Goal: Task Accomplishment & Management: Manage account settings

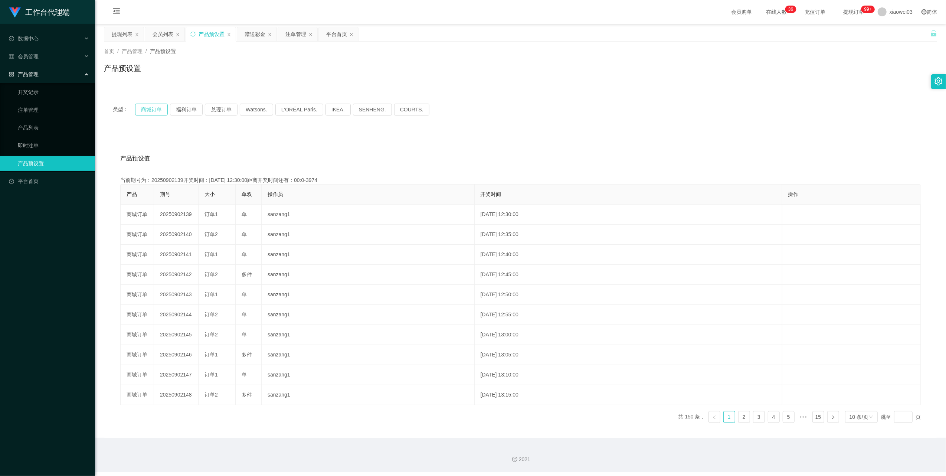
click at [155, 108] on button "商城订单" at bounding box center [151, 110] width 33 height 12
click at [123, 32] on div "提现列表" at bounding box center [122, 34] width 21 height 14
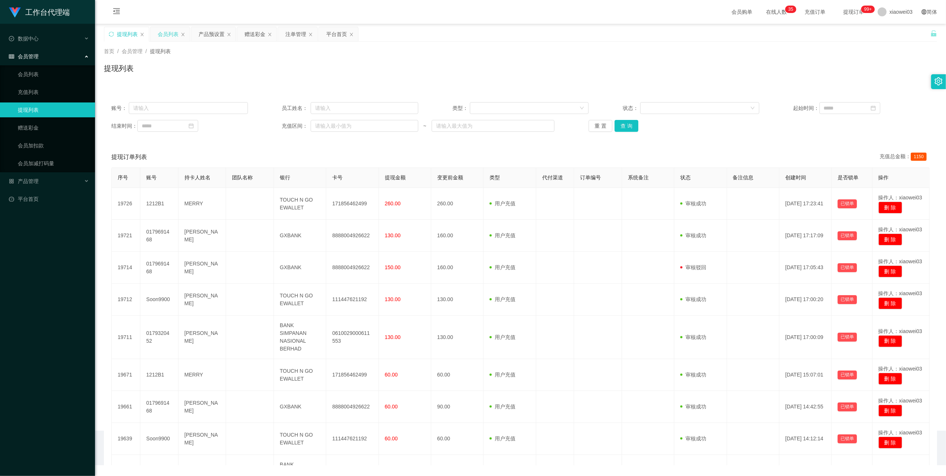
click at [165, 30] on div "会员列表" at bounding box center [168, 34] width 21 height 14
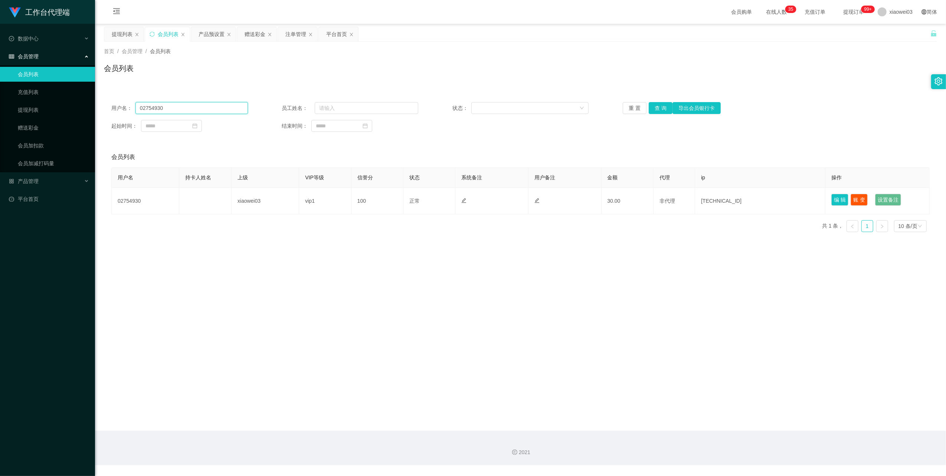
click at [207, 109] on input "02754930" at bounding box center [192, 108] width 112 height 12
paste input "Xiaоc"
type input "Xiaоc"
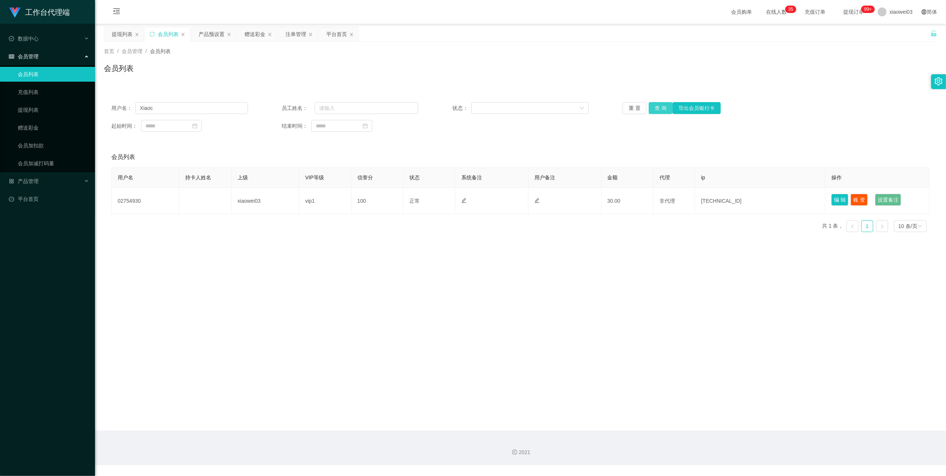
click at [659, 107] on button "查 询" at bounding box center [661, 108] width 24 height 12
click at [665, 109] on button "查 询" at bounding box center [661, 108] width 24 height 12
click at [206, 33] on div "产品预设置" at bounding box center [212, 34] width 26 height 14
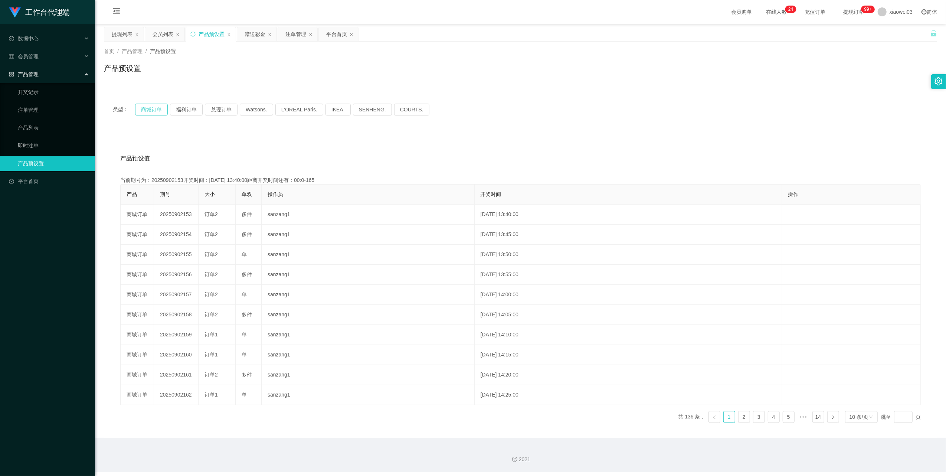
click at [152, 112] on button "商城订单" at bounding box center [151, 110] width 33 height 12
click at [163, 108] on button "商城订单" at bounding box center [151, 110] width 33 height 12
click at [122, 36] on div "提现列表" at bounding box center [122, 34] width 21 height 14
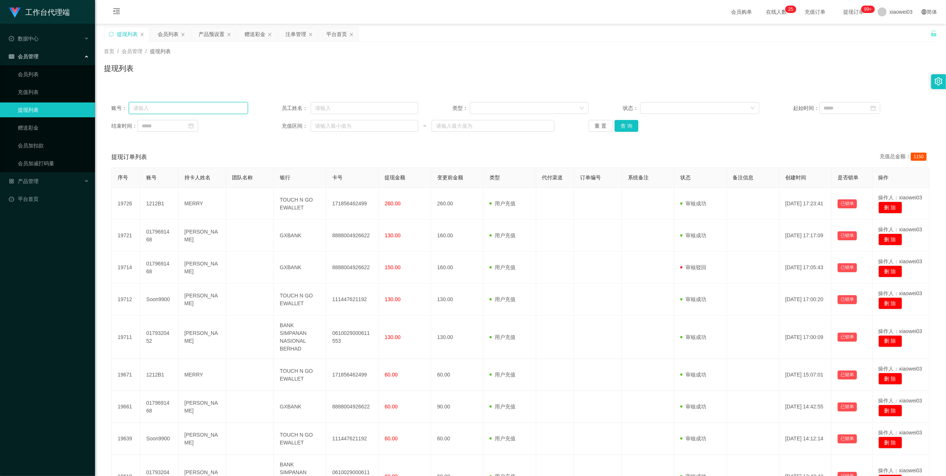
click at [198, 108] on input "text" at bounding box center [188, 108] width 119 height 12
paste input "Dasmen"
type input "Dasmen"
click at [626, 127] on button "查 询" at bounding box center [627, 126] width 24 height 12
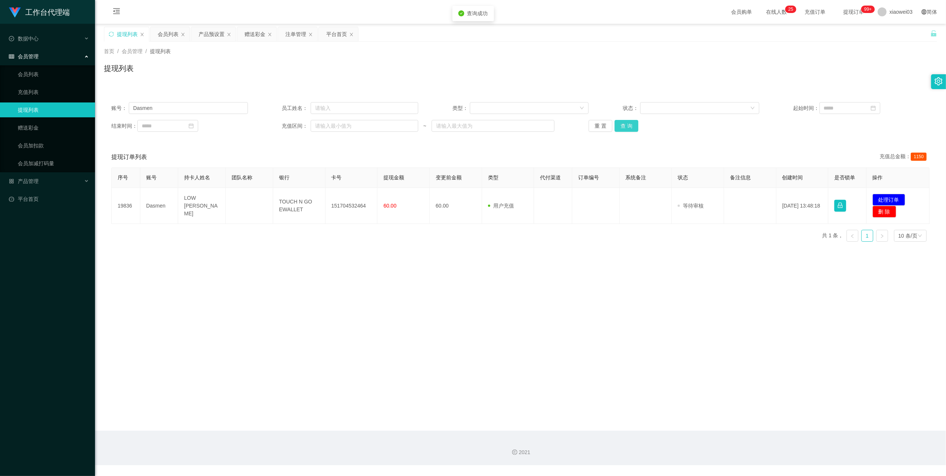
click at [626, 127] on button "查 询" at bounding box center [627, 126] width 24 height 12
click at [626, 127] on div "重 置 查 询" at bounding box center [657, 126] width 137 height 12
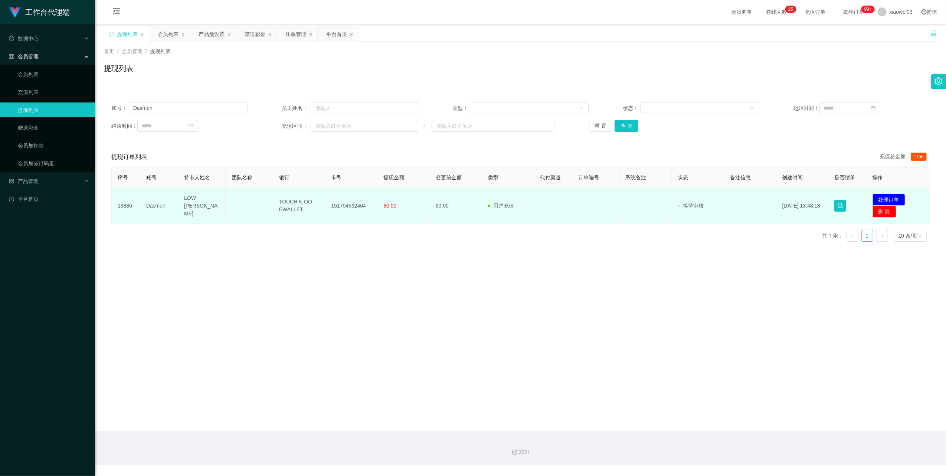
click at [348, 207] on td "151704532464" at bounding box center [352, 206] width 52 height 36
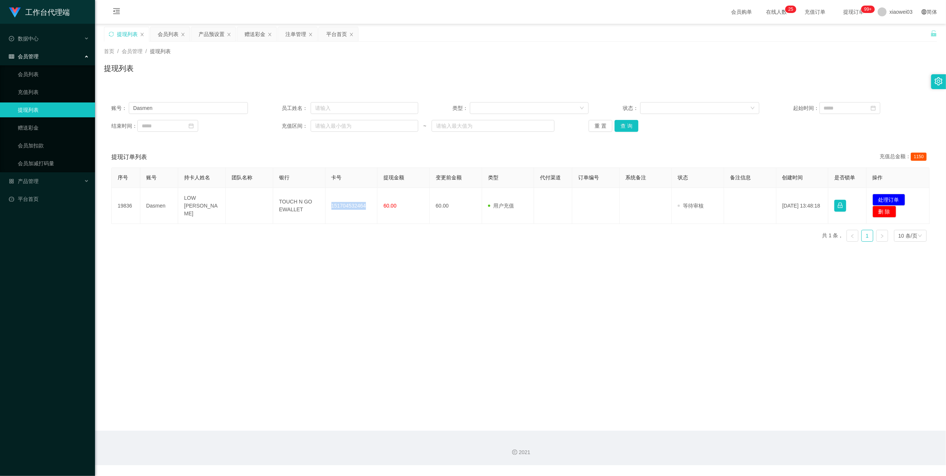
copy td "151704532464"
drag, startPoint x: 670, startPoint y: 305, endPoint x: 659, endPoint y: 302, distance: 11.5
click at [670, 305] on main "关闭左侧 关闭右侧 关闭其它 刷新页面 提现列表 会员列表 产品预设置 赠送彩金 注单管理 平台首页 首页 / 会员管理 / 提现列表 / 提现列表 账号： …" at bounding box center [520, 227] width 851 height 407
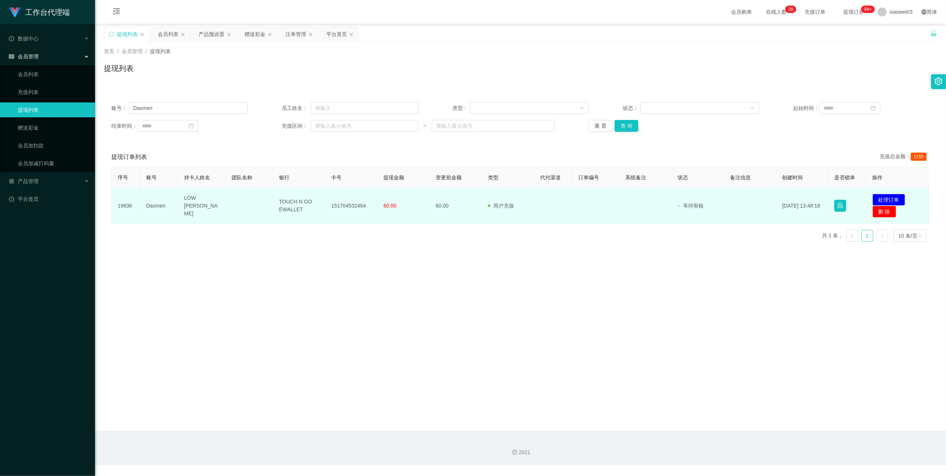
click at [293, 204] on td "TOUCH N GO EWALLET" at bounding box center [299, 206] width 52 height 36
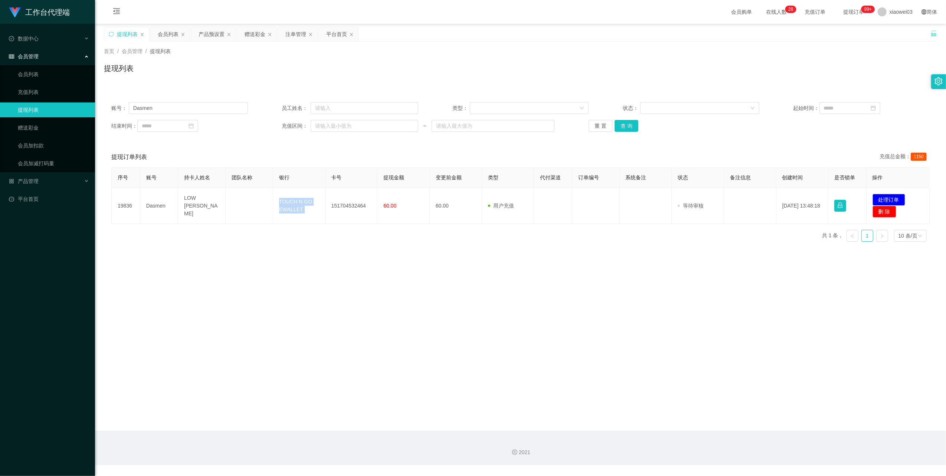
copy td "TOUCH N GO EWALLET"
drag, startPoint x: 699, startPoint y: 331, endPoint x: 722, endPoint y: 301, distance: 37.9
click at [699, 331] on main "关闭左侧 关闭右侧 关闭其它 刷新页面 提现列表 会员列表 产品预设置 赠送彩金 注单管理 平台首页 首页 / 会员管理 / 提现列表 / 提现列表 账号： …" at bounding box center [520, 227] width 851 height 407
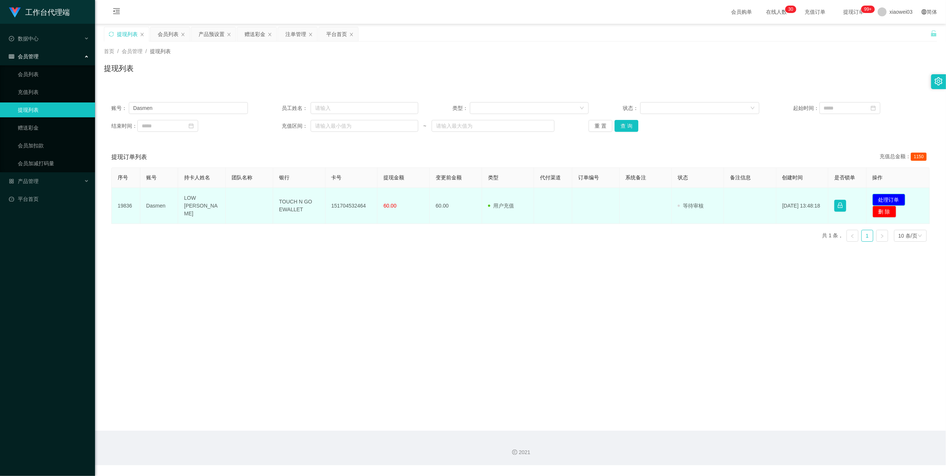
click at [889, 198] on button "处理订单" at bounding box center [889, 200] width 33 height 12
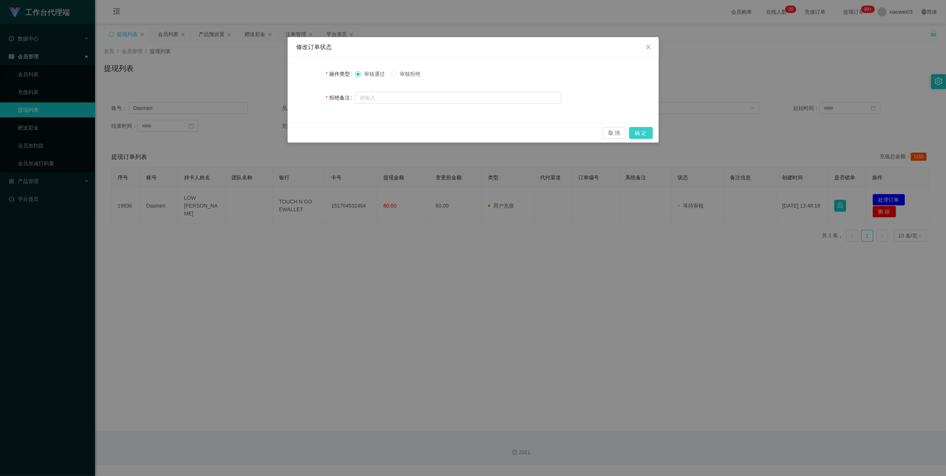
drag, startPoint x: 644, startPoint y: 131, endPoint x: 647, endPoint y: 134, distance: 4.0
click at [644, 131] on button "确 定" at bounding box center [641, 133] width 24 height 12
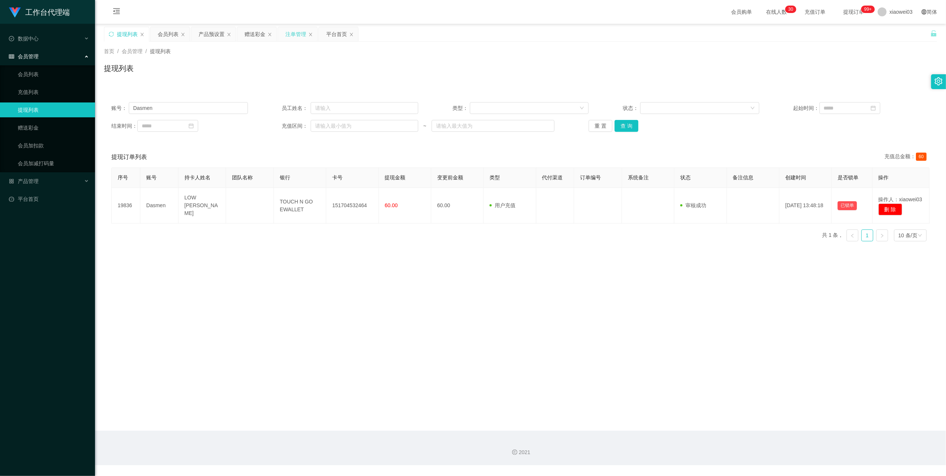
click at [298, 35] on div "注单管理" at bounding box center [295, 34] width 21 height 14
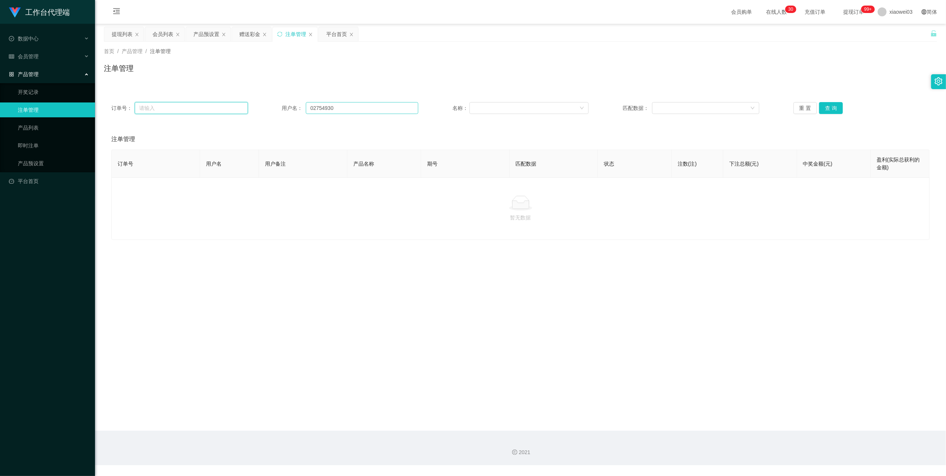
drag, startPoint x: 232, startPoint y: 105, endPoint x: 318, endPoint y: 108, distance: 85.8
click at [232, 105] on input "text" at bounding box center [191, 108] width 113 height 12
click at [349, 109] on input "02754930" at bounding box center [362, 108] width 112 height 12
paste input "Vincent12345678"
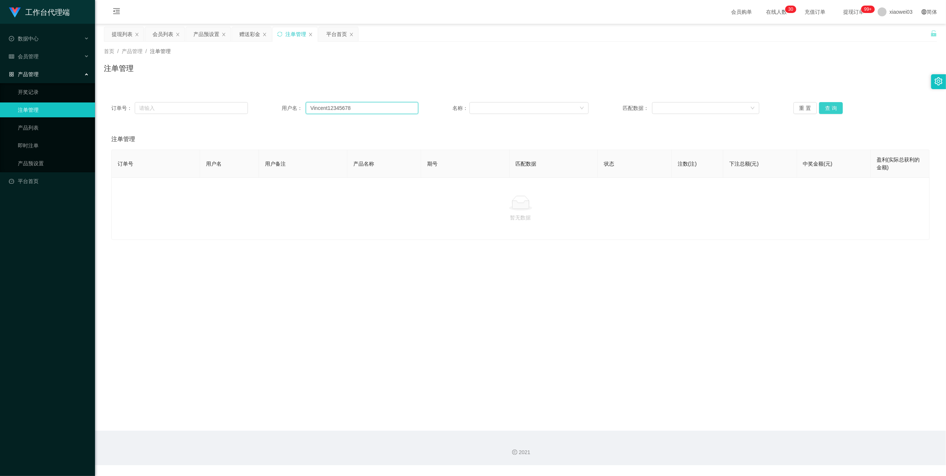
type input "Vincent12345678"
click at [820, 114] on button "查 询" at bounding box center [831, 108] width 24 height 12
click at [131, 33] on div "提现列表" at bounding box center [122, 34] width 21 height 14
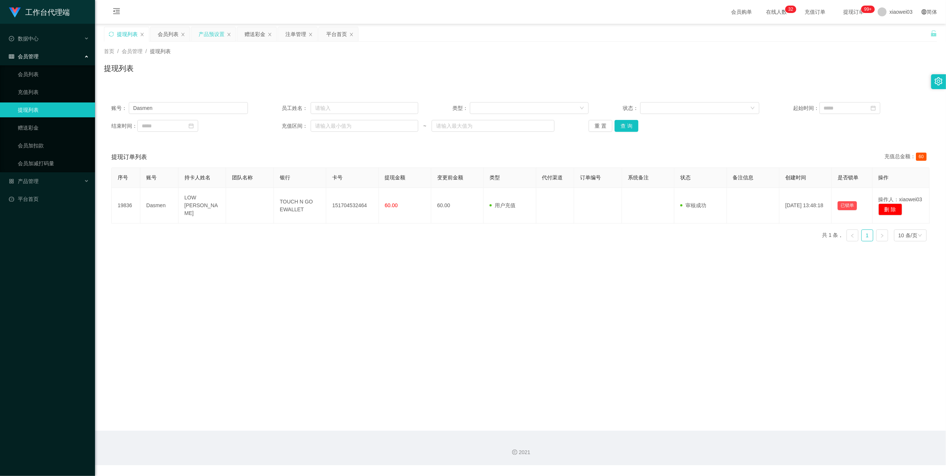
click at [203, 37] on div "产品预设置" at bounding box center [212, 34] width 26 height 14
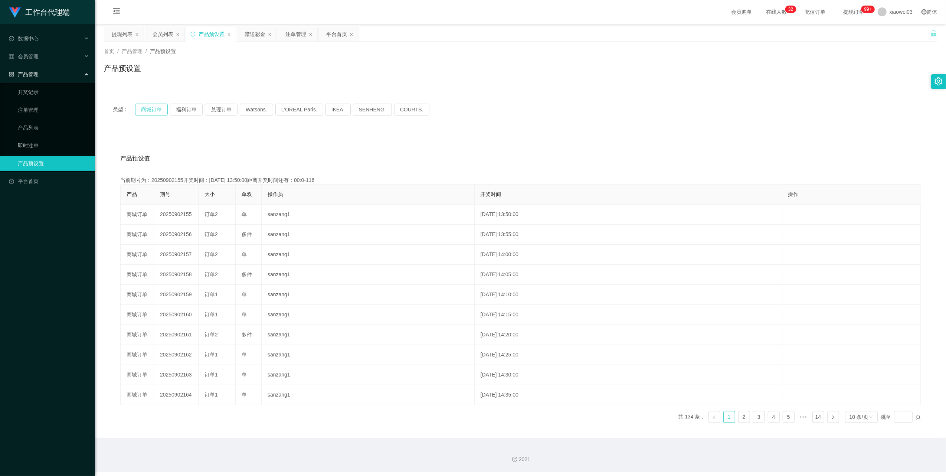
click at [152, 112] on button "商城订单" at bounding box center [151, 110] width 33 height 12
click at [281, 35] on div "注单管理" at bounding box center [297, 34] width 39 height 14
click at [292, 36] on div "注单管理" at bounding box center [295, 34] width 21 height 14
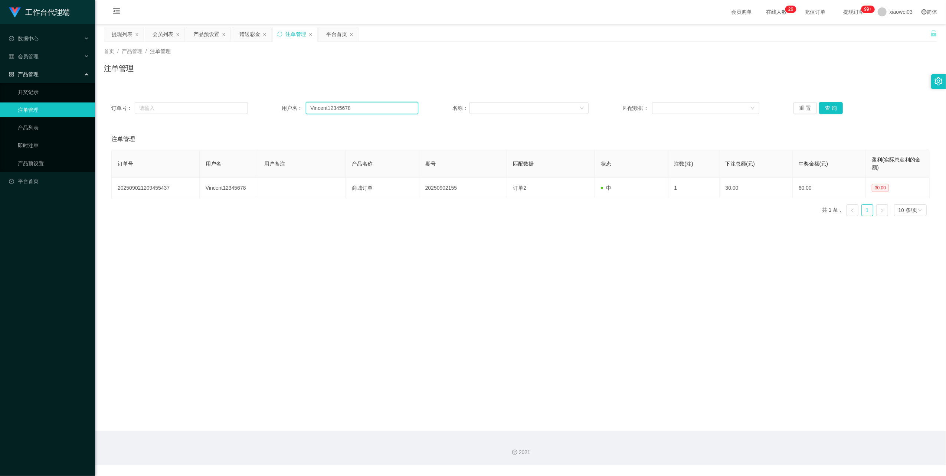
click at [348, 109] on input "Vincent12345678" at bounding box center [362, 108] width 112 height 12
paste input "NicoleSong"
type input "NicoleSong"
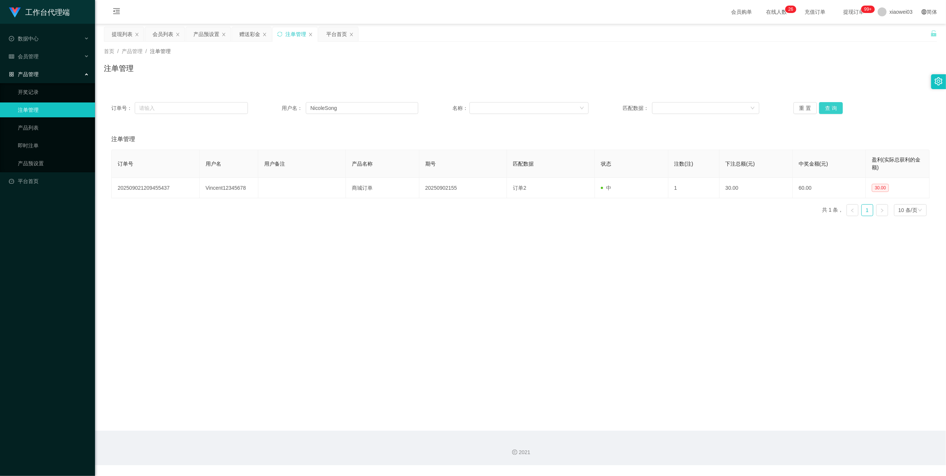
click at [823, 108] on button "查 询" at bounding box center [831, 108] width 24 height 12
click at [830, 108] on button "查 询" at bounding box center [831, 108] width 24 height 12
click at [830, 108] on div "重 置 查 询" at bounding box center [862, 108] width 137 height 12
click at [830, 108] on button "查 询" at bounding box center [831, 108] width 24 height 12
click at [119, 39] on div "提现列表" at bounding box center [122, 34] width 21 height 14
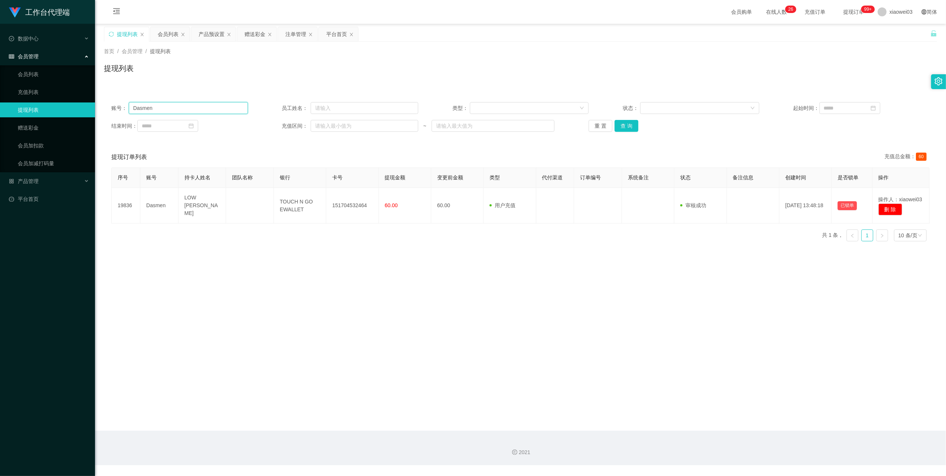
click at [213, 108] on input "Dasmen" at bounding box center [188, 108] width 119 height 12
click at [604, 126] on button "重 置" at bounding box center [601, 126] width 24 height 12
click at [633, 127] on button "查 询" at bounding box center [635, 126] width 24 height 12
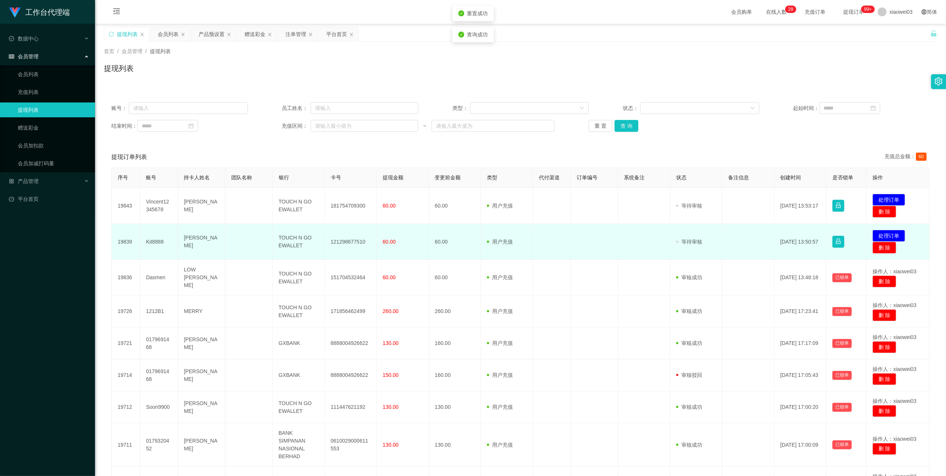
click at [345, 239] on td "121298677510" at bounding box center [351, 242] width 52 height 36
copy td "121298677510"
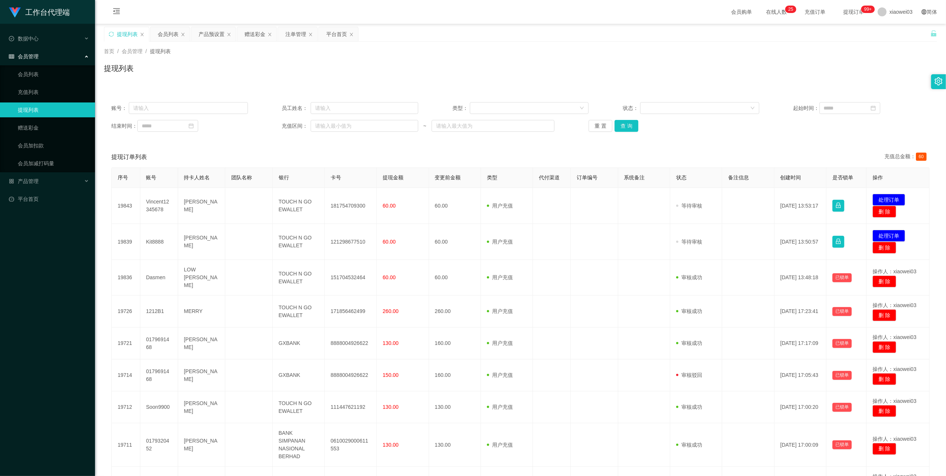
click at [520, 140] on div "账号： 员工姓名： 类型： 状态： 起始时间： 结束时间： 充值区间： ~ 重 置 查 询 提现订单列表 充值总金额： 60 序号 账号 持卡人姓名 团队名称…" at bounding box center [520, 325] width 833 height 460
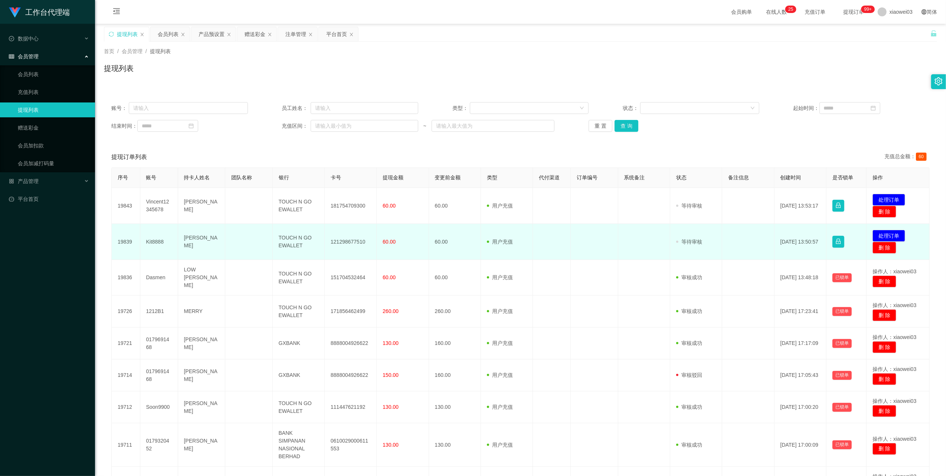
click at [283, 241] on td "TOUCH N GO EWALLET" at bounding box center [299, 242] width 52 height 36
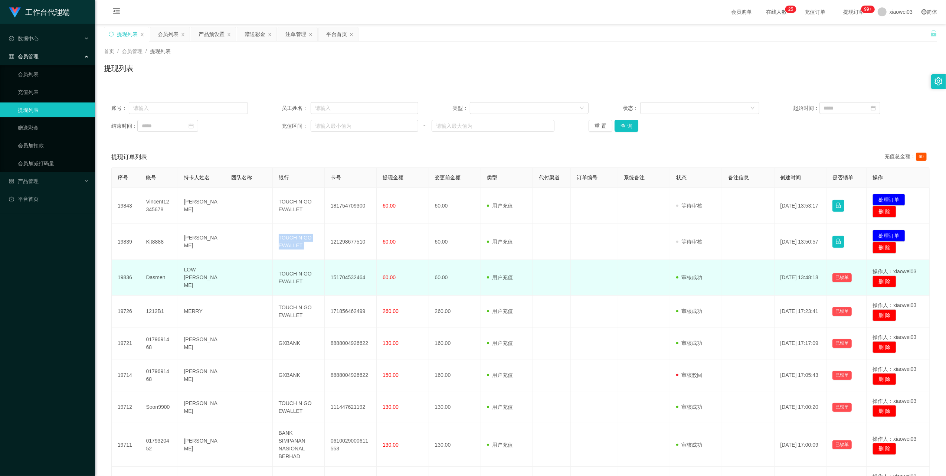
copy td "TOUCH N GO EWALLET"
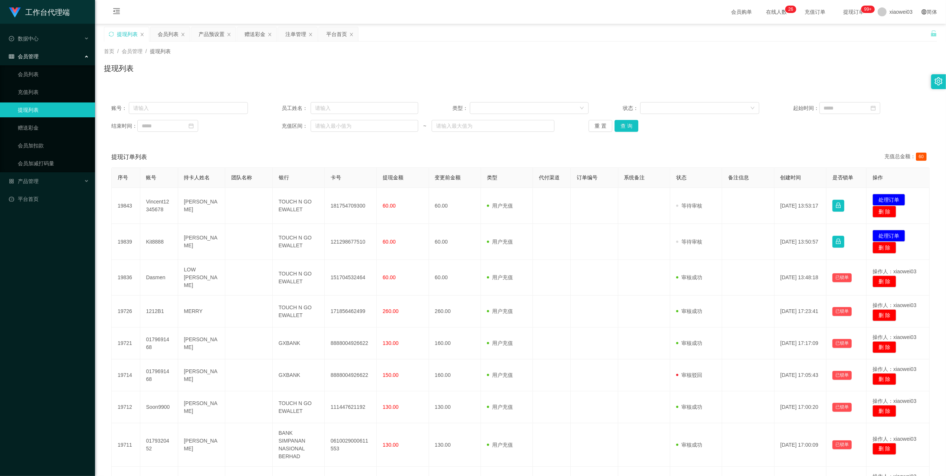
click at [500, 140] on div "账号： 员工姓名： 类型： 状态： 起始时间： 结束时间： 充值区间： ~ 重 置 查 询 提现订单列表 充值总金额： 60 序号 账号 持卡人姓名 团队名称…" at bounding box center [520, 325] width 833 height 460
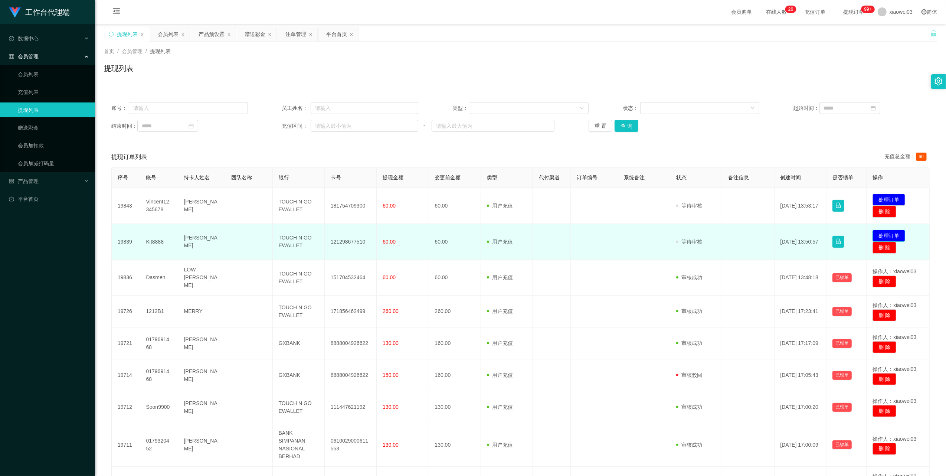
click at [886, 234] on button "处理订单" at bounding box center [889, 236] width 33 height 12
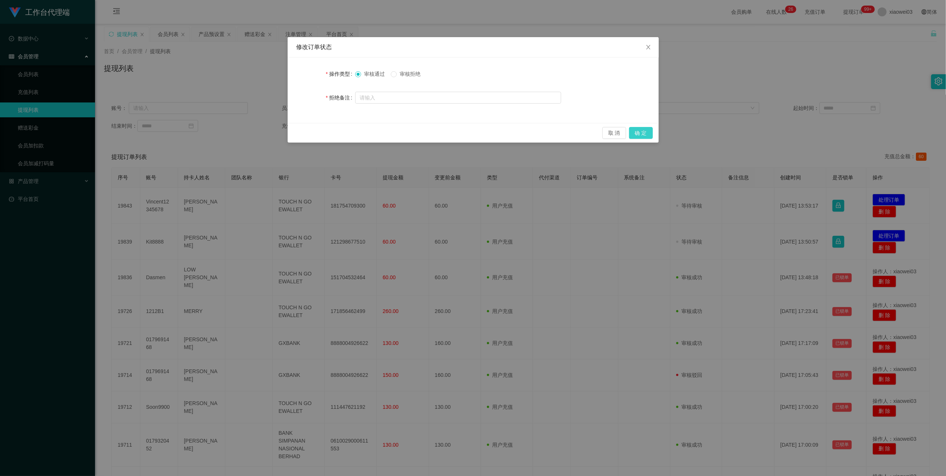
click at [642, 129] on button "确 定" at bounding box center [641, 133] width 24 height 12
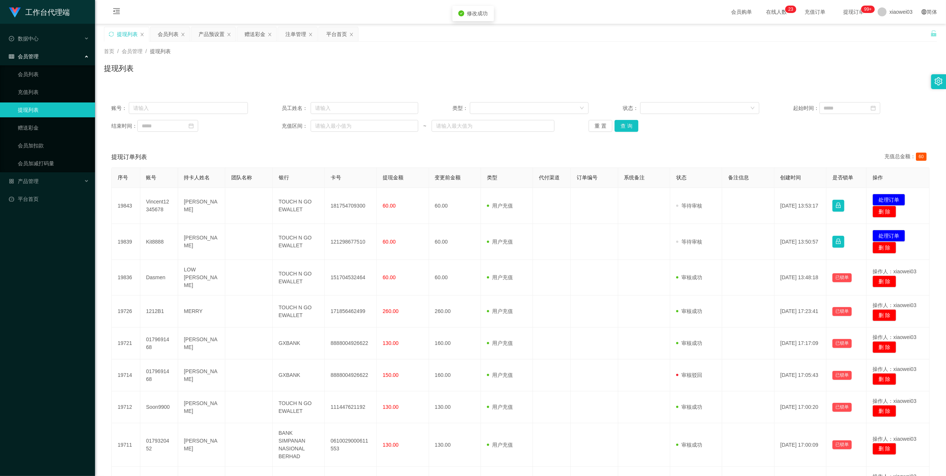
click at [349, 206] on td "181754709300" at bounding box center [351, 206] width 52 height 36
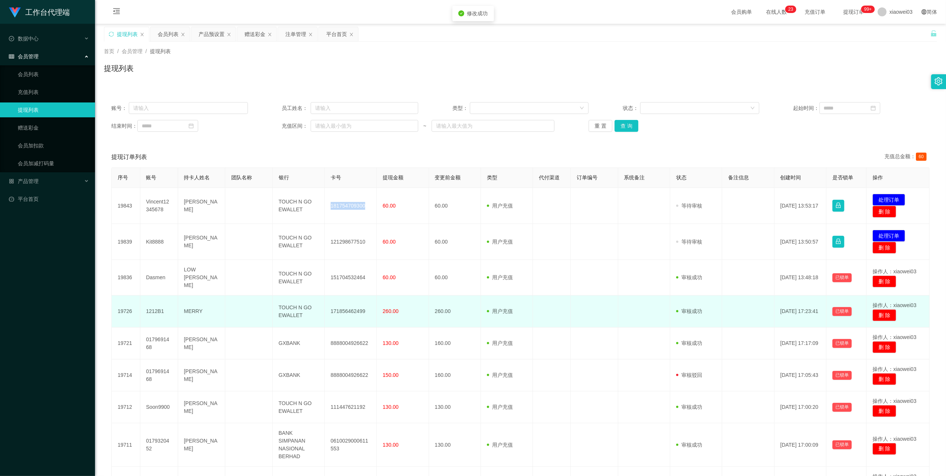
copy td "181754709300"
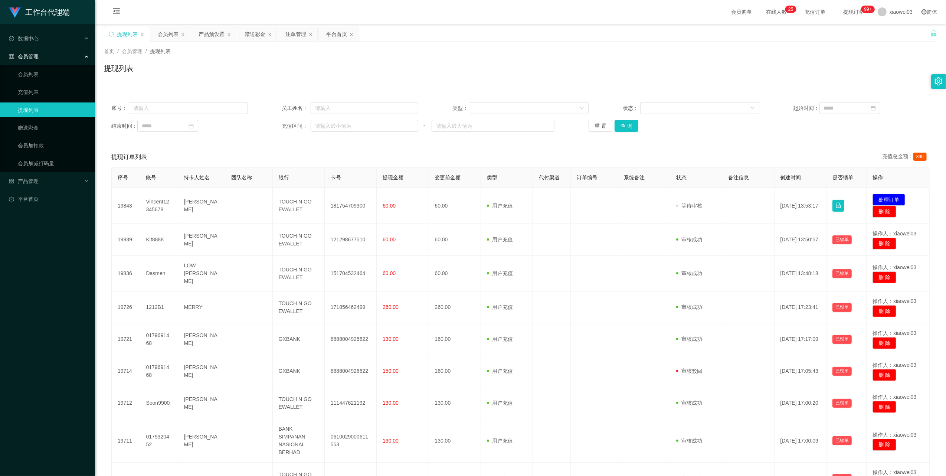
drag, startPoint x: 649, startPoint y: 140, endPoint x: 495, endPoint y: 178, distance: 158.8
click at [649, 140] on div "账号： 员工姓名： 类型： 状态： 起始时间： 结束时间： 充值区间： ~ 重 置 查 询 提现订单列表 充值总金额： 890 序号 账号 持卡人姓名 团队名…" at bounding box center [520, 323] width 833 height 456
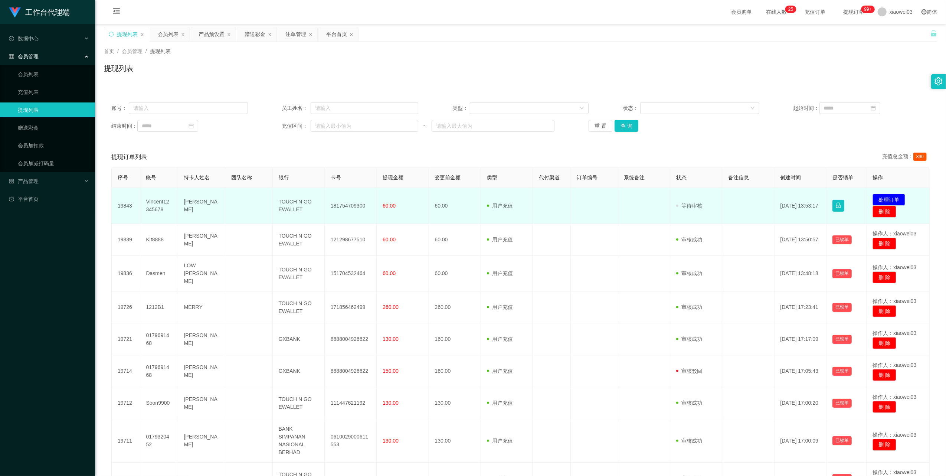
click at [299, 203] on td "TOUCH N GO EWALLET" at bounding box center [299, 206] width 52 height 36
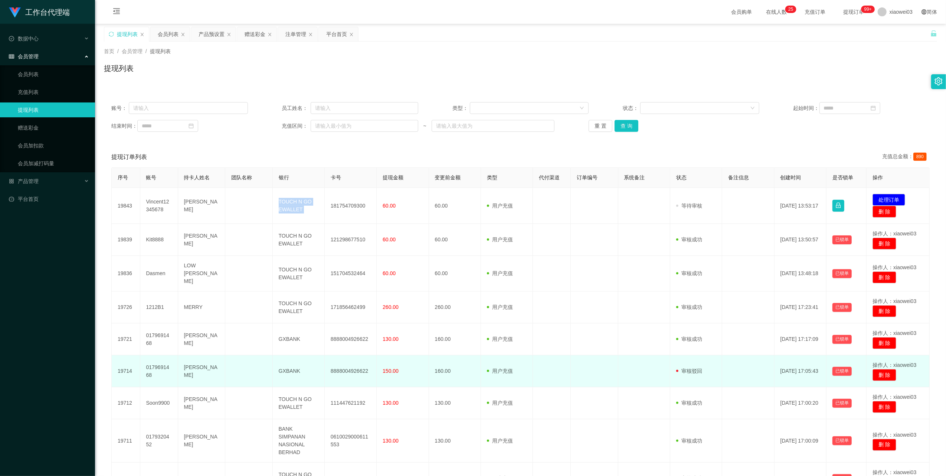
copy td "TOUCH N GO EWALLET"
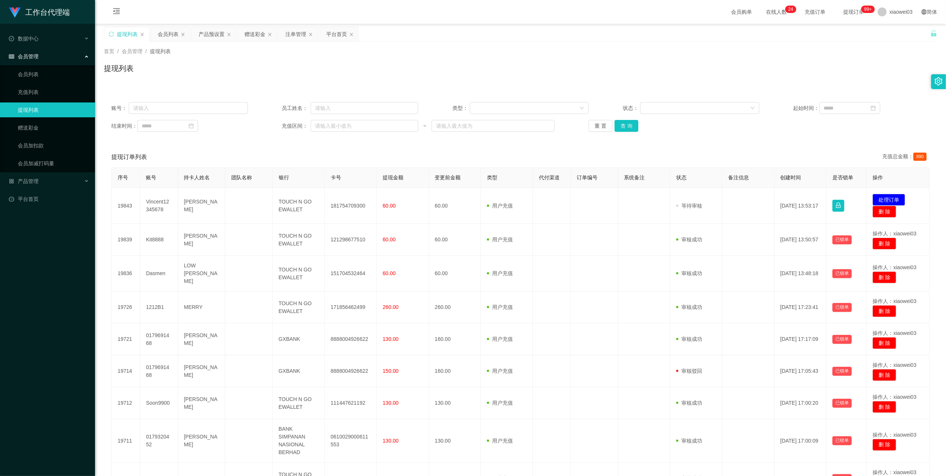
drag, startPoint x: 715, startPoint y: 139, endPoint x: 828, endPoint y: 167, distance: 116.6
click at [718, 139] on div "账号： 员工姓名： 类型： 状态： 起始时间： 结束时间： 充值区间： ~ 重 置 查 询" at bounding box center [520, 117] width 833 height 45
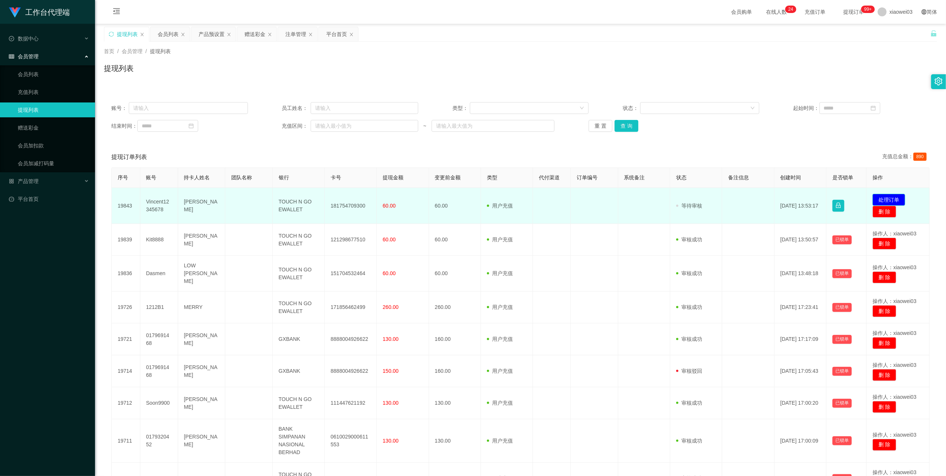
click at [877, 198] on button "处理订单" at bounding box center [889, 200] width 33 height 12
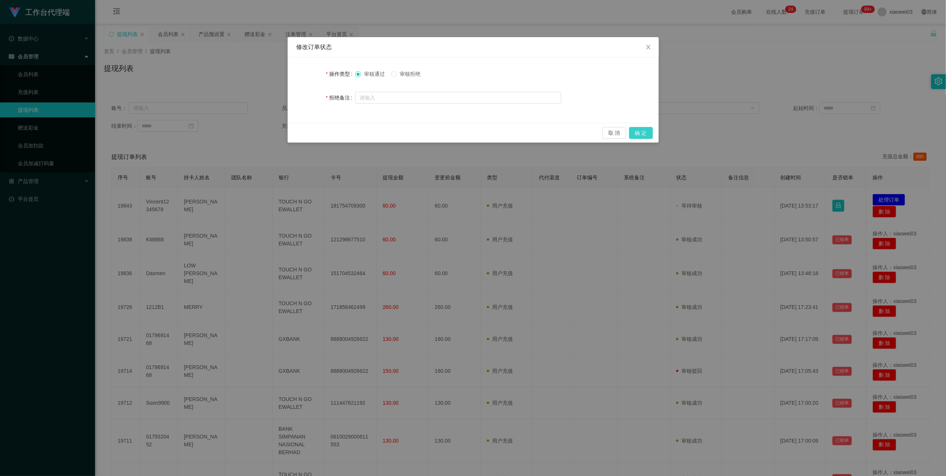
click at [643, 134] on button "确 定" at bounding box center [641, 133] width 24 height 12
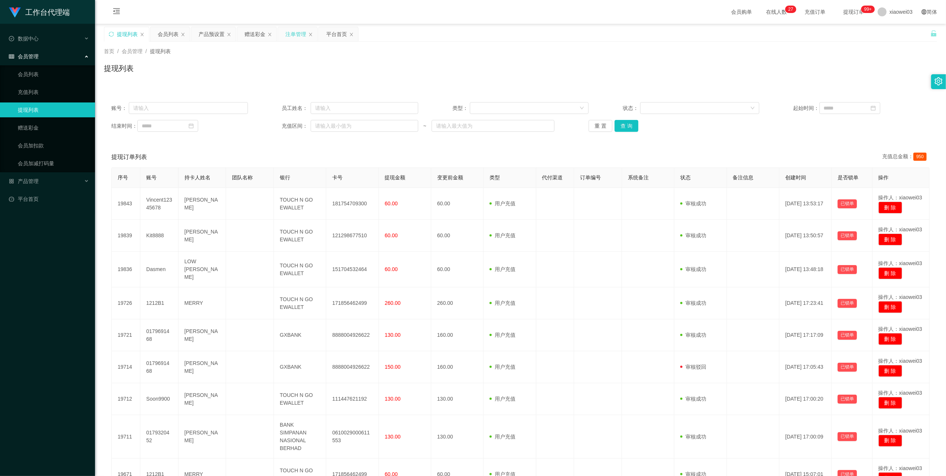
click at [297, 36] on div "注单管理" at bounding box center [295, 34] width 21 height 14
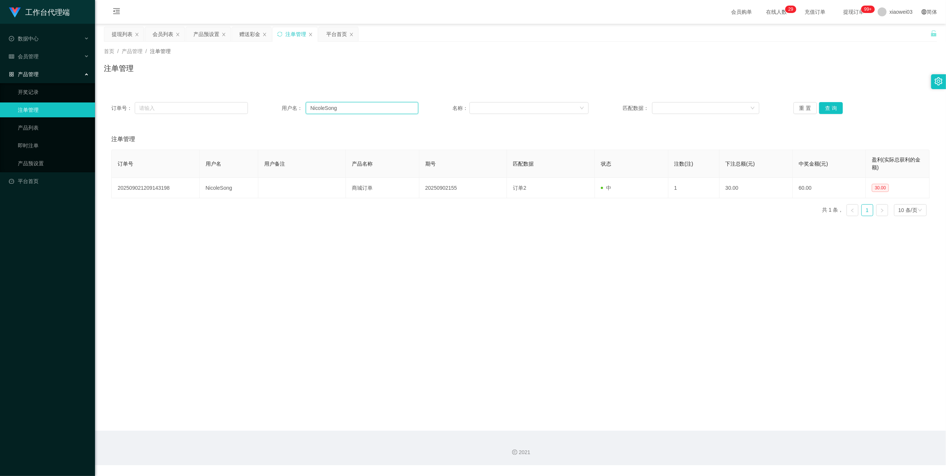
click at [365, 112] on input "NicoleSong" at bounding box center [362, 108] width 112 height 12
paste input "8868"
type input "8868"
click at [822, 111] on button "查 询" at bounding box center [831, 108] width 24 height 12
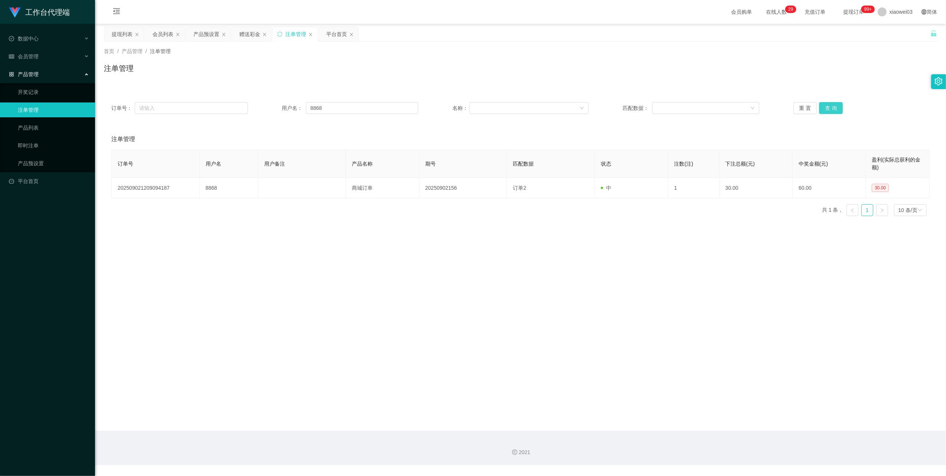
click at [829, 109] on button "查 询" at bounding box center [831, 108] width 24 height 12
click at [125, 35] on div "提现列表" at bounding box center [122, 34] width 21 height 14
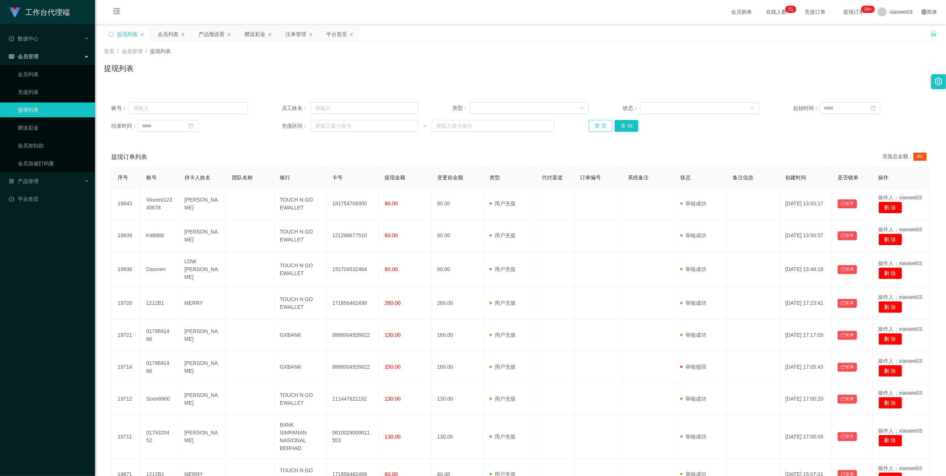
drag, startPoint x: 599, startPoint y: 128, endPoint x: 626, endPoint y: 137, distance: 28.2
click at [604, 130] on button "重 置" at bounding box center [601, 126] width 24 height 12
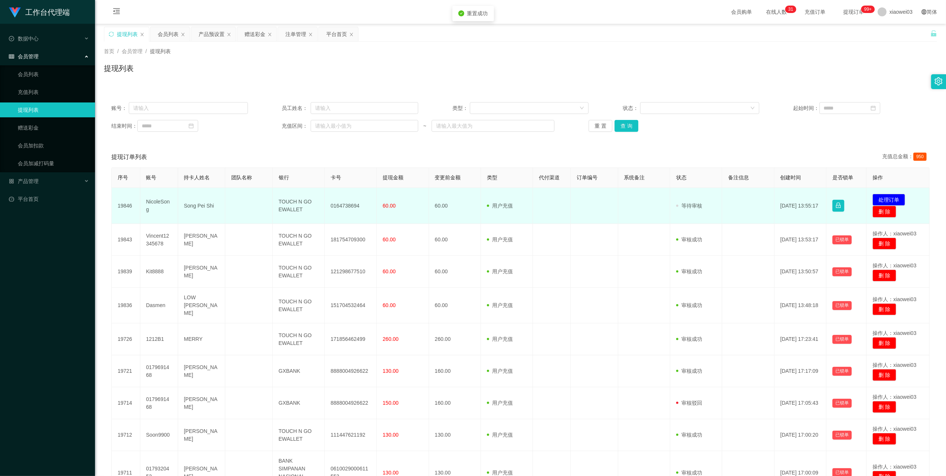
click at [342, 206] on td "0164738694" at bounding box center [351, 206] width 52 height 36
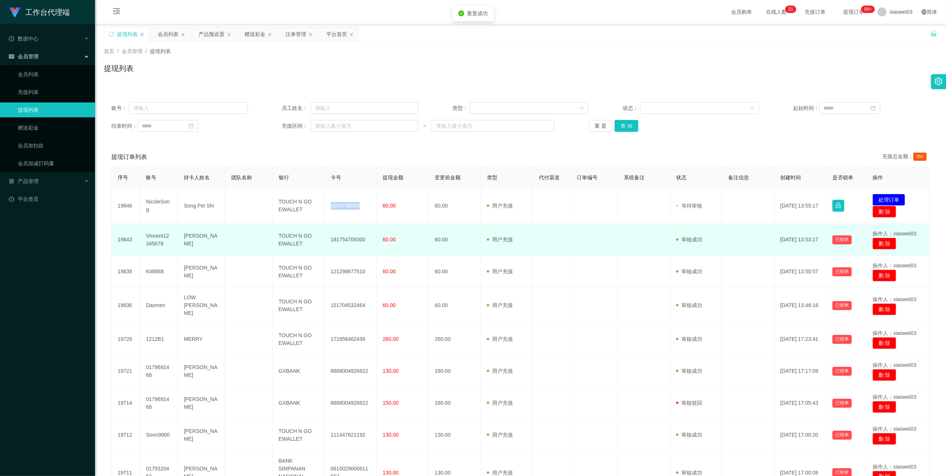
copy td "0164738694"
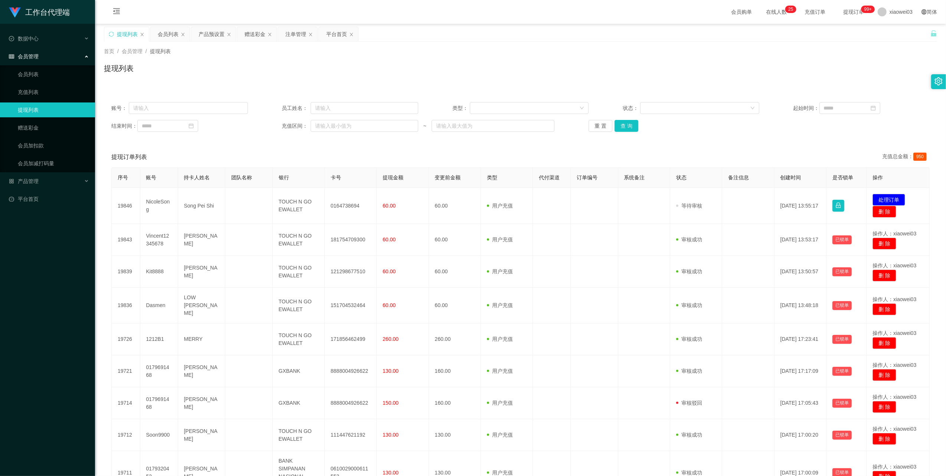
click at [443, 147] on div "提现订单列表 充值总金额： 950" at bounding box center [520, 157] width 819 height 21
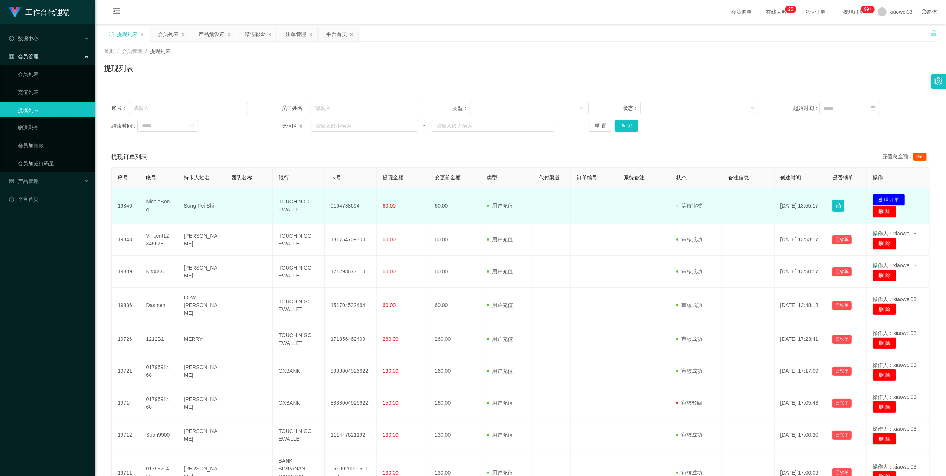
click at [285, 203] on td "TOUCH N GO EWALLET" at bounding box center [299, 206] width 52 height 36
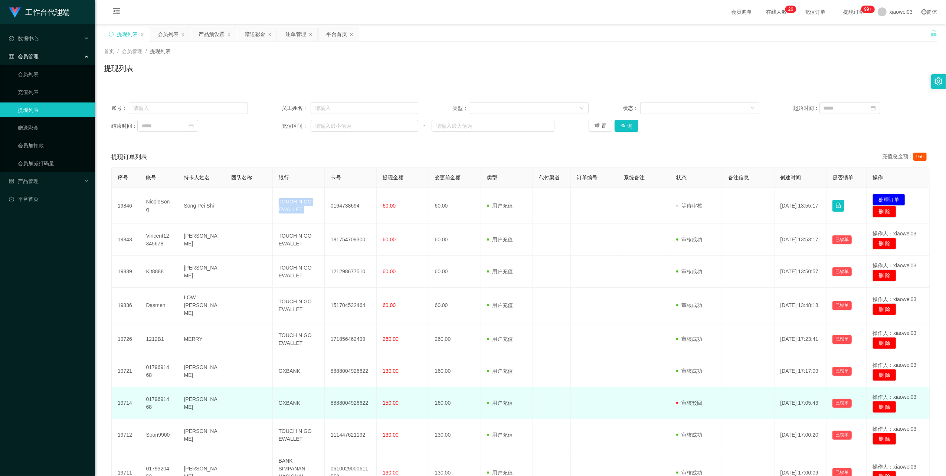
copy td "TOUCH N GO EWALLET"
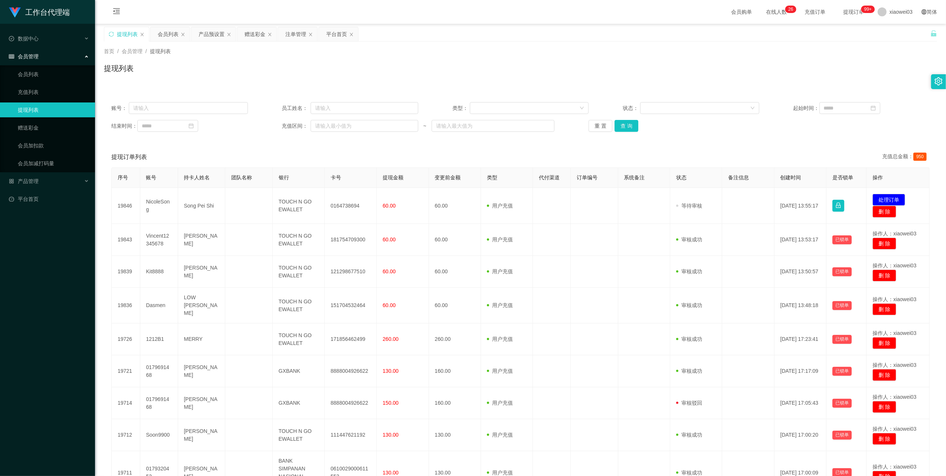
drag, startPoint x: 685, startPoint y: 136, endPoint x: 691, endPoint y: 136, distance: 5.9
click at [685, 136] on div "账号： 员工姓名： 类型： 状态： 起始时间： 结束时间： 充值区间： ~ 重 置 查 询" at bounding box center [520, 117] width 833 height 45
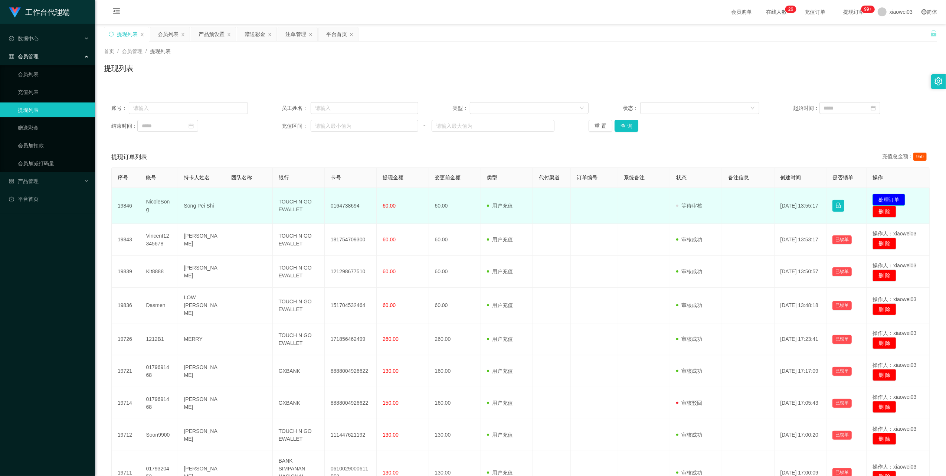
click at [895, 198] on button "处理订单" at bounding box center [889, 200] width 33 height 12
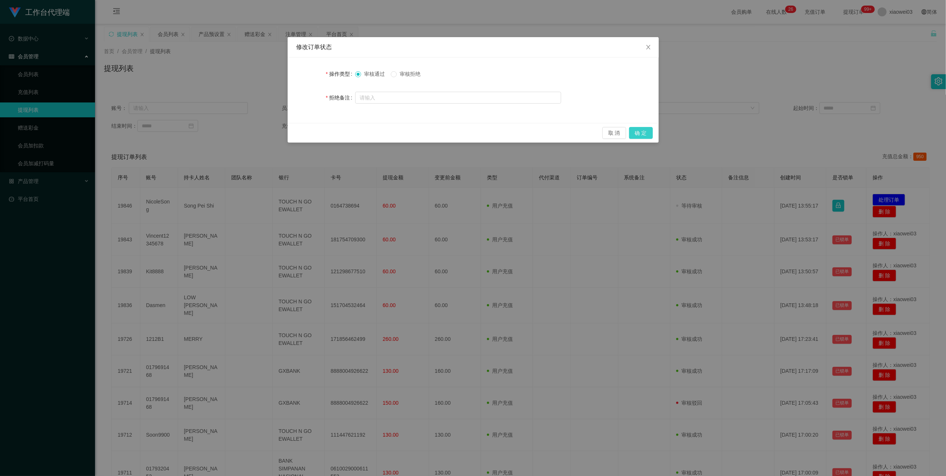
click at [639, 128] on button "确 定" at bounding box center [641, 133] width 24 height 12
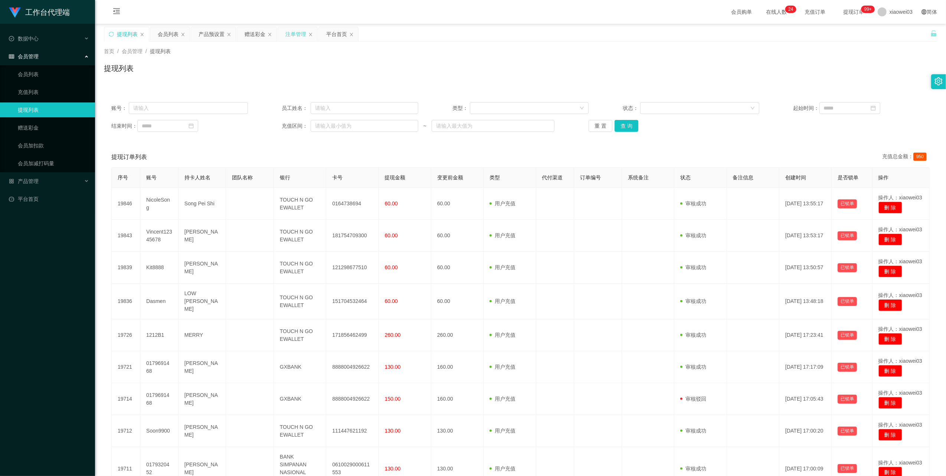
click at [299, 37] on div "注单管理" at bounding box center [295, 34] width 21 height 14
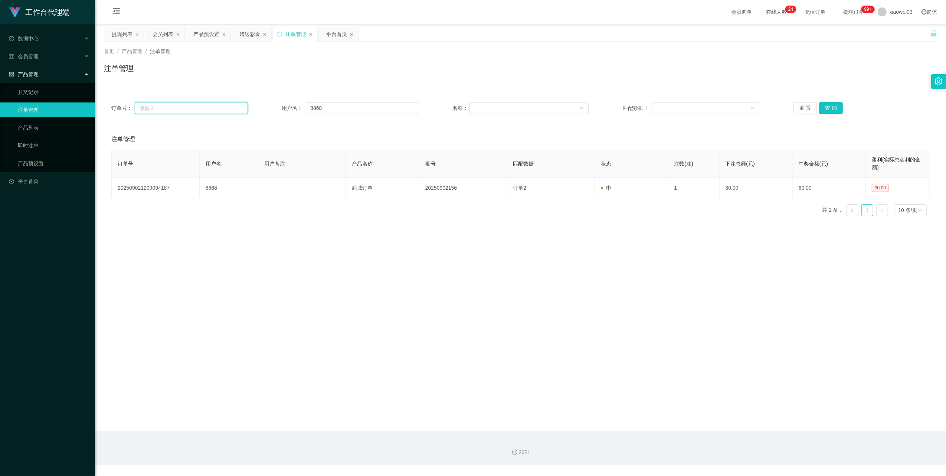
drag, startPoint x: 229, startPoint y: 108, endPoint x: 288, endPoint y: 108, distance: 59.4
click at [229, 108] on input "text" at bounding box center [191, 108] width 113 height 12
click at [351, 109] on input "8868" at bounding box center [362, 108] width 112 height 12
paste input "Ccheah1999"
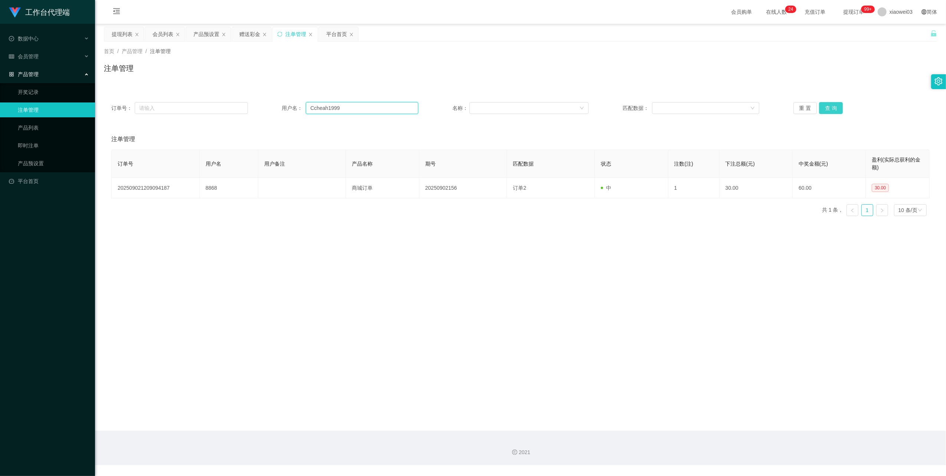
type input "Ccheah1999"
click at [829, 102] on button "查 询" at bounding box center [831, 108] width 24 height 12
click at [123, 36] on div "提现列表" at bounding box center [122, 34] width 21 height 14
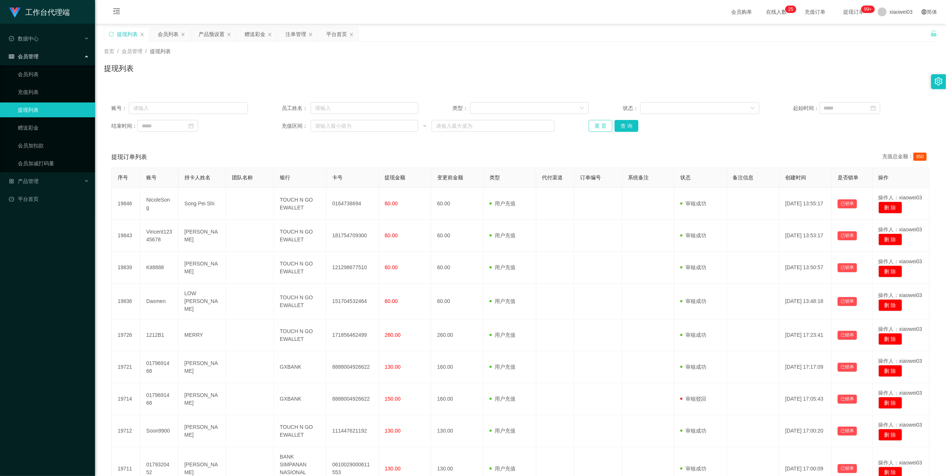
click at [597, 123] on button "重 置" at bounding box center [601, 126] width 24 height 12
click at [121, 33] on div "提现列表" at bounding box center [127, 34] width 21 height 14
click at [157, 33] on div "会员列表" at bounding box center [169, 34] width 39 height 14
click at [165, 36] on div "会员列表" at bounding box center [168, 34] width 21 height 14
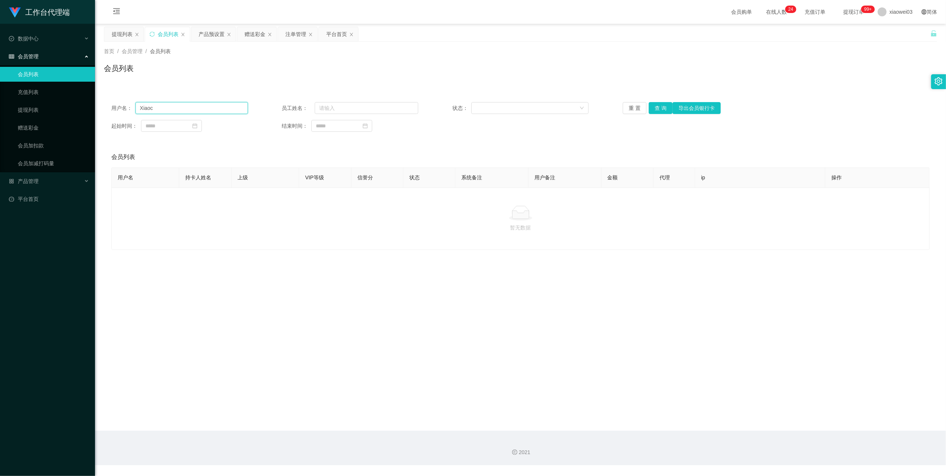
click at [176, 105] on input "Xiaоc" at bounding box center [192, 108] width 112 height 12
paste input "LuCY"
type input "LuCY"
click at [660, 109] on button "查 询" at bounding box center [661, 108] width 24 height 12
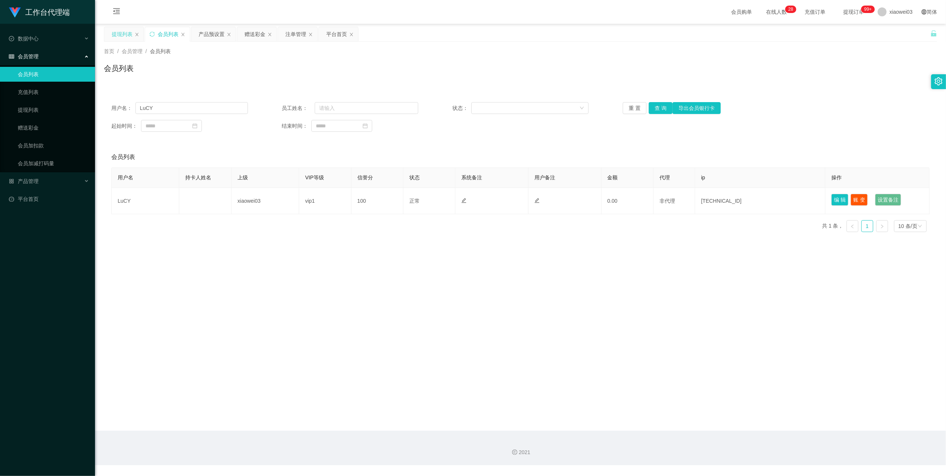
click at [115, 33] on div "提现列表" at bounding box center [122, 34] width 21 height 14
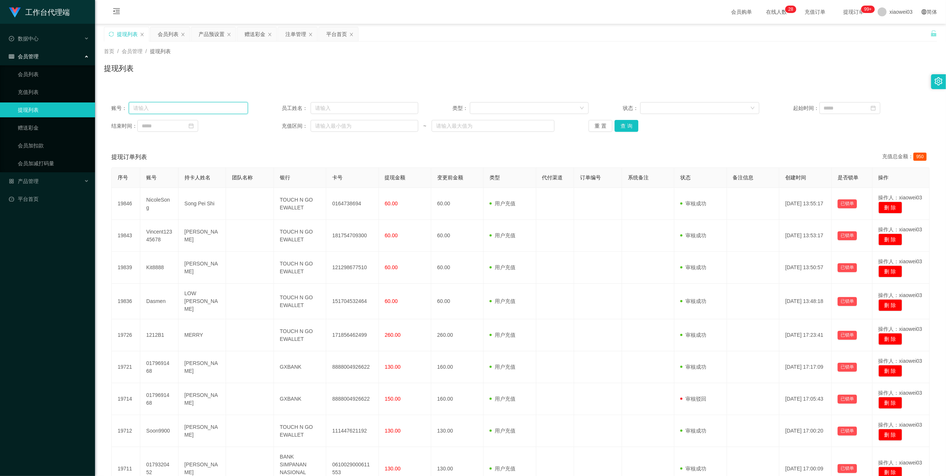
click at [197, 107] on input "text" at bounding box center [188, 108] width 119 height 12
paste input "8868"
type input "8868"
click at [629, 125] on button "查 询" at bounding box center [627, 126] width 24 height 12
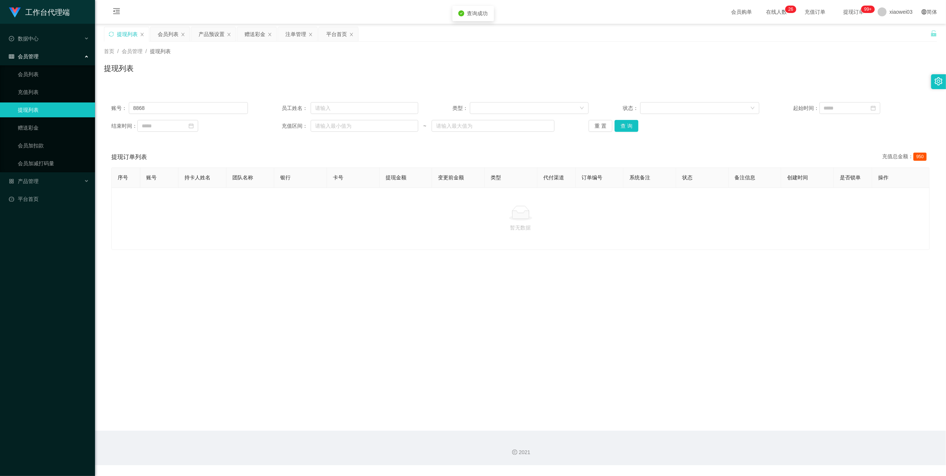
click at [118, 36] on div "提现列表" at bounding box center [127, 34] width 21 height 14
click at [593, 129] on button "重 置" at bounding box center [601, 126] width 24 height 12
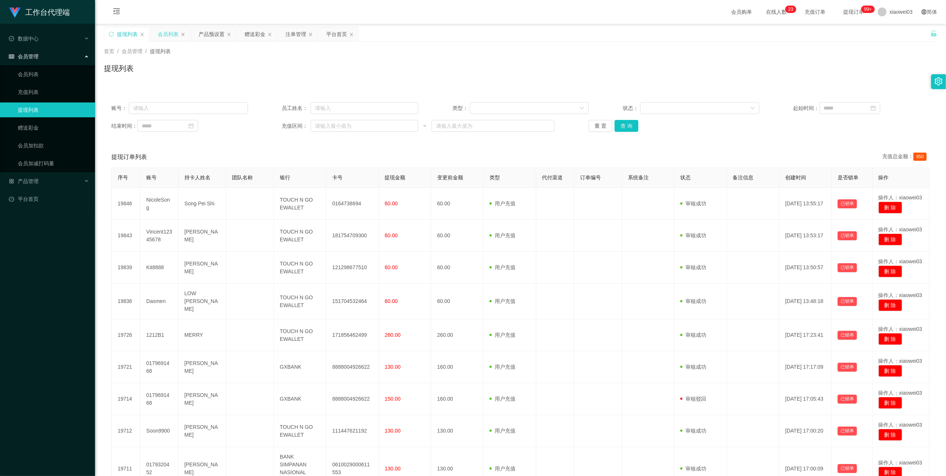
click at [175, 35] on div "会员列表" at bounding box center [168, 34] width 21 height 14
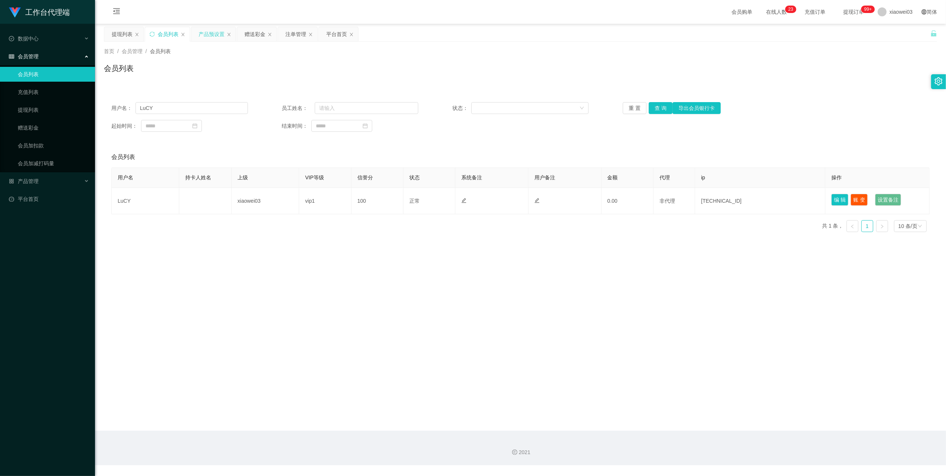
click at [202, 36] on div "产品预设置" at bounding box center [212, 34] width 26 height 14
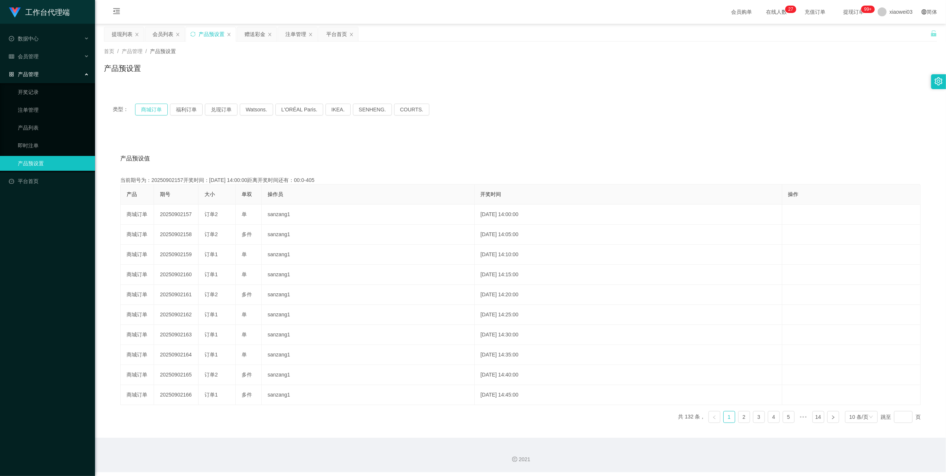
click at [155, 111] on button "商城订单" at bounding box center [151, 110] width 33 height 12
click at [150, 113] on button "商城订单" at bounding box center [151, 110] width 33 height 12
click at [120, 36] on div "提现列表" at bounding box center [122, 34] width 21 height 14
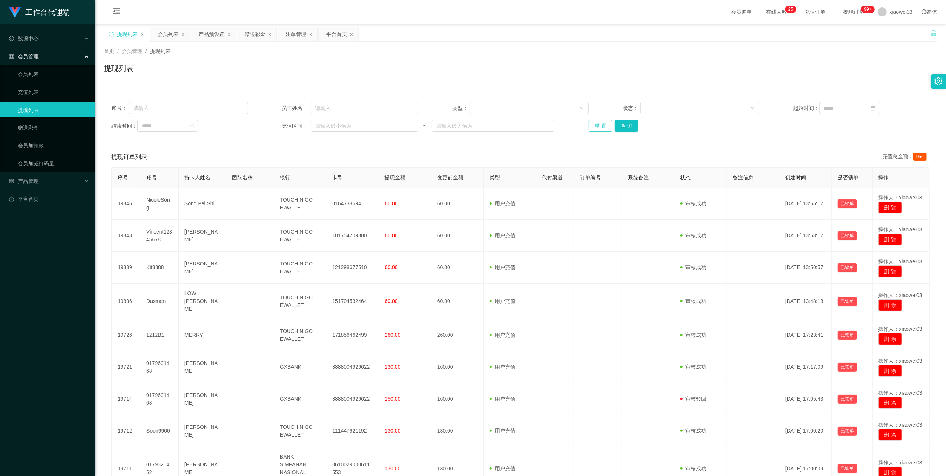
click at [598, 126] on button "重 置" at bounding box center [601, 126] width 24 height 12
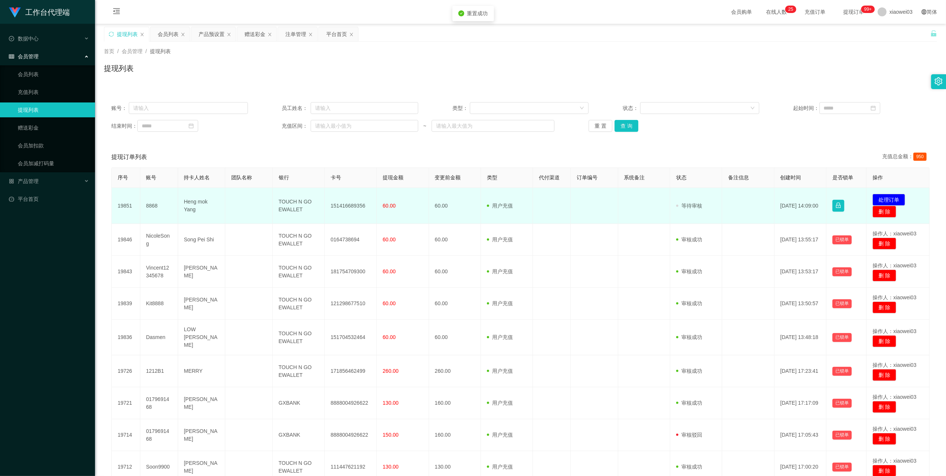
click at [355, 206] on td "151416689356" at bounding box center [351, 206] width 52 height 36
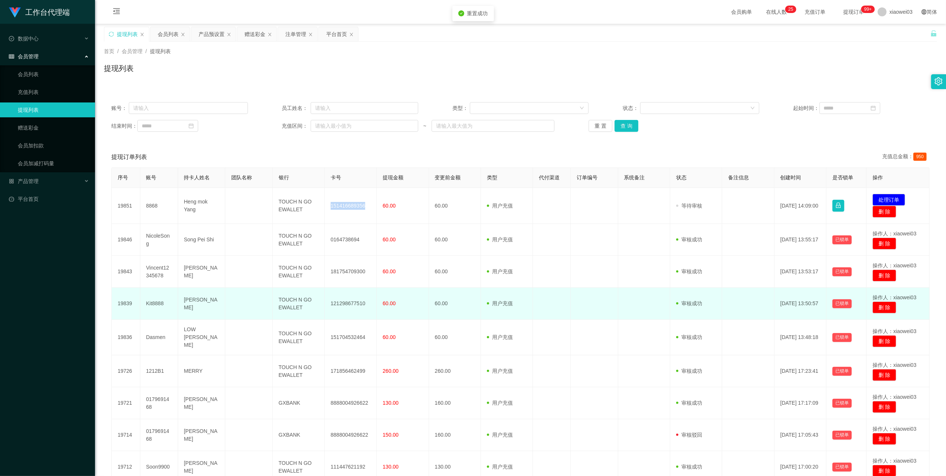
copy td "151416689356"
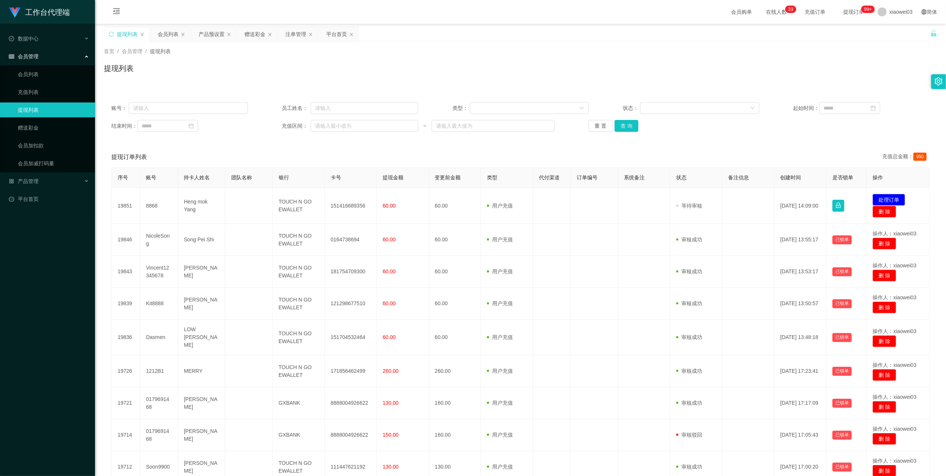
click at [440, 73] on div "提现列表" at bounding box center [520, 71] width 833 height 17
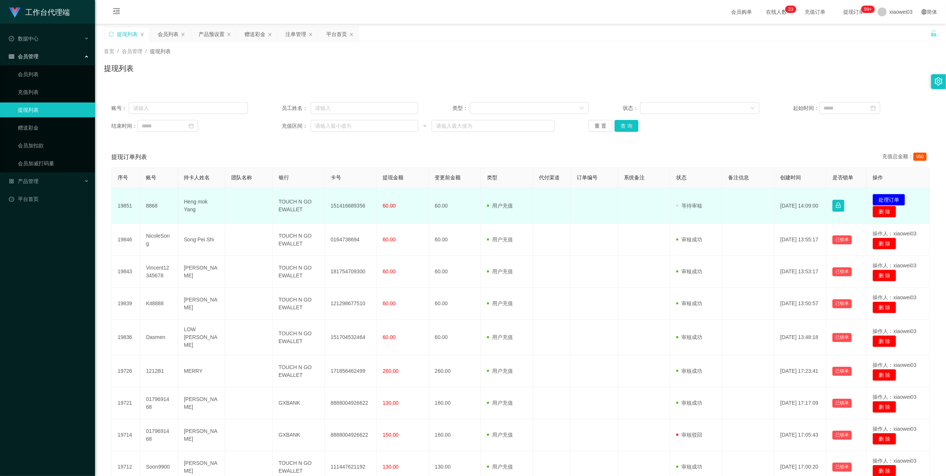
click at [287, 207] on td "TOUCH N GO EWALLET" at bounding box center [299, 206] width 52 height 36
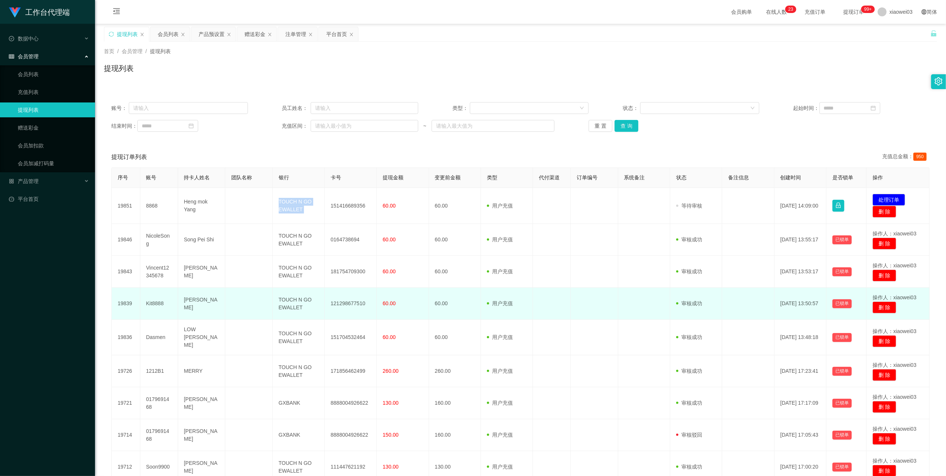
copy td "TOUCH N GO EWALLET"
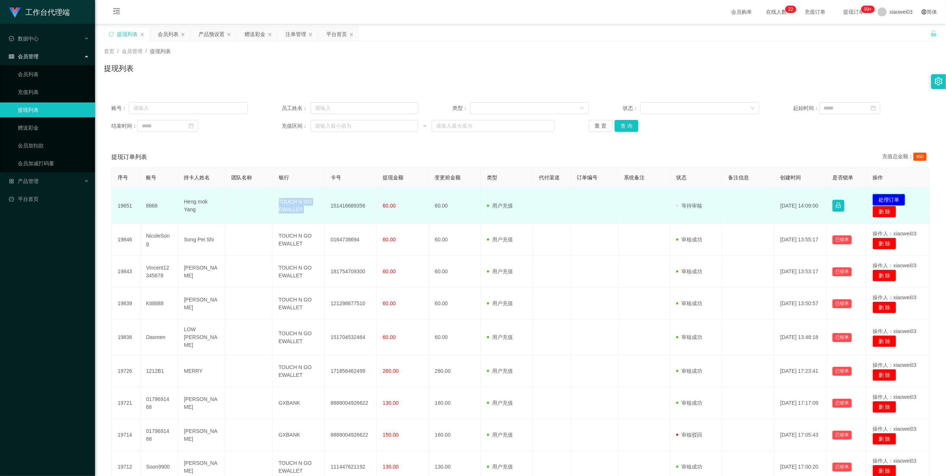
click at [887, 195] on button "处理订单" at bounding box center [889, 200] width 33 height 12
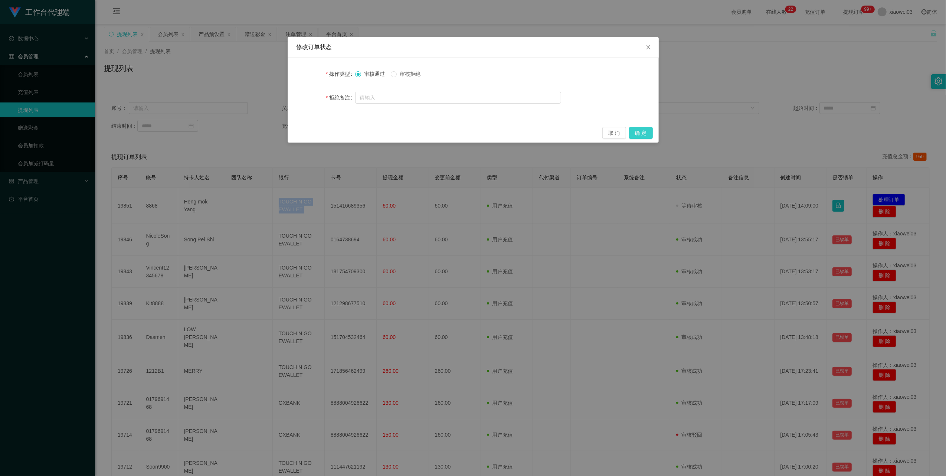
click at [639, 134] on button "确 定" at bounding box center [641, 133] width 24 height 12
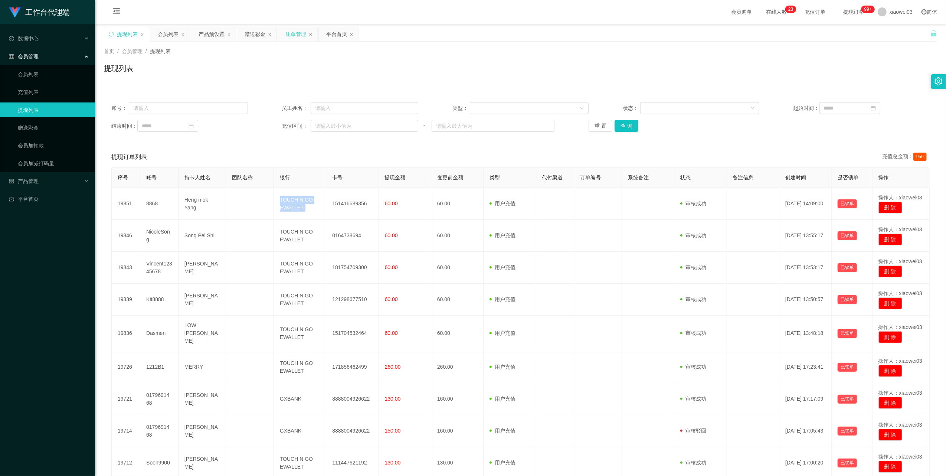
click at [299, 36] on div "注单管理" at bounding box center [295, 34] width 21 height 14
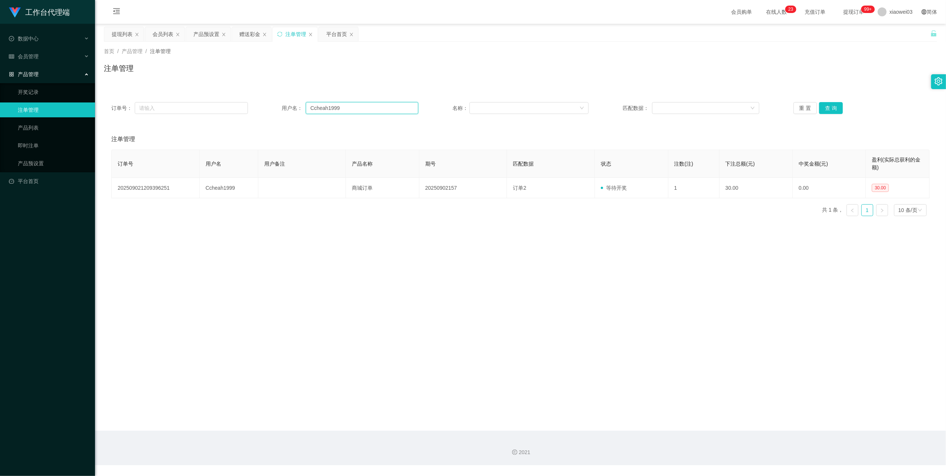
click at [342, 108] on input "Ccheah1999" at bounding box center [362, 108] width 112 height 12
paste input "momo123"
type input "momo123"
click at [823, 107] on button "查 询" at bounding box center [831, 108] width 24 height 12
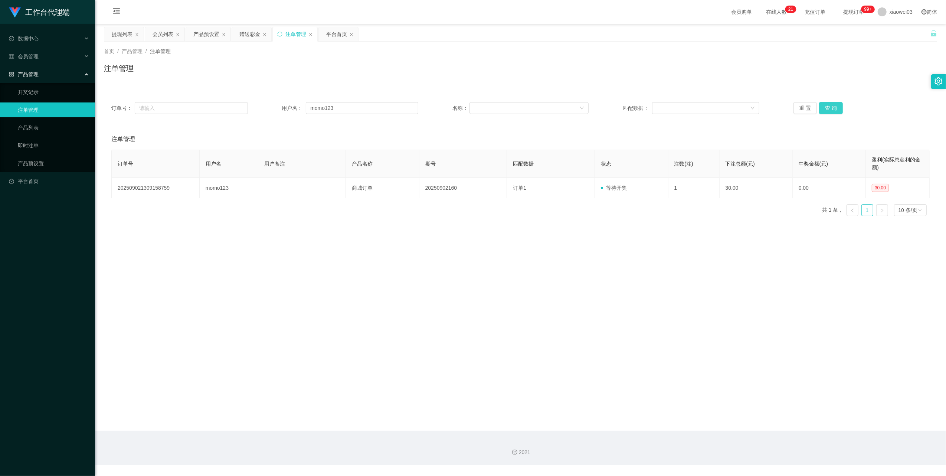
click at [825, 110] on button "查 询" at bounding box center [831, 108] width 24 height 12
click at [174, 33] on div "会员列表" at bounding box center [164, 34] width 39 height 14
click at [171, 33] on div "会员列表" at bounding box center [163, 34] width 21 height 14
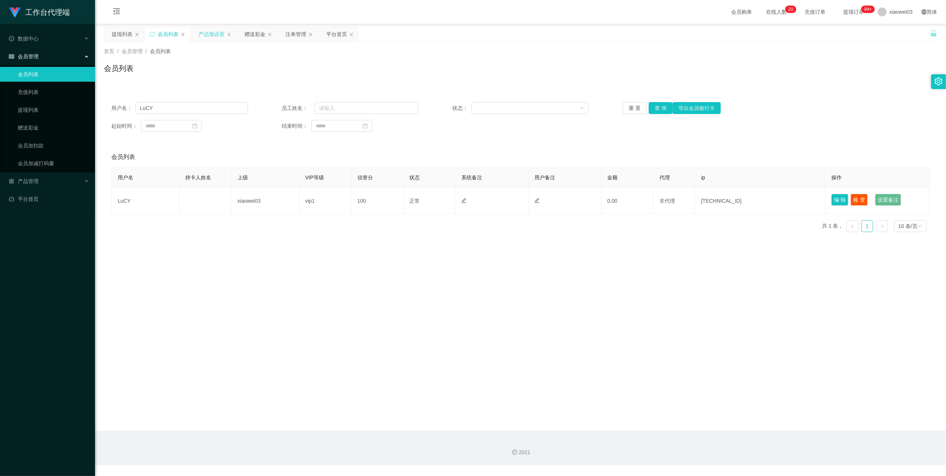
click at [202, 32] on div "产品预设置" at bounding box center [212, 34] width 26 height 14
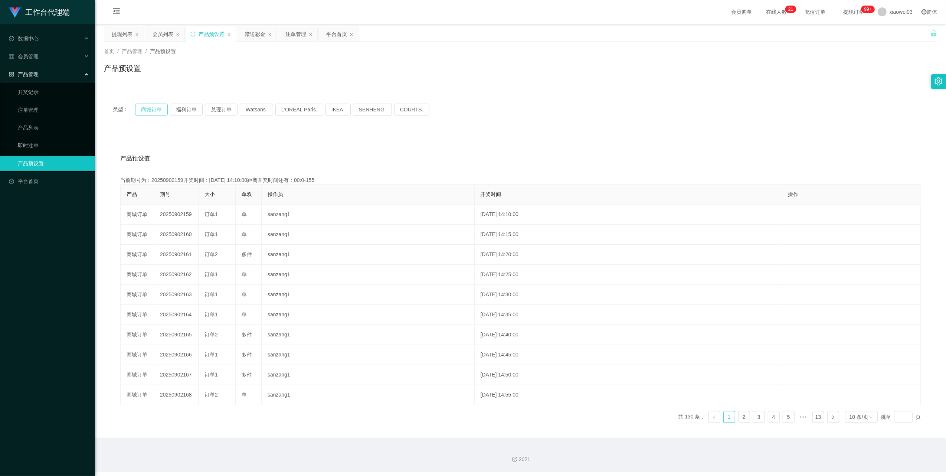
click at [153, 105] on button "商城订单" at bounding box center [151, 110] width 33 height 12
click at [165, 38] on div "会员列表" at bounding box center [163, 34] width 21 height 14
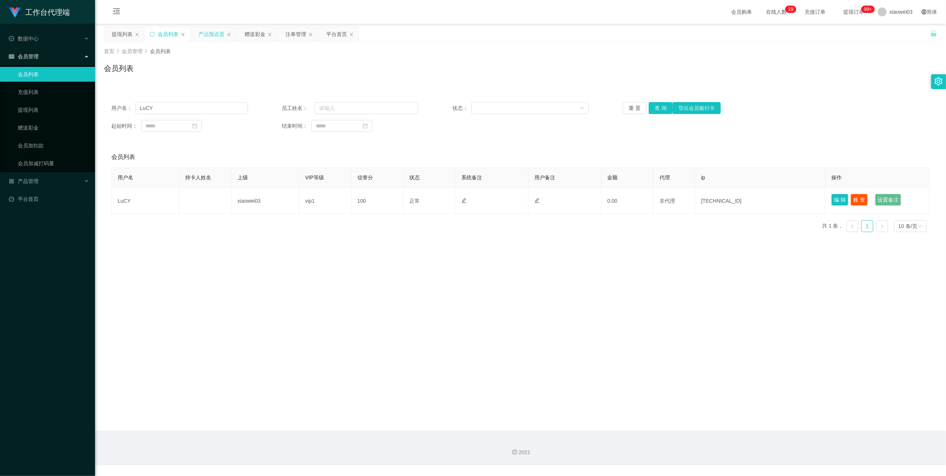
drag, startPoint x: 210, startPoint y: 36, endPoint x: 209, endPoint y: 41, distance: 5.0
click at [210, 36] on div "产品预设置" at bounding box center [212, 34] width 26 height 14
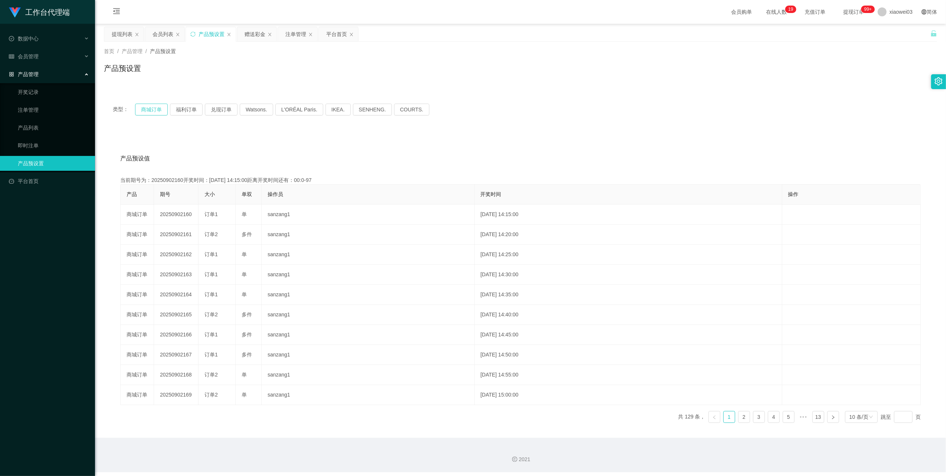
click at [158, 108] on button "商城订单" at bounding box center [151, 110] width 33 height 12
click at [159, 108] on button "商城订单" at bounding box center [151, 110] width 33 height 12
click at [296, 35] on div "注单管理" at bounding box center [295, 34] width 21 height 14
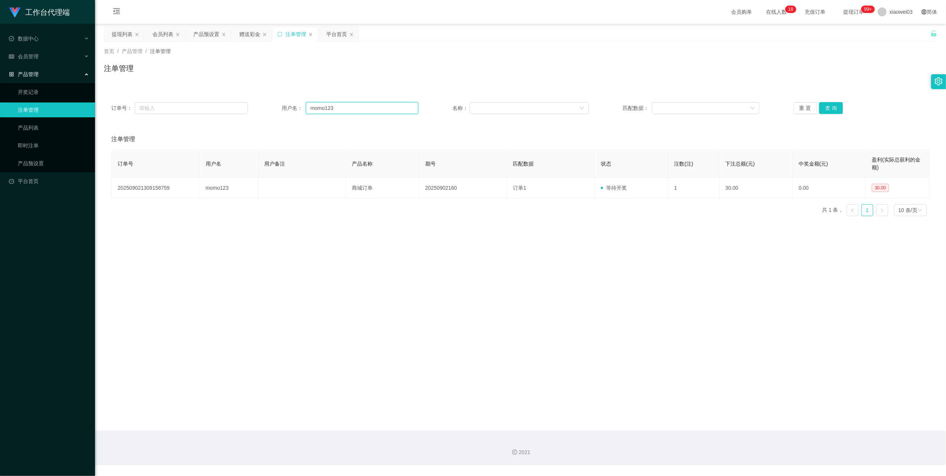
click at [356, 105] on input "momo123" at bounding box center [362, 108] width 112 height 12
paste input "0179851107"
type input "0179851107"
click at [820, 109] on button "查 询" at bounding box center [831, 108] width 24 height 12
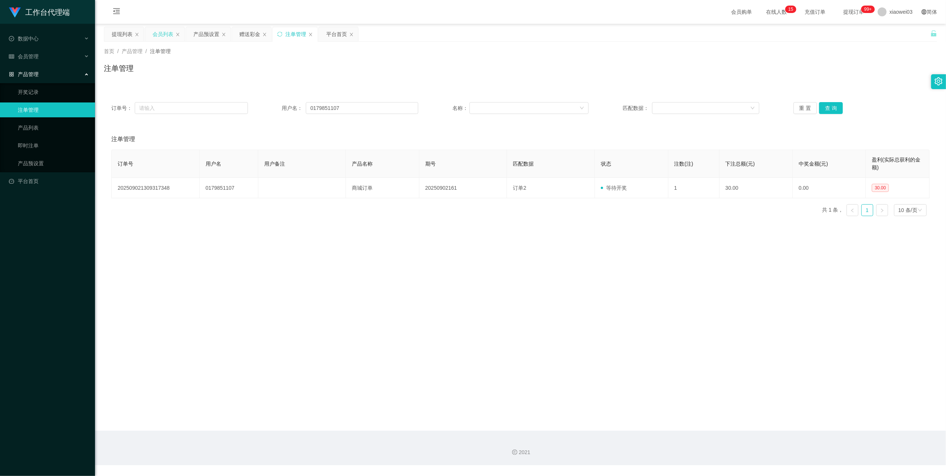
click at [167, 34] on div "会员列表" at bounding box center [163, 34] width 21 height 14
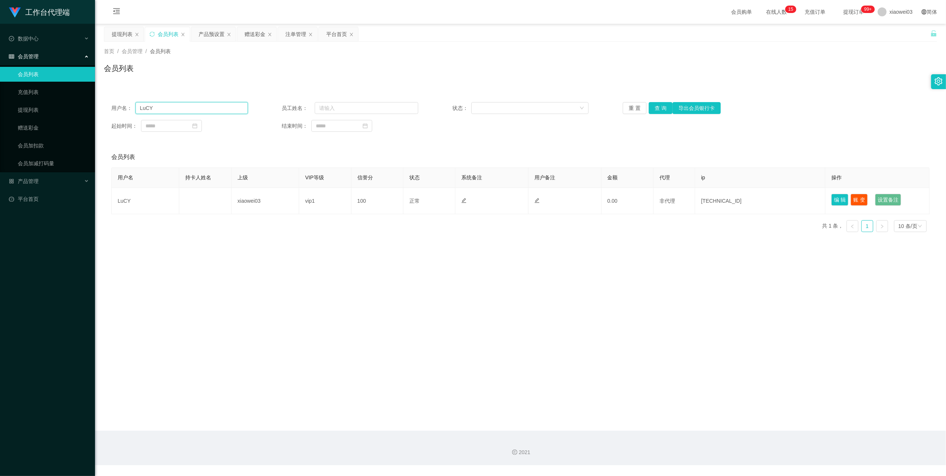
click at [189, 107] on input "LuCY" at bounding box center [192, 108] width 112 height 12
paste input "[PERSON_NAME]"
drag, startPoint x: 655, startPoint y: 107, endPoint x: 642, endPoint y: 127, distance: 24.3
click at [655, 106] on button "查 询" at bounding box center [661, 108] width 24 height 12
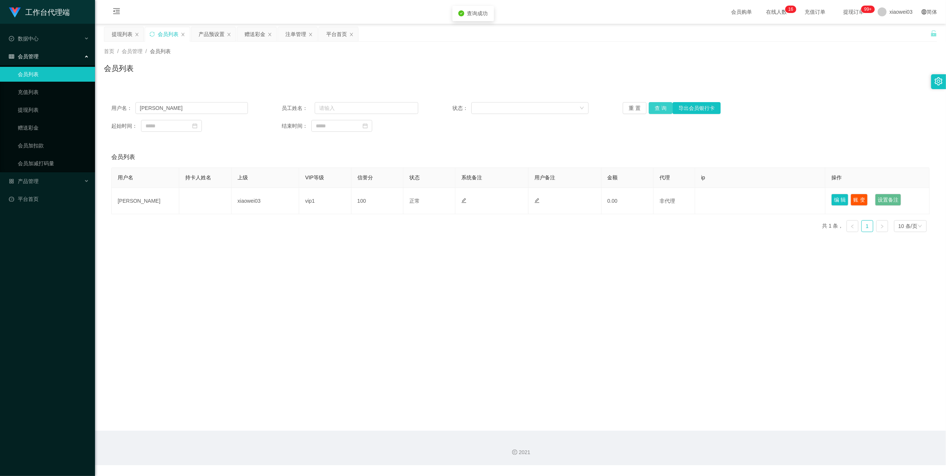
click at [649, 108] on button "查 询" at bounding box center [661, 108] width 24 height 12
click at [649, 108] on button "查 询" at bounding box center [665, 108] width 32 height 12
click at [649, 108] on div "重 置 查 询 导出会员银行卡" at bounding box center [691, 108] width 137 height 12
click at [649, 108] on button "查 询" at bounding box center [661, 108] width 24 height 12
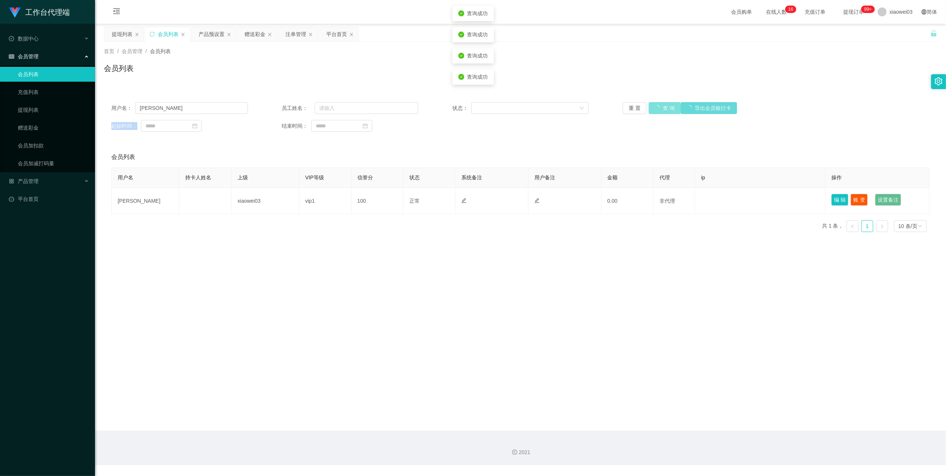
click at [649, 108] on div "重 置 查 询 导出会员银行卡" at bounding box center [691, 108] width 137 height 12
click at [649, 108] on button "查 询" at bounding box center [665, 108] width 32 height 12
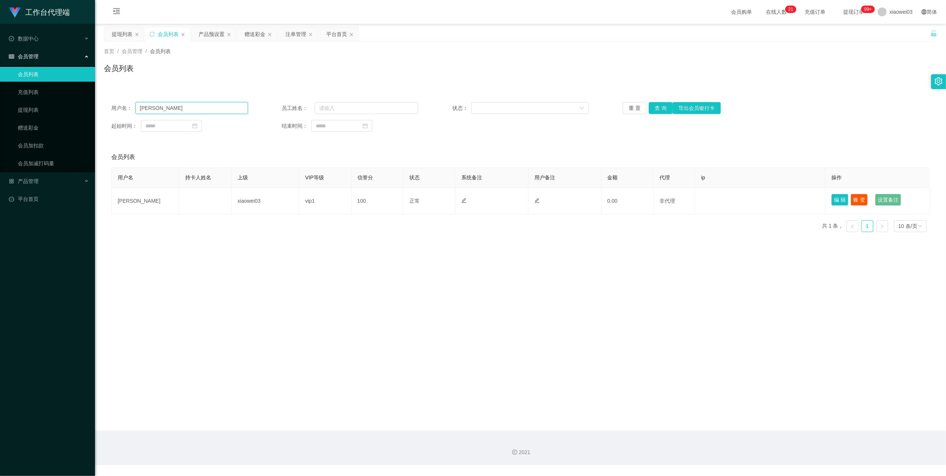
click at [211, 108] on input "[PERSON_NAME]" at bounding box center [192, 108] width 112 height 12
paste input "momo123"
click at [659, 107] on button "查 询" at bounding box center [661, 108] width 24 height 12
click at [201, 110] on input "momo123" at bounding box center [192, 108] width 112 height 12
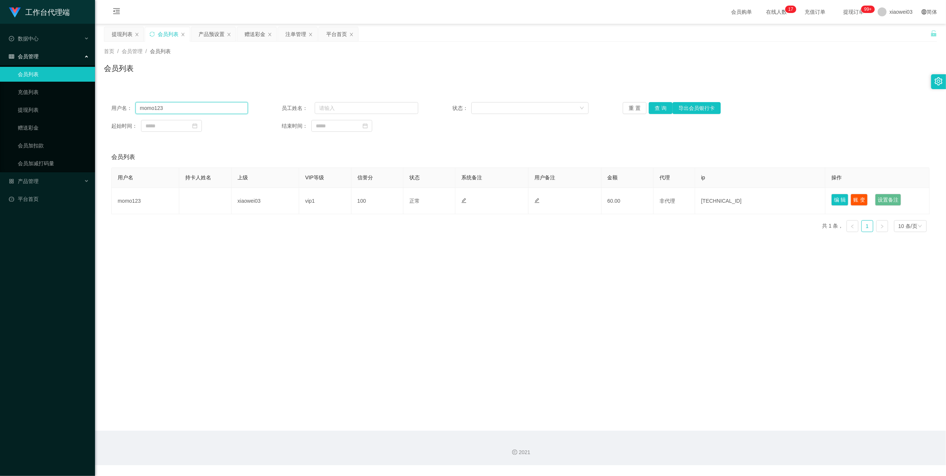
drag, startPoint x: 201, startPoint y: 110, endPoint x: 368, endPoint y: 134, distance: 168.1
click at [201, 110] on input "momo123" at bounding box center [192, 108] width 112 height 12
paste input "0179851107"
type input "0179851107"
click at [658, 110] on button "查 询" at bounding box center [661, 108] width 24 height 12
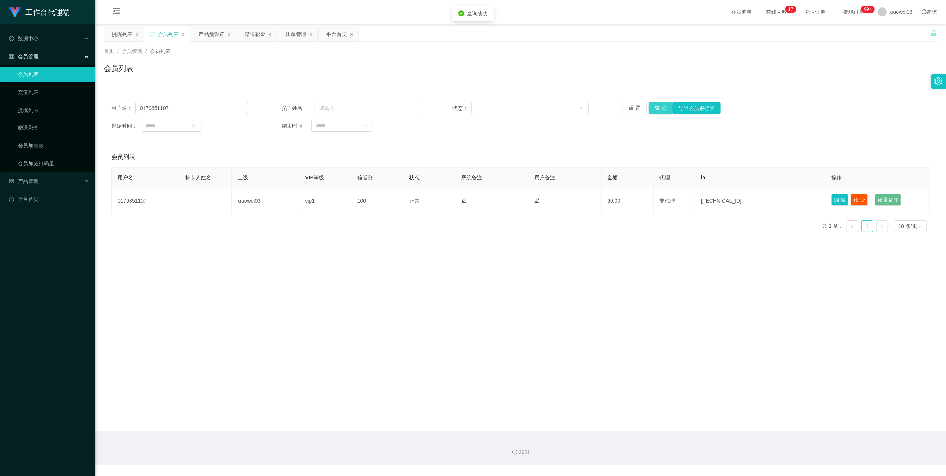
click at [658, 110] on button "查 询" at bounding box center [661, 108] width 24 height 12
click at [116, 42] on div "首页 / 会员管理 / 会员列表 / 会员列表" at bounding box center [520, 64] width 851 height 44
click at [117, 36] on div "提现列表" at bounding box center [122, 34] width 21 height 14
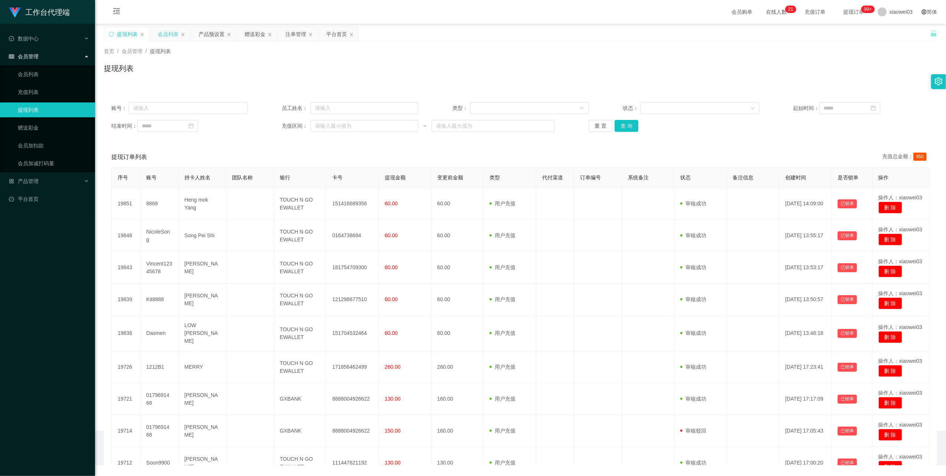
click at [164, 36] on div "会员列表" at bounding box center [168, 34] width 21 height 14
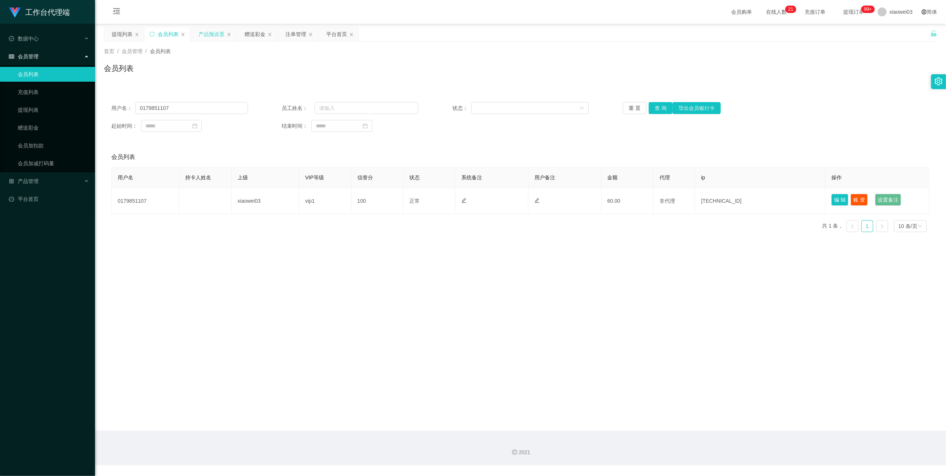
click at [214, 33] on div "产品预设置" at bounding box center [212, 34] width 26 height 14
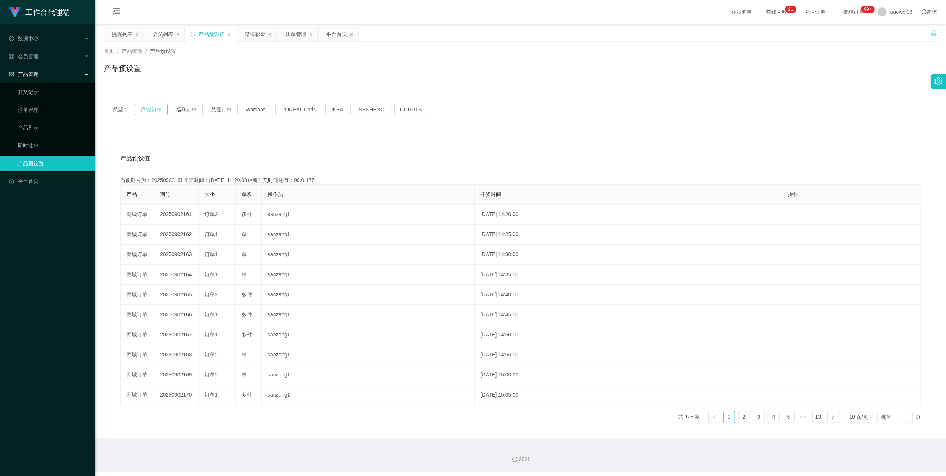
click at [151, 106] on button "商城订单" at bounding box center [151, 110] width 33 height 12
click at [128, 37] on div "提现列表" at bounding box center [122, 34] width 21 height 14
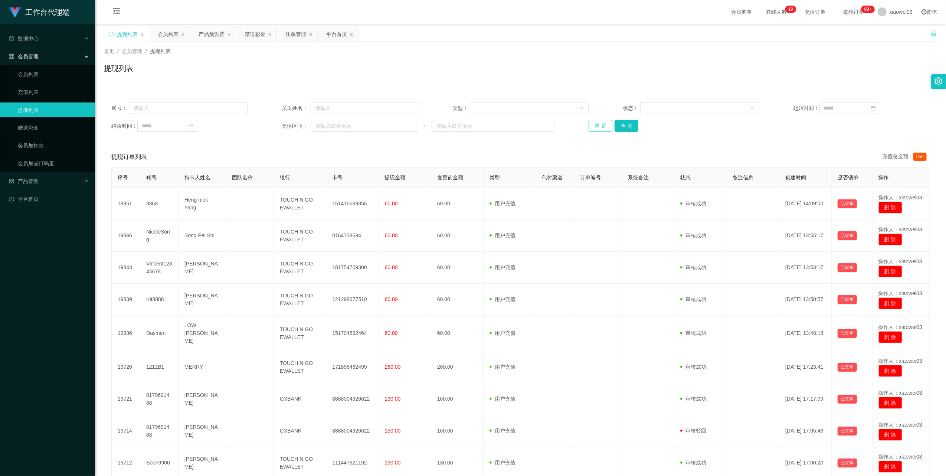
click at [596, 123] on button "重 置" at bounding box center [601, 126] width 24 height 12
click at [593, 131] on button "重 置" at bounding box center [601, 126] width 24 height 12
click at [594, 129] on button "重 置" at bounding box center [601, 126] width 24 height 12
drag, startPoint x: 167, startPoint y: 33, endPoint x: 196, endPoint y: 59, distance: 39.2
click at [167, 34] on div "会员列表" at bounding box center [168, 34] width 21 height 14
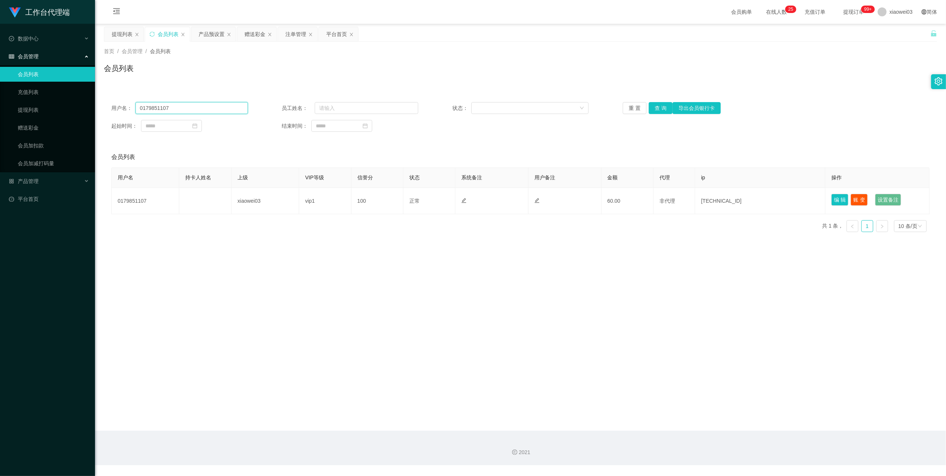
click at [209, 106] on input "0179851107" at bounding box center [192, 108] width 112 height 12
drag, startPoint x: 209, startPoint y: 106, endPoint x: 215, endPoint y: 108, distance: 6.2
click at [209, 107] on input "0179851107" at bounding box center [192, 108] width 112 height 12
paste input "551011"
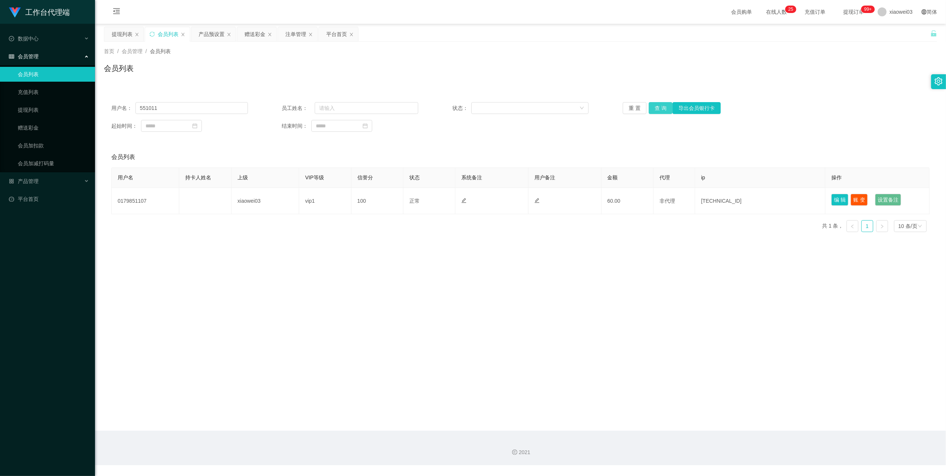
click at [664, 106] on button "查 询" at bounding box center [661, 108] width 24 height 12
click at [661, 106] on button "查 询" at bounding box center [661, 108] width 24 height 12
click at [661, 106] on div "重 置 查 询 导出会员银行卡" at bounding box center [691, 108] width 137 height 12
click at [661, 106] on button "查 询" at bounding box center [661, 108] width 24 height 12
click at [661, 106] on div "重 置 查 询 导出会员银行卡" at bounding box center [691, 108] width 137 height 12
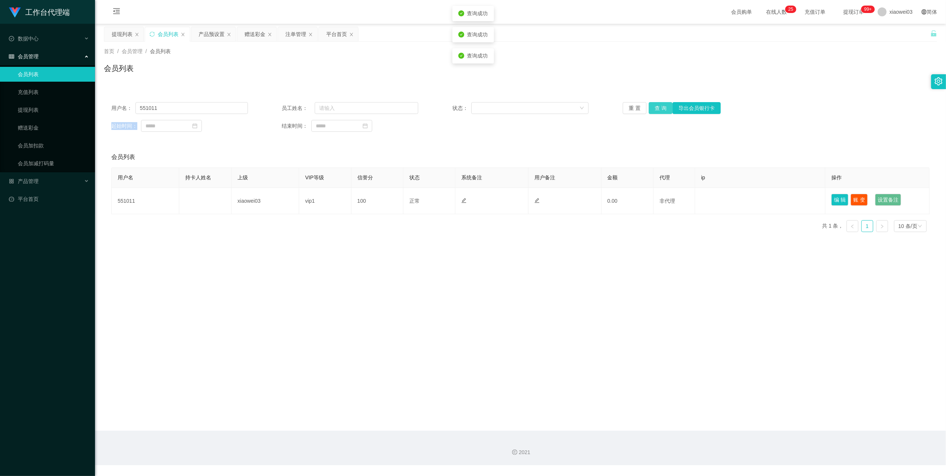
drag, startPoint x: 661, startPoint y: 106, endPoint x: 660, endPoint y: 113, distance: 6.8
click at [660, 106] on button "查 询" at bounding box center [661, 108] width 24 height 12
click at [221, 107] on input "551011" at bounding box center [192, 108] width 112 height 12
paste input "[PERSON_NAME]"
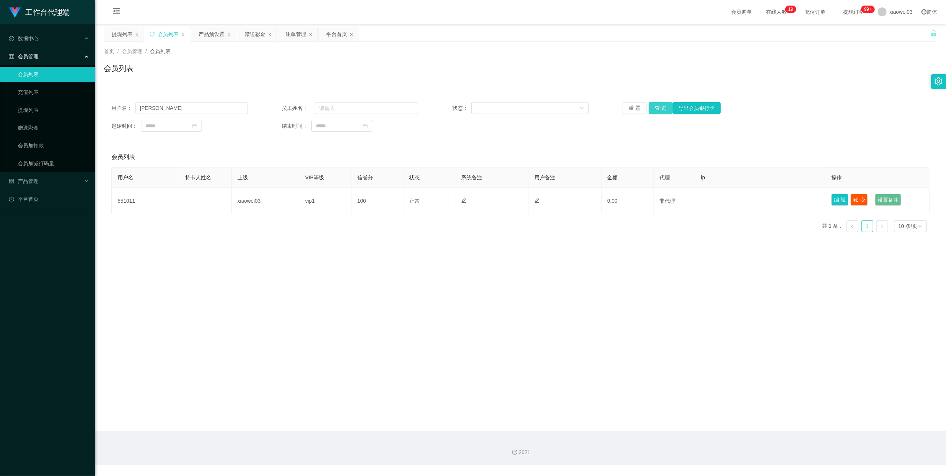
click at [656, 111] on button "查 询" at bounding box center [661, 108] width 24 height 12
click at [181, 111] on input "[PERSON_NAME]" at bounding box center [192, 108] width 112 height 12
drag, startPoint x: 181, startPoint y: 111, endPoint x: 214, endPoint y: 121, distance: 34.3
click at [183, 113] on input "[PERSON_NAME]" at bounding box center [192, 108] width 112 height 12
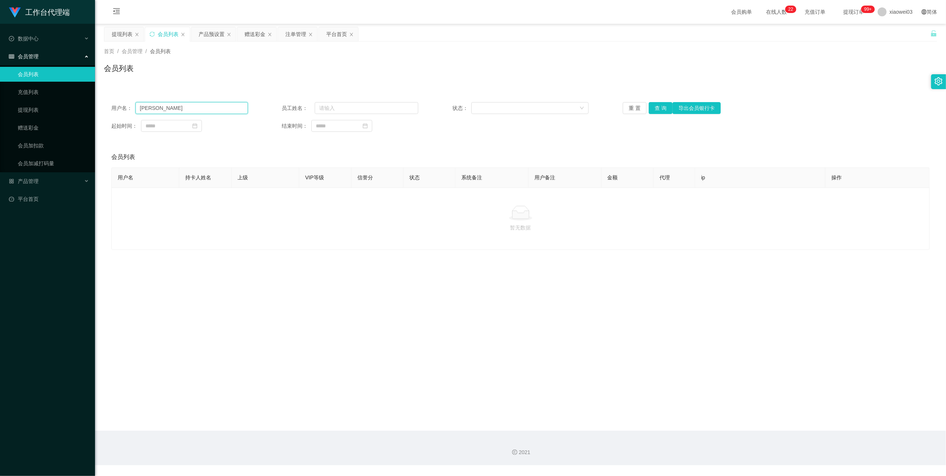
paste input "kwlim911"
type input "kwlim911"
click at [656, 105] on button "查 询" at bounding box center [661, 108] width 24 height 12
click at [288, 30] on div "注单管理" at bounding box center [295, 34] width 21 height 14
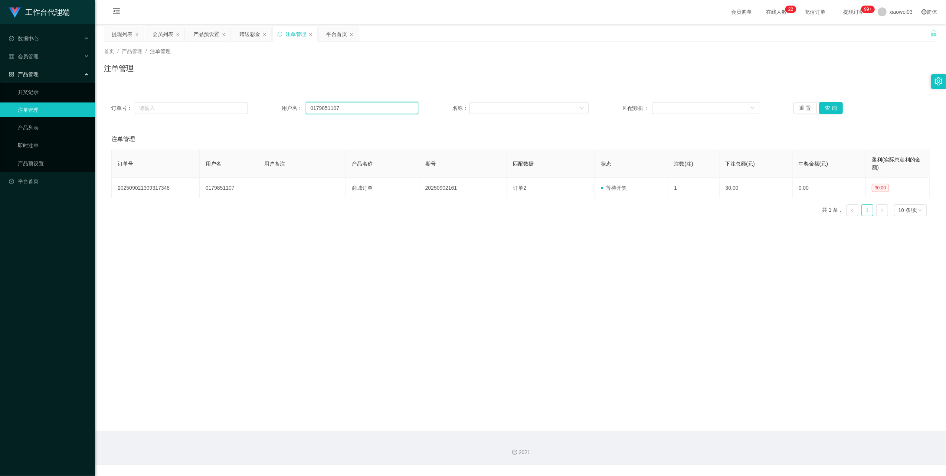
click at [342, 106] on input "0179851107" at bounding box center [362, 108] width 112 height 12
paste input "K346363"
type input "K346363"
click at [827, 111] on button "查 询" at bounding box center [831, 108] width 24 height 12
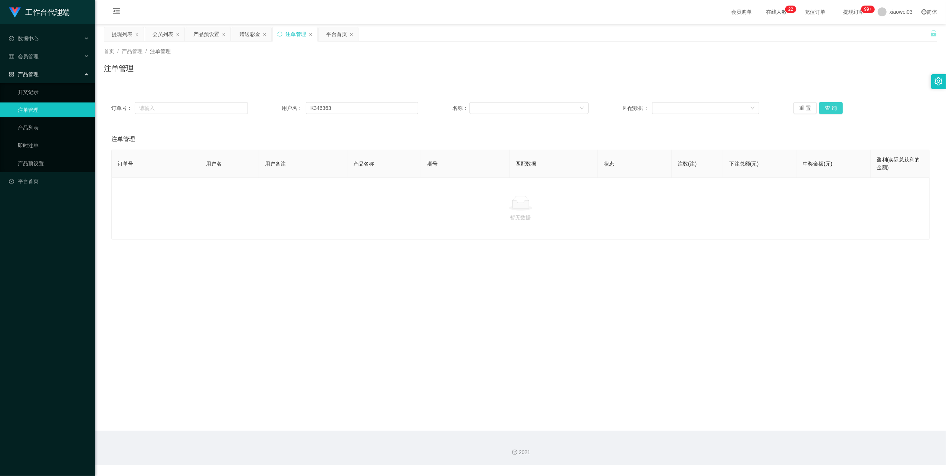
click at [832, 104] on button "查 询" at bounding box center [831, 108] width 24 height 12
click at [832, 104] on div "重 置 查 询" at bounding box center [862, 108] width 137 height 12
click at [156, 38] on div "会员列表" at bounding box center [163, 34] width 21 height 14
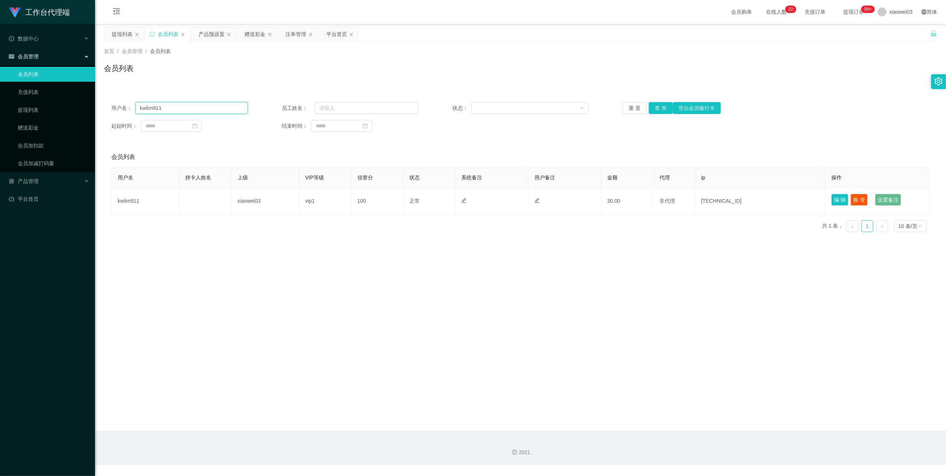
click at [235, 111] on input "kwlim911" at bounding box center [192, 108] width 112 height 12
drag, startPoint x: 235, startPoint y: 111, endPoint x: 245, endPoint y: 113, distance: 10.6
click at [235, 111] on input "kwlim911" at bounding box center [192, 108] width 112 height 12
paste input "K346363"
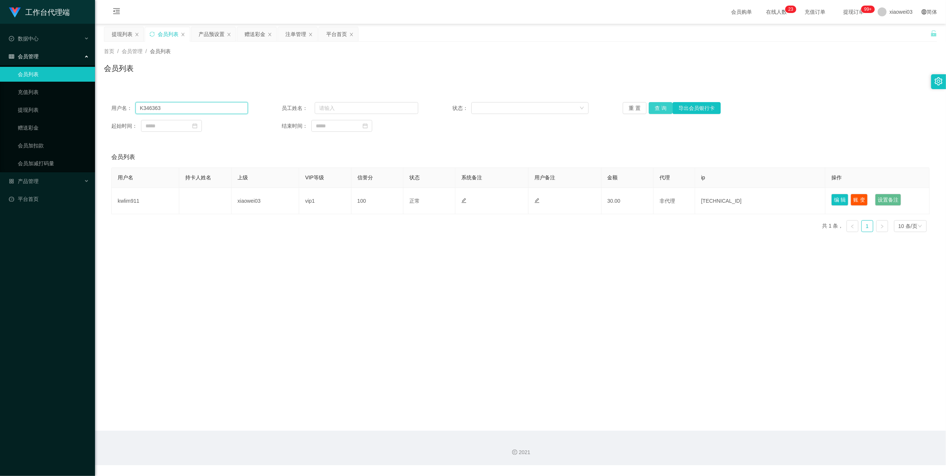
type input "K346363"
click at [660, 107] on button "查 询" at bounding box center [661, 108] width 24 height 12
click at [660, 107] on div "重 置 查 询 导出会员银行卡" at bounding box center [691, 108] width 137 height 12
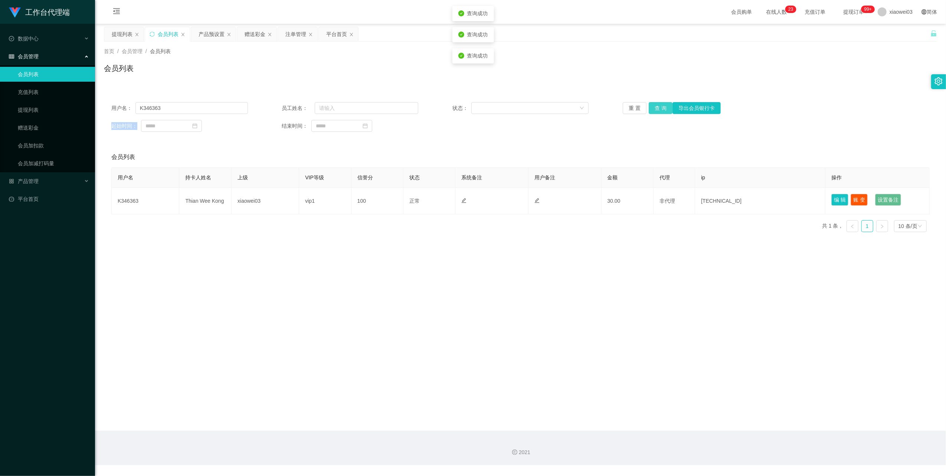
click at [660, 107] on button "查 询" at bounding box center [661, 108] width 24 height 12
click at [660, 107] on div "重 置 查 询 导出会员银行卡" at bounding box center [691, 108] width 137 height 12
click at [208, 37] on div "产品预设置" at bounding box center [212, 34] width 26 height 14
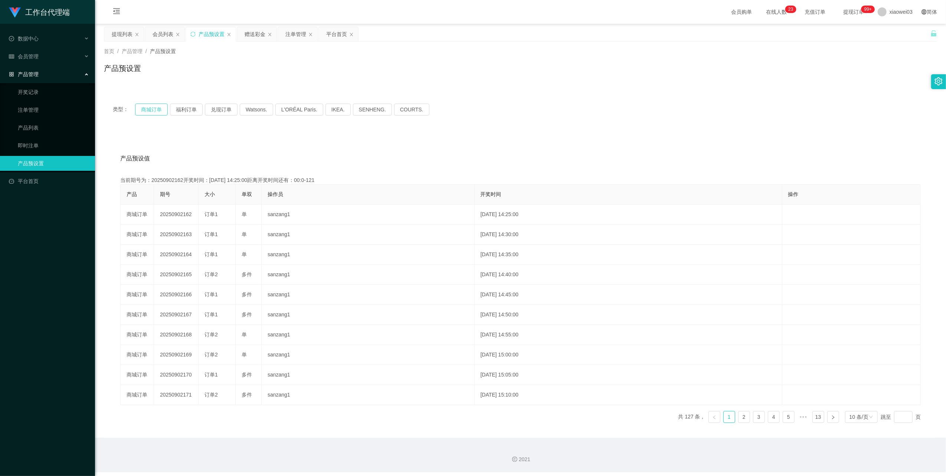
drag, startPoint x: 131, startPoint y: 110, endPoint x: 138, endPoint y: 108, distance: 6.9
click at [132, 109] on span "类型：" at bounding box center [124, 110] width 22 height 12
click at [141, 107] on button "商城订单" at bounding box center [151, 110] width 33 height 12
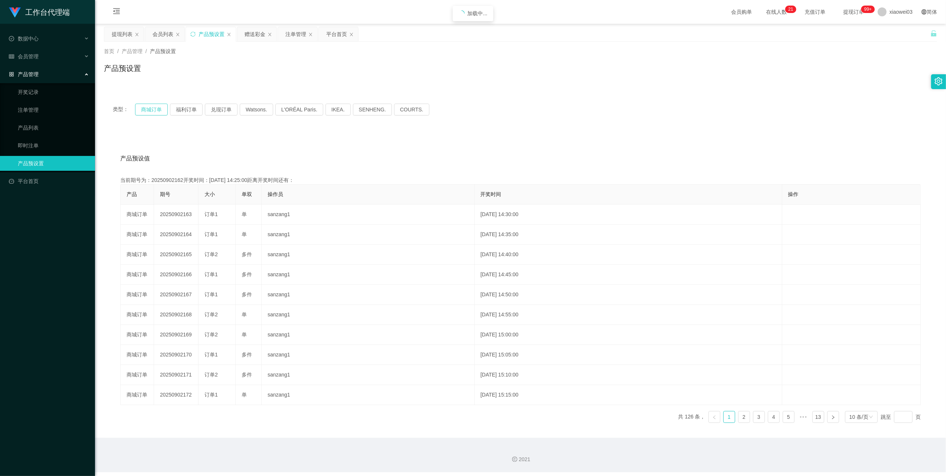
click at [141, 107] on button "商城订单" at bounding box center [151, 110] width 33 height 12
click at [332, 34] on div "平台首页" at bounding box center [336, 34] width 21 height 14
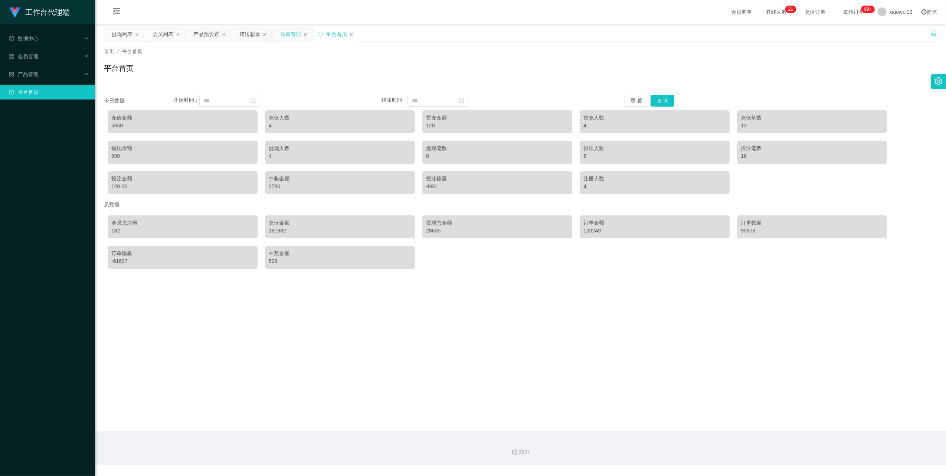
click at [284, 37] on div "注单管理" at bounding box center [290, 34] width 21 height 14
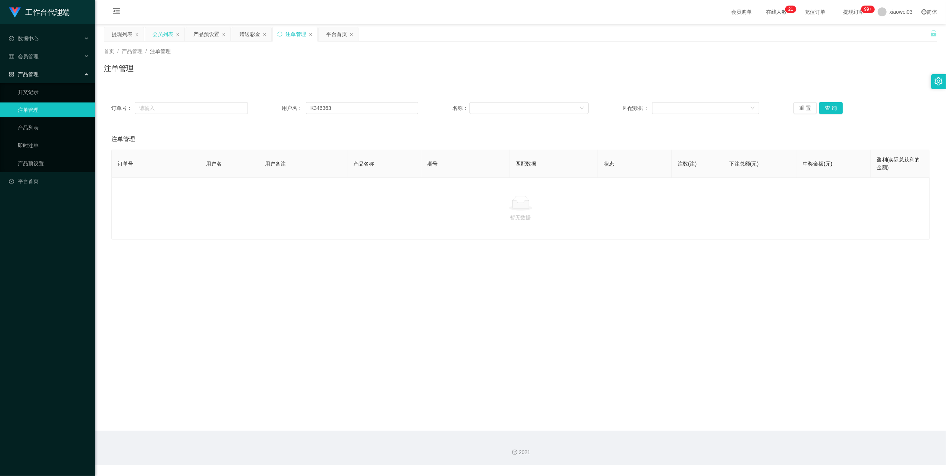
click at [157, 34] on div "会员列表" at bounding box center [163, 34] width 21 height 14
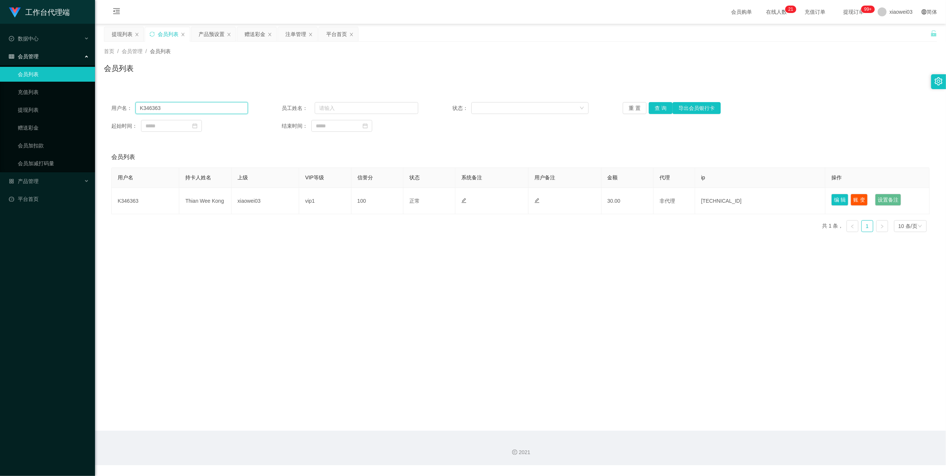
click at [225, 107] on input "K346363" at bounding box center [192, 108] width 112 height 12
drag, startPoint x: 225, startPoint y: 107, endPoint x: 251, endPoint y: 118, distance: 28.7
click at [226, 108] on input "K346363" at bounding box center [192, 108] width 112 height 12
paste input "[PERSON_NAME]"
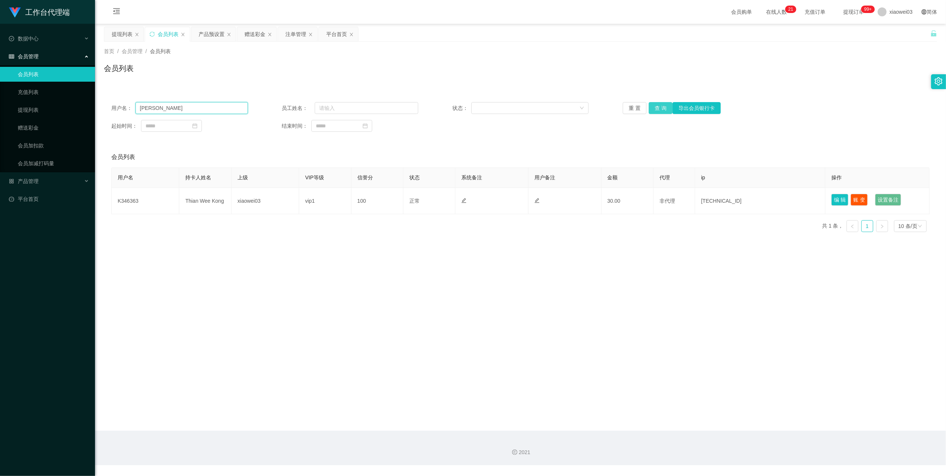
type input "[PERSON_NAME]"
click at [665, 105] on button "查 询" at bounding box center [661, 108] width 24 height 12
drag, startPoint x: 657, startPoint y: 106, endPoint x: 696, endPoint y: 104, distance: 39.8
click at [657, 106] on button "查 询" at bounding box center [661, 108] width 24 height 12
click at [292, 33] on div "注单管理" at bounding box center [295, 34] width 21 height 14
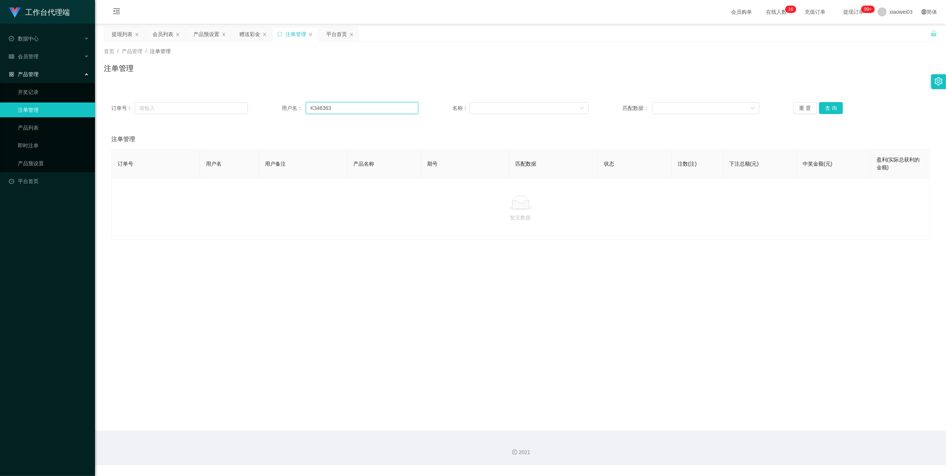
click at [342, 107] on input "K346363" at bounding box center [362, 108] width 112 height 12
paste input "Ccheah1999"
type input "Ccheah1999"
click at [822, 110] on button "查 询" at bounding box center [831, 108] width 24 height 12
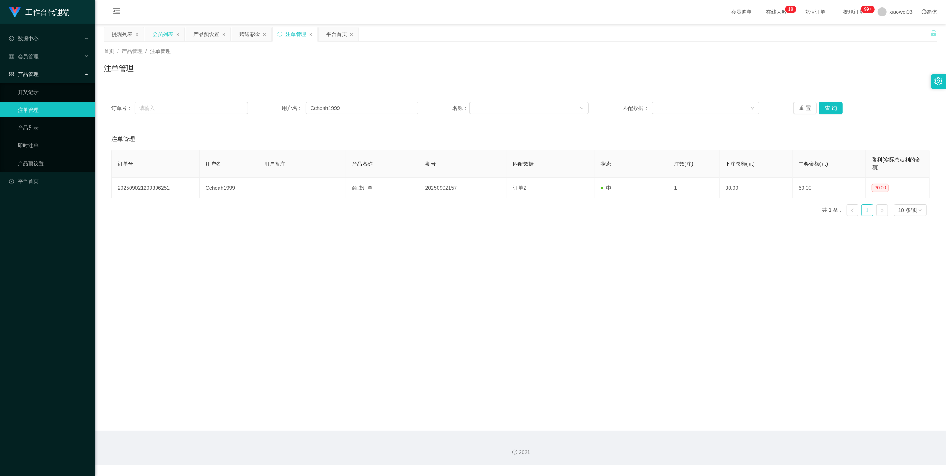
click at [157, 33] on div "会员列表" at bounding box center [163, 34] width 21 height 14
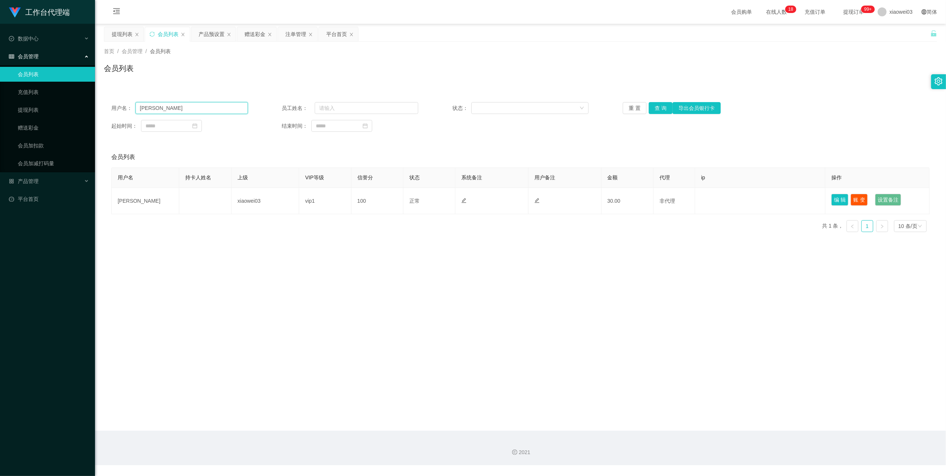
click at [215, 107] on input "[PERSON_NAME]" at bounding box center [192, 108] width 112 height 12
drag, startPoint x: 215, startPoint y: 107, endPoint x: 316, endPoint y: 132, distance: 104.0
click at [215, 107] on input "[PERSON_NAME]" at bounding box center [192, 108] width 112 height 12
paste input "Ccheah1999"
type input "Ccheah1999"
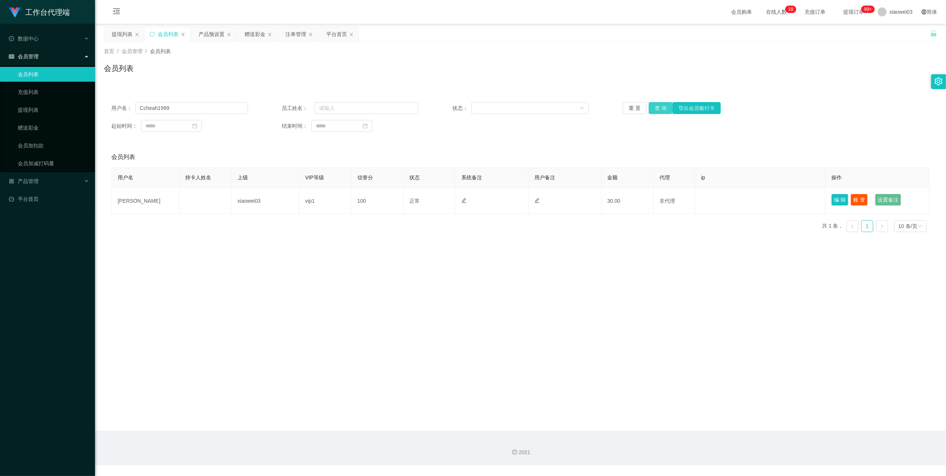
click at [660, 105] on button "查 询" at bounding box center [661, 108] width 24 height 12
click at [122, 42] on div "首页 / 会员管理 / 会员列表 / 会员列表" at bounding box center [520, 64] width 851 height 44
drag, startPoint x: 121, startPoint y: 36, endPoint x: 133, endPoint y: 51, distance: 19.1
click at [121, 36] on div "提现列表" at bounding box center [122, 34] width 21 height 14
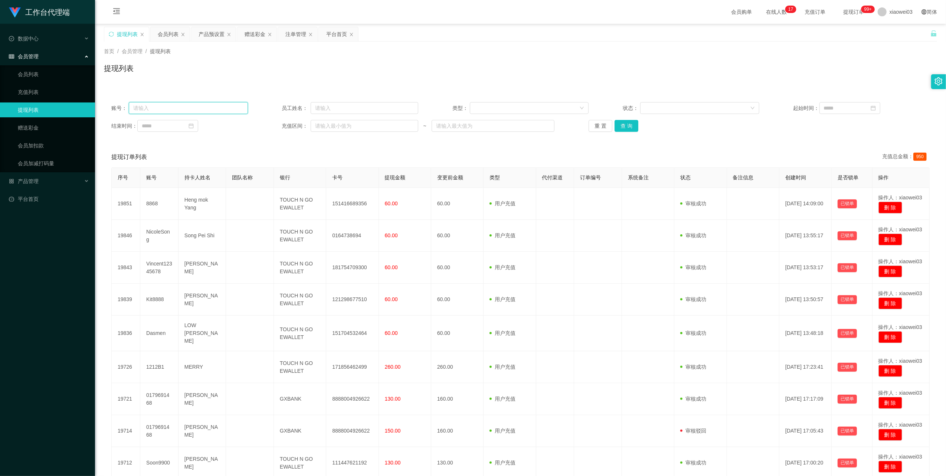
click at [210, 109] on input "text" at bounding box center [188, 108] width 119 height 12
paste input "Ccheah1999"
type input "Ccheah1999"
click at [621, 126] on button "查 询" at bounding box center [627, 126] width 24 height 12
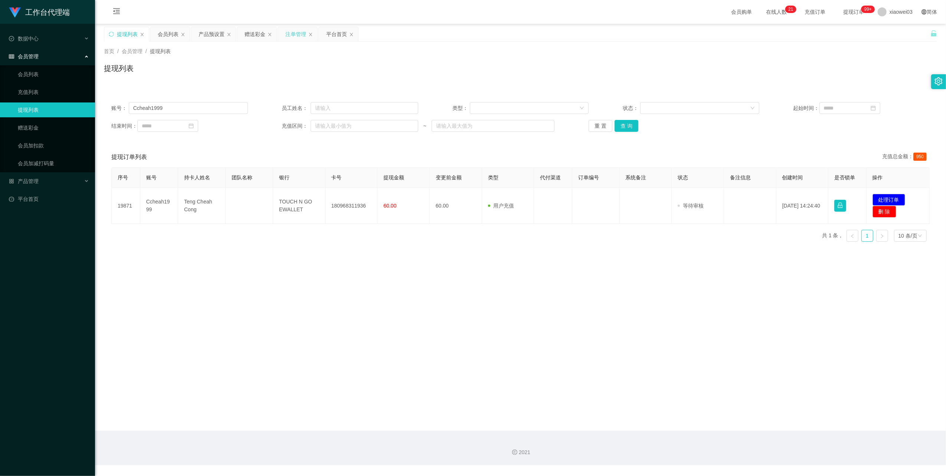
click at [294, 37] on div "注单管理" at bounding box center [295, 34] width 21 height 14
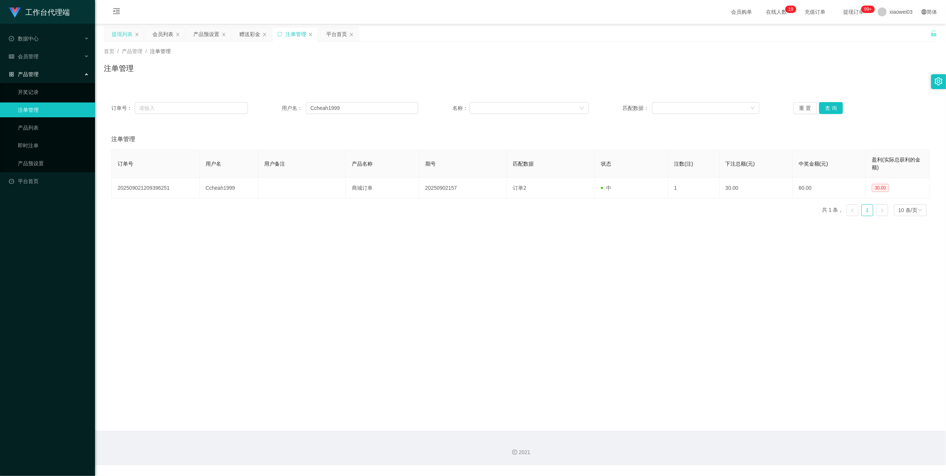
click at [121, 33] on div "提现列表" at bounding box center [122, 34] width 21 height 14
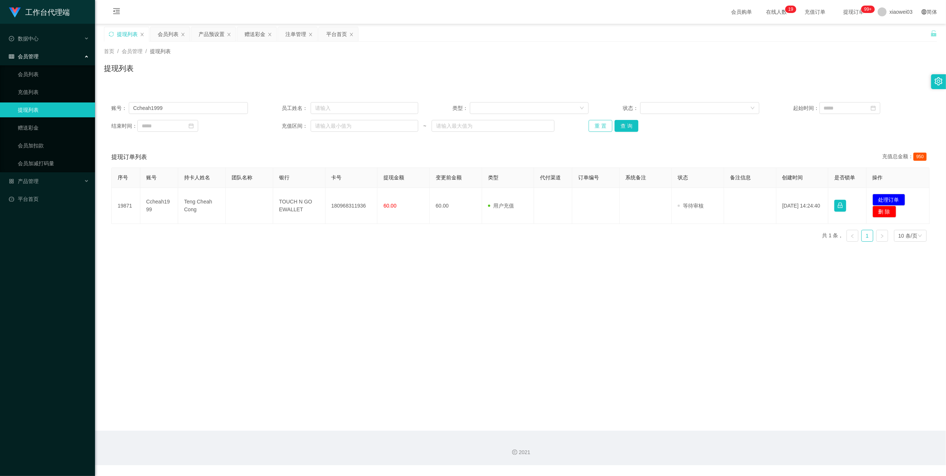
click at [589, 122] on button "重 置" at bounding box center [601, 126] width 24 height 12
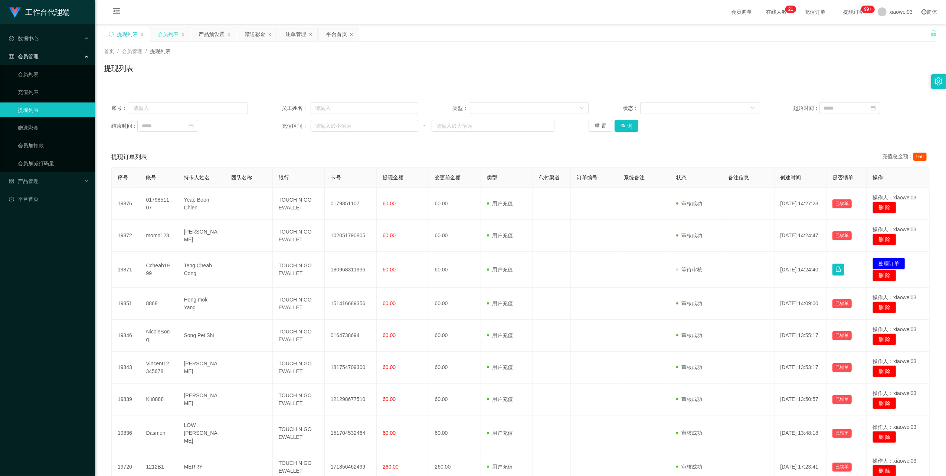
click at [162, 35] on div "会员列表" at bounding box center [168, 34] width 21 height 14
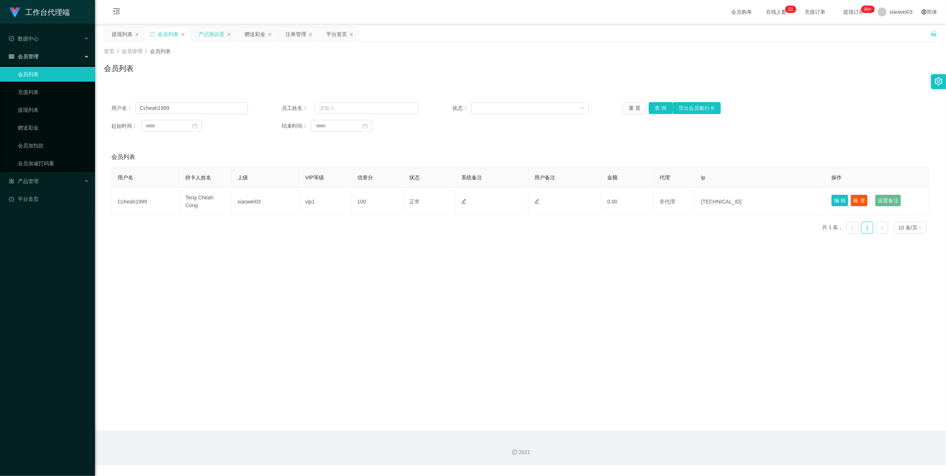
click at [204, 36] on div "产品预设置" at bounding box center [212, 34] width 26 height 14
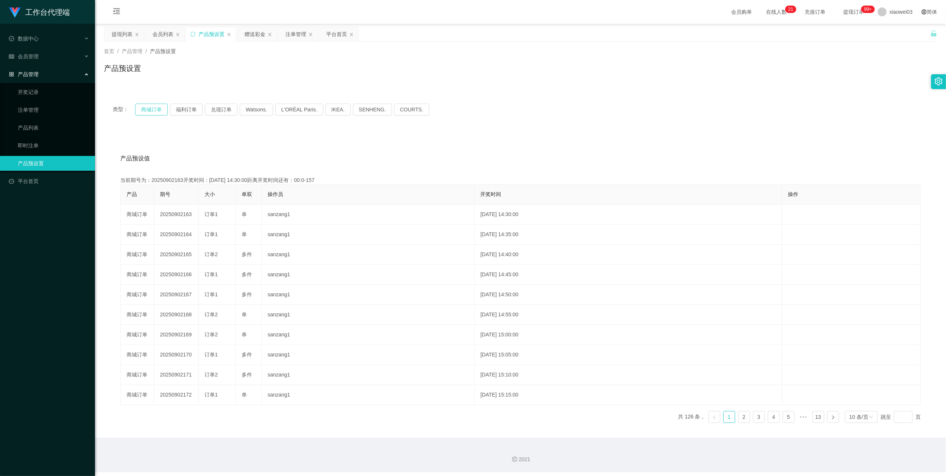
click at [155, 109] on button "商城订单" at bounding box center [151, 110] width 33 height 12
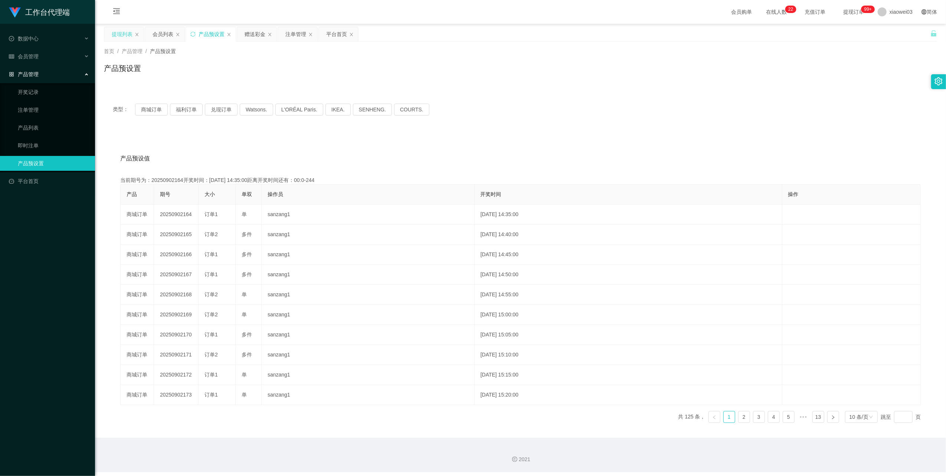
click at [122, 36] on div "提现列表" at bounding box center [122, 34] width 21 height 14
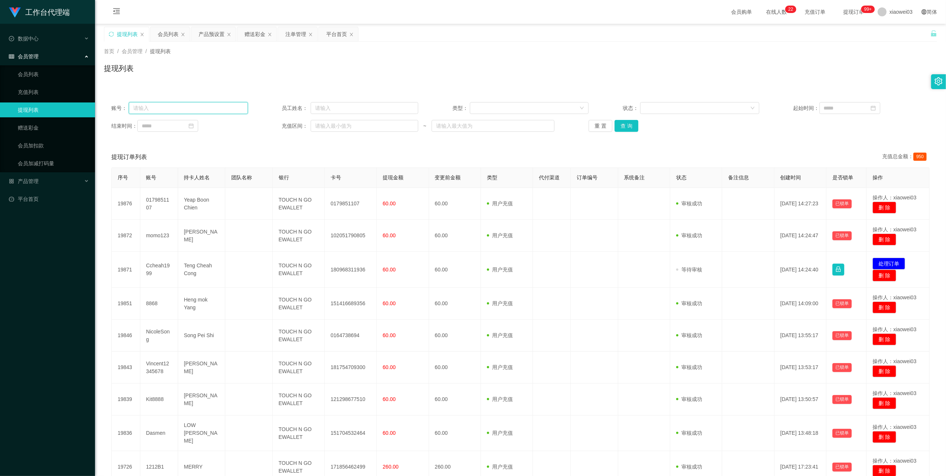
drag, startPoint x: 192, startPoint y: 107, endPoint x: 214, endPoint y: 110, distance: 21.7
click at [192, 107] on input "text" at bounding box center [188, 108] width 119 height 12
paste input "K346363"
type input "K346363"
click at [618, 125] on button "查 询" at bounding box center [627, 126] width 24 height 12
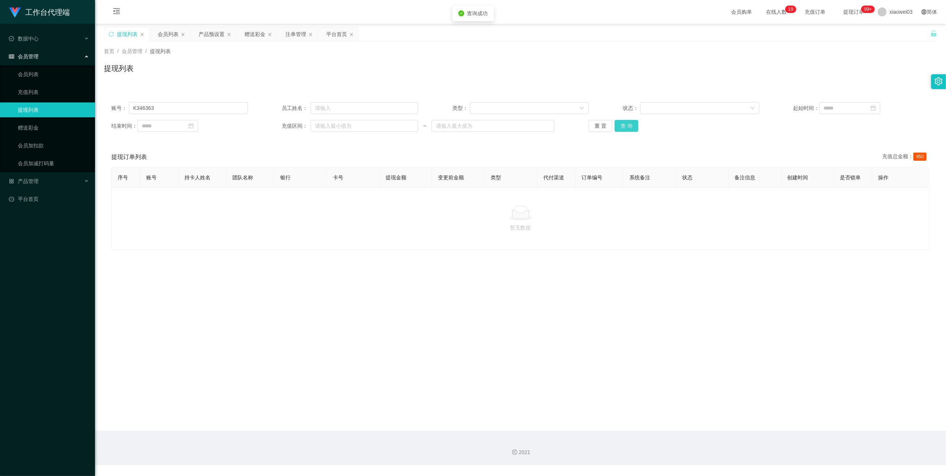
click at [629, 124] on button "查 询" at bounding box center [627, 126] width 24 height 12
click at [629, 124] on div "重 置 查 询" at bounding box center [657, 126] width 137 height 12
click at [593, 126] on button "重 置" at bounding box center [601, 126] width 24 height 12
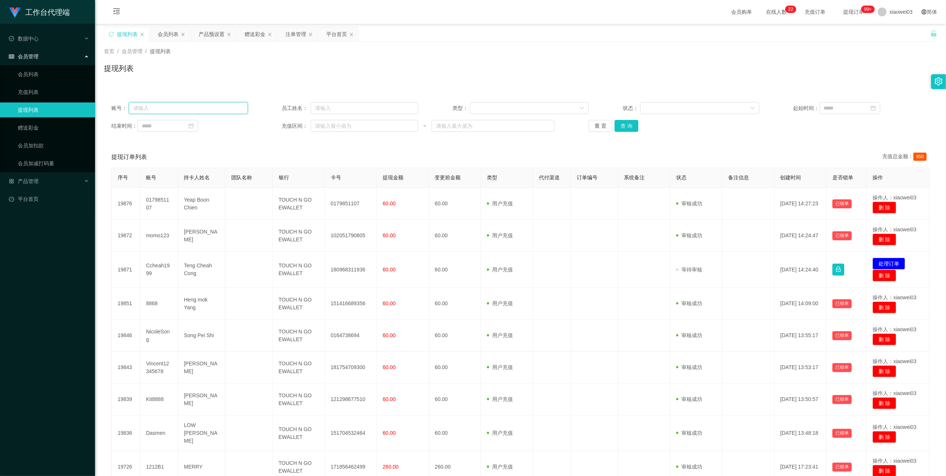
click at [177, 113] on input "text" at bounding box center [188, 108] width 119 height 12
paste input "K346363"
type input "K346363"
click at [631, 126] on button "查 询" at bounding box center [627, 126] width 24 height 12
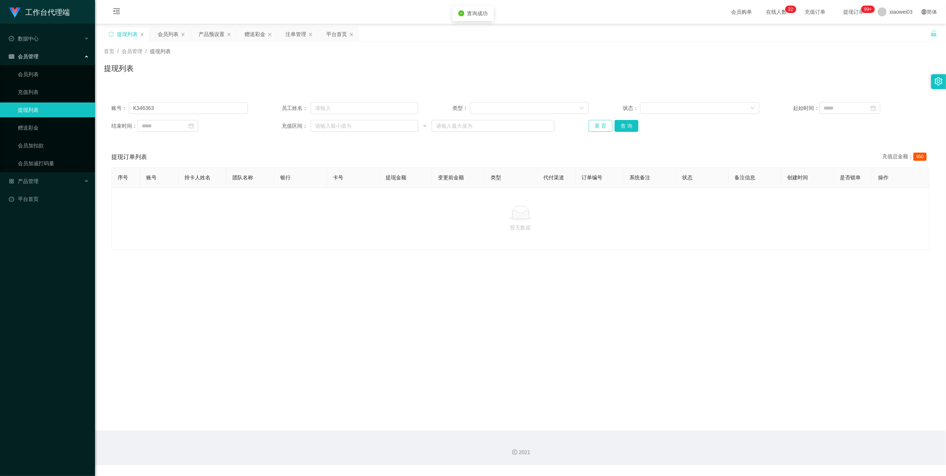
click at [598, 122] on button "重 置" at bounding box center [601, 126] width 24 height 12
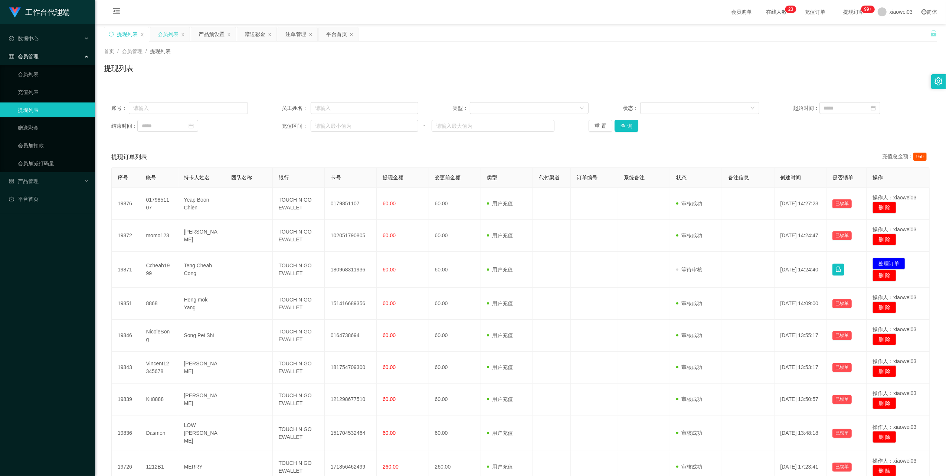
click at [169, 35] on div "会员列表" at bounding box center [168, 34] width 21 height 14
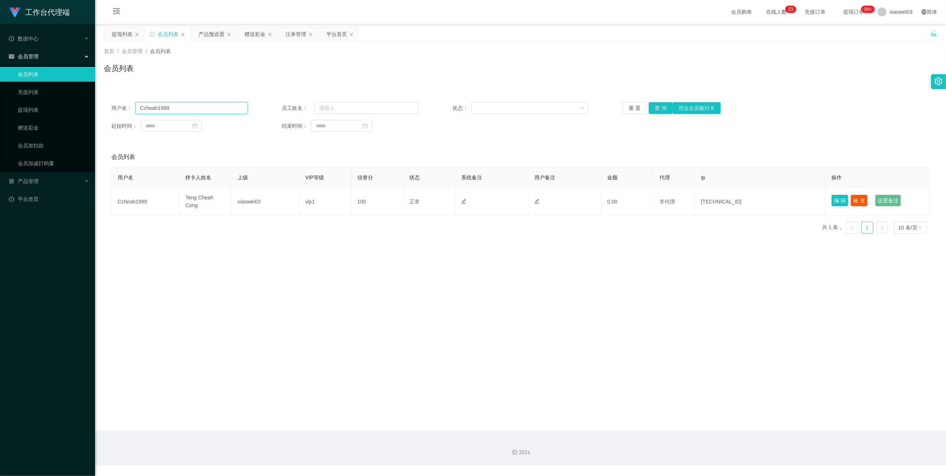
click at [209, 109] on input "Ccheah1999" at bounding box center [192, 108] width 112 height 12
paste input "K346363"
type input "K346363"
click at [654, 107] on button "查 询" at bounding box center [661, 108] width 24 height 12
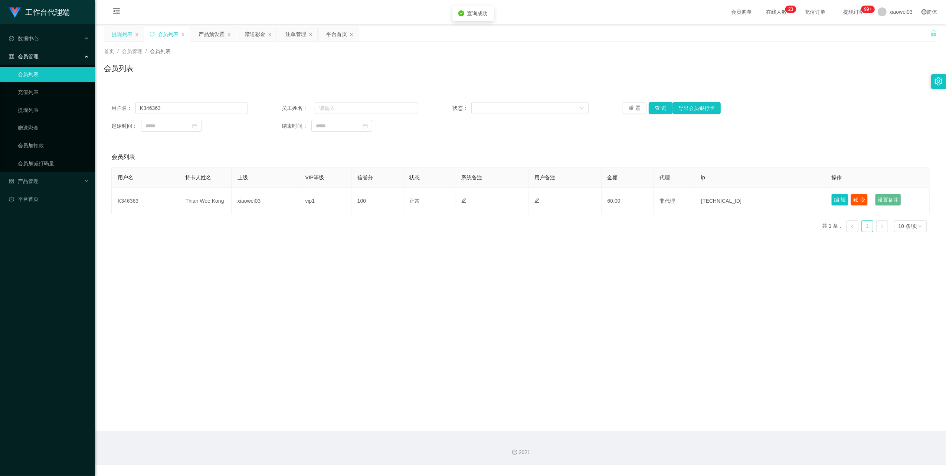
click at [115, 41] on div "提现列表" at bounding box center [123, 41] width 27 height 28
click at [116, 32] on div "提现列表" at bounding box center [122, 34] width 21 height 14
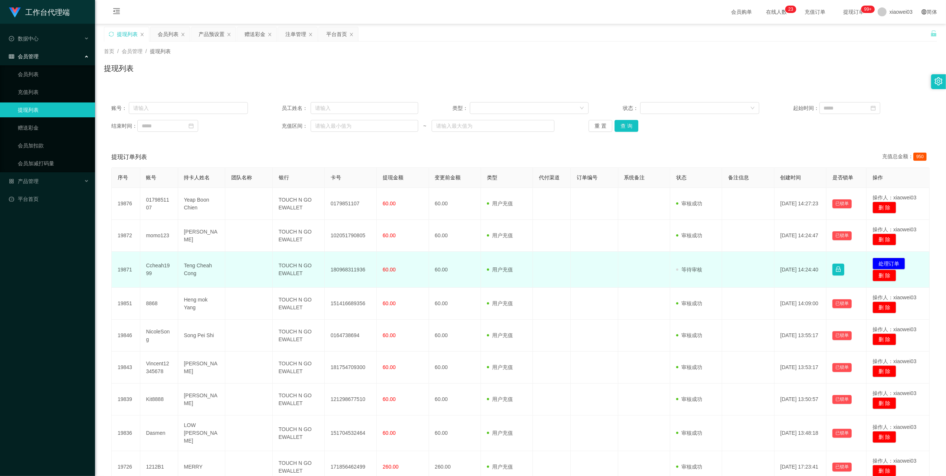
click at [150, 267] on td "Ccheah1999" at bounding box center [159, 270] width 38 height 36
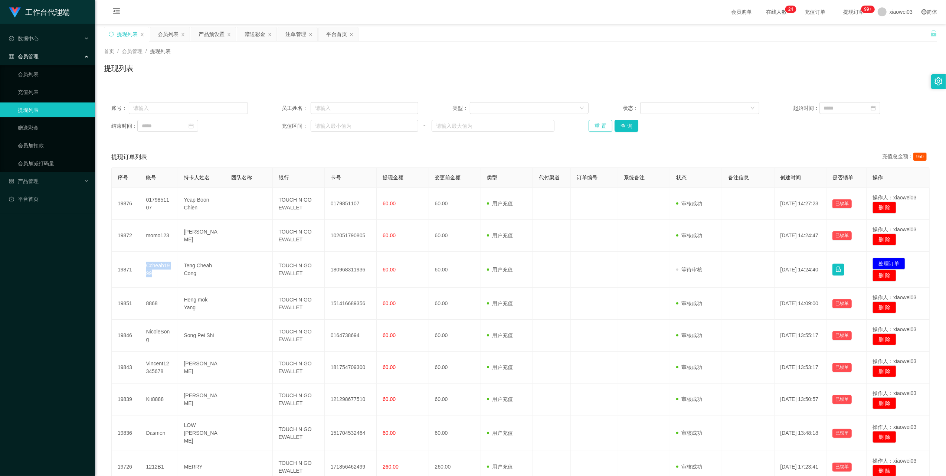
drag, startPoint x: 595, startPoint y: 126, endPoint x: 572, endPoint y: 167, distance: 46.7
click at [595, 127] on button "重 置" at bounding box center [601, 126] width 24 height 12
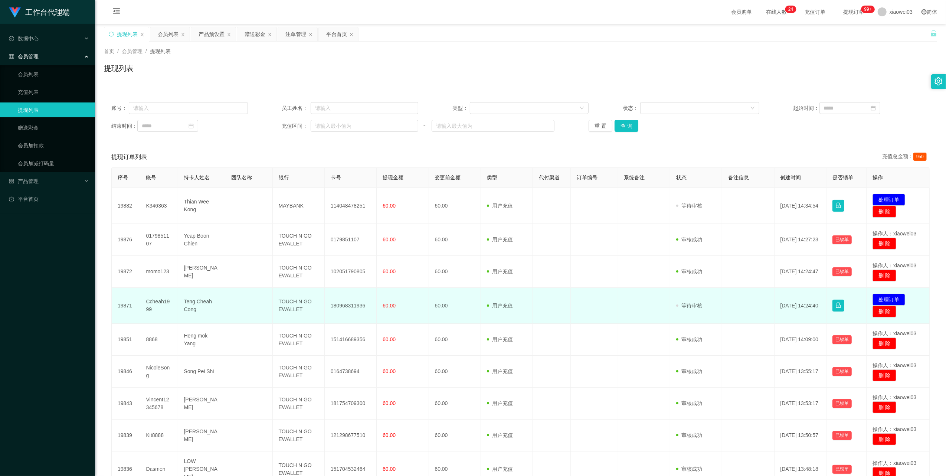
click at [350, 306] on td "180968311936" at bounding box center [351, 306] width 52 height 36
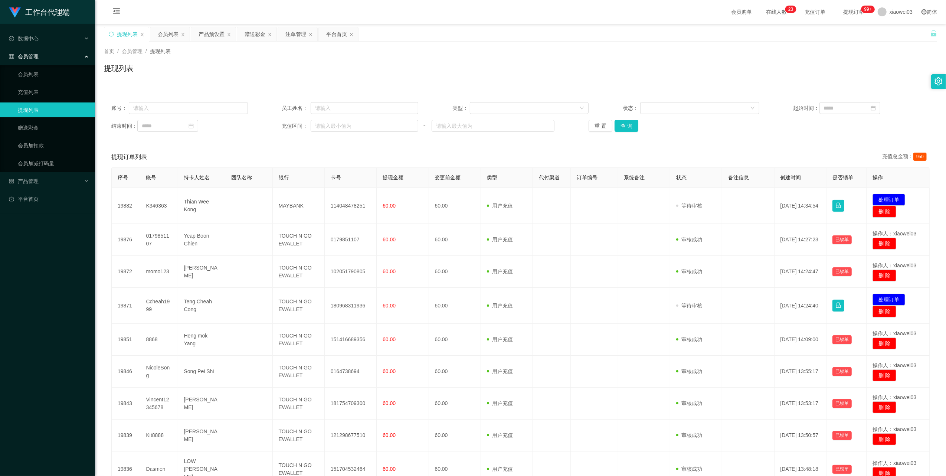
click at [525, 145] on div "账号： 员工姓名： 类型： 状态： 起始时间： 结束时间： 充值区间： ~ 重 置 查 询 提现订单列表 充值总金额： 950 序号 账号 持卡人姓名 团队名…" at bounding box center [520, 319] width 833 height 448
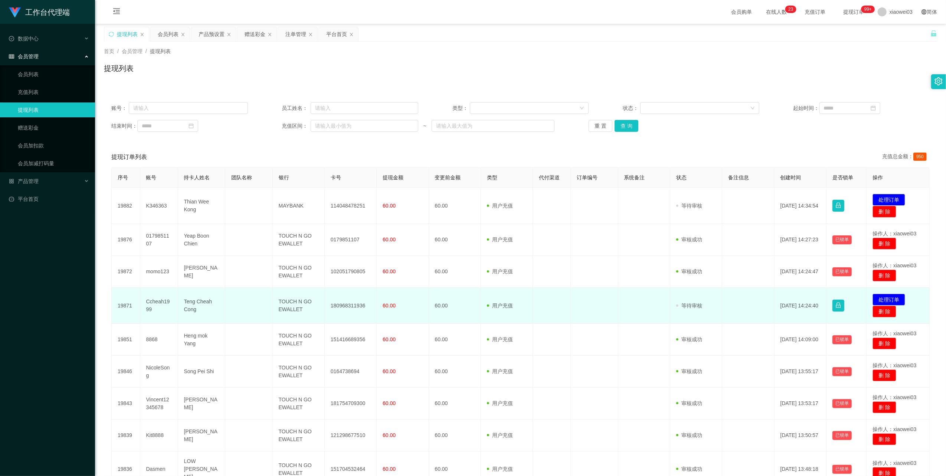
click at [192, 303] on td "Teng Cheah Cong" at bounding box center [202, 306] width 48 height 36
click at [190, 304] on td "Teng Cheah Cong" at bounding box center [202, 306] width 48 height 36
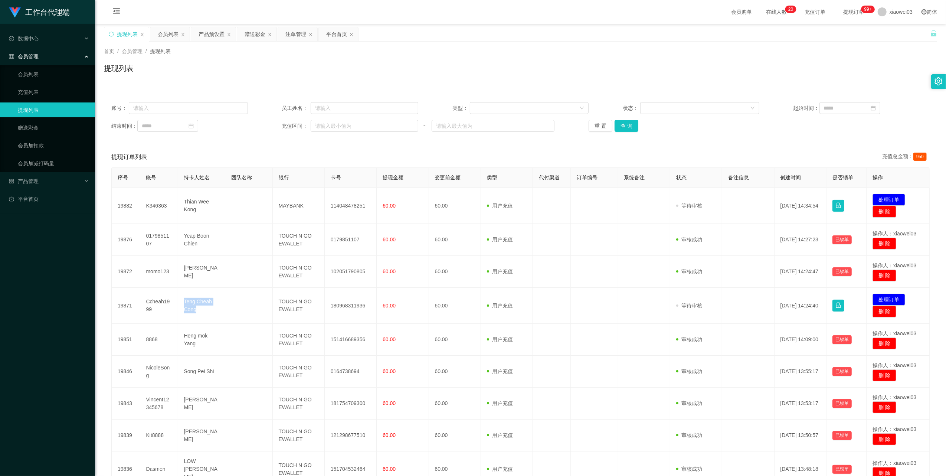
click at [505, 140] on div "账号： 员工姓名： 类型： 状态： 起始时间： 结束时间： 充值区间： ~ 重 置 查 询 提现订单列表 充值总金额： 950 序号 账号 持卡人姓名 团队名…" at bounding box center [520, 319] width 833 height 448
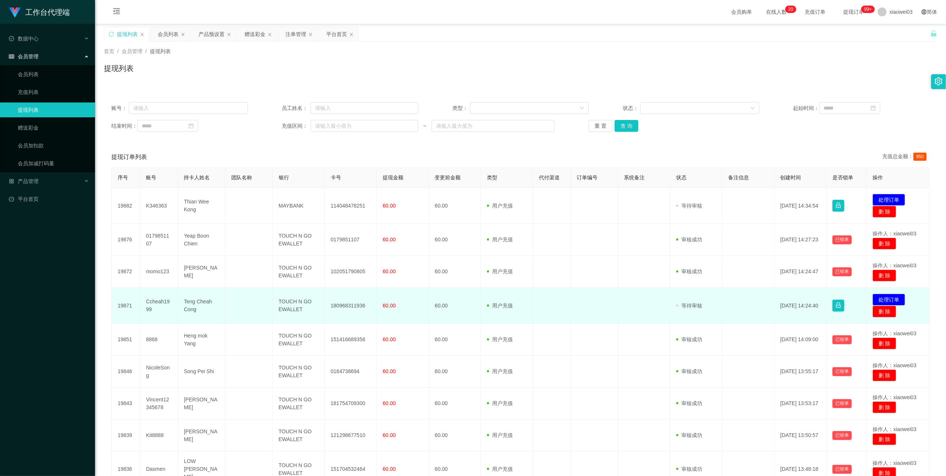
click at [357, 306] on td "180968311936" at bounding box center [351, 306] width 52 height 36
drag, startPoint x: 357, startPoint y: 306, endPoint x: 345, endPoint y: 305, distance: 11.6
click at [345, 305] on td "180968311936" at bounding box center [351, 306] width 52 height 36
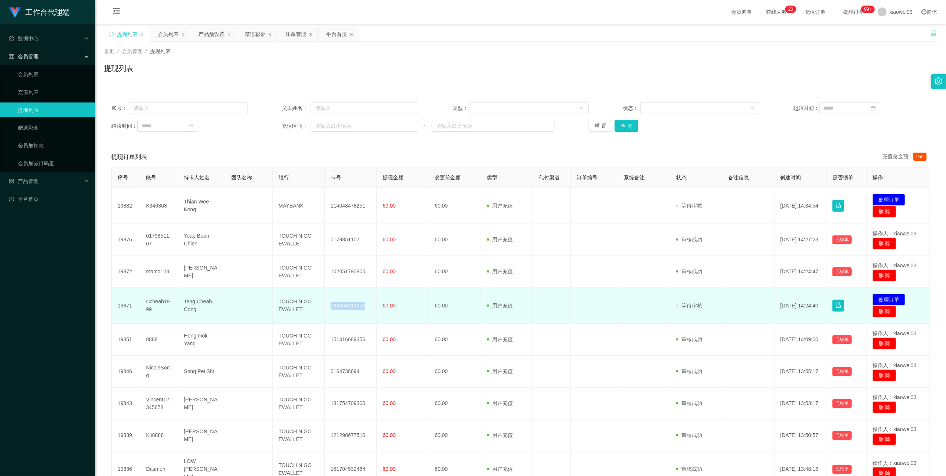
click at [345, 305] on td "180968311936" at bounding box center [351, 306] width 52 height 36
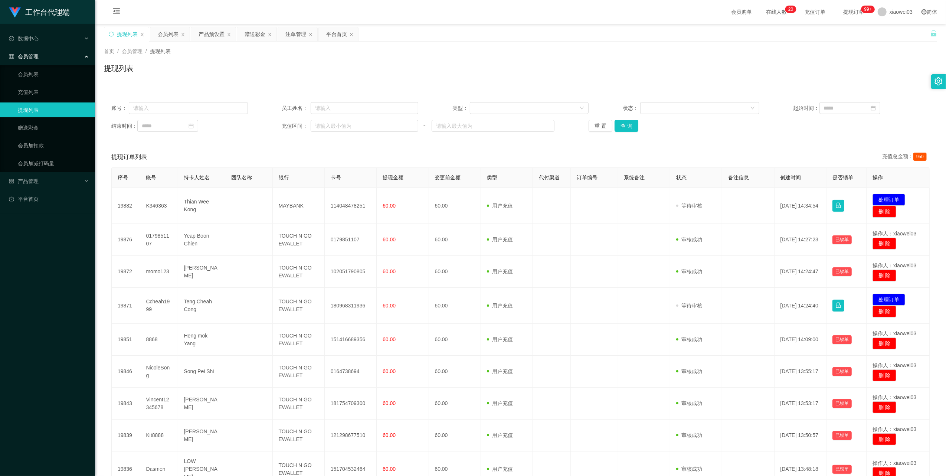
click at [621, 152] on div "提现订单列表 充值总金额： 950" at bounding box center [520, 157] width 819 height 21
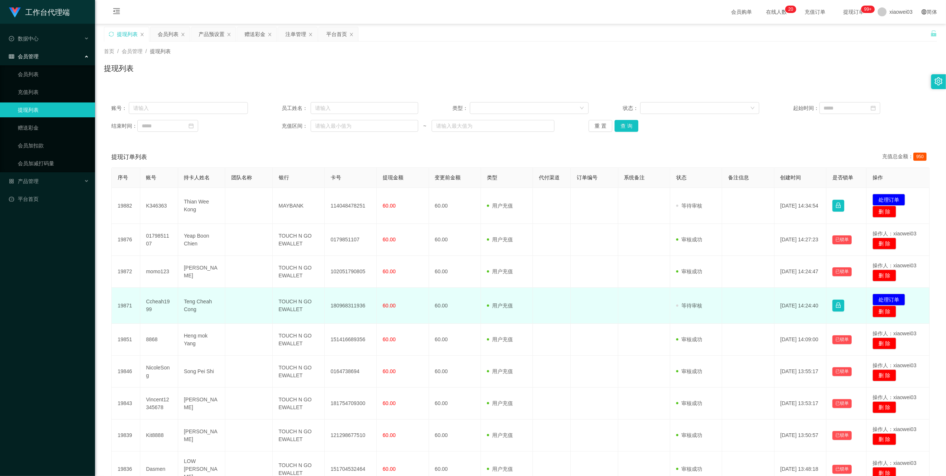
click at [288, 308] on td "TOUCH N GO EWALLET" at bounding box center [299, 306] width 52 height 36
click at [895, 296] on button "处理订单" at bounding box center [889, 300] width 33 height 12
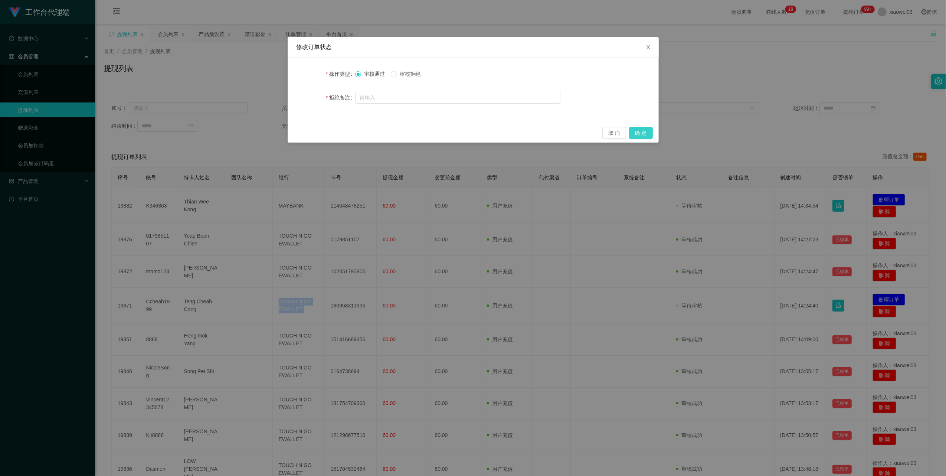
click at [637, 131] on button "确 定" at bounding box center [641, 133] width 24 height 12
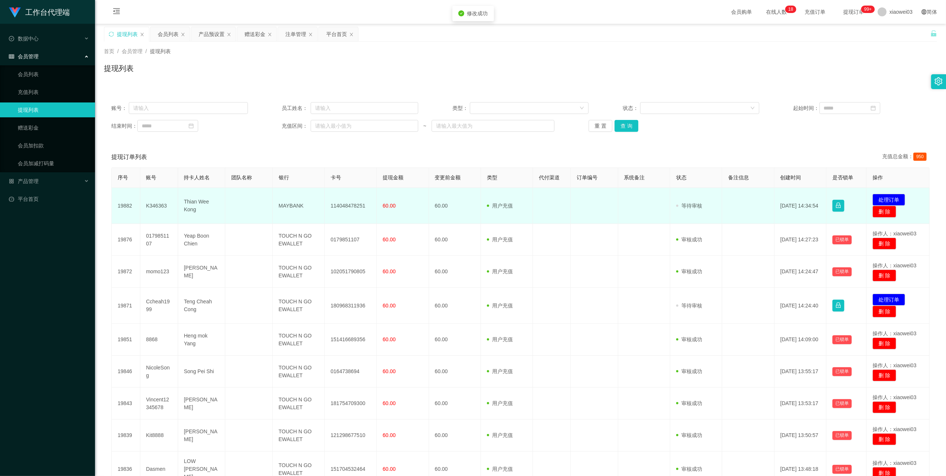
click at [345, 208] on td "114048478251" at bounding box center [351, 206] width 52 height 36
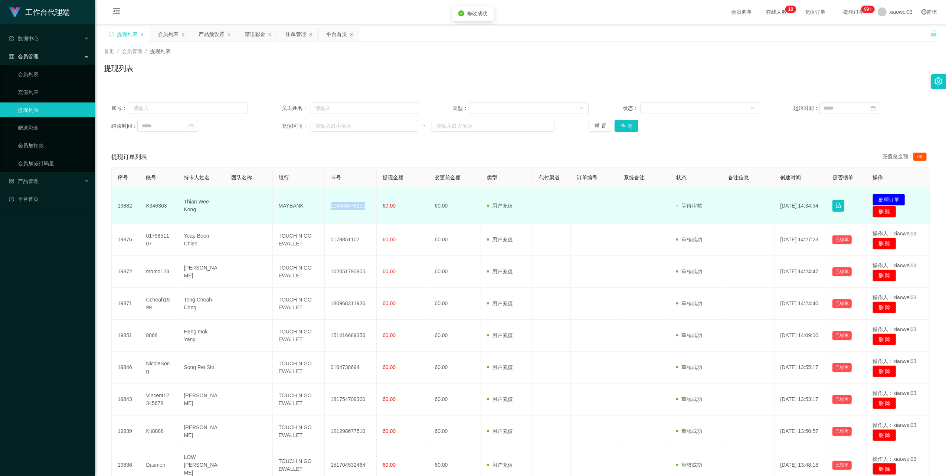
click at [345, 207] on td "114048478251" at bounding box center [351, 206] width 52 height 36
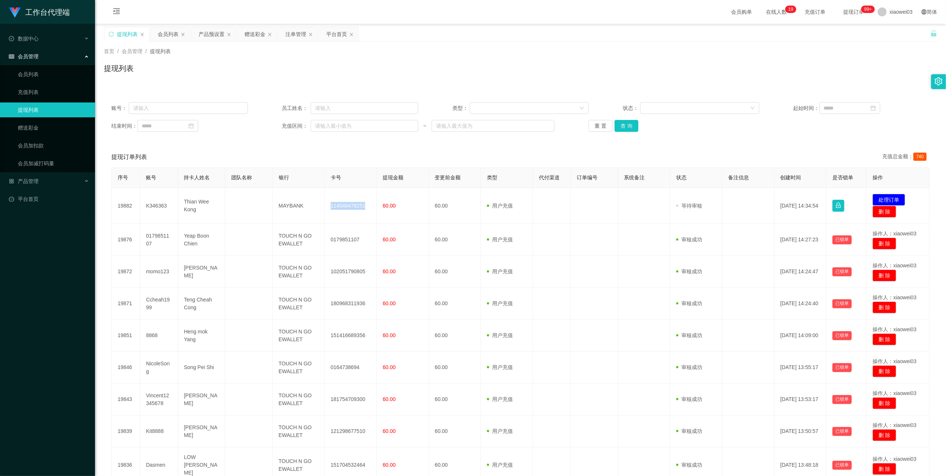
drag, startPoint x: 480, startPoint y: 144, endPoint x: 448, endPoint y: 160, distance: 36.2
click at [480, 144] on div "账号： 员工姓名： 类型： 状态： 起始时间： 结束时间： 充值区间： ~ 重 置 查 询 提现订单列表 充值总金额： 740 序号 账号 持卡人姓名 团队名…" at bounding box center [520, 317] width 833 height 444
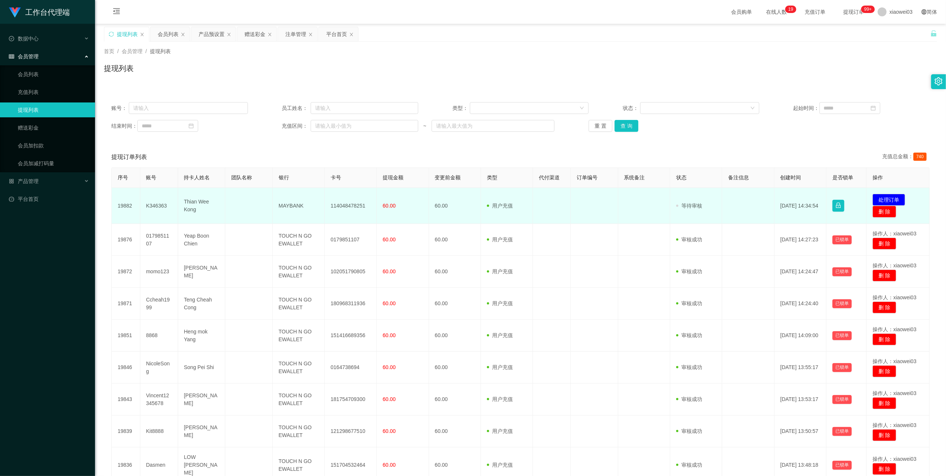
click at [290, 204] on td "MAYBANK" at bounding box center [299, 206] width 52 height 36
click at [878, 199] on button "处理订单" at bounding box center [889, 200] width 33 height 12
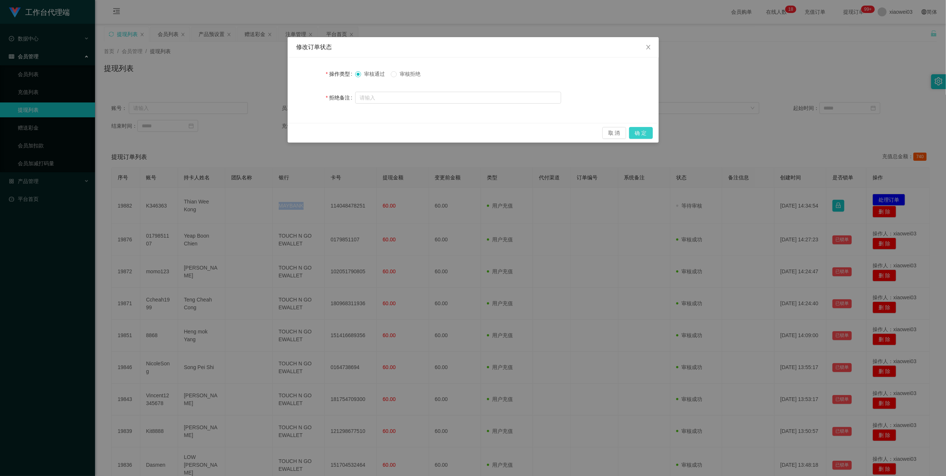
click at [639, 128] on button "确 定" at bounding box center [641, 133] width 24 height 12
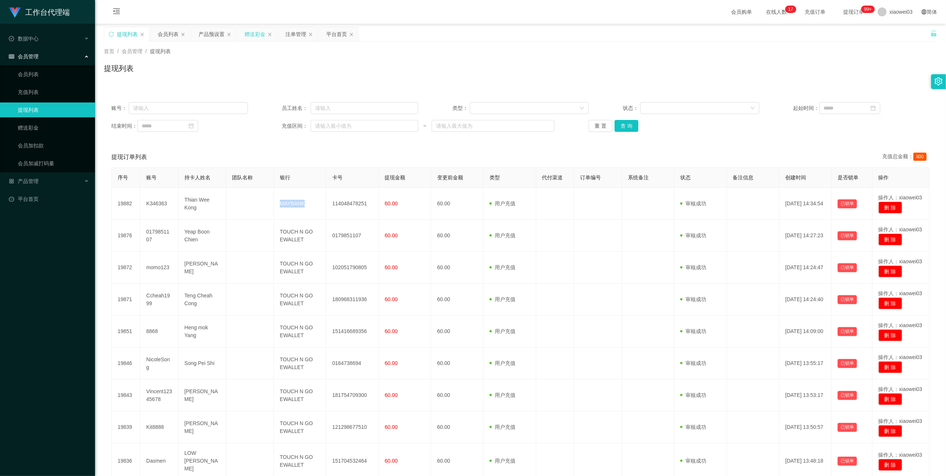
click at [248, 37] on div "赠送彩金" at bounding box center [255, 34] width 21 height 14
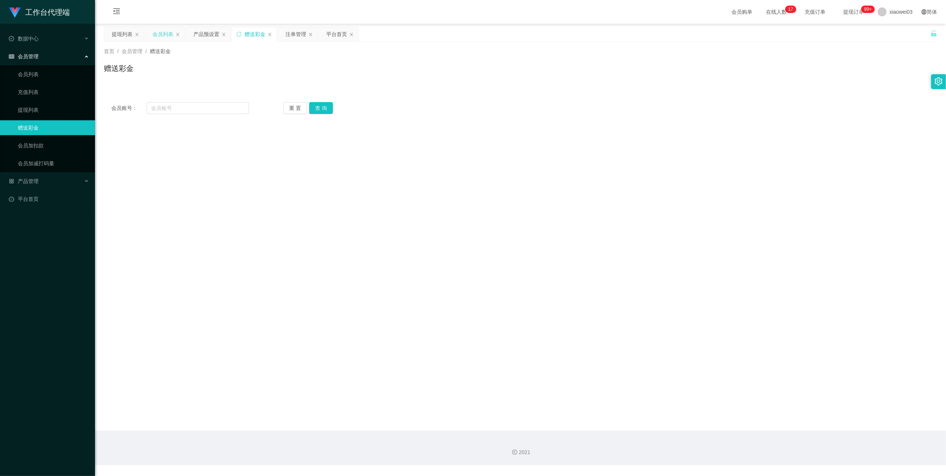
click at [156, 32] on div "会员列表" at bounding box center [163, 34] width 21 height 14
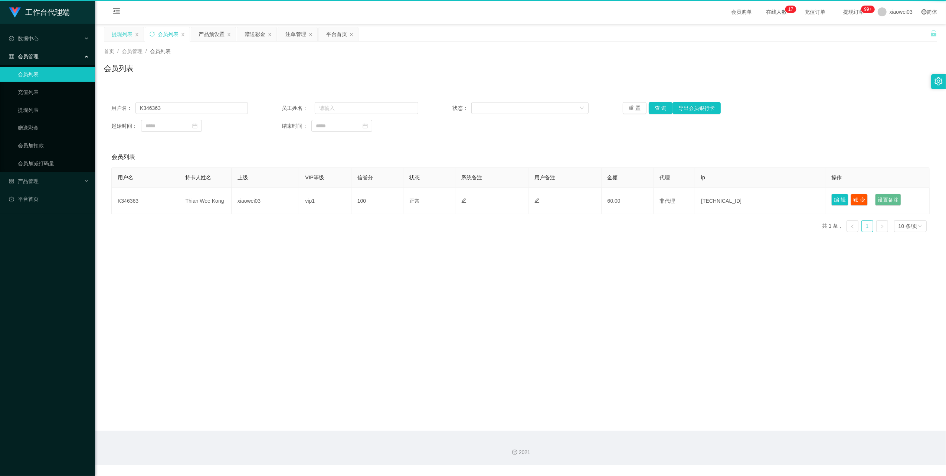
click at [111, 36] on div "提现列表" at bounding box center [123, 34] width 39 height 14
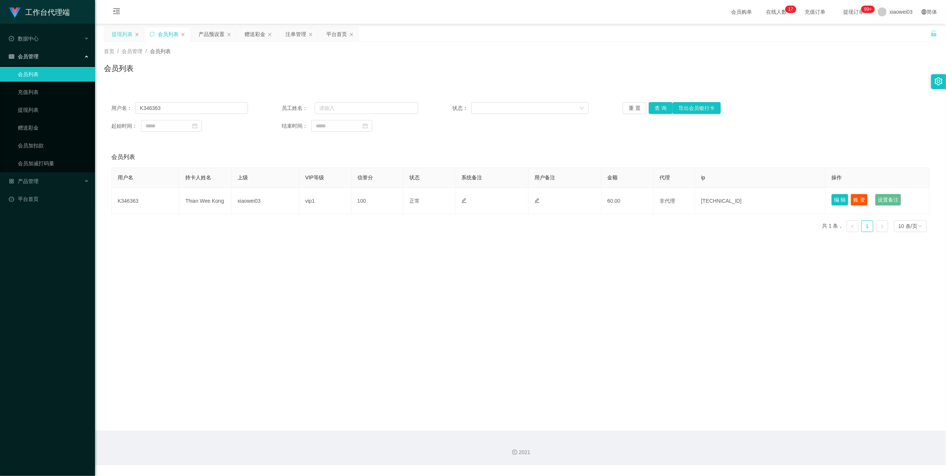
click at [126, 33] on div "提现列表" at bounding box center [122, 34] width 21 height 14
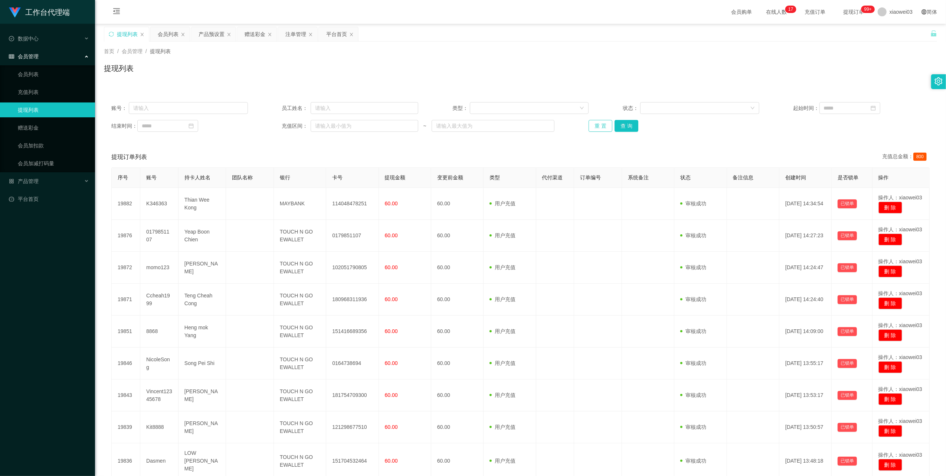
click at [599, 128] on button "重 置" at bounding box center [601, 126] width 24 height 12
click at [209, 30] on div "产品预设置" at bounding box center [212, 34] width 26 height 14
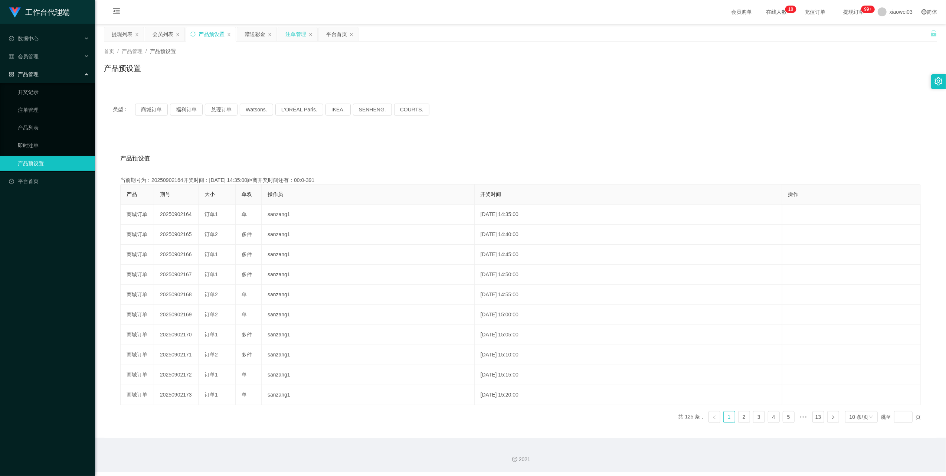
click at [288, 35] on div "注单管理" at bounding box center [295, 34] width 21 height 14
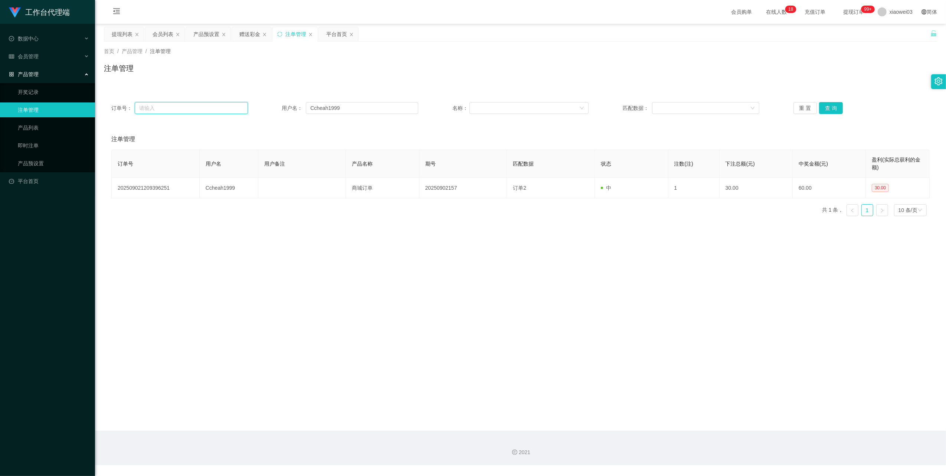
click at [198, 113] on input "text" at bounding box center [191, 108] width 113 height 12
click at [369, 106] on input "Ccheah1999" at bounding box center [362, 108] width 112 height 12
click at [369, 107] on input "Ccheah1999" at bounding box center [362, 108] width 112 height 12
paste input "[PERSON_NAME]"
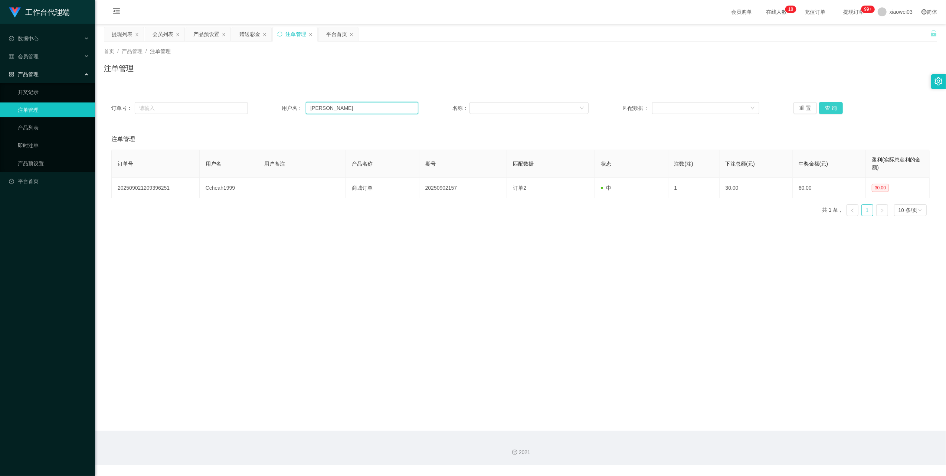
type input "[PERSON_NAME]"
click at [837, 109] on button "查 询" at bounding box center [831, 108] width 24 height 12
click at [836, 109] on button "查 询" at bounding box center [831, 108] width 24 height 12
click at [836, 109] on div "重 置 查 询" at bounding box center [862, 108] width 137 height 12
click at [836, 109] on button "查 询" at bounding box center [831, 108] width 24 height 12
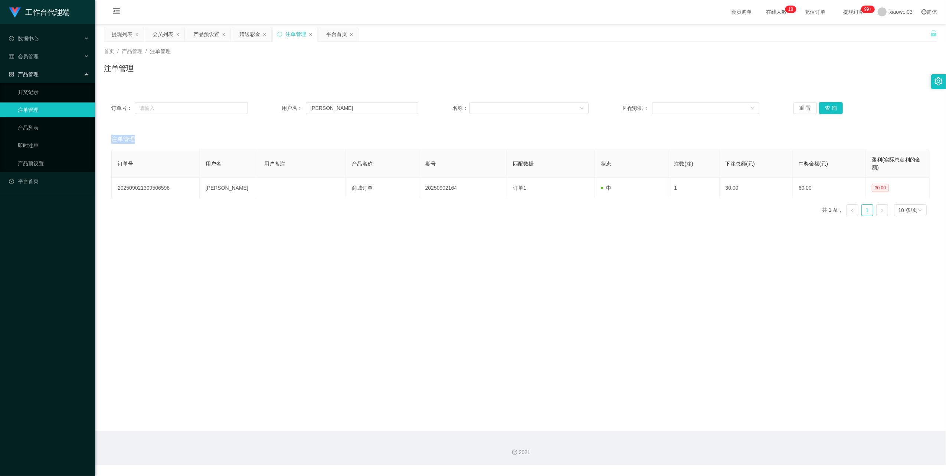
click at [836, 109] on div "重 置 查 询" at bounding box center [862, 108] width 137 height 12
click at [836, 109] on button "查 询" at bounding box center [831, 108] width 24 height 12
click at [836, 109] on button "查 询" at bounding box center [835, 108] width 32 height 12
click at [836, 109] on div "重 置 查 询" at bounding box center [862, 108] width 137 height 12
click at [836, 109] on button "查 询" at bounding box center [831, 108] width 24 height 12
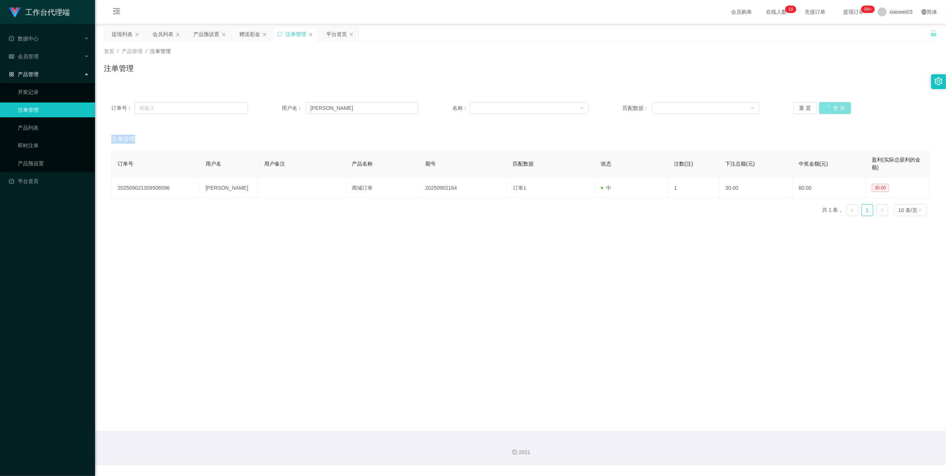
click at [836, 109] on div "重 置 查 询" at bounding box center [862, 108] width 137 height 12
click at [836, 109] on button "查 询" at bounding box center [835, 108] width 32 height 12
click at [836, 109] on div "重 置 查 询" at bounding box center [862, 108] width 137 height 12
click at [836, 109] on button "查 询" at bounding box center [831, 108] width 24 height 12
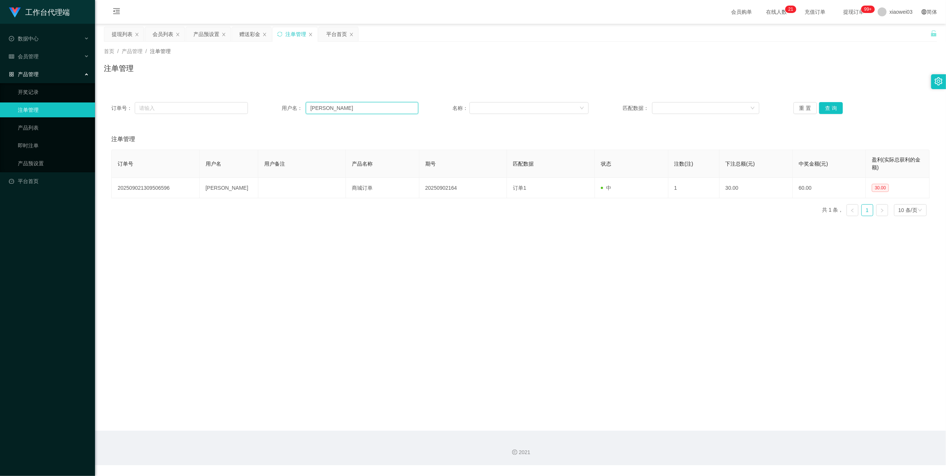
click at [342, 108] on input "[PERSON_NAME]" at bounding box center [362, 108] width 112 height 12
click at [342, 107] on input "[PERSON_NAME]" at bounding box center [362, 108] width 112 height 12
click at [166, 32] on div "会员列表" at bounding box center [163, 34] width 21 height 14
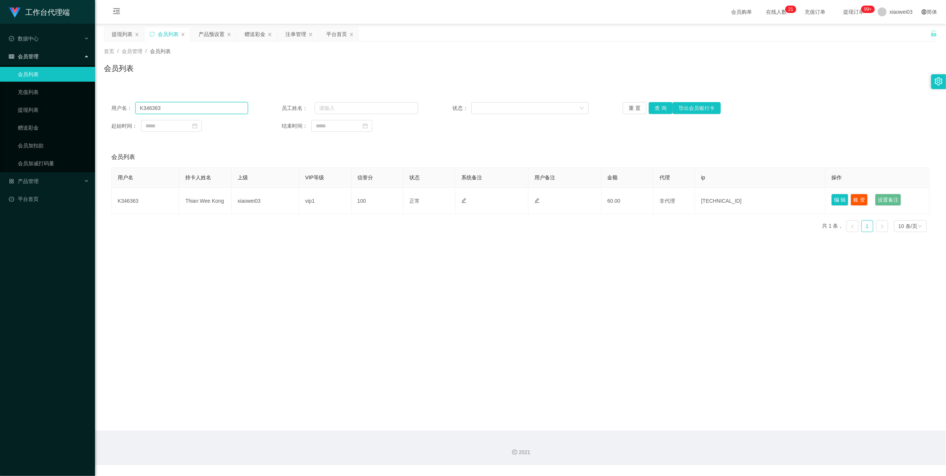
click at [188, 107] on input "K346363" at bounding box center [192, 108] width 112 height 12
drag, startPoint x: 188, startPoint y: 107, endPoint x: 207, endPoint y: 113, distance: 19.7
click at [188, 107] on input "K346363" at bounding box center [192, 108] width 112 height 12
paste input "[PERSON_NAME]"
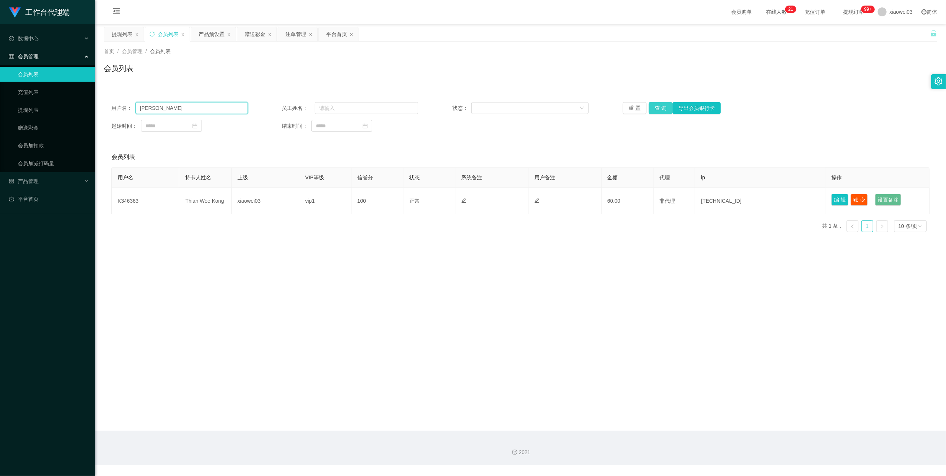
type input "[PERSON_NAME]"
click at [660, 105] on button "查 询" at bounding box center [661, 108] width 24 height 12
click at [331, 35] on div "平台首页" at bounding box center [336, 34] width 21 height 14
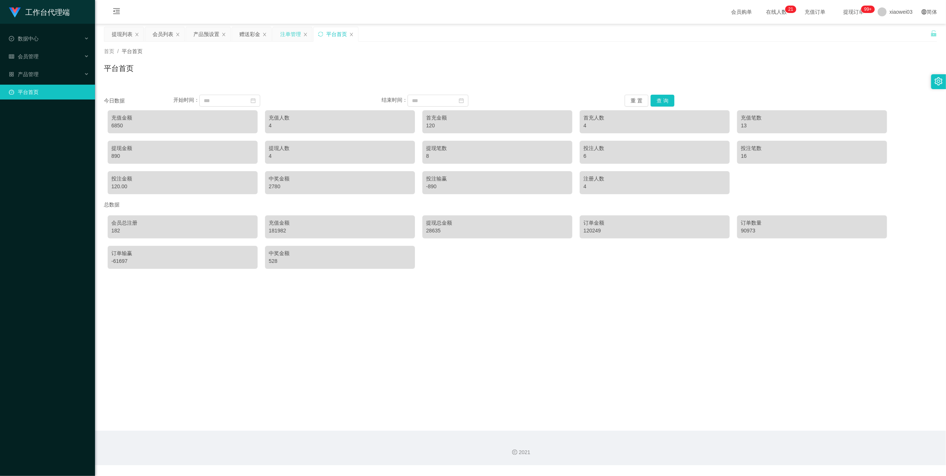
click at [298, 35] on div "注单管理" at bounding box center [290, 34] width 21 height 14
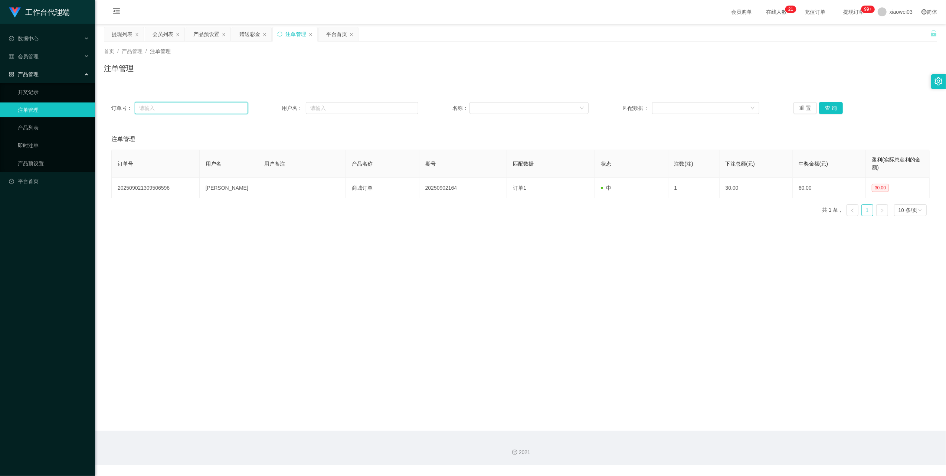
click at [218, 107] on input "text" at bounding box center [191, 108] width 113 height 12
click at [336, 111] on input "text" at bounding box center [362, 108] width 112 height 12
paste input "0164117332"
type input "0164117332"
click at [822, 109] on button "查 询" at bounding box center [831, 108] width 24 height 12
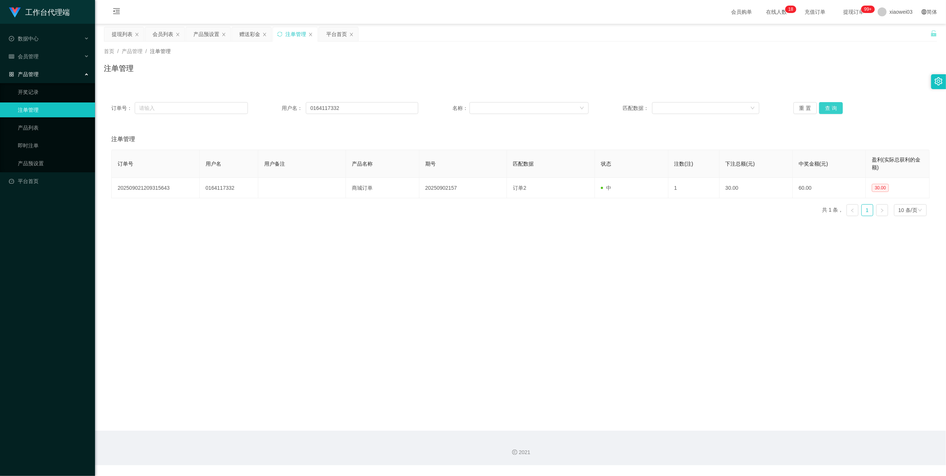
click at [822, 109] on button "查 询" at bounding box center [831, 108] width 24 height 12
click at [154, 35] on div "会员列表" at bounding box center [163, 34] width 21 height 14
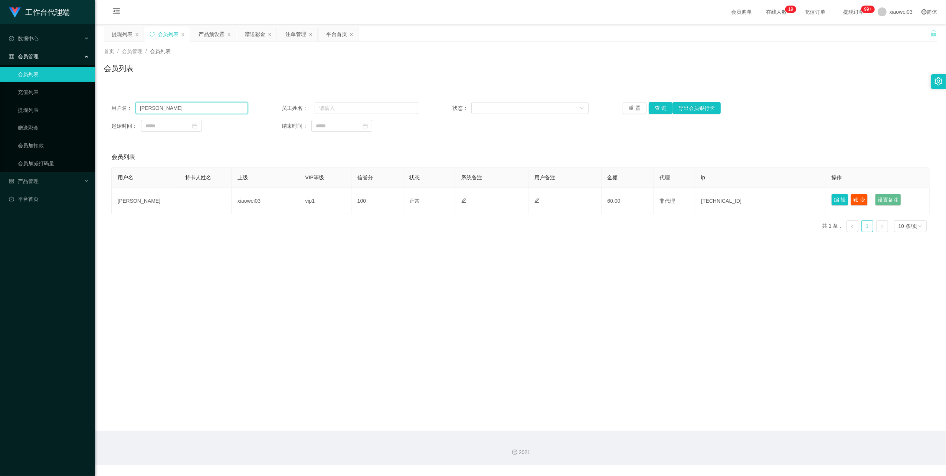
click at [223, 109] on input "[PERSON_NAME]" at bounding box center [192, 108] width 112 height 12
drag, startPoint x: 223, startPoint y: 109, endPoint x: 299, endPoint y: 118, distance: 76.3
click at [223, 109] on input "[PERSON_NAME]" at bounding box center [192, 108] width 112 height 12
paste input "LuCY"
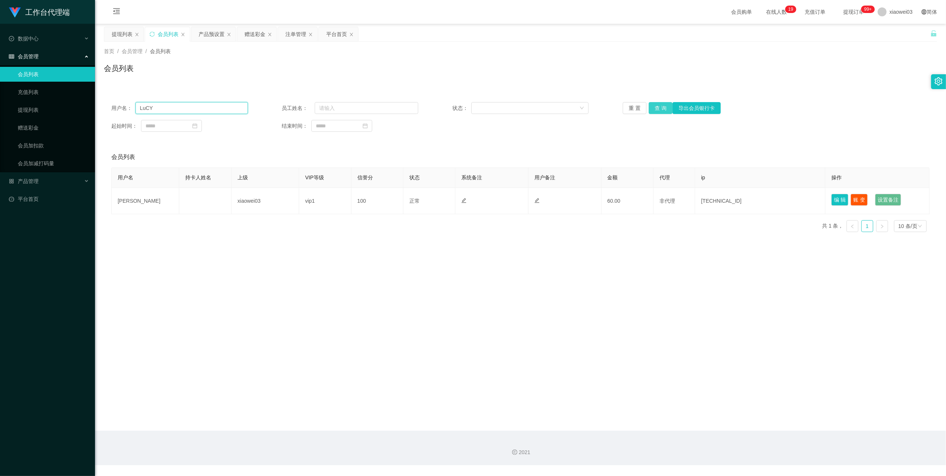
type input "LuCY"
click at [664, 105] on button "查 询" at bounding box center [661, 108] width 24 height 12
click at [664, 105] on button "查 询" at bounding box center [665, 108] width 32 height 12
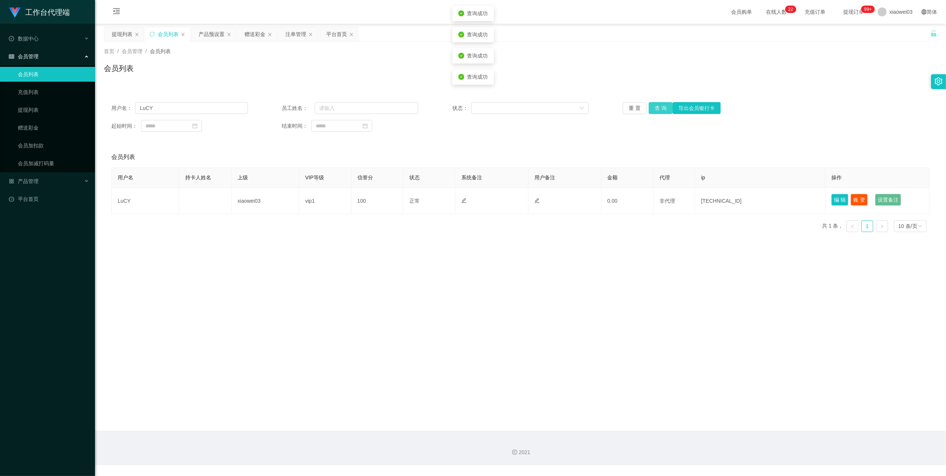
click at [664, 105] on button "查 询" at bounding box center [661, 108] width 24 height 12
click at [118, 33] on div "提现列表" at bounding box center [122, 34] width 21 height 14
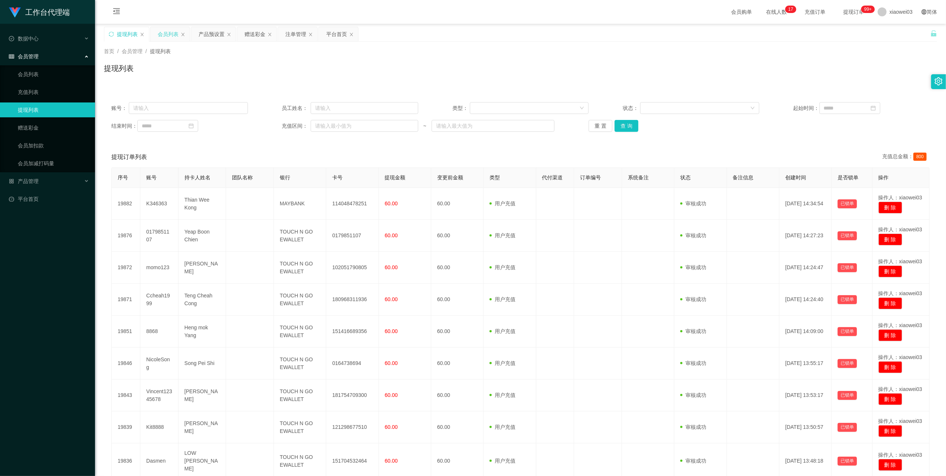
click at [163, 34] on div "会员列表" at bounding box center [168, 34] width 21 height 14
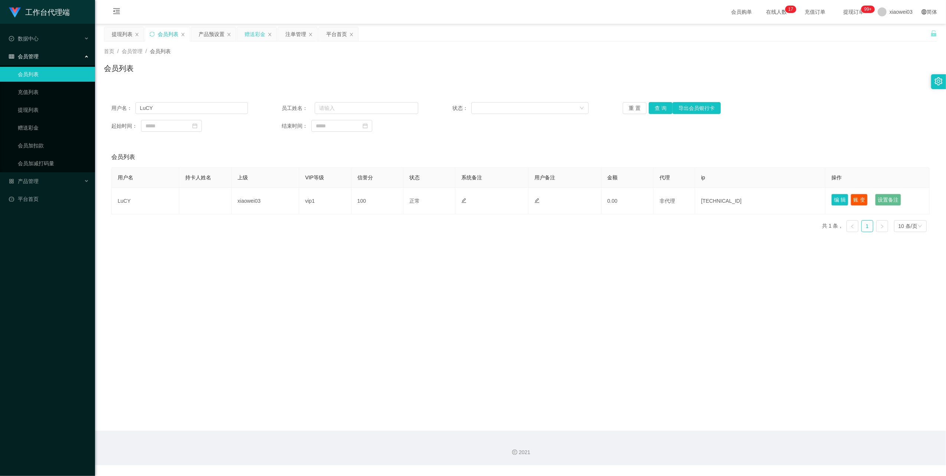
click at [249, 35] on div "赠送彩金" at bounding box center [255, 34] width 21 height 14
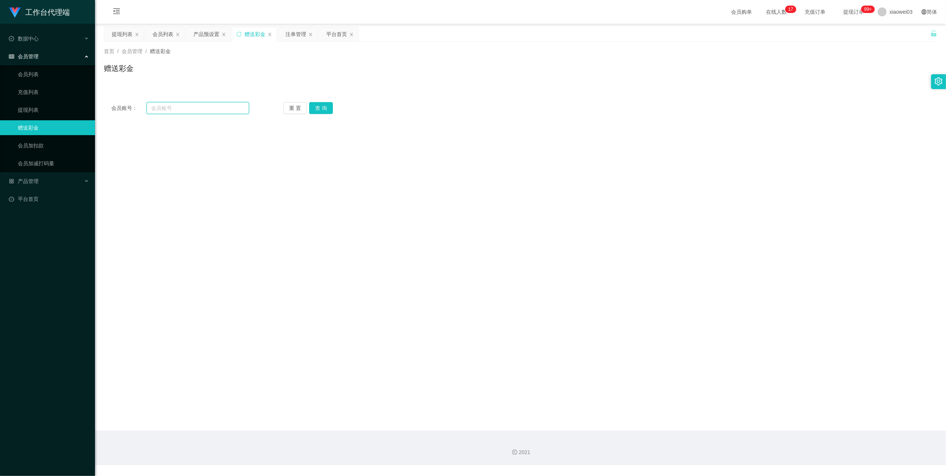
click at [195, 109] on input "text" at bounding box center [198, 108] width 102 height 12
paste input "LuCY"
type input "LuCY"
click at [321, 108] on button "查 询" at bounding box center [321, 108] width 24 height 12
click at [269, 222] on input "text" at bounding box center [302, 224] width 119 height 12
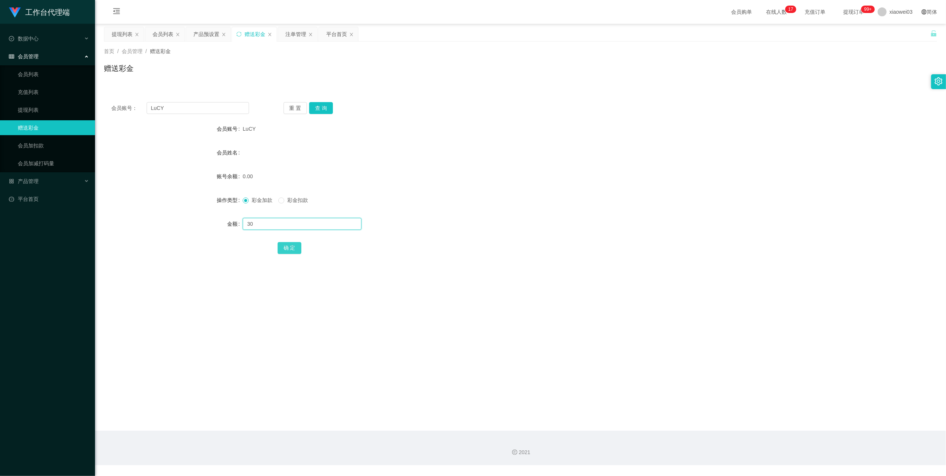
type input "30"
drag, startPoint x: 285, startPoint y: 247, endPoint x: 290, endPoint y: 247, distance: 4.1
click at [285, 247] on button "确 定" at bounding box center [290, 248] width 24 height 12
click at [122, 36] on div "提现列表" at bounding box center [122, 34] width 21 height 14
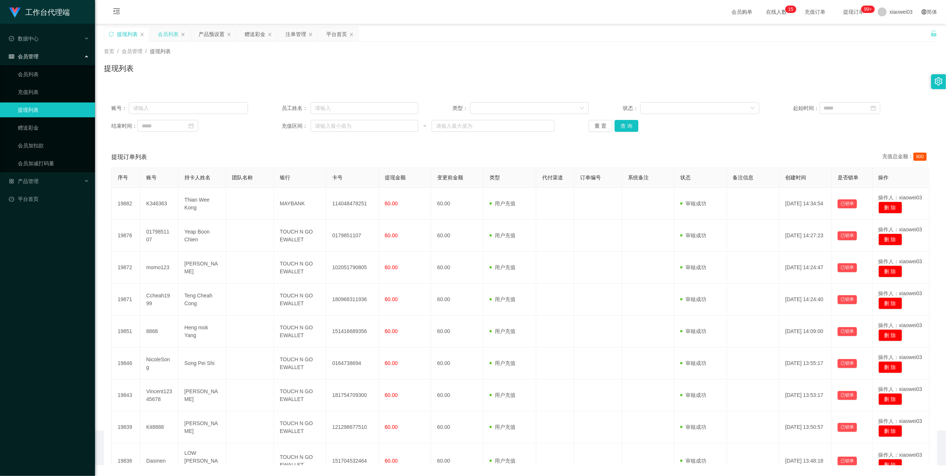
click at [170, 31] on div "会员列表" at bounding box center [168, 34] width 21 height 14
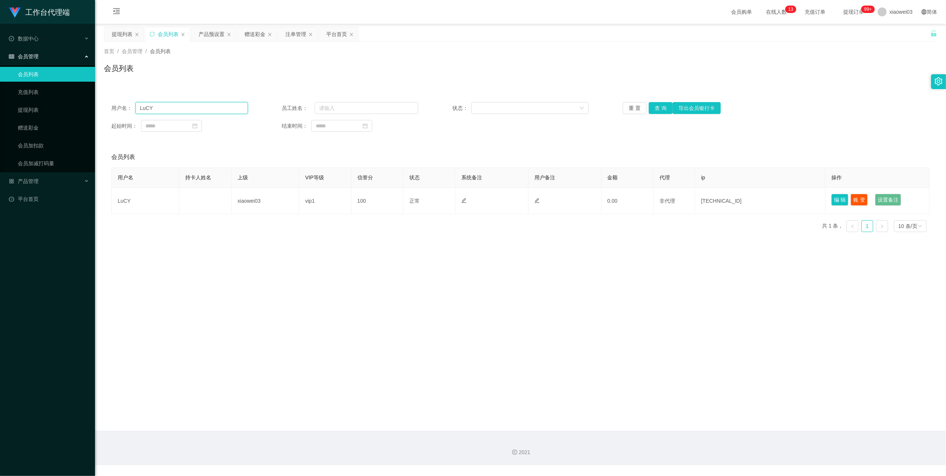
click at [202, 110] on input "LuCY" at bounding box center [192, 108] width 112 height 12
paste input "551011"
type input "551011"
click at [662, 109] on button "查 询" at bounding box center [661, 108] width 24 height 12
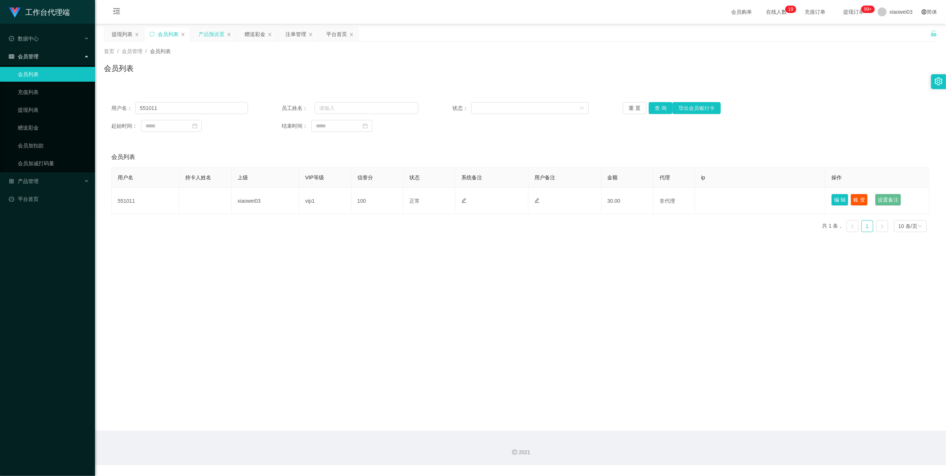
click at [207, 34] on div "产品预设置" at bounding box center [212, 34] width 26 height 14
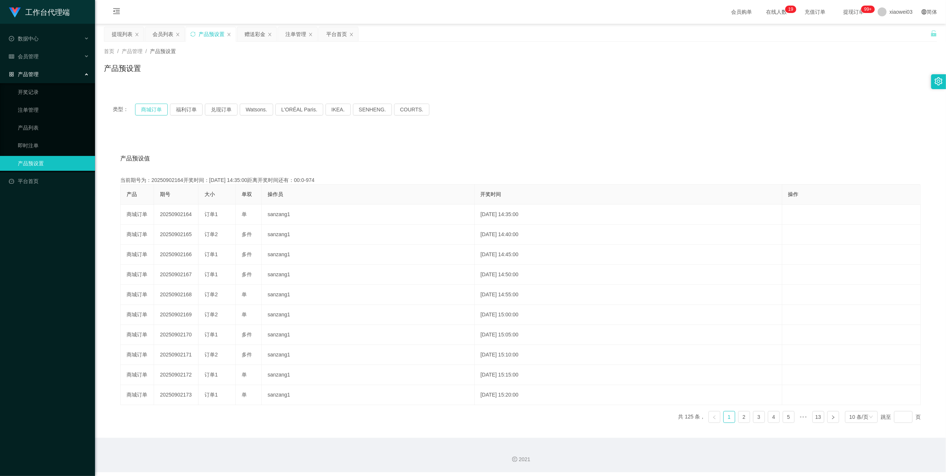
click at [159, 107] on button "商城订单" at bounding box center [151, 110] width 33 height 12
click at [146, 105] on button "商城订单" at bounding box center [151, 110] width 33 height 12
click at [156, 35] on div "会员列表" at bounding box center [163, 34] width 21 height 14
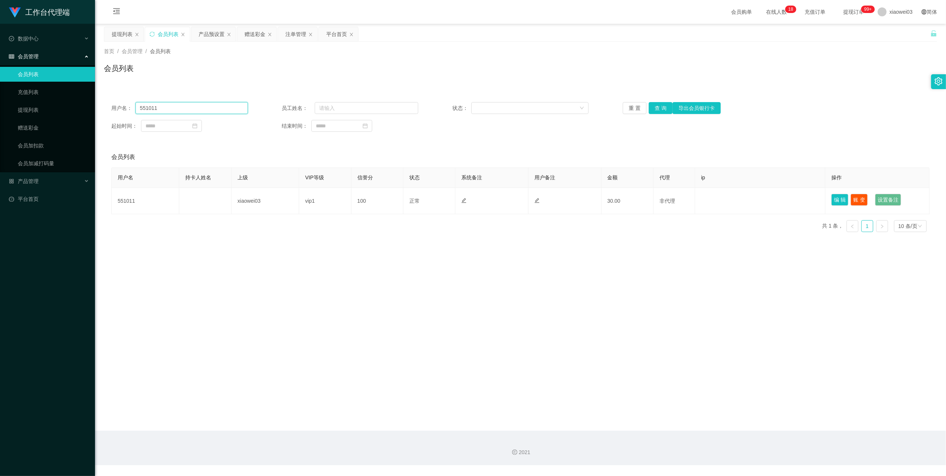
click at [216, 105] on input "551011" at bounding box center [192, 108] width 112 height 12
click at [660, 106] on button "查 询" at bounding box center [661, 108] width 24 height 12
click at [660, 106] on div "重 置 查 询 导出会员银行卡" at bounding box center [691, 108] width 137 height 12
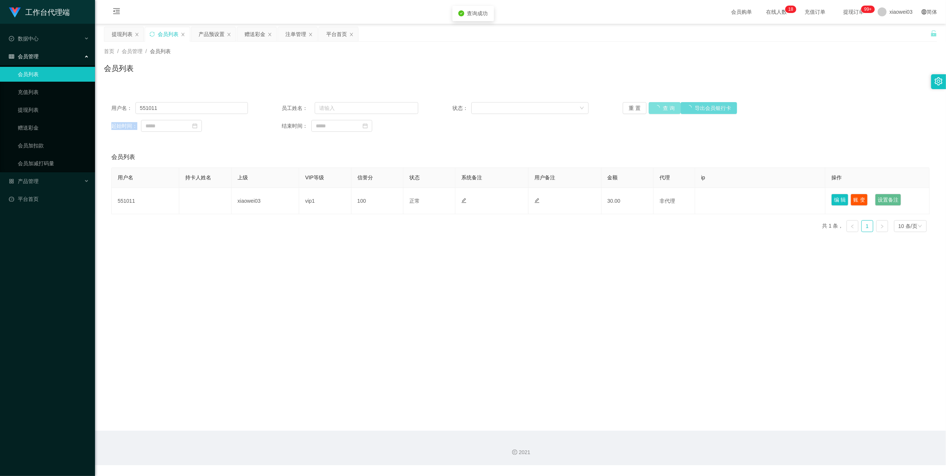
click at [660, 106] on button "查 询" at bounding box center [665, 108] width 32 height 12
click at [290, 33] on div "注单管理" at bounding box center [295, 34] width 21 height 14
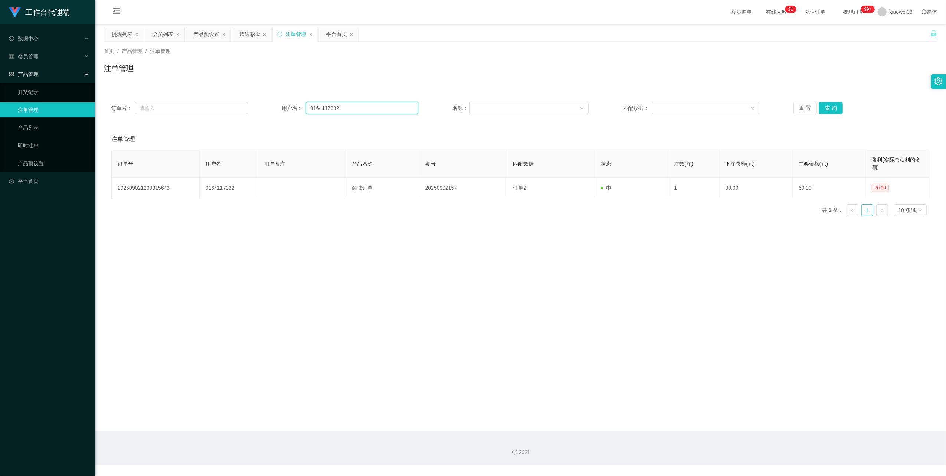
click at [348, 109] on input "0164117332" at bounding box center [362, 108] width 112 height 12
drag, startPoint x: 348, startPoint y: 109, endPoint x: 370, endPoint y: 113, distance: 22.4
click at [349, 109] on input "0164117332" at bounding box center [362, 108] width 112 height 12
paste input "kwlim911"
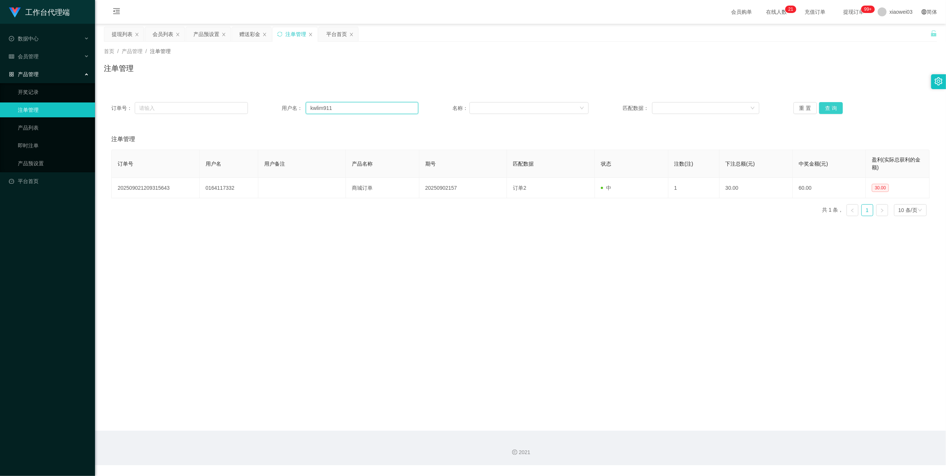
type input "kwlim911"
click at [833, 108] on button "查 询" at bounding box center [831, 108] width 24 height 12
click at [827, 109] on button "查 询" at bounding box center [831, 108] width 24 height 12
click at [827, 109] on div "重 置 查 询" at bounding box center [862, 108] width 137 height 12
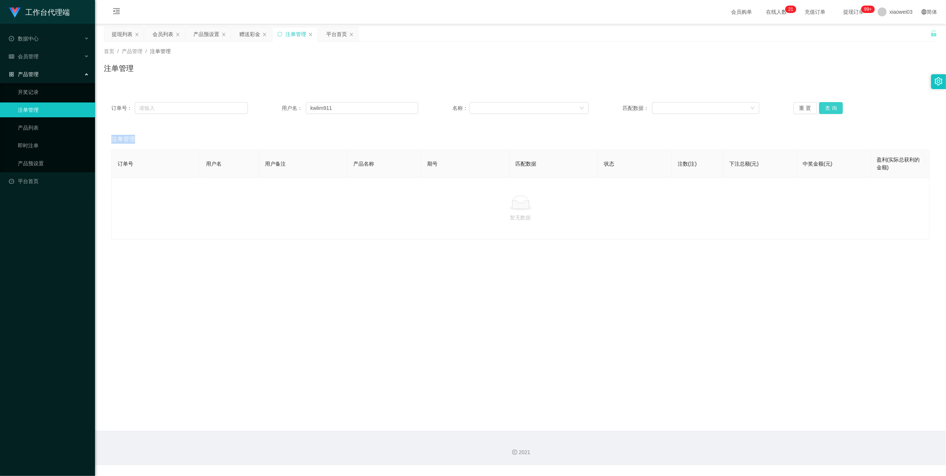
click at [827, 109] on button "查 询" at bounding box center [831, 108] width 24 height 12
click at [828, 109] on div "重 置 查 询" at bounding box center [862, 108] width 137 height 12
click at [171, 34] on div "会员列表" at bounding box center [163, 34] width 21 height 14
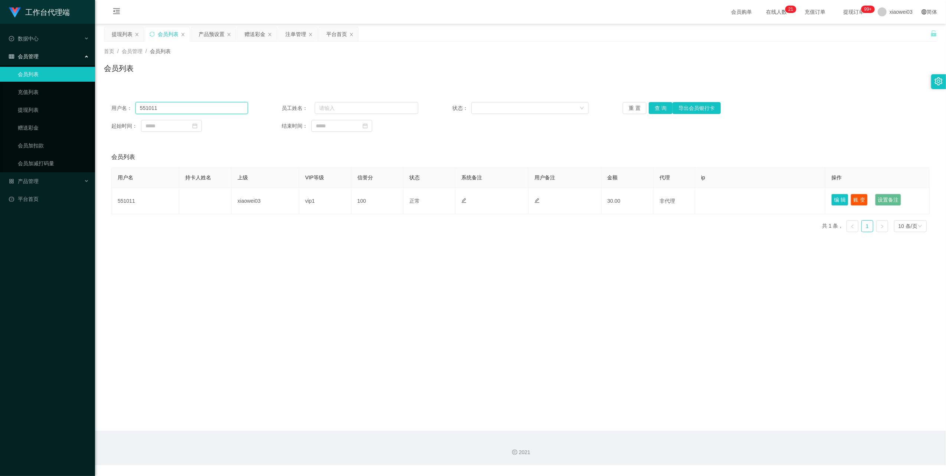
click at [198, 107] on input "551011" at bounding box center [192, 108] width 112 height 12
paste input "kwlim9"
type input "kwlim911"
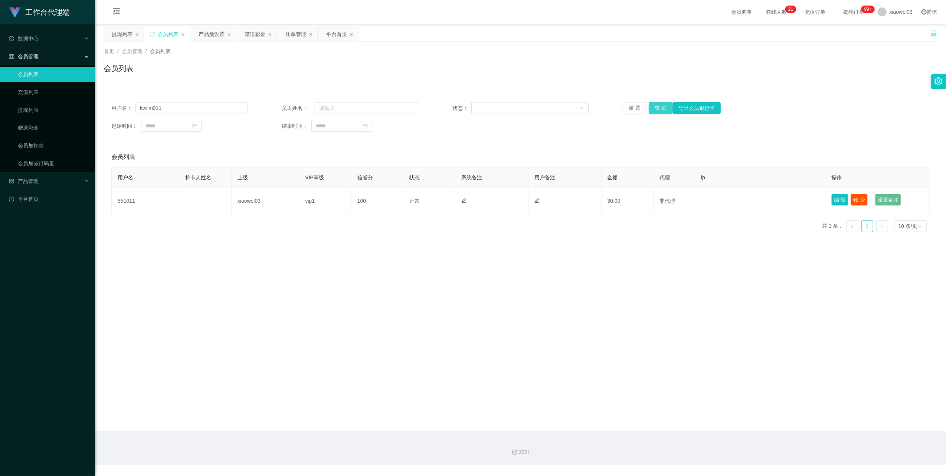
click at [664, 111] on button "查 询" at bounding box center [661, 108] width 24 height 12
click at [661, 111] on button "查 询" at bounding box center [661, 108] width 24 height 12
click at [661, 111] on div "重 置 查 询 导出会员银行卡" at bounding box center [691, 108] width 137 height 12
click at [661, 111] on button "查 询" at bounding box center [661, 108] width 24 height 12
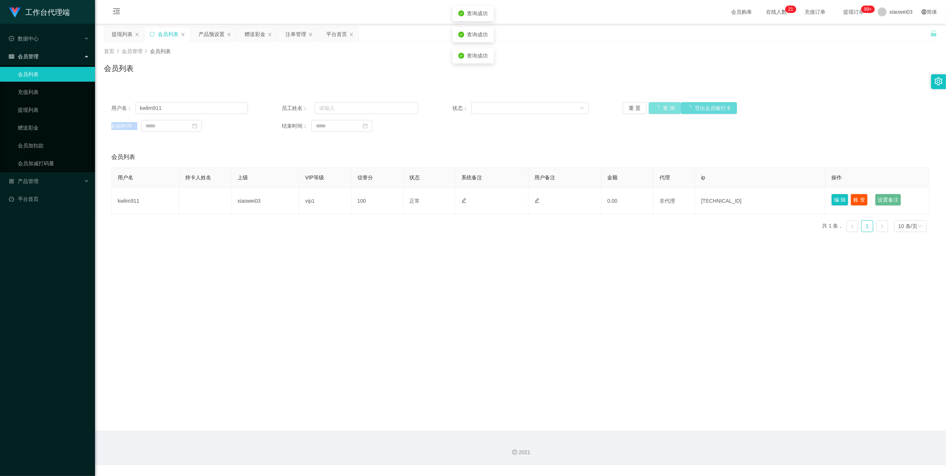
click at [661, 111] on div "重 置 查 询 导出会员银行卡" at bounding box center [691, 108] width 137 height 12
click at [661, 111] on button "查 询" at bounding box center [661, 108] width 24 height 12
click at [290, 33] on div "注单管理" at bounding box center [295, 34] width 21 height 14
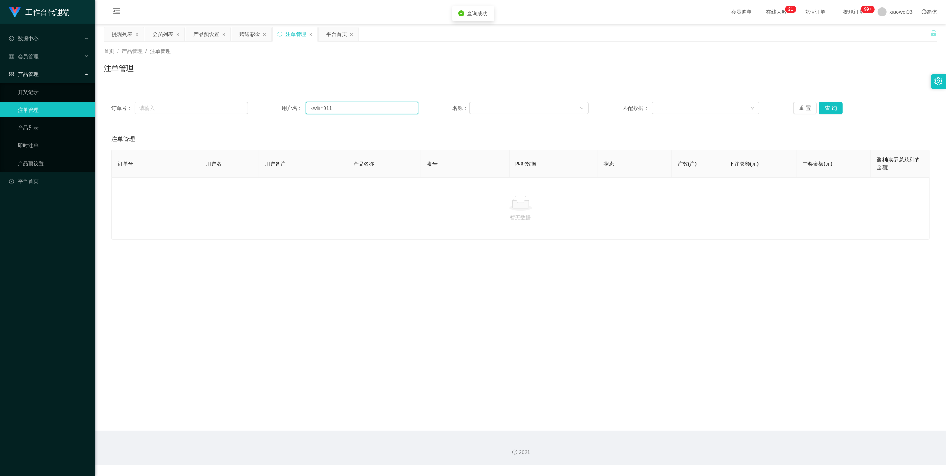
click at [340, 114] on input "kwlim911" at bounding box center [362, 108] width 112 height 12
click at [799, 112] on button "重 置" at bounding box center [806, 108] width 24 height 12
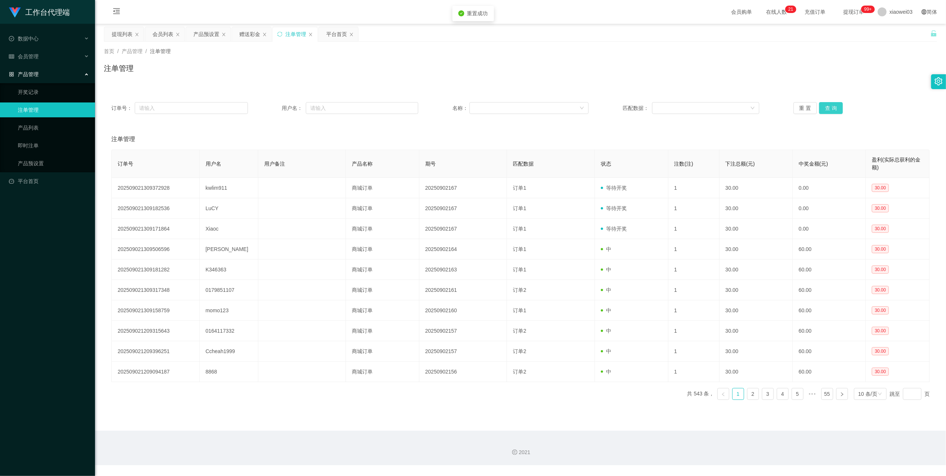
click at [829, 112] on button "查 询" at bounding box center [831, 108] width 24 height 12
drag, startPoint x: 117, startPoint y: 32, endPoint x: 177, endPoint y: 66, distance: 69.5
click at [117, 32] on div "提现列表" at bounding box center [122, 34] width 21 height 14
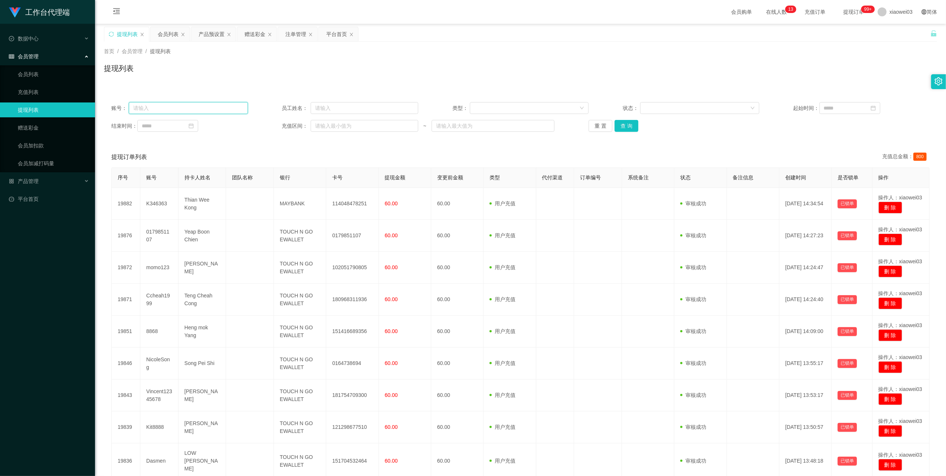
click at [196, 105] on input "text" at bounding box center [188, 108] width 119 height 12
paste input "551011"
type input "551011"
click at [624, 124] on button "查 询" at bounding box center [627, 126] width 24 height 12
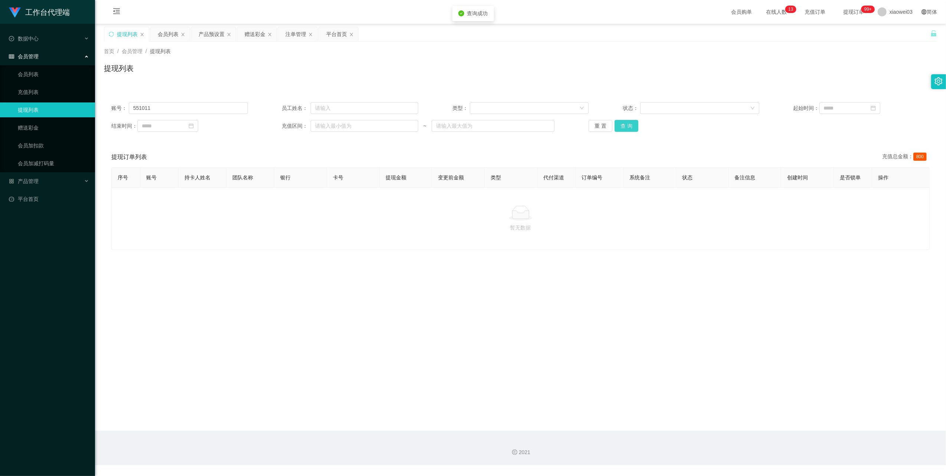
click at [624, 124] on button "查 询" at bounding box center [627, 126] width 24 height 12
click at [294, 36] on div "注单管理" at bounding box center [295, 34] width 21 height 14
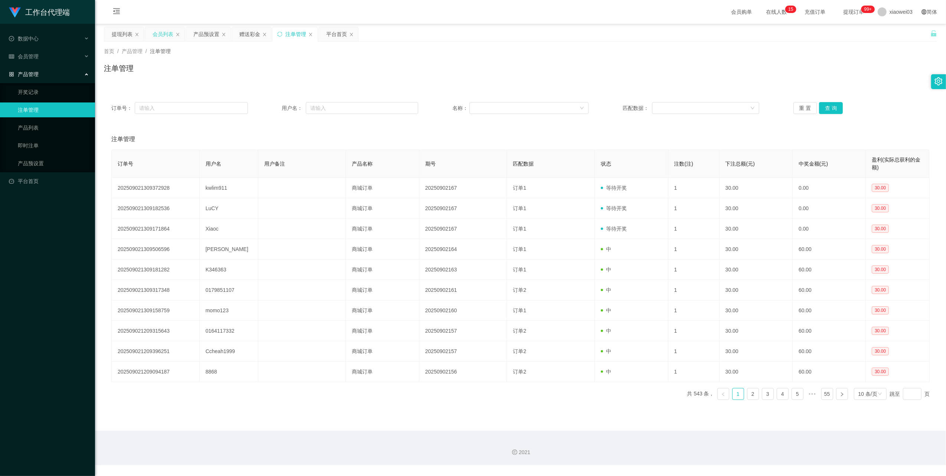
click at [160, 34] on div "会员列表" at bounding box center [163, 34] width 21 height 14
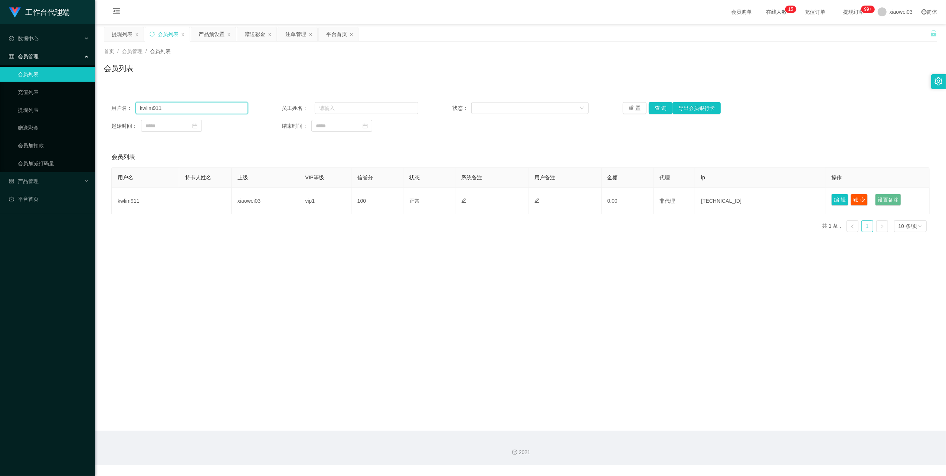
click at [195, 109] on input "kwlim911" at bounding box center [192, 108] width 112 height 12
drag, startPoint x: 195, startPoint y: 109, endPoint x: 246, endPoint y: 125, distance: 52.8
click at [196, 110] on input "kwlim911" at bounding box center [192, 108] width 112 height 12
paste input "5510"
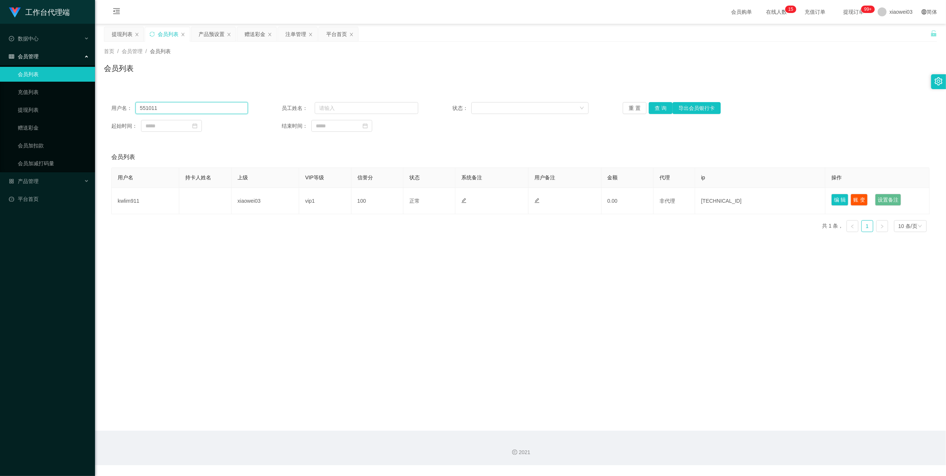
type input "551011"
click at [653, 100] on div "用户名： 551011 员工姓名： 状态： 重 置 查 询 导出会员银行卡 起始时间： 结束时间：" at bounding box center [520, 117] width 833 height 45
click at [653, 106] on button "查 询" at bounding box center [661, 108] width 24 height 12
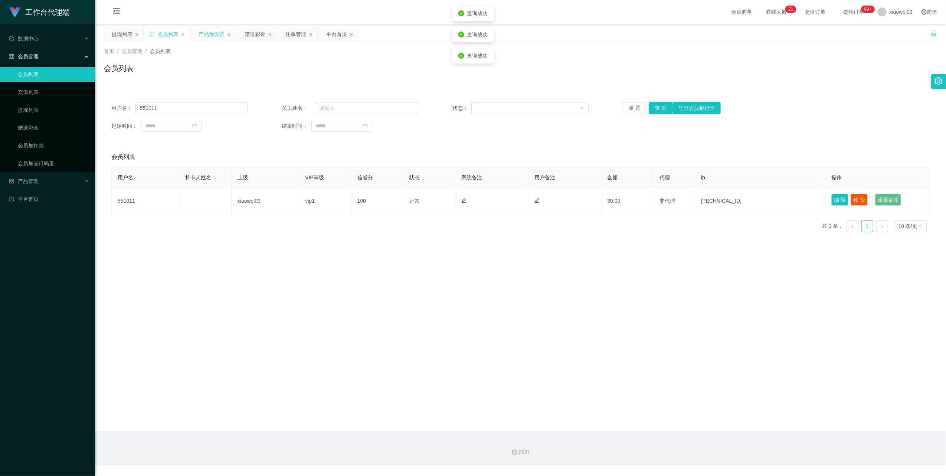
click at [205, 33] on div "产品预设置" at bounding box center [212, 34] width 26 height 14
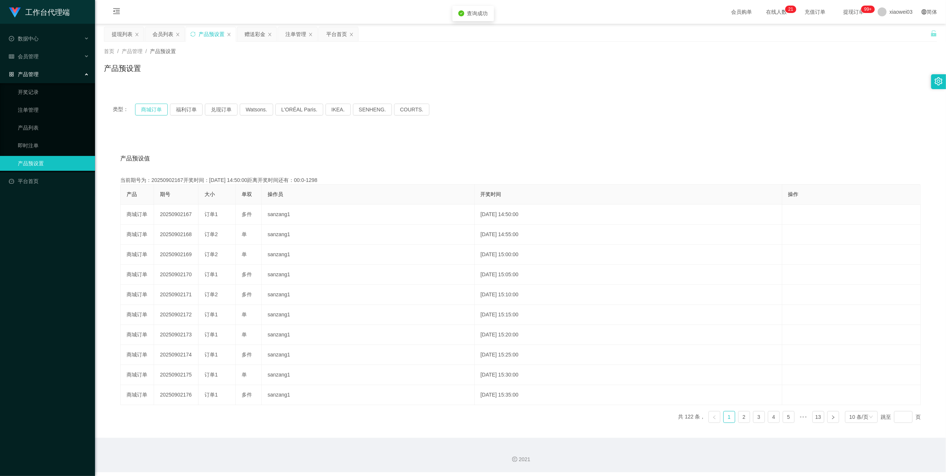
click at [149, 109] on button "商城订单" at bounding box center [151, 110] width 33 height 12
click at [122, 29] on div "提现列表" at bounding box center [122, 34] width 21 height 14
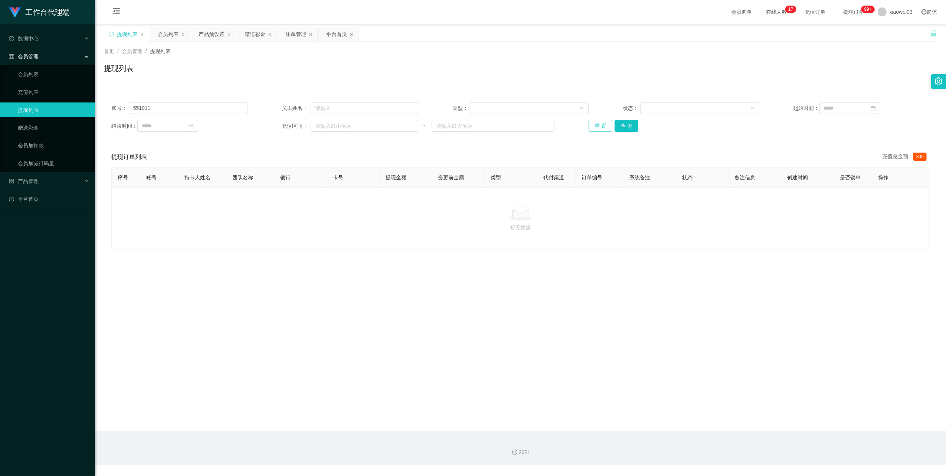
click at [603, 122] on button "重 置" at bounding box center [601, 126] width 24 height 12
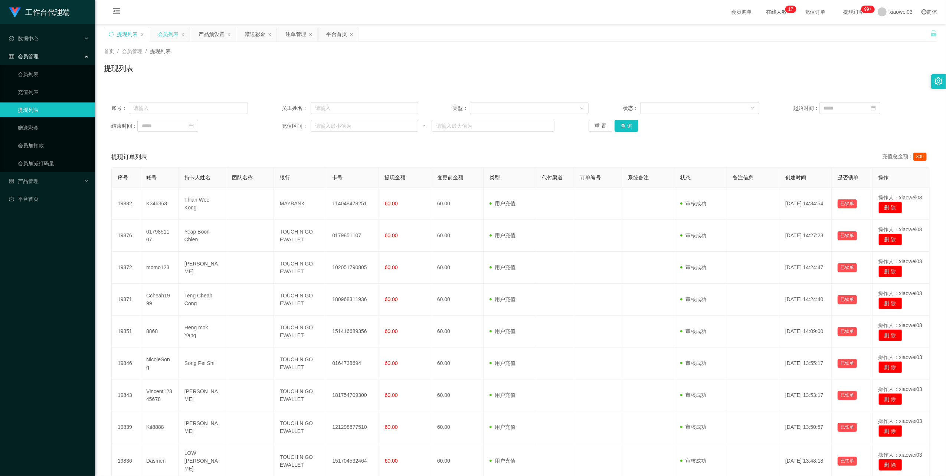
click at [159, 33] on div "会员列表" at bounding box center [168, 34] width 21 height 14
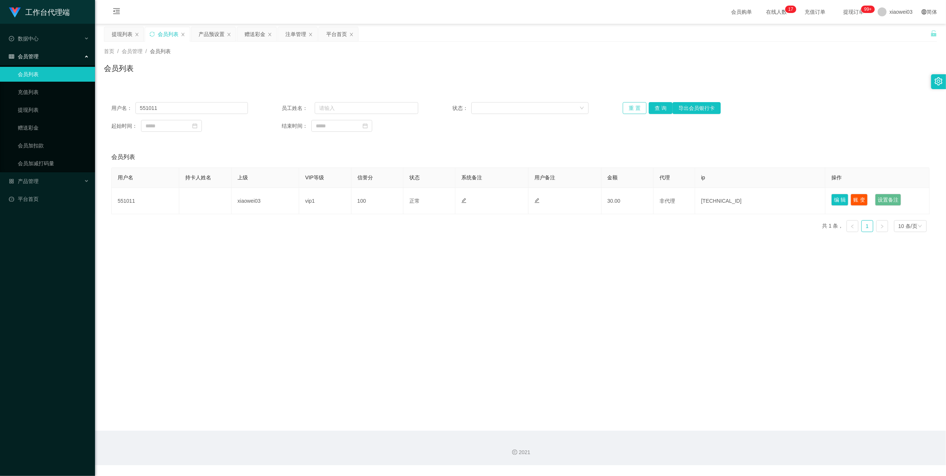
click at [635, 109] on button "重 置" at bounding box center [635, 108] width 24 height 12
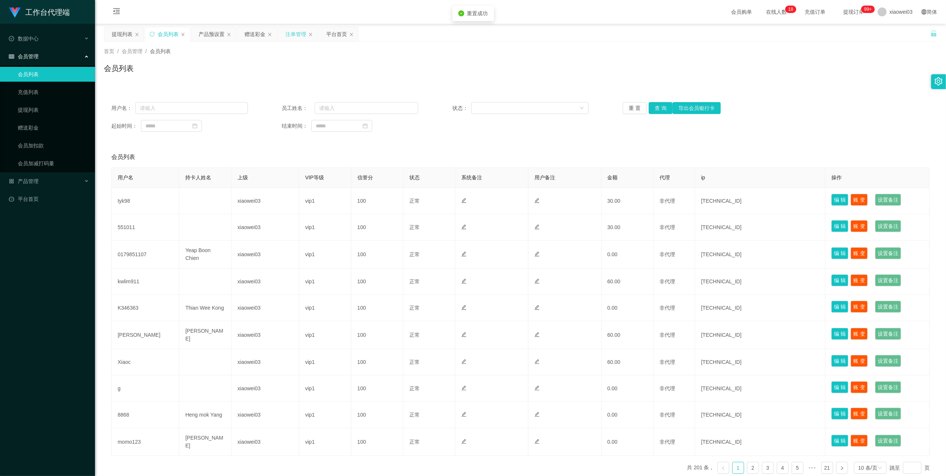
click at [284, 39] on div "注单管理" at bounding box center [297, 34] width 39 height 14
click at [295, 34] on div "注单管理" at bounding box center [295, 34] width 21 height 14
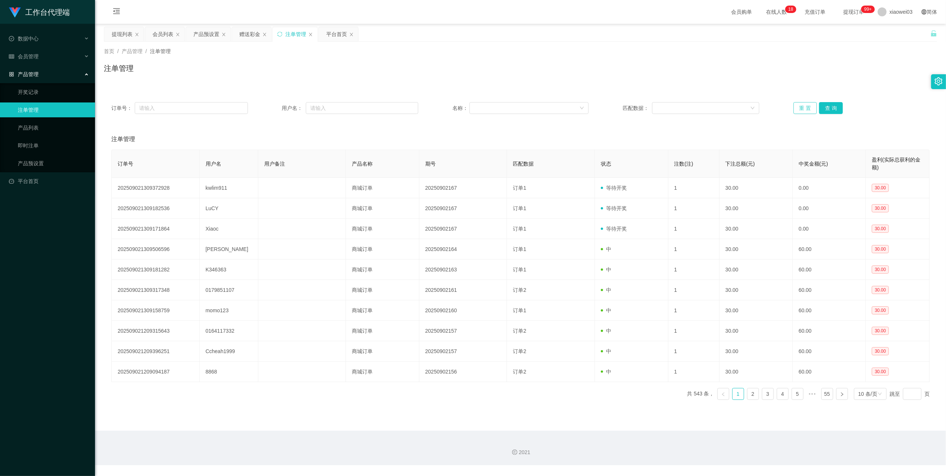
click at [802, 114] on button "重 置" at bounding box center [806, 108] width 24 height 12
click at [328, 111] on input "text" at bounding box center [362, 108] width 112 height 12
paste input "kwlim911"
click at [833, 112] on button "查 询" at bounding box center [831, 108] width 24 height 12
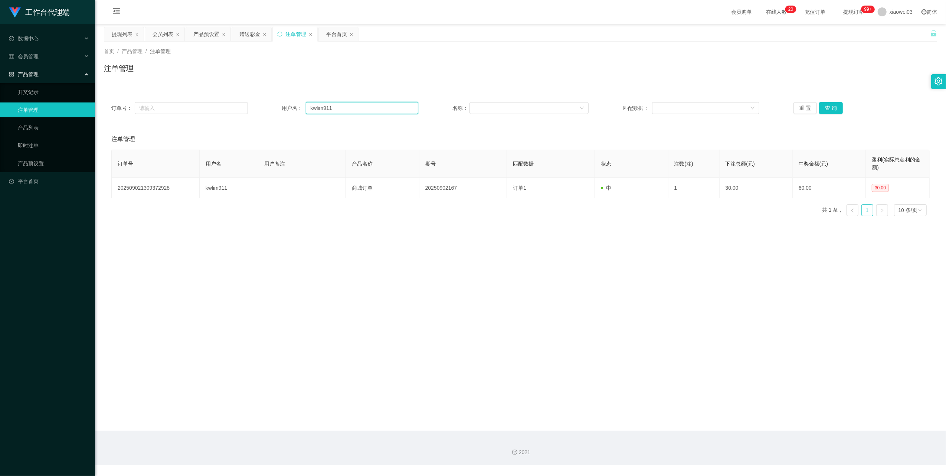
click at [358, 102] on input "kwlim911" at bounding box center [362, 108] width 112 height 12
paste input "5510"
type input "551011"
click at [820, 107] on button "查 询" at bounding box center [831, 108] width 24 height 12
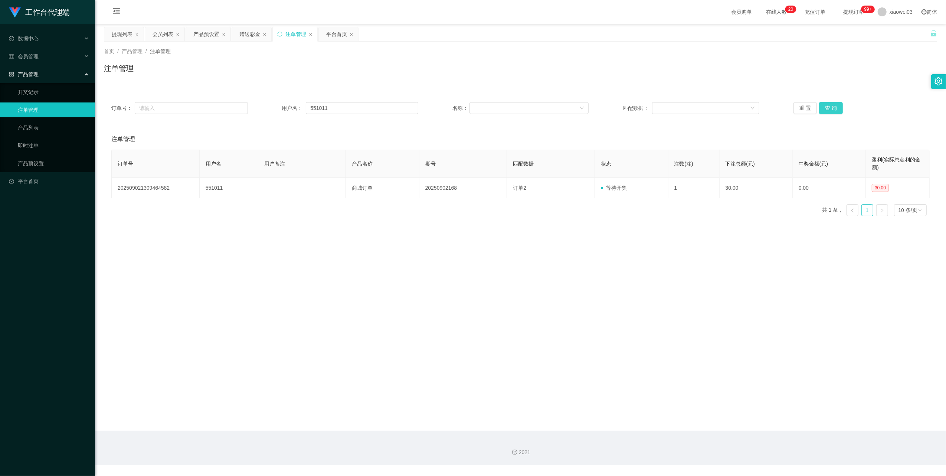
click at [820, 107] on button "查 询" at bounding box center [831, 108] width 24 height 12
click at [820, 107] on div "重 置 查 询" at bounding box center [862, 108] width 137 height 12
drag, startPoint x: 820, startPoint y: 107, endPoint x: 798, endPoint y: 138, distance: 38.2
click at [798, 138] on div "注单管理" at bounding box center [520, 139] width 819 height 21
click at [116, 36] on div "提现列表" at bounding box center [122, 34] width 21 height 14
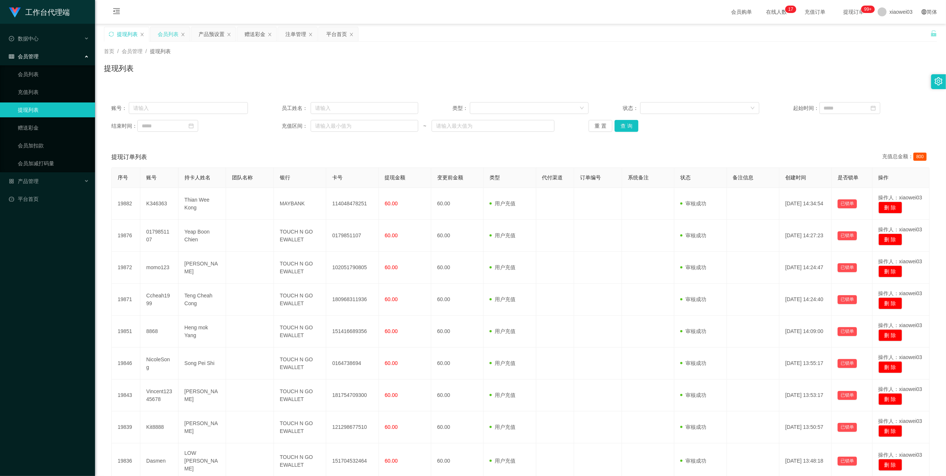
click at [170, 35] on div "会员列表" at bounding box center [168, 34] width 21 height 14
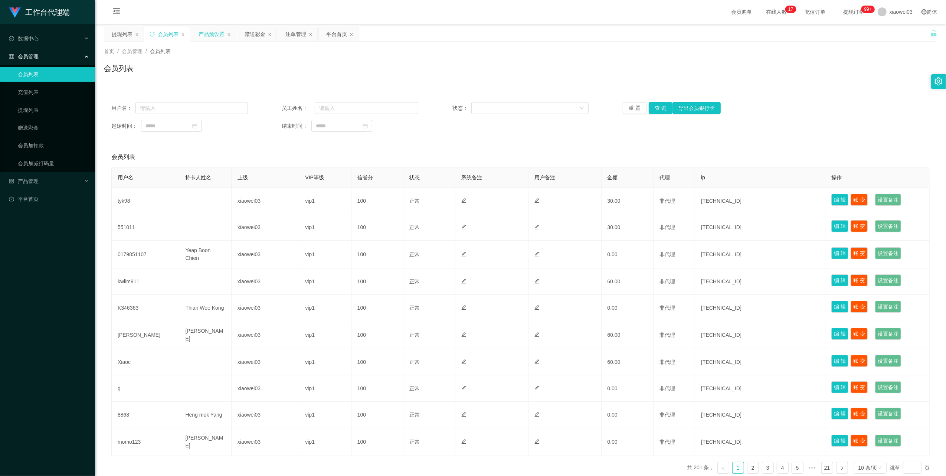
click at [202, 37] on div "产品预设置" at bounding box center [212, 34] width 26 height 14
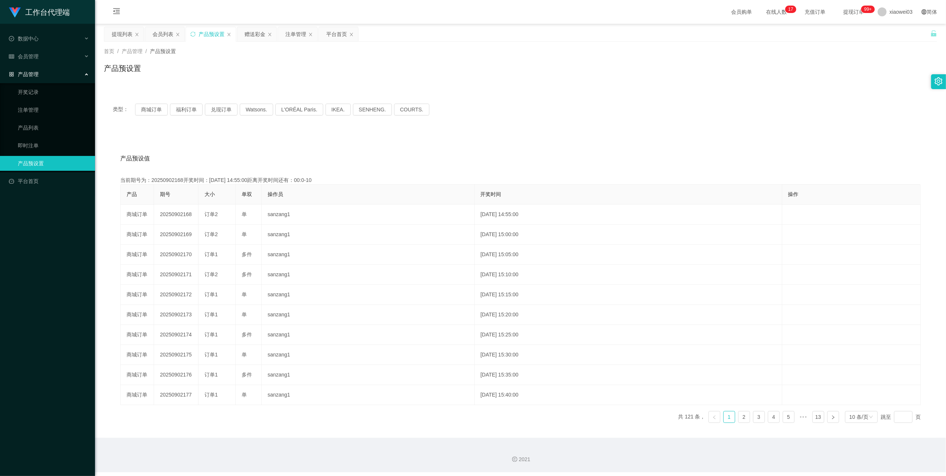
click at [156, 117] on div "类型： 商城订单 福利订单 兑现订单 Watsons. L'ORÉAL Paris. IKEA. [GEOGRAPHIC_DATA]. COURTS." at bounding box center [520, 110] width 833 height 30
click at [154, 115] on button "商城订单" at bounding box center [151, 110] width 33 height 12
click at [154, 114] on button "商城订单" at bounding box center [151, 110] width 33 height 12
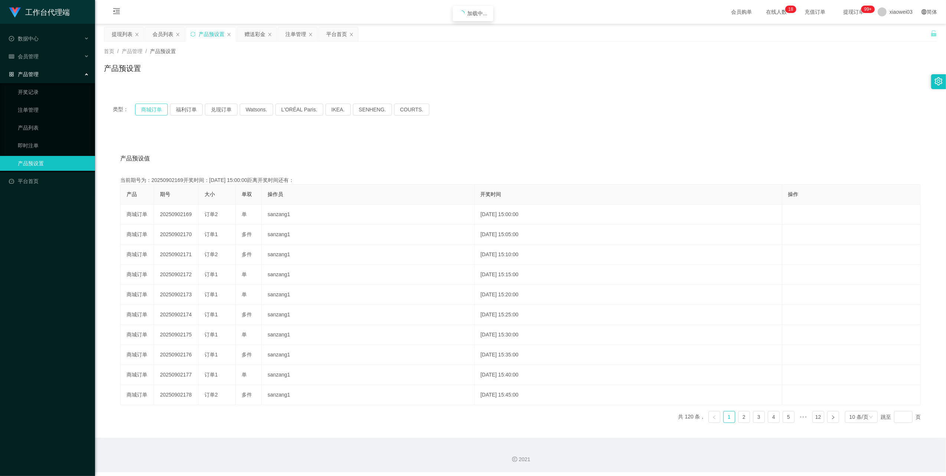
click at [154, 114] on button "商城订单" at bounding box center [151, 110] width 33 height 12
click at [153, 115] on button "商城订单" at bounding box center [151, 110] width 33 height 12
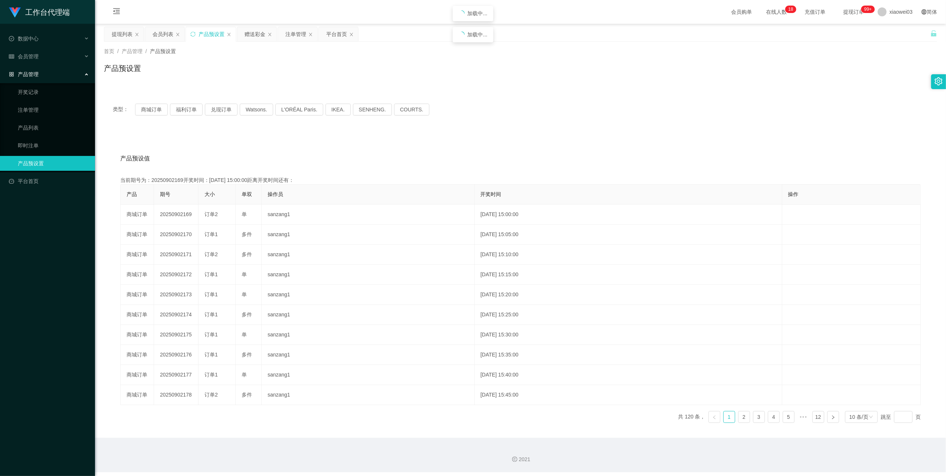
click at [154, 116] on div "类型： 商城订单 福利订单 兑现订单 Watsons. L'ORÉAL Paris. IKEA. [GEOGRAPHIC_DATA]. COURTS." at bounding box center [520, 110] width 833 height 30
click at [325, 35] on div "平台首页" at bounding box center [338, 34] width 39 height 14
click at [341, 30] on div "平台首页" at bounding box center [336, 34] width 21 height 14
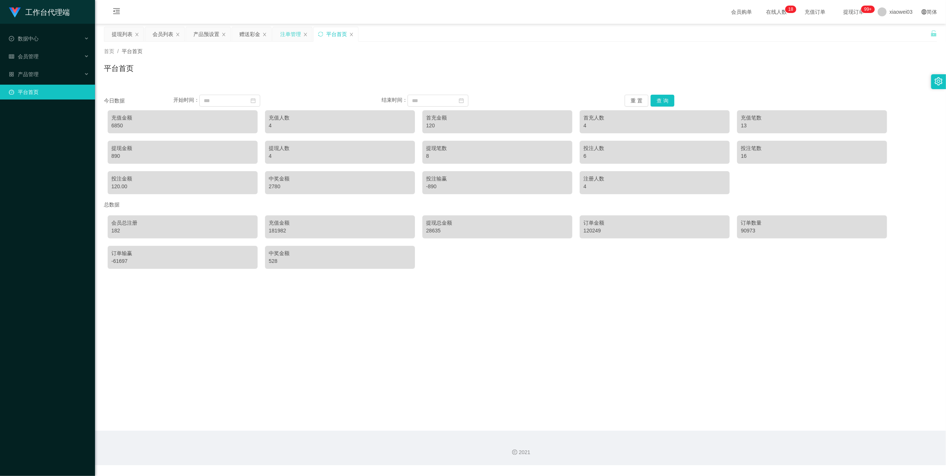
click at [287, 33] on div "注单管理" at bounding box center [290, 34] width 21 height 14
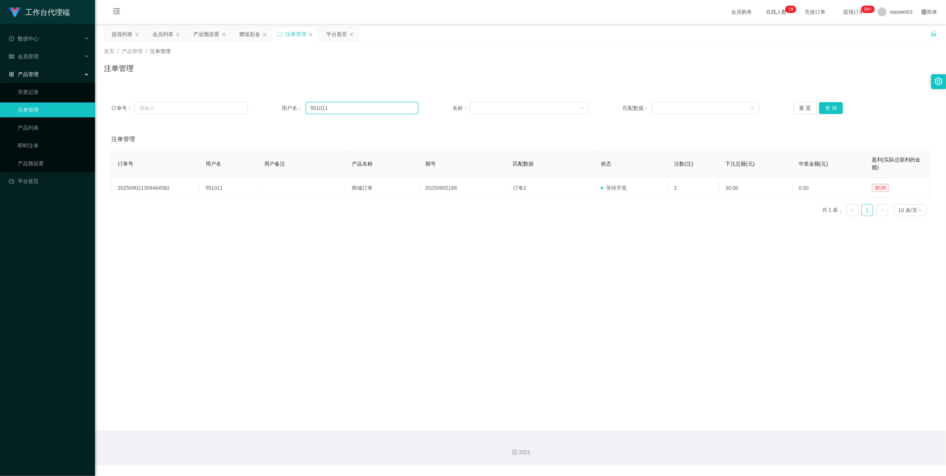
click at [347, 106] on input "551011" at bounding box center [362, 108] width 112 height 12
drag, startPoint x: 347, startPoint y: 106, endPoint x: 352, endPoint y: 109, distance: 6.5
click at [347, 106] on input "551011" at bounding box center [362, 108] width 112 height 12
click at [829, 107] on button "查 询" at bounding box center [831, 108] width 24 height 12
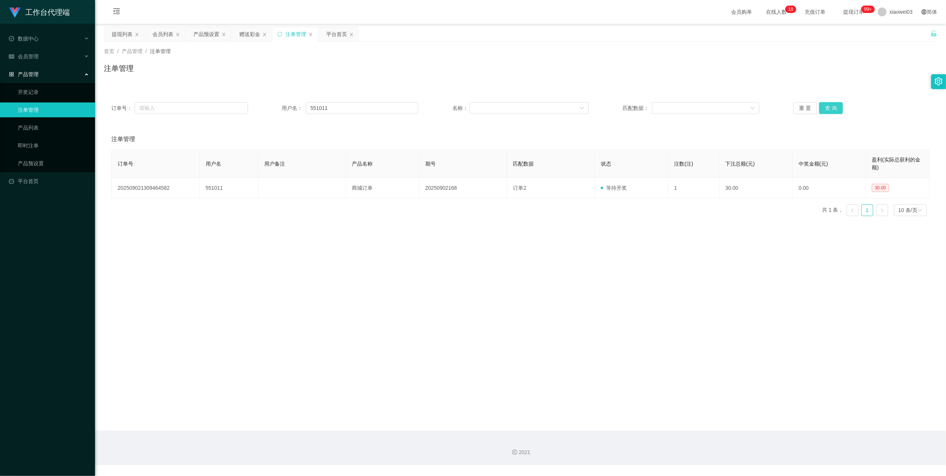
click at [829, 107] on button "查 询" at bounding box center [831, 108] width 24 height 12
click at [829, 107] on div "重 置 查 询" at bounding box center [862, 108] width 137 height 12
click at [829, 107] on button "查 询" at bounding box center [831, 108] width 24 height 12
click at [115, 36] on div "提现列表" at bounding box center [122, 34] width 21 height 14
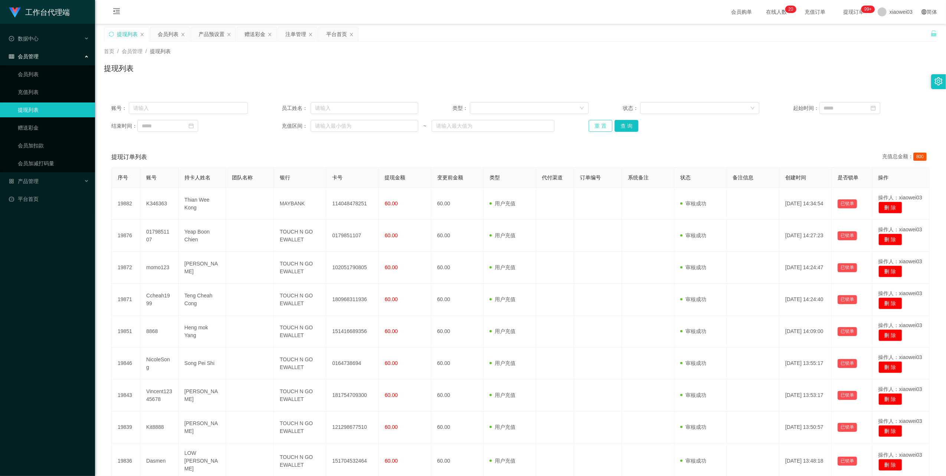
click at [595, 130] on button "重 置" at bounding box center [601, 126] width 24 height 12
click at [591, 126] on button "重 置" at bounding box center [601, 126] width 24 height 12
click at [598, 127] on button "重 置" at bounding box center [601, 126] width 24 height 12
drag, startPoint x: 169, startPoint y: 33, endPoint x: 220, endPoint y: 85, distance: 72.7
click at [169, 33] on div "会员列表" at bounding box center [168, 34] width 21 height 14
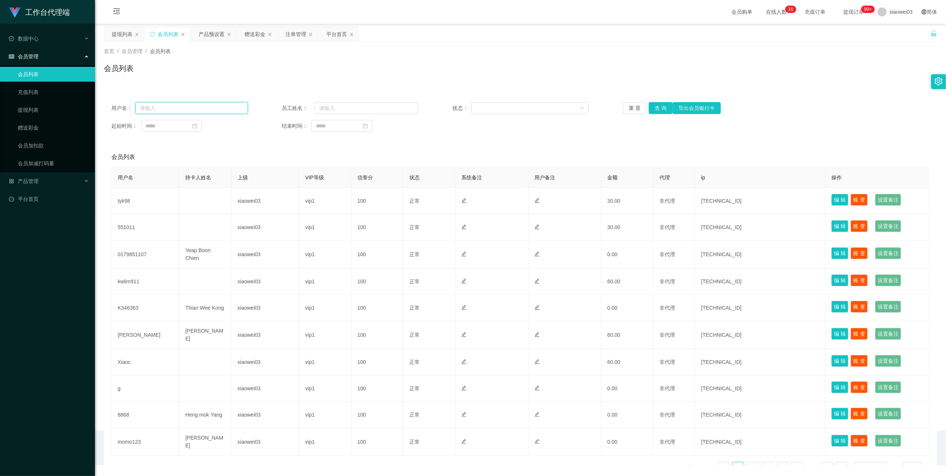
click at [199, 107] on input "text" at bounding box center [192, 108] width 112 height 12
paste input "[PERSON_NAME]"
type input "[PERSON_NAME]"
click at [661, 105] on button "查 询" at bounding box center [661, 108] width 24 height 12
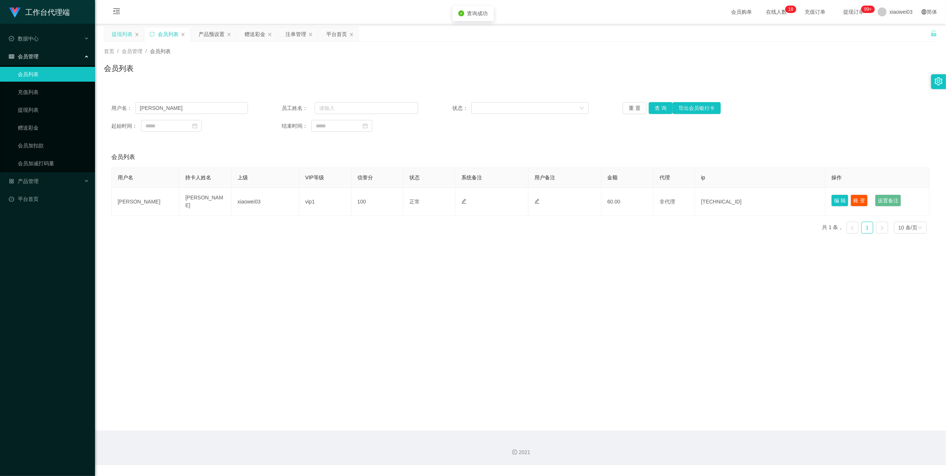
click at [120, 39] on div "提现列表" at bounding box center [122, 34] width 21 height 14
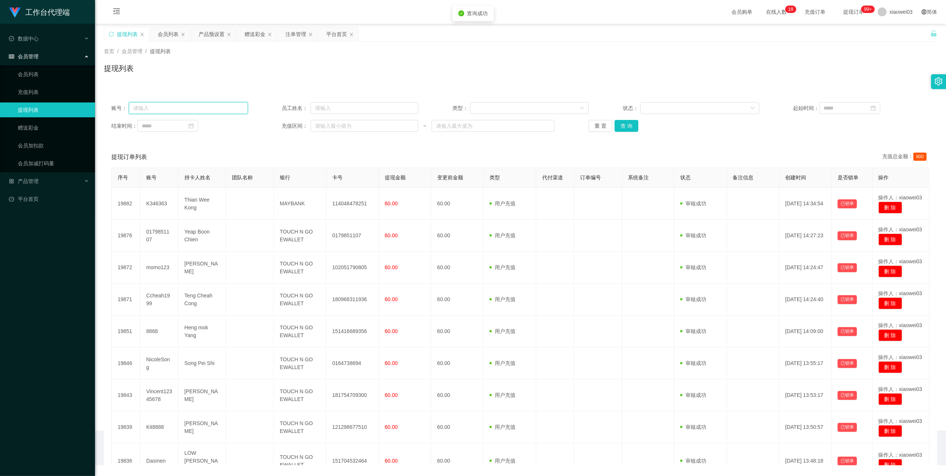
click at [182, 110] on input "text" at bounding box center [188, 108] width 119 height 12
paste input "[PERSON_NAME]"
type input "[PERSON_NAME]"
click at [621, 125] on button "查 询" at bounding box center [627, 126] width 24 height 12
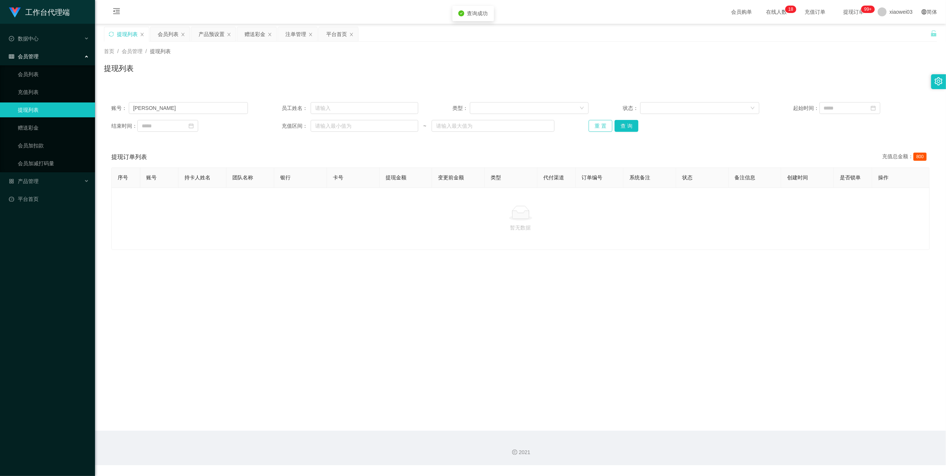
click at [601, 131] on button "重 置" at bounding box center [601, 126] width 24 height 12
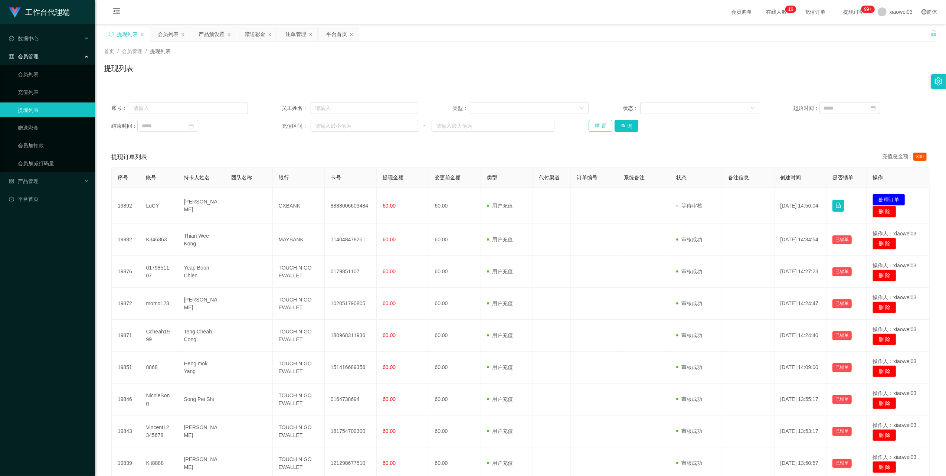
click at [597, 123] on button "重 置" at bounding box center [601, 126] width 24 height 12
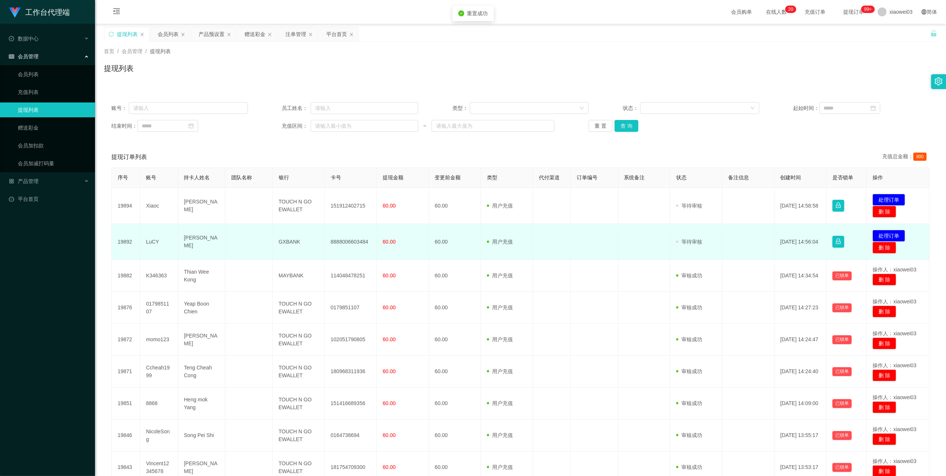
click at [348, 243] on td "8888006603484" at bounding box center [351, 242] width 52 height 36
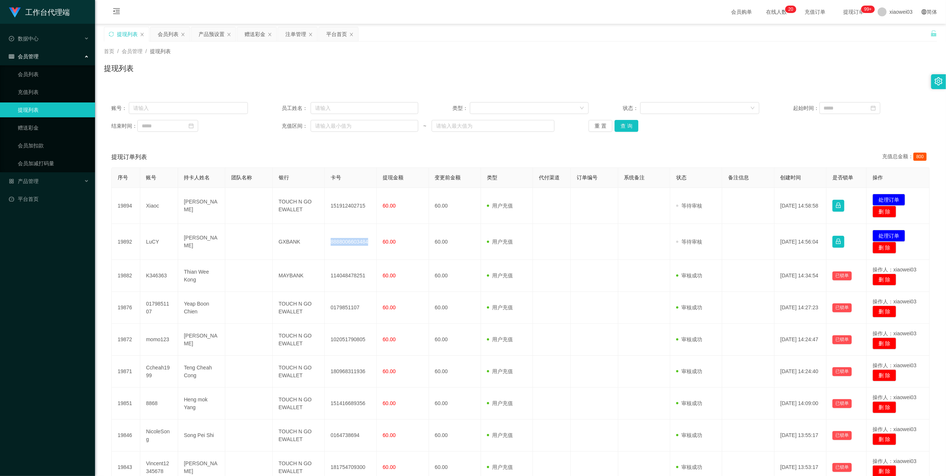
drag, startPoint x: 469, startPoint y: 65, endPoint x: 444, endPoint y: 89, distance: 34.4
click at [469, 65] on div "提现列表" at bounding box center [520, 71] width 833 height 17
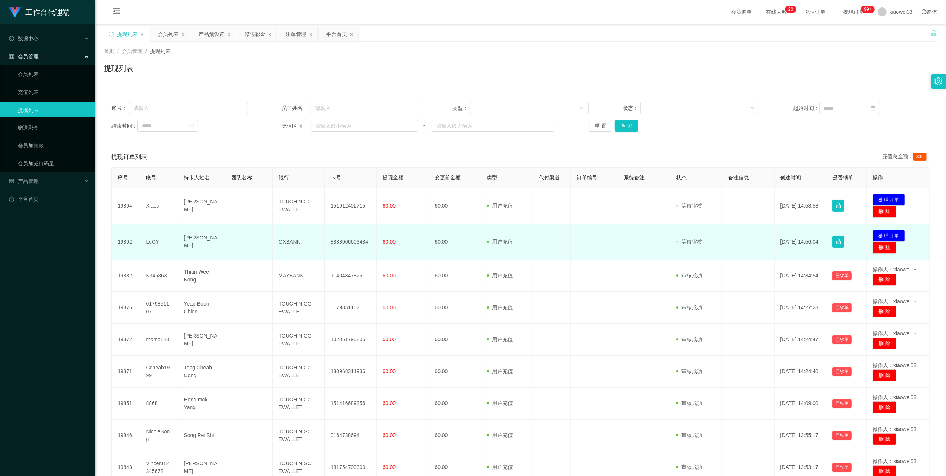
click at [281, 242] on td "GXBANK" at bounding box center [299, 242] width 52 height 36
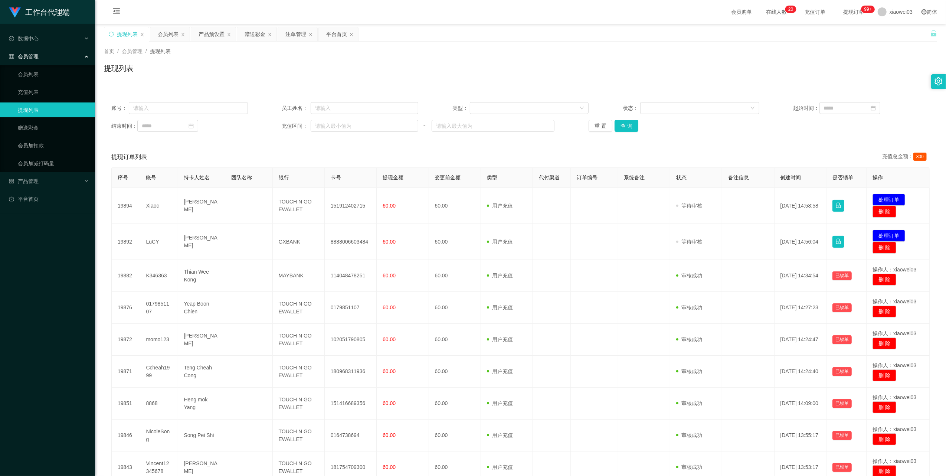
drag, startPoint x: 740, startPoint y: 134, endPoint x: 826, endPoint y: 177, distance: 96.1
click at [741, 134] on div "账号： 员工姓名： 类型： 状态： 起始时间： 结束时间： 充值区间： ~ 重 置 查 询" at bounding box center [520, 117] width 833 height 45
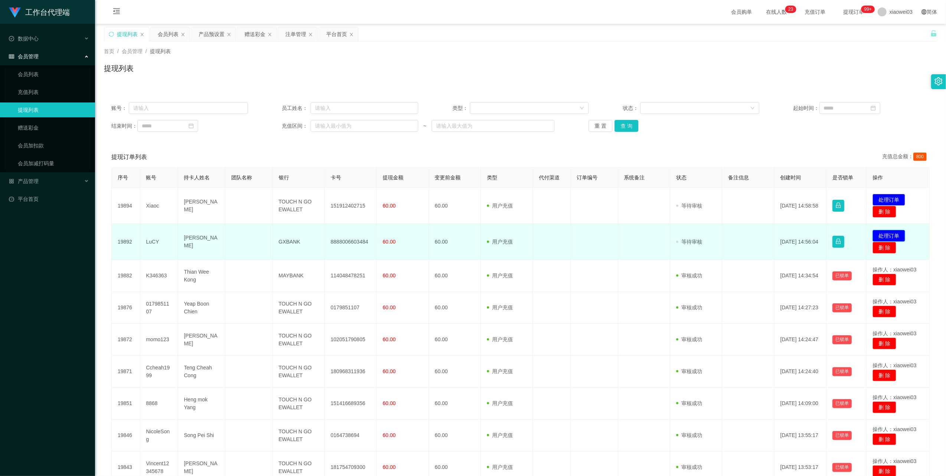
click at [884, 232] on button "处理订单" at bounding box center [889, 236] width 33 height 12
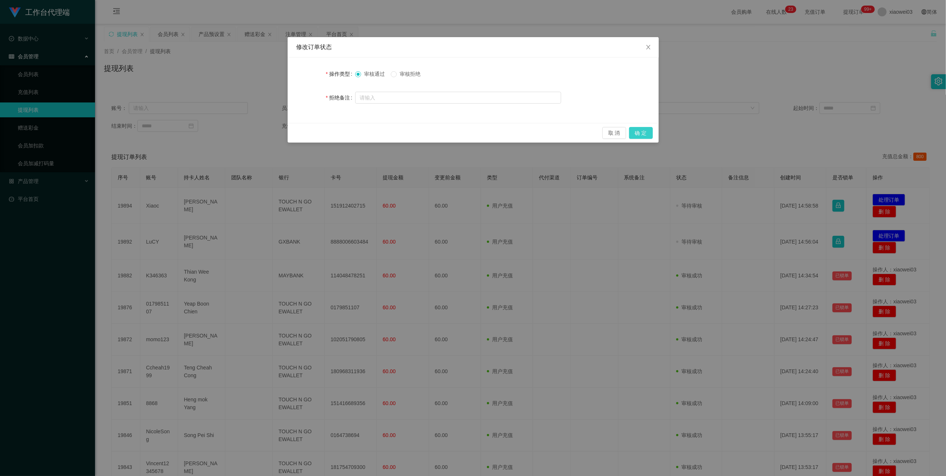
click at [636, 134] on button "确 定" at bounding box center [641, 133] width 24 height 12
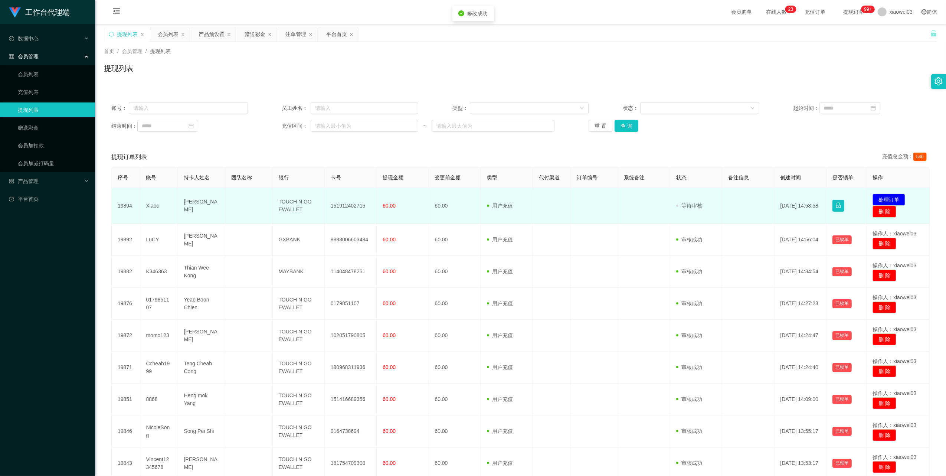
click at [351, 202] on td "151912402715" at bounding box center [351, 206] width 52 height 36
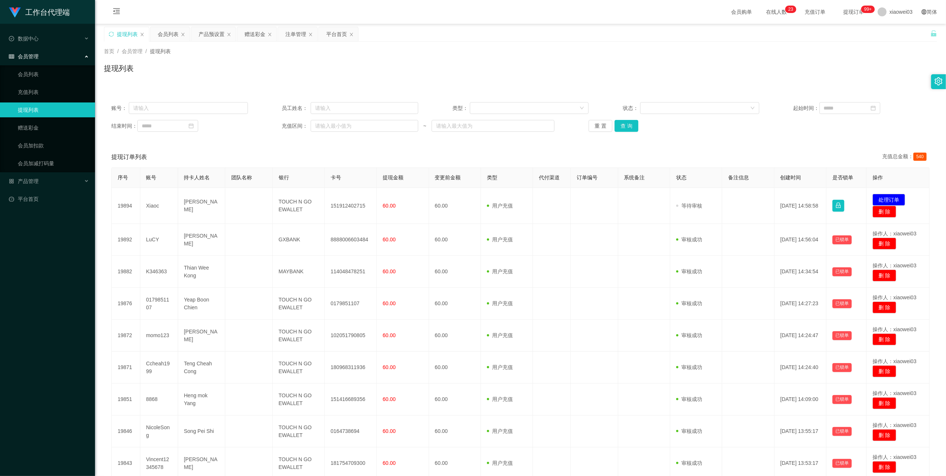
drag, startPoint x: 660, startPoint y: 147, endPoint x: 616, endPoint y: 166, distance: 47.5
click at [660, 147] on div "提现订单列表 充值总金额： 540" at bounding box center [520, 157] width 819 height 21
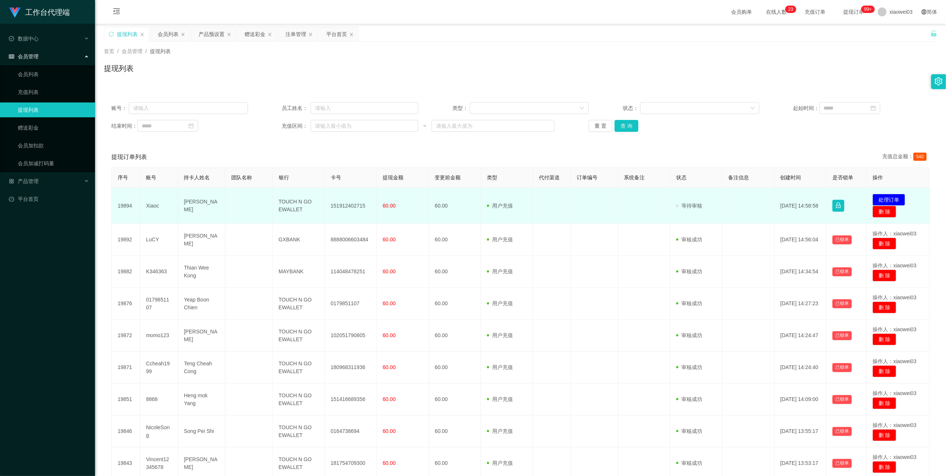
click at [286, 204] on td "TOUCH N GO EWALLET" at bounding box center [299, 206] width 52 height 36
drag, startPoint x: 286, startPoint y: 204, endPoint x: 290, endPoint y: 201, distance: 5.0
click at [290, 201] on td "TOUCH N GO EWALLET" at bounding box center [299, 206] width 52 height 36
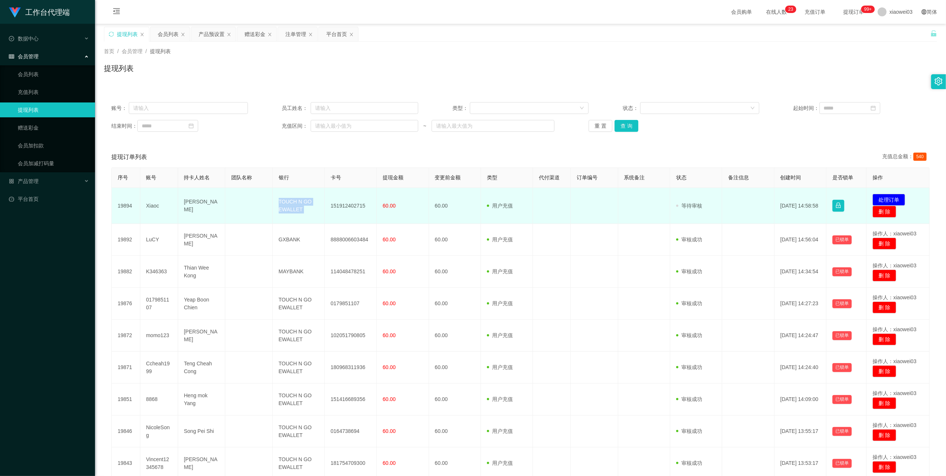
click at [290, 201] on td "TOUCH N GO EWALLET" at bounding box center [299, 206] width 52 height 36
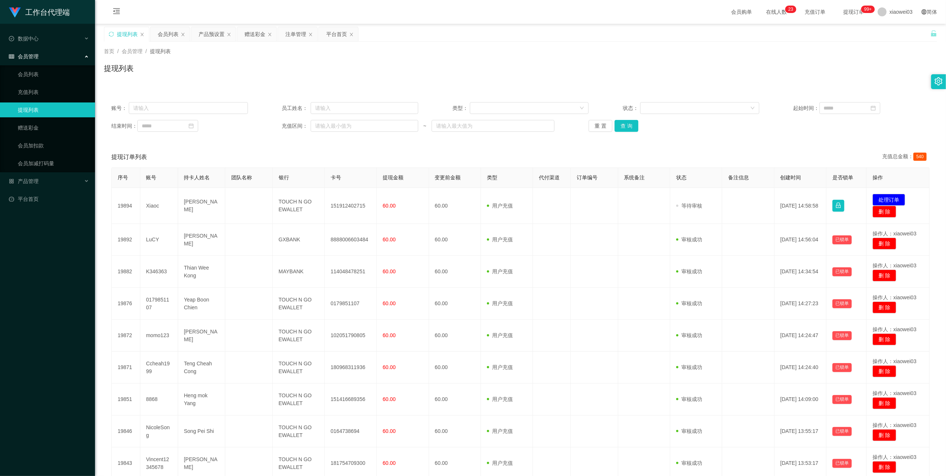
click at [677, 137] on div "账号： 员工姓名： 类型： 状态： 起始时间： 结束时间： 充值区间： ~ 重 置 查 询" at bounding box center [520, 117] width 833 height 45
drag, startPoint x: 893, startPoint y: 196, endPoint x: 886, endPoint y: 198, distance: 7.3
click at [893, 196] on button "处理订单" at bounding box center [889, 200] width 33 height 12
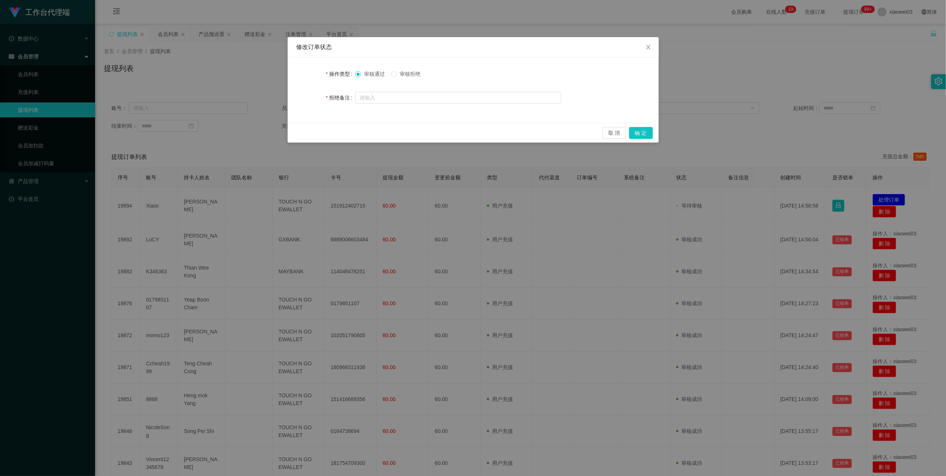
click at [643, 120] on div "操作类型 审核通过 审核拒绝 拒绝备注" at bounding box center [473, 90] width 371 height 65
click at [642, 128] on button "确 定" at bounding box center [641, 133] width 24 height 12
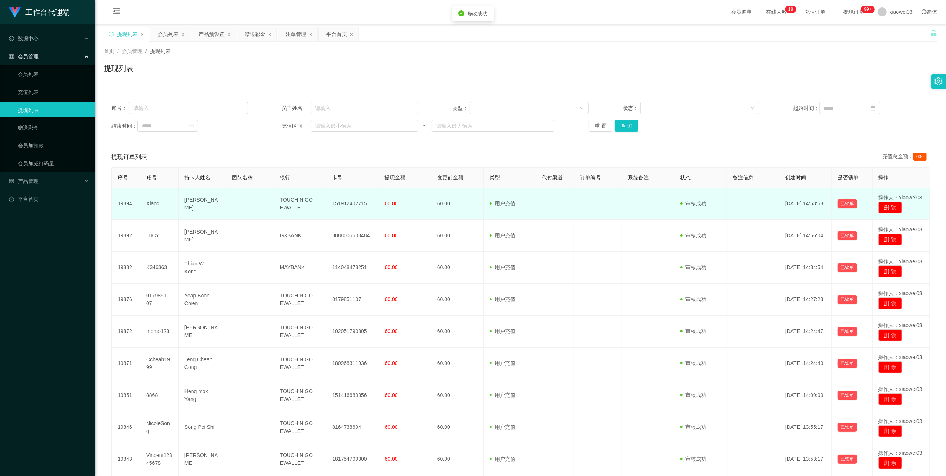
click at [157, 202] on td "Xiaoc" at bounding box center [159, 204] width 38 height 32
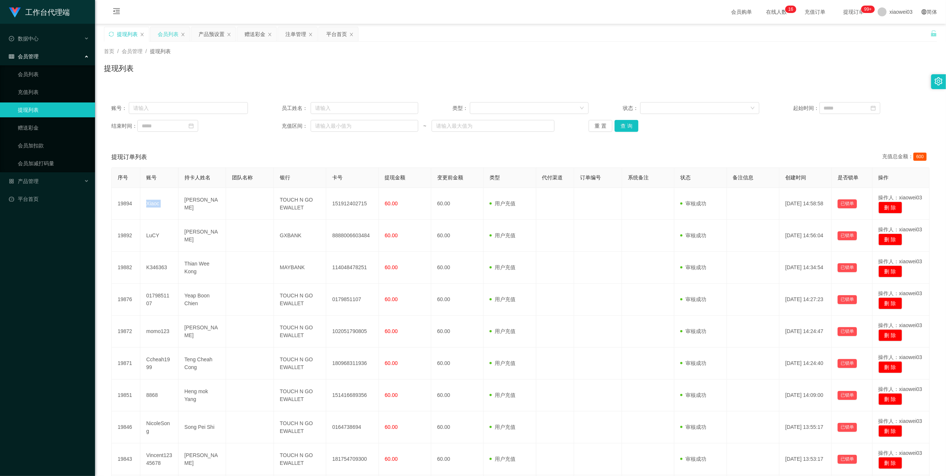
click at [164, 38] on div "会员列表" at bounding box center [168, 34] width 21 height 14
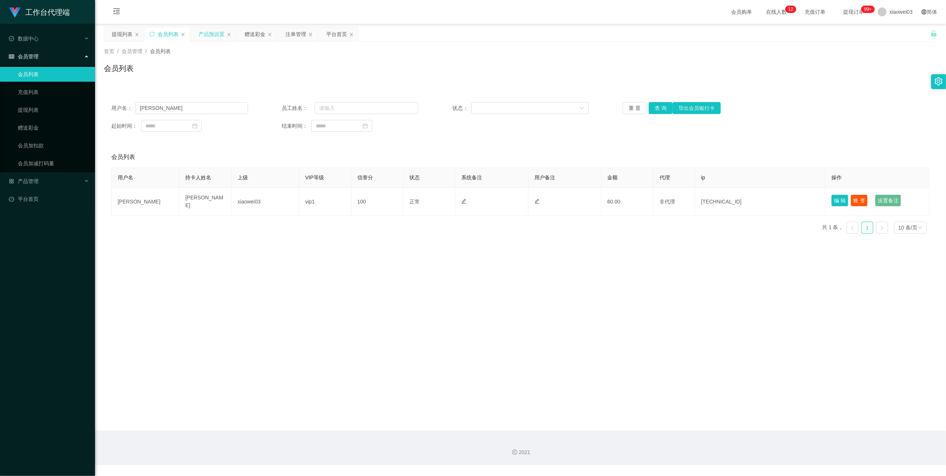
drag, startPoint x: 206, startPoint y: 30, endPoint x: 210, endPoint y: 37, distance: 8.0
click at [206, 30] on div "产品预设置" at bounding box center [212, 34] width 26 height 14
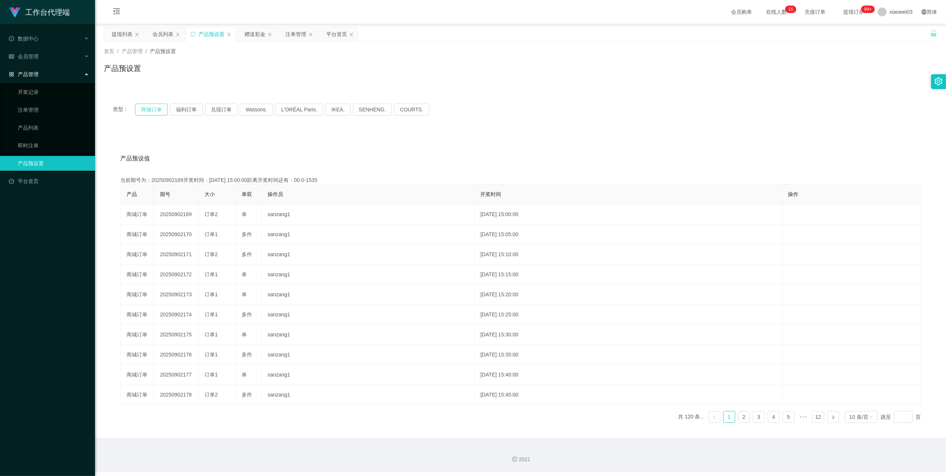
click at [144, 110] on button "商城订单" at bounding box center [151, 110] width 33 height 12
click at [251, 30] on div "赠送彩金" at bounding box center [255, 34] width 21 height 14
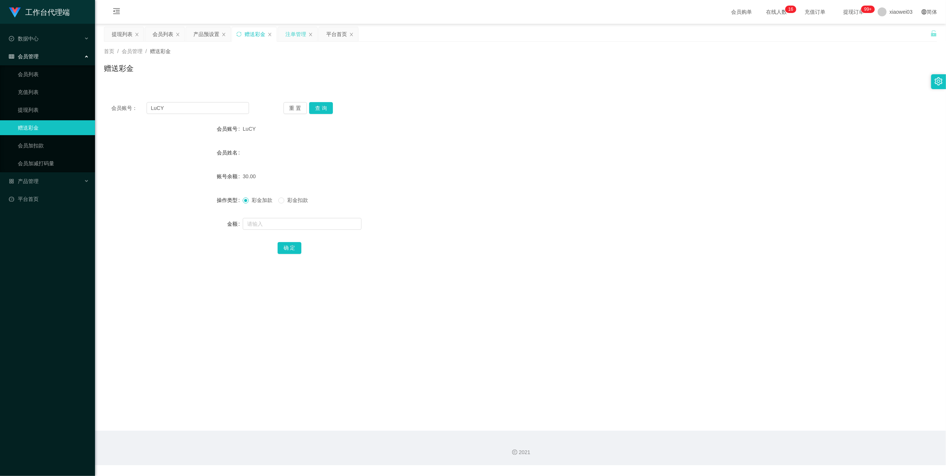
click at [285, 33] on div "注单管理" at bounding box center [297, 34] width 39 height 14
click at [292, 35] on div "注单管理" at bounding box center [295, 34] width 21 height 14
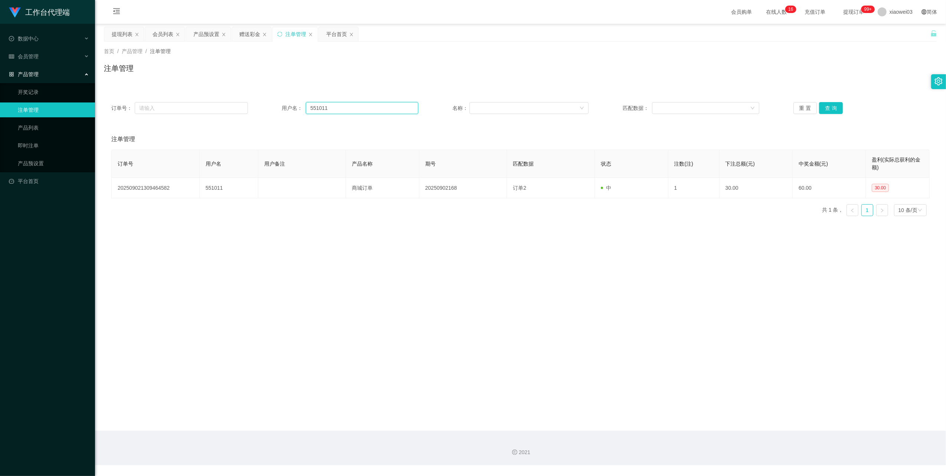
click at [349, 111] on input "551011" at bounding box center [362, 108] width 112 height 12
click at [832, 108] on button "查 询" at bounding box center [831, 108] width 24 height 12
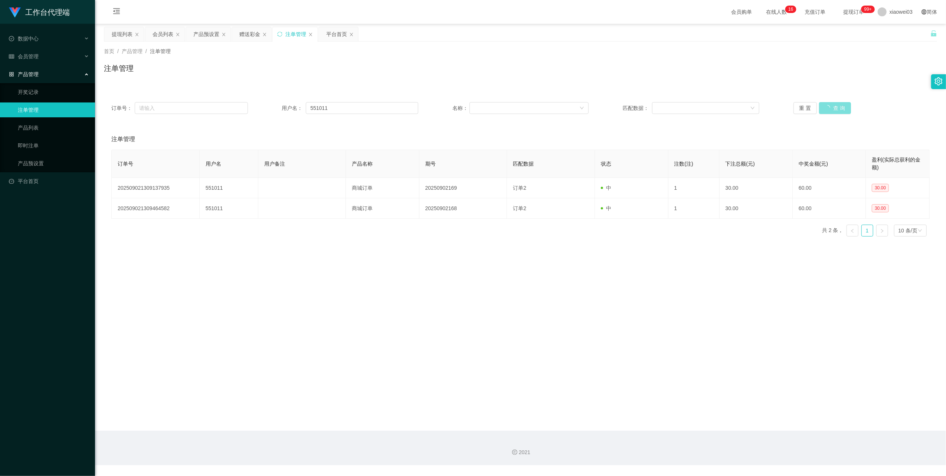
click at [832, 108] on button "查 询" at bounding box center [835, 108] width 32 height 12
click at [832, 108] on button "查 询" at bounding box center [831, 108] width 24 height 12
click at [356, 106] on input "551011" at bounding box center [362, 108] width 112 height 12
drag, startPoint x: 356, startPoint y: 106, endPoint x: 368, endPoint y: 103, distance: 12.2
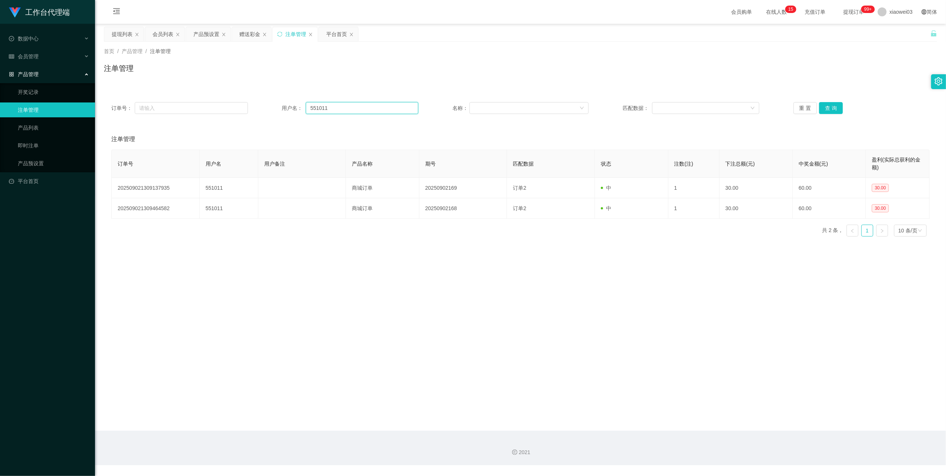
click at [357, 106] on input "551011" at bounding box center [362, 108] width 112 height 12
paste input "tyk98"
type input "tyk98"
click at [826, 112] on button "查 询" at bounding box center [831, 108] width 24 height 12
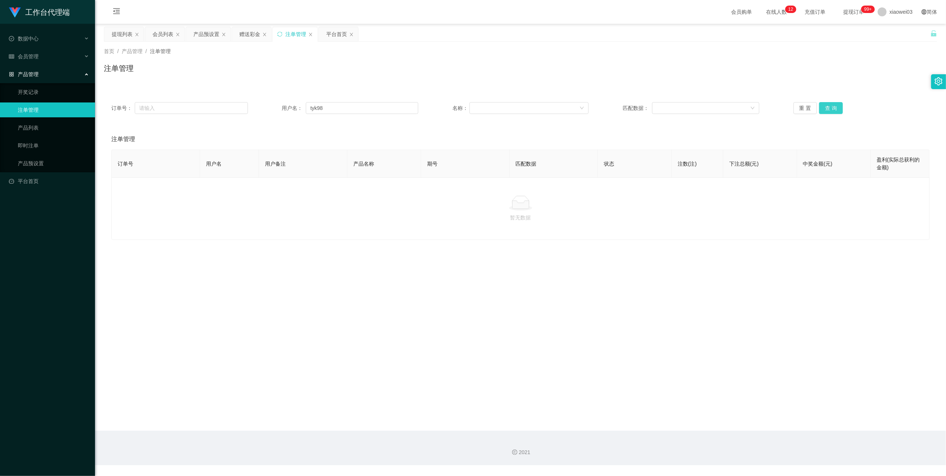
click at [826, 112] on button "查 询" at bounding box center [831, 108] width 24 height 12
click at [330, 36] on div "平台首页" at bounding box center [336, 34] width 21 height 14
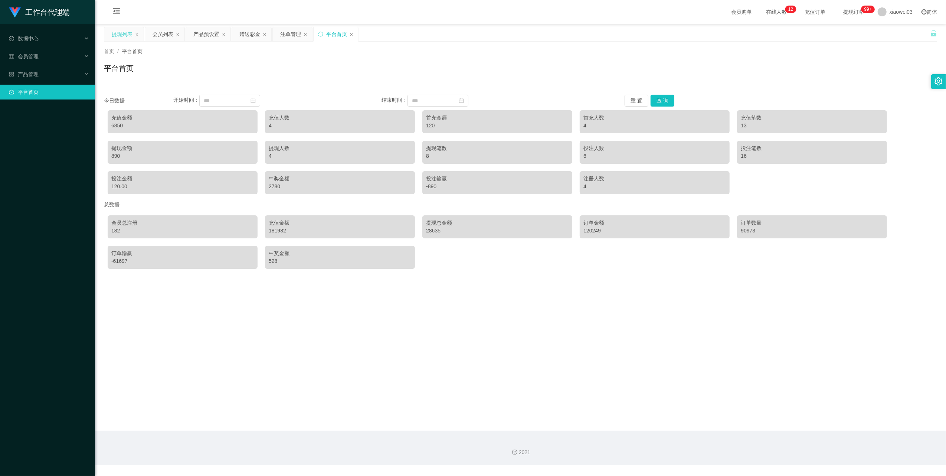
click at [122, 35] on div "提现列表" at bounding box center [122, 34] width 21 height 14
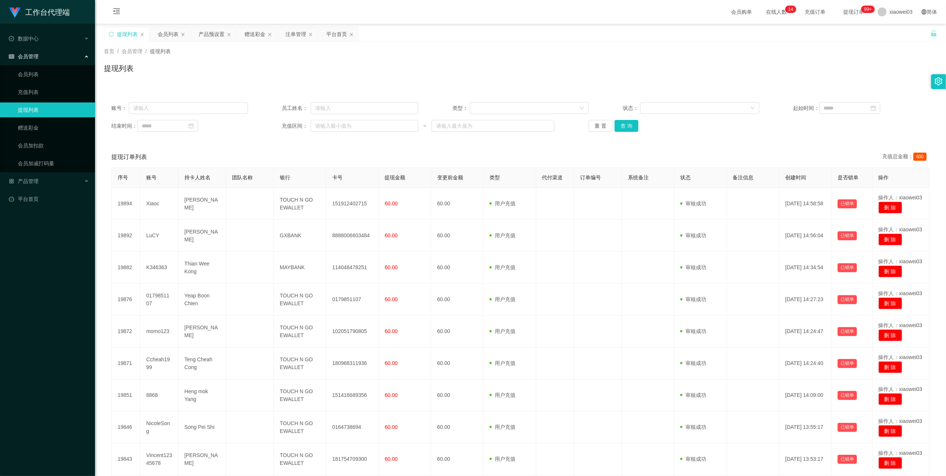
click at [130, 33] on div "提现列表" at bounding box center [127, 34] width 21 height 14
click at [166, 39] on div "会员列表" at bounding box center [168, 34] width 21 height 14
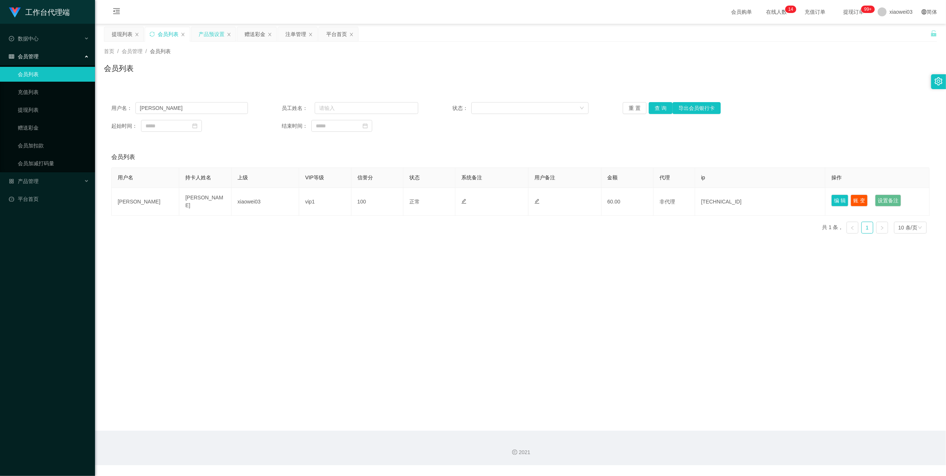
click at [195, 32] on div "产品预设置" at bounding box center [213, 34] width 45 height 14
click at [206, 34] on div "产品预设置" at bounding box center [212, 34] width 26 height 14
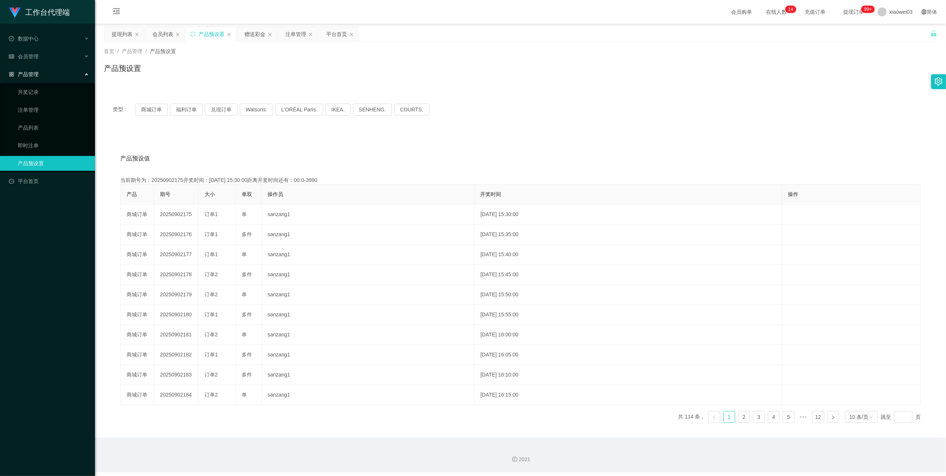
click at [155, 99] on div "类型： 商城订单 福利订单 兑现订单 Watsons. L'ORÉAL Paris. IKEA. [GEOGRAPHIC_DATA]. COURTS." at bounding box center [520, 110] width 833 height 30
click at [156, 108] on button "商城订单" at bounding box center [151, 110] width 33 height 12
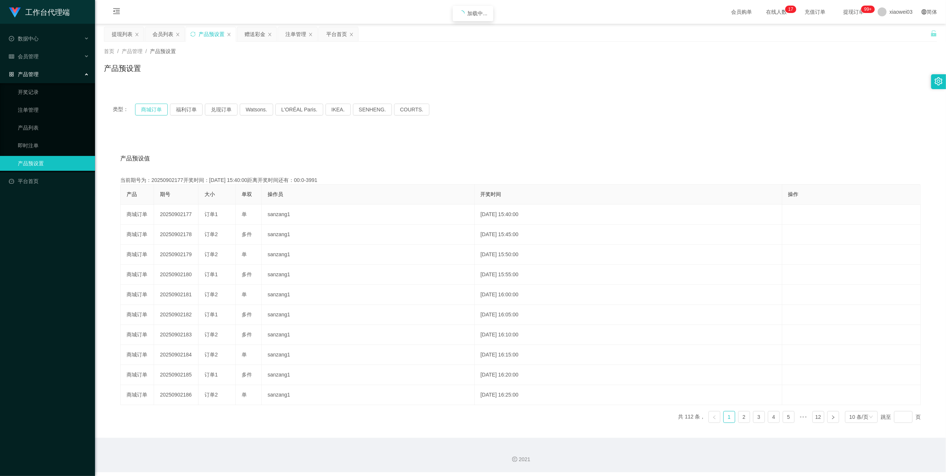
click at [156, 108] on button "商城订单" at bounding box center [151, 110] width 33 height 12
drag, startPoint x: 156, startPoint y: 108, endPoint x: 192, endPoint y: 123, distance: 39.0
click at [156, 108] on button "商城订单" at bounding box center [151, 110] width 33 height 12
click at [294, 36] on div "注单管理" at bounding box center [295, 34] width 21 height 14
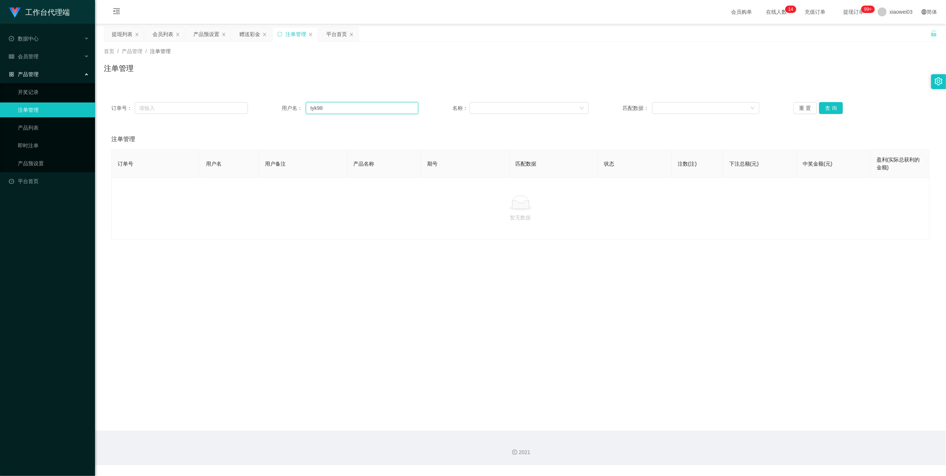
click at [336, 113] on input "tyk98" at bounding box center [362, 108] width 112 height 12
paste input "02754930"
type input "02754930"
click at [826, 111] on button "查 询" at bounding box center [831, 108] width 24 height 12
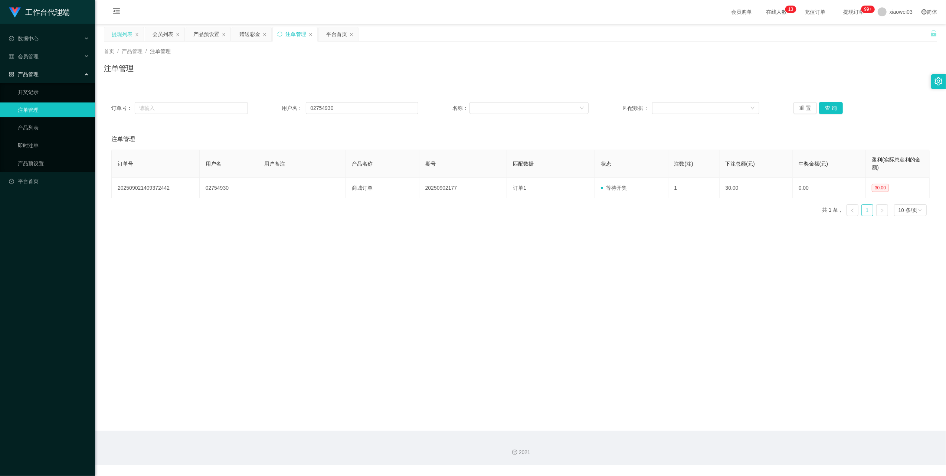
click at [117, 33] on div "提现列表" at bounding box center [122, 34] width 21 height 14
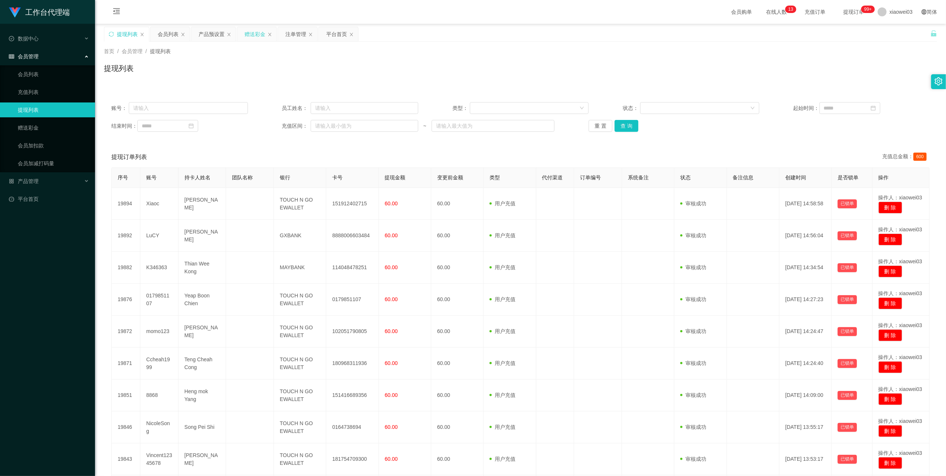
click at [244, 33] on div "赠送彩金" at bounding box center [256, 34] width 39 height 14
click at [291, 32] on div "注单管理" at bounding box center [295, 34] width 21 height 14
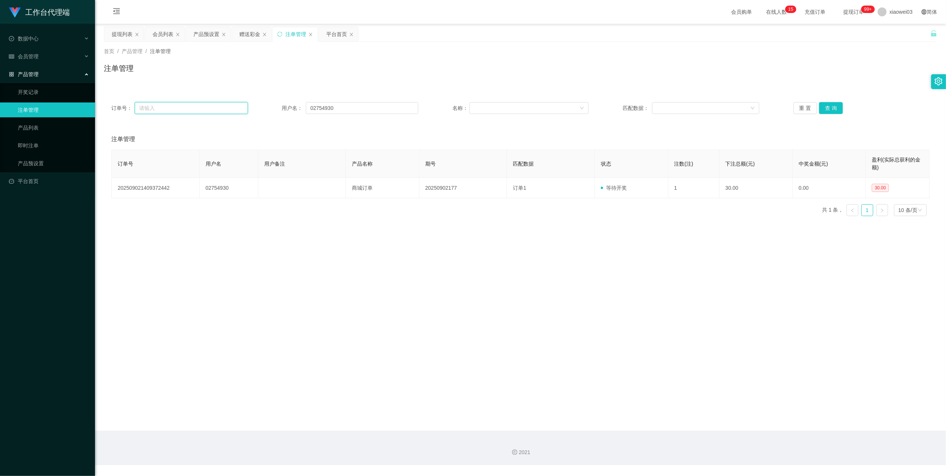
click at [204, 104] on input "text" at bounding box center [191, 108] width 113 height 12
click at [366, 108] on input "02754930" at bounding box center [362, 108] width 112 height 12
click at [827, 107] on button "查 询" at bounding box center [831, 108] width 24 height 12
click at [827, 107] on button "查 询" at bounding box center [835, 108] width 32 height 12
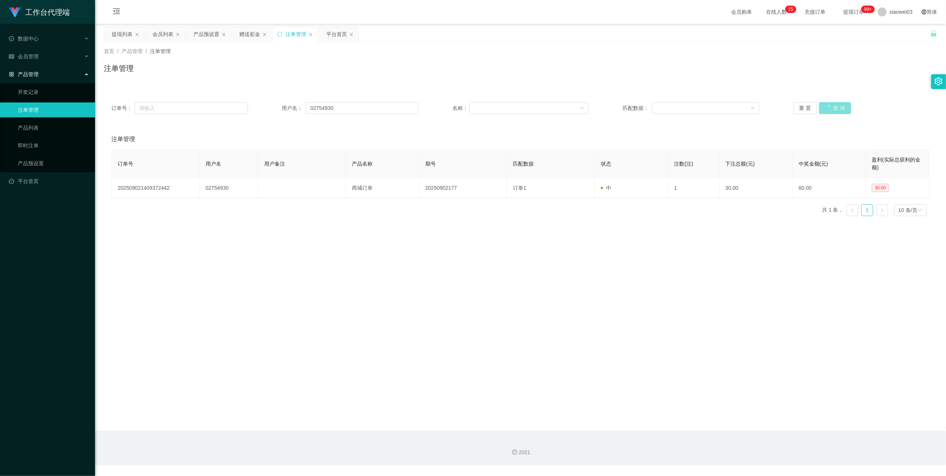
click at [827, 107] on button "查 询" at bounding box center [835, 108] width 32 height 12
click at [827, 107] on button "查 询" at bounding box center [831, 108] width 24 height 12
drag, startPoint x: 827, startPoint y: 107, endPoint x: 835, endPoint y: 104, distance: 8.0
click at [827, 107] on button "查 询" at bounding box center [835, 108] width 32 height 12
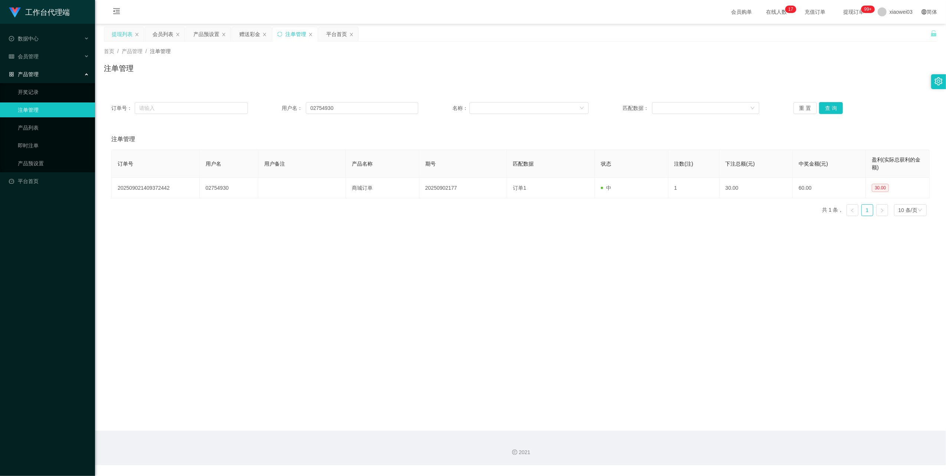
click at [115, 36] on div "提现列表" at bounding box center [122, 34] width 21 height 14
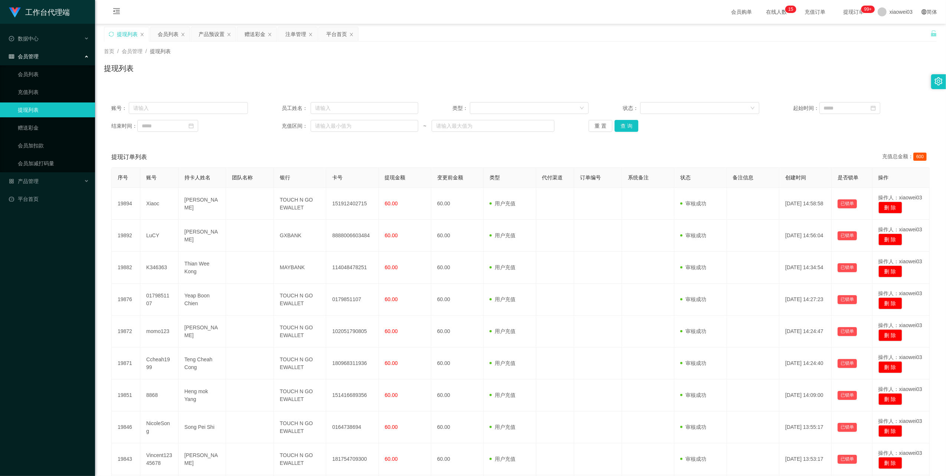
click at [584, 131] on div "结束时间： 充值区间： ~ 重 置 查 询" at bounding box center [520, 126] width 819 height 12
click at [589, 128] on button "重 置" at bounding box center [601, 126] width 24 height 12
drag, startPoint x: 595, startPoint y: 127, endPoint x: 581, endPoint y: 135, distance: 15.7
click at [595, 127] on button "重 置" at bounding box center [601, 126] width 24 height 12
click at [197, 108] on input "text" at bounding box center [188, 108] width 119 height 12
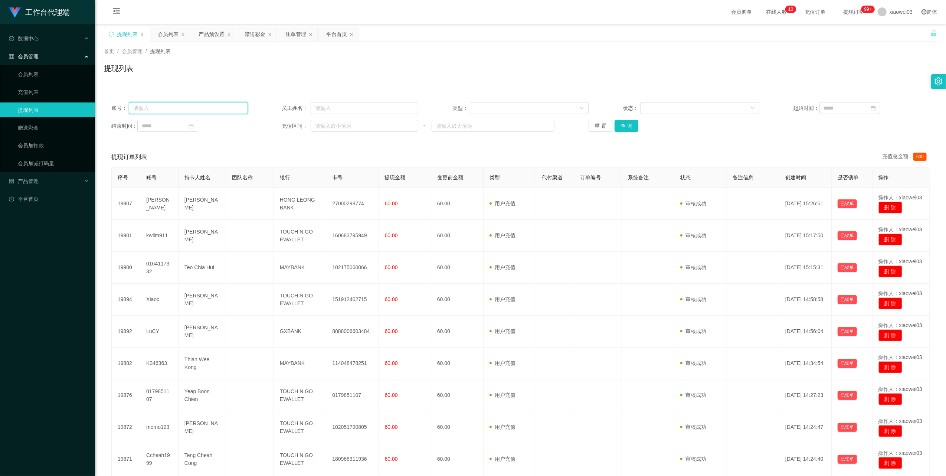
paste input "551011"
type input "551011"
click at [628, 128] on button "查 询" at bounding box center [627, 126] width 24 height 12
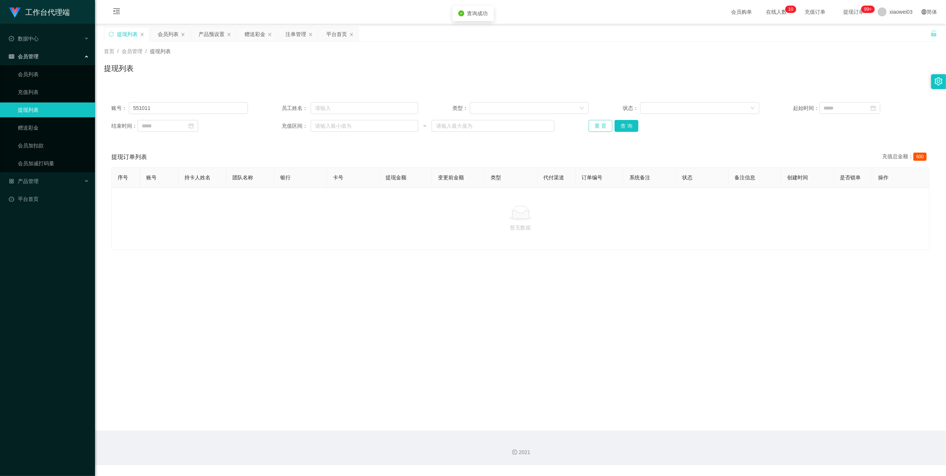
click at [598, 125] on button "重 置" at bounding box center [601, 126] width 24 height 12
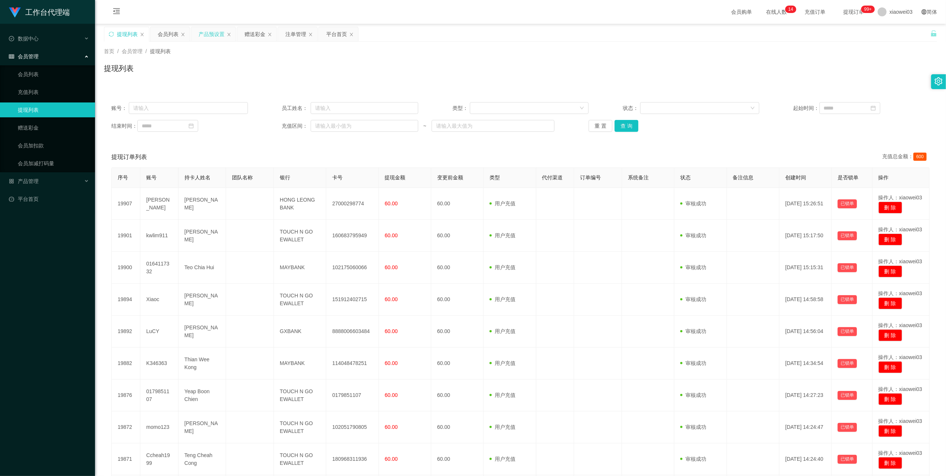
click at [216, 35] on div "产品预设置" at bounding box center [212, 34] width 26 height 14
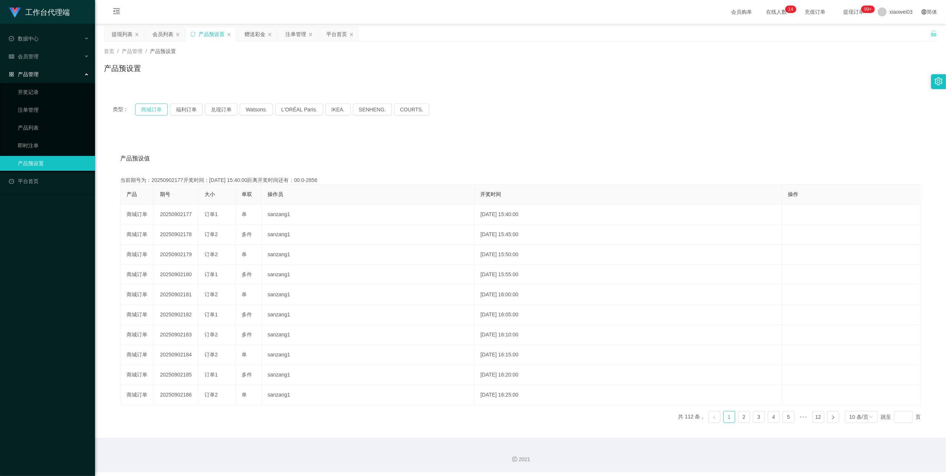
click at [151, 111] on button "商城订单" at bounding box center [151, 110] width 33 height 12
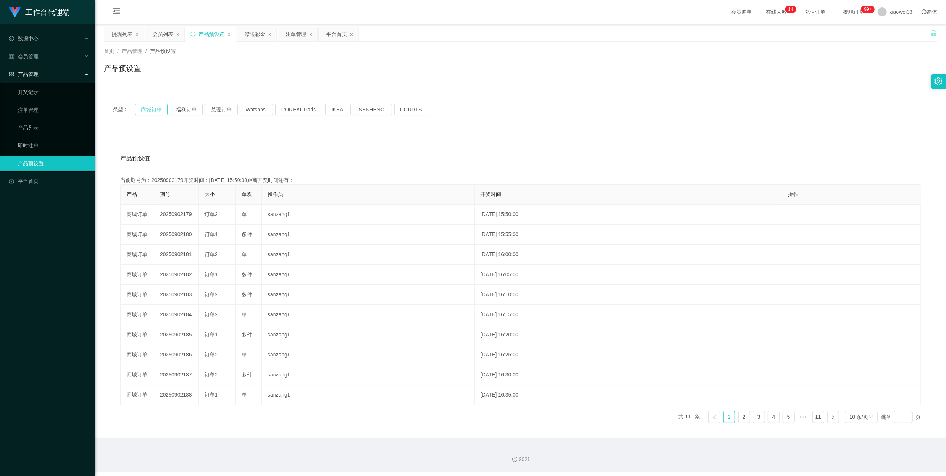
click at [151, 111] on button "商城订单" at bounding box center [151, 110] width 33 height 12
click at [291, 34] on div "注单管理" at bounding box center [295, 34] width 21 height 14
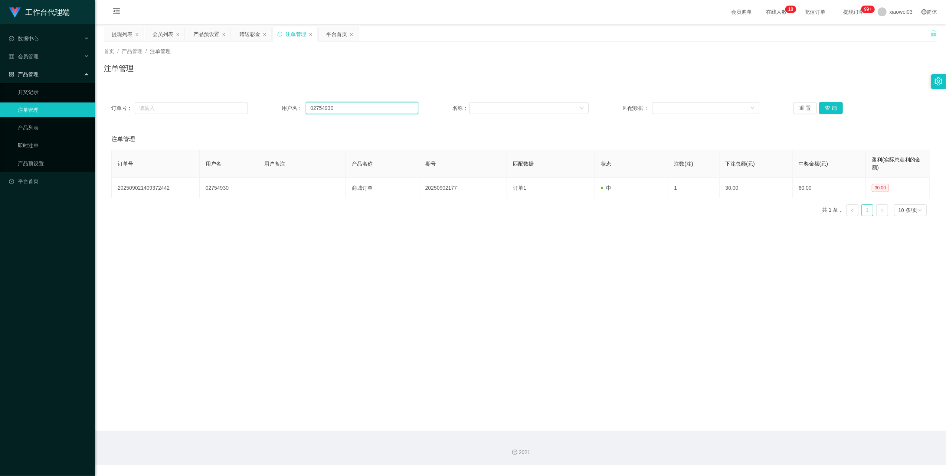
click at [347, 107] on input "02754930" at bounding box center [362, 108] width 112 height 12
paste input "tyk98"
type input "tyk98"
click at [823, 110] on button "查 询" at bounding box center [831, 108] width 24 height 12
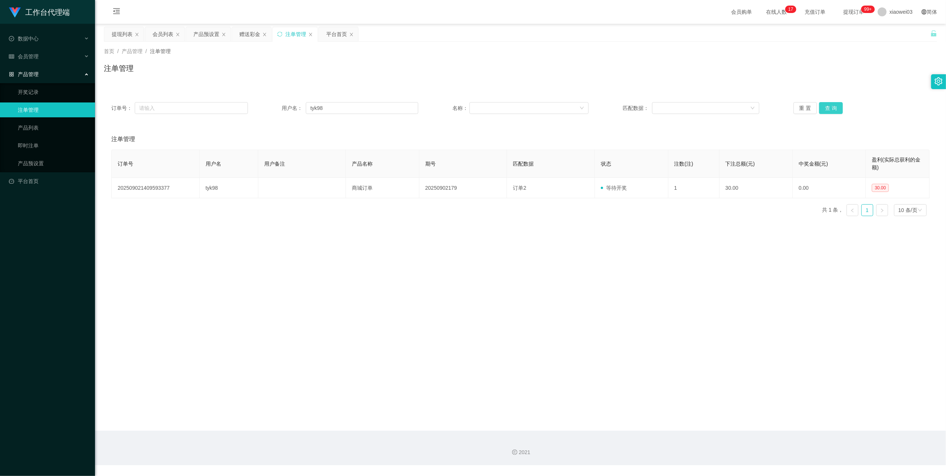
click at [829, 108] on button "查 询" at bounding box center [831, 108] width 24 height 12
click at [829, 108] on div "重 置 查 询" at bounding box center [862, 108] width 137 height 12
drag, startPoint x: 125, startPoint y: 32, endPoint x: 134, endPoint y: 39, distance: 11.4
click at [125, 32] on div "提现列表" at bounding box center [122, 34] width 21 height 14
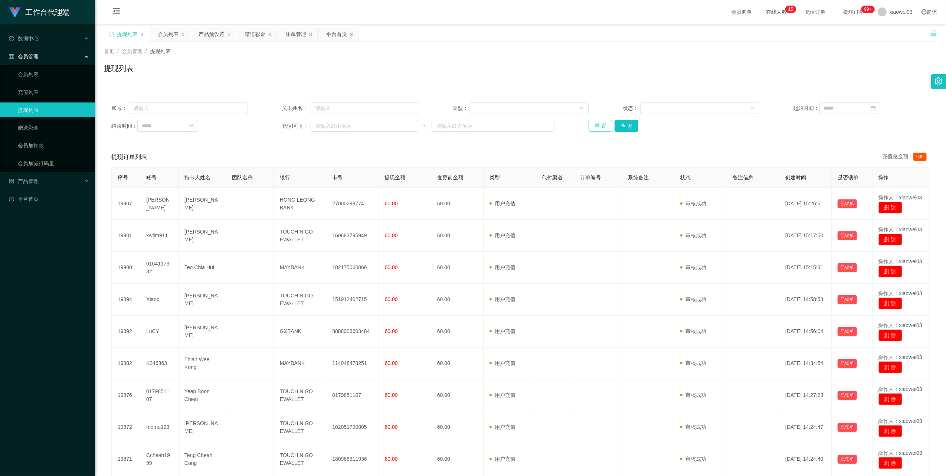
drag, startPoint x: 595, startPoint y: 127, endPoint x: 595, endPoint y: 132, distance: 5.6
click at [594, 126] on button "重 置" at bounding box center [601, 126] width 24 height 12
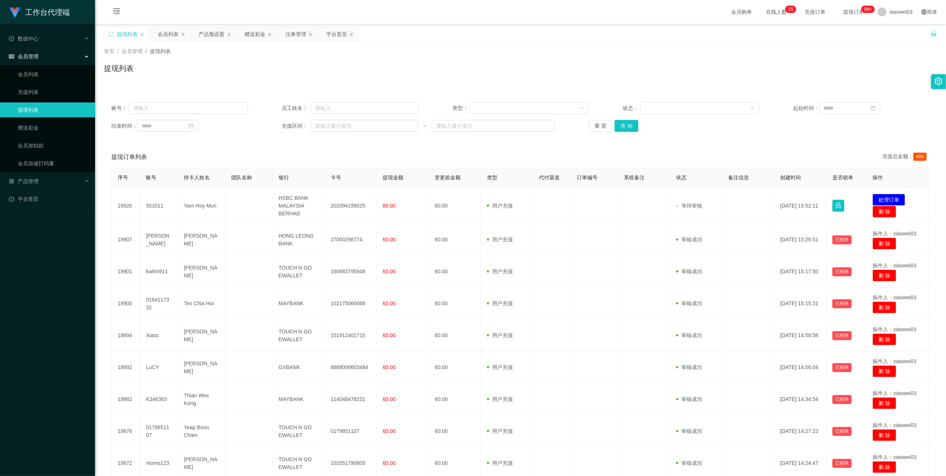
click at [426, 79] on div "提现列表" at bounding box center [520, 71] width 833 height 17
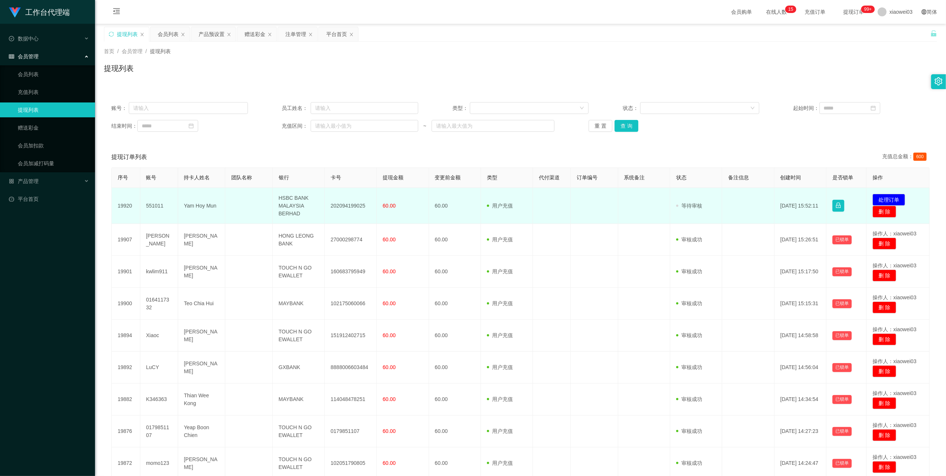
click at [346, 205] on td "202094199025" at bounding box center [351, 206] width 52 height 36
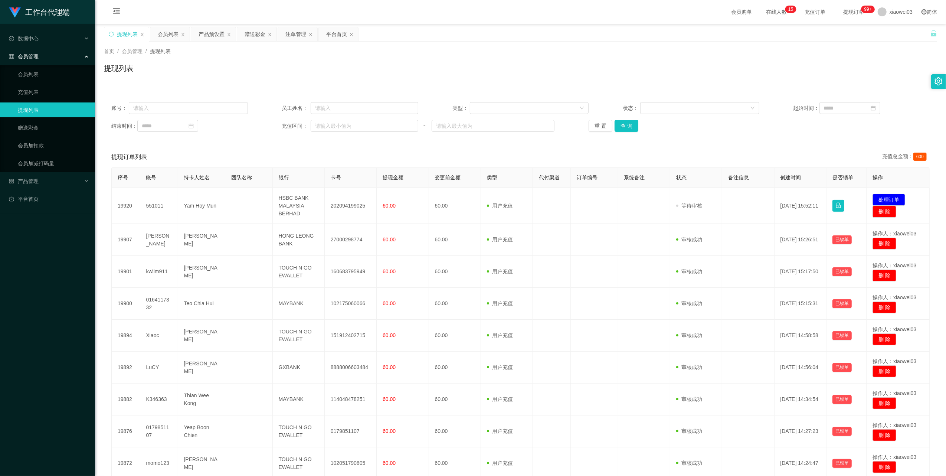
click at [473, 143] on div "账号： 员工姓名： 类型： 状态： 起始时间： 结束时间： 充值区间： ~ 重 置 查 询 提现订单列表 充值总金额： 600 序号 账号 持卡人姓名 团队名…" at bounding box center [520, 315] width 833 height 440
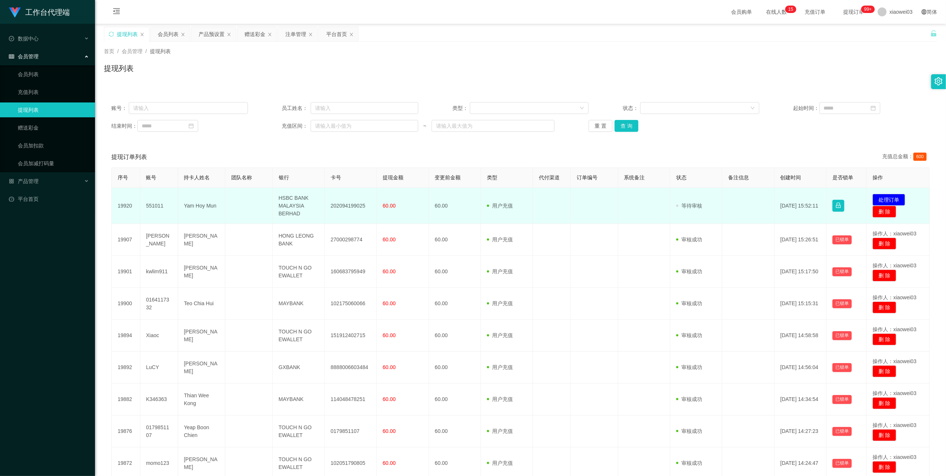
click at [285, 204] on td "HSBC BANK MALAYSIA BERHAD" at bounding box center [299, 206] width 52 height 36
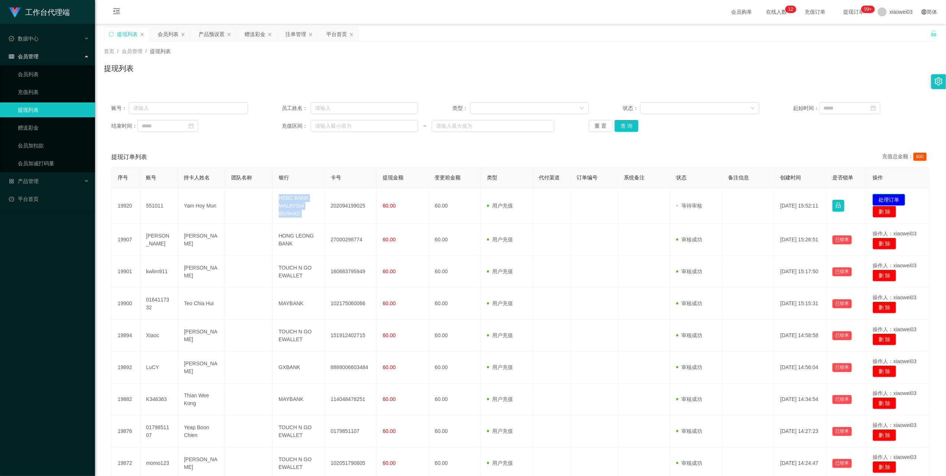
click at [894, 195] on button "处理订单" at bounding box center [889, 200] width 33 height 12
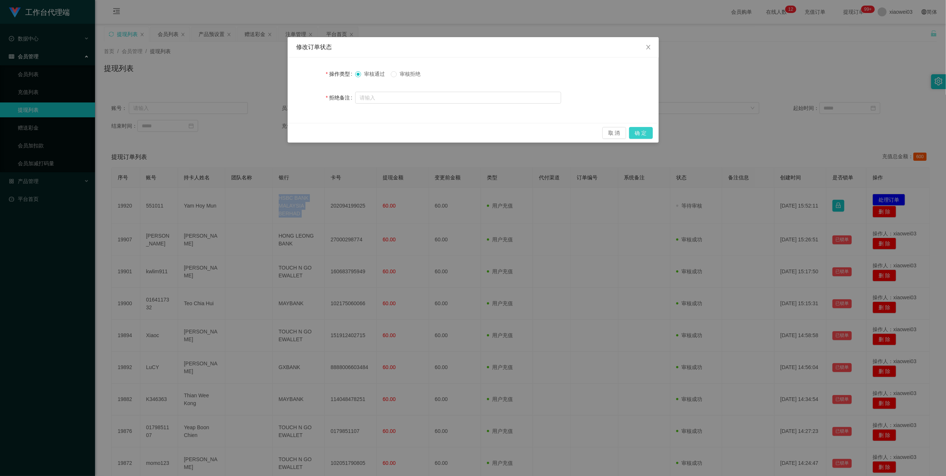
drag, startPoint x: 641, startPoint y: 133, endPoint x: 645, endPoint y: 137, distance: 6.6
click at [641, 132] on button "确 定" at bounding box center [641, 133] width 24 height 12
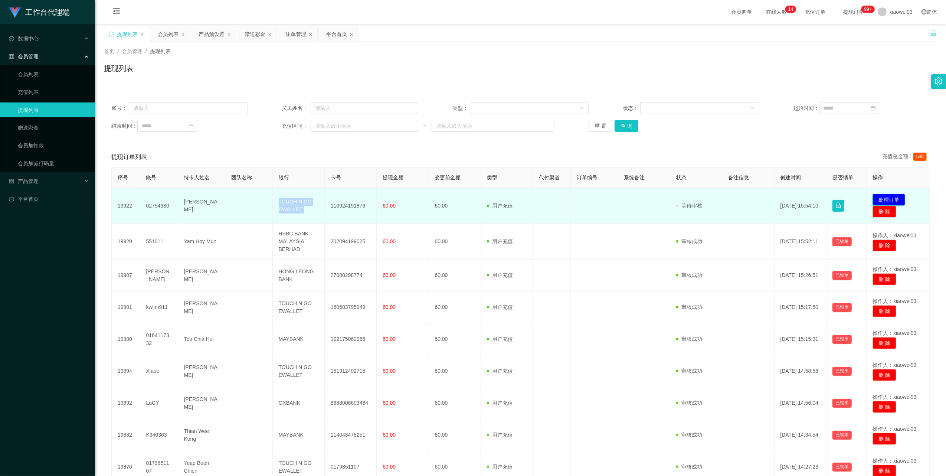
click at [896, 198] on button "处理订单" at bounding box center [889, 200] width 33 height 12
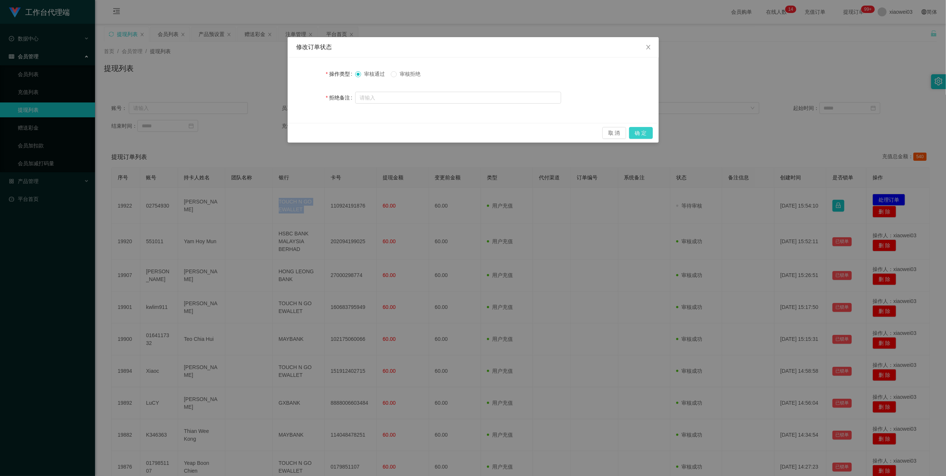
click at [642, 132] on button "确 定" at bounding box center [641, 133] width 24 height 12
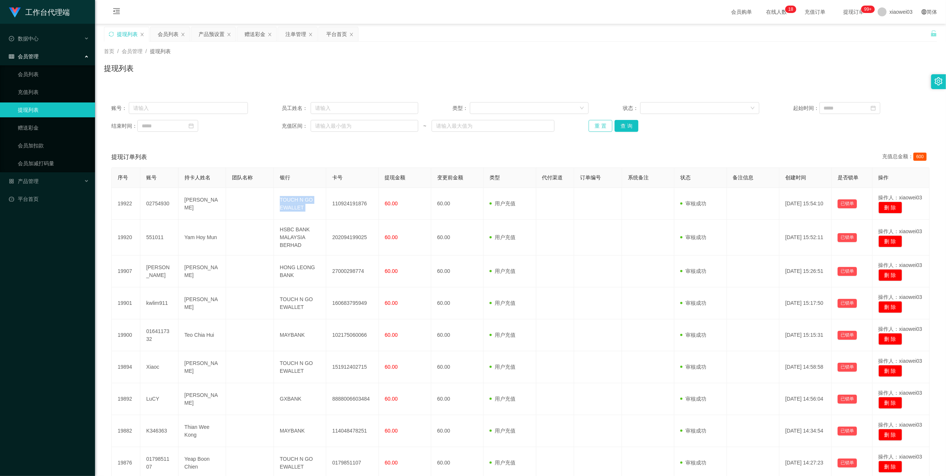
click at [596, 128] on button "重 置" at bounding box center [601, 126] width 24 height 12
click at [592, 121] on button "重 置" at bounding box center [601, 126] width 24 height 12
click at [592, 121] on div "重 置 查 询" at bounding box center [657, 126] width 137 height 12
click at [592, 121] on button "重 置" at bounding box center [601, 126] width 24 height 12
click at [592, 121] on div "重 置 查 询" at bounding box center [657, 126] width 137 height 12
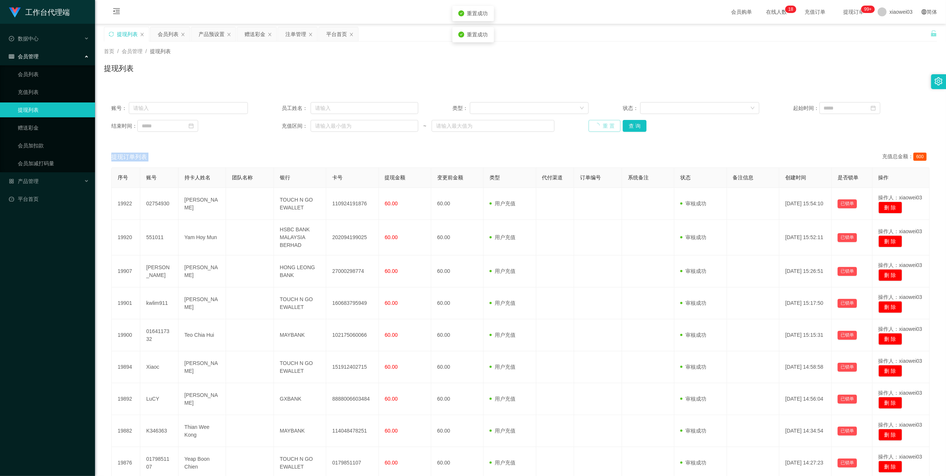
click at [592, 121] on button "重 置" at bounding box center [605, 126] width 32 height 12
click at [592, 121] on div "重 置 查 询" at bounding box center [657, 126] width 137 height 12
click at [592, 121] on button "重 置" at bounding box center [601, 126] width 24 height 12
click at [592, 121] on div "重 置 查 询" at bounding box center [657, 126] width 137 height 12
click at [592, 121] on button "重 置" at bounding box center [601, 126] width 24 height 12
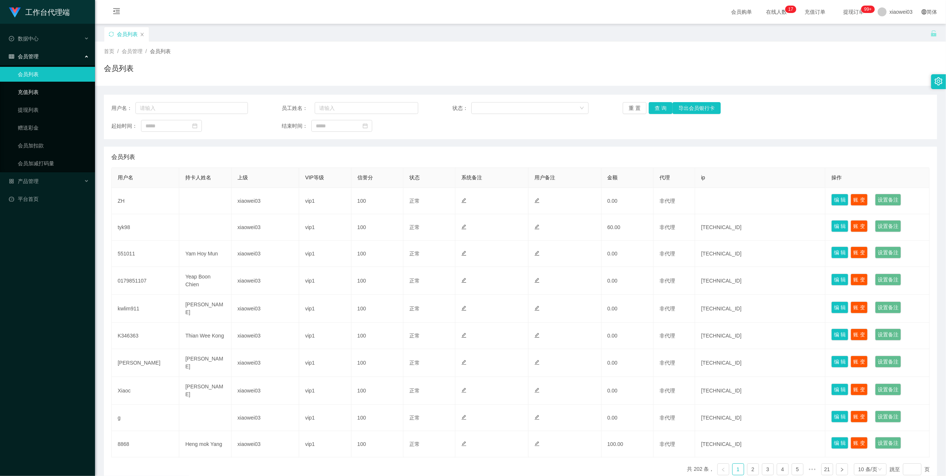
click at [34, 91] on link "充值列表" at bounding box center [53, 92] width 71 height 15
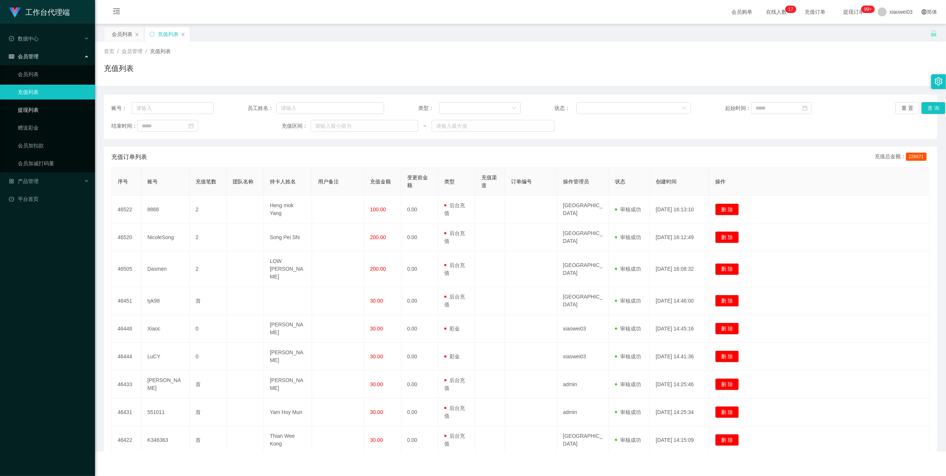
click at [35, 106] on link "提现列表" at bounding box center [53, 109] width 71 height 15
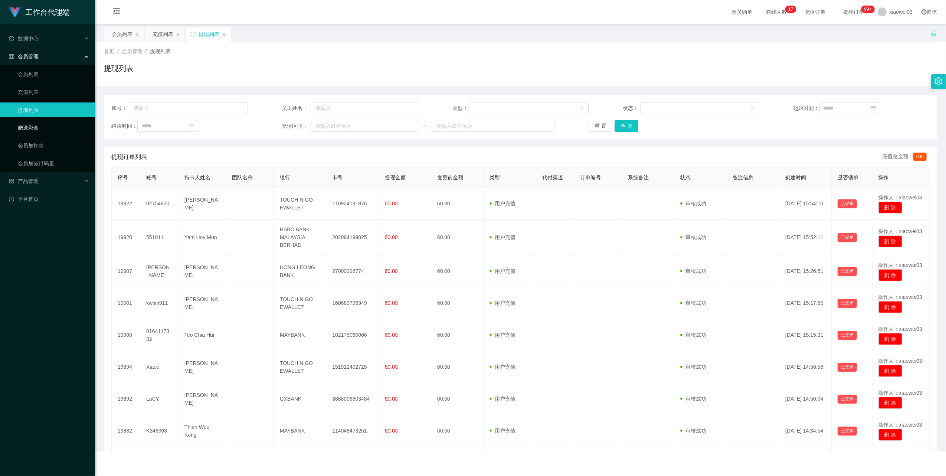
click at [37, 121] on link "赠送彩金" at bounding box center [53, 127] width 71 height 15
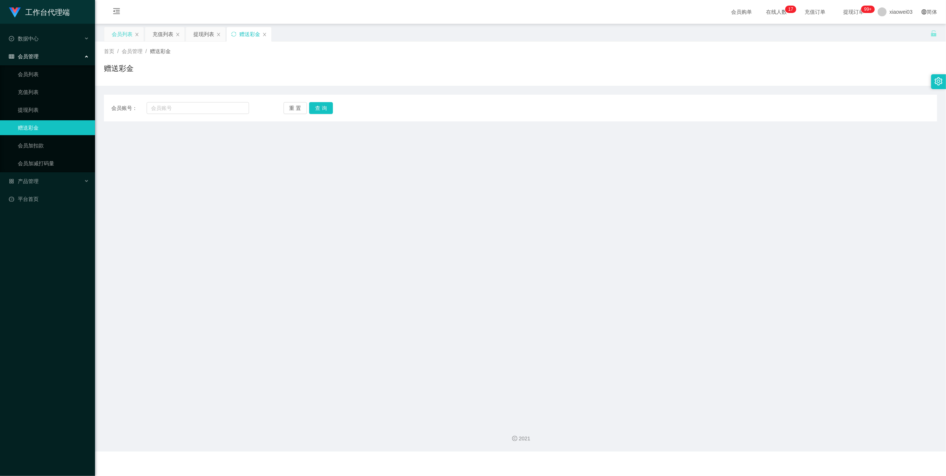
click at [121, 39] on div "会员列表" at bounding box center [122, 34] width 21 height 14
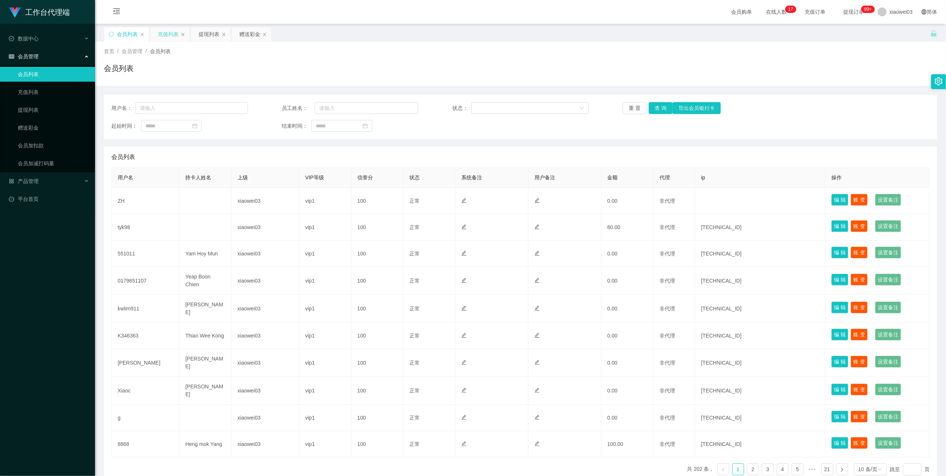
click at [173, 35] on div "充值列表" at bounding box center [168, 34] width 21 height 14
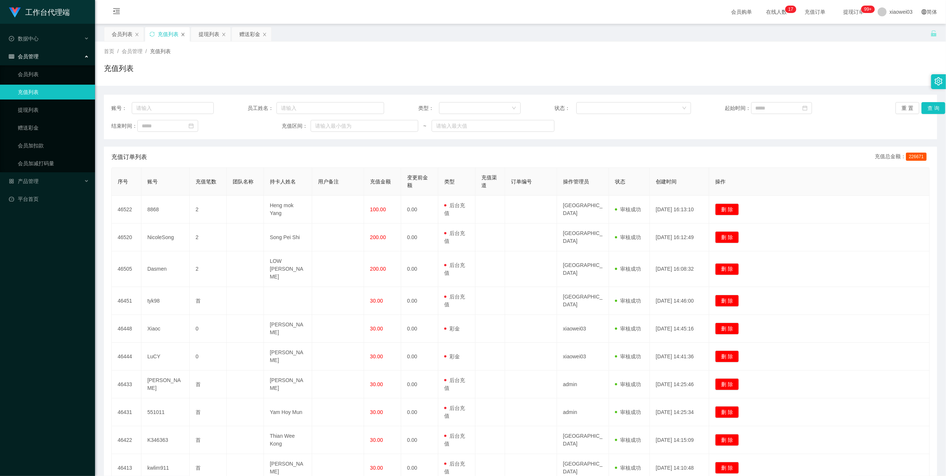
click at [185, 33] on icon "图标: close" at bounding box center [183, 34] width 3 height 3
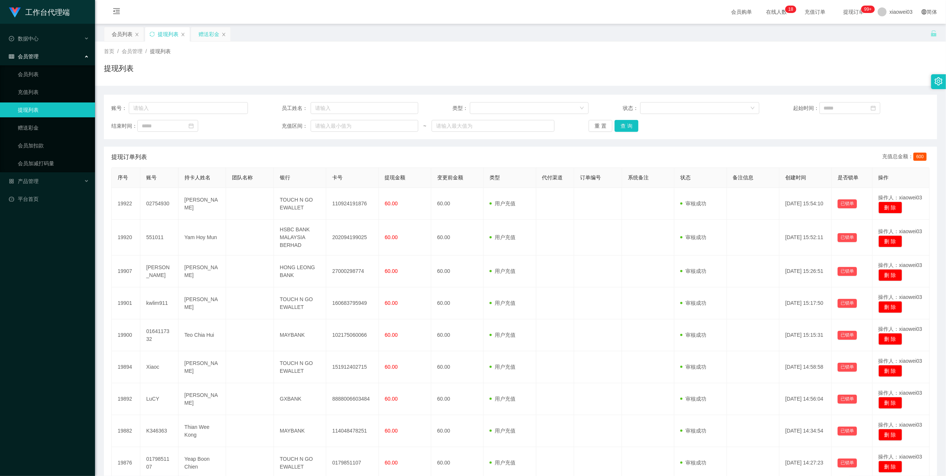
click at [206, 33] on div "赠送彩金" at bounding box center [209, 34] width 21 height 14
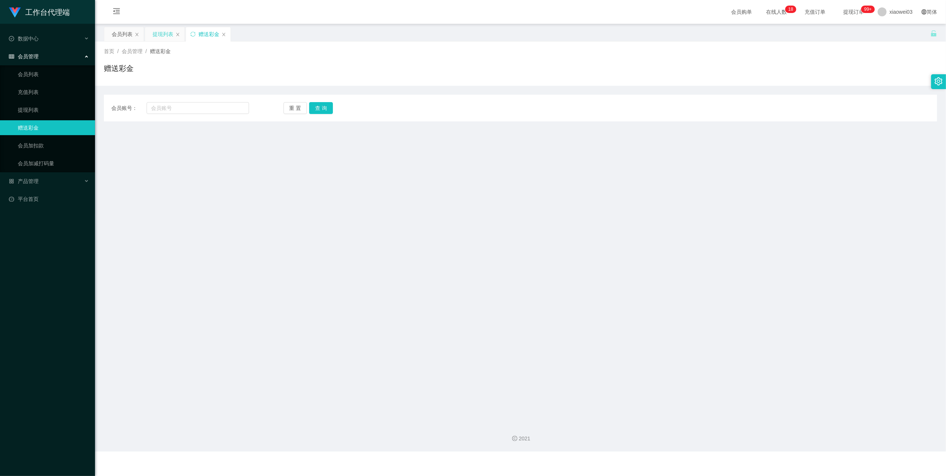
drag, startPoint x: 119, startPoint y: 32, endPoint x: 173, endPoint y: 32, distance: 53.5
click at [173, 32] on div "会员列表 提现列表 赠送彩金" at bounding box center [168, 40] width 128 height 26
drag, startPoint x: 115, startPoint y: 33, endPoint x: 121, endPoint y: 37, distance: 7.5
click at [115, 33] on div "会员列表" at bounding box center [122, 34] width 21 height 14
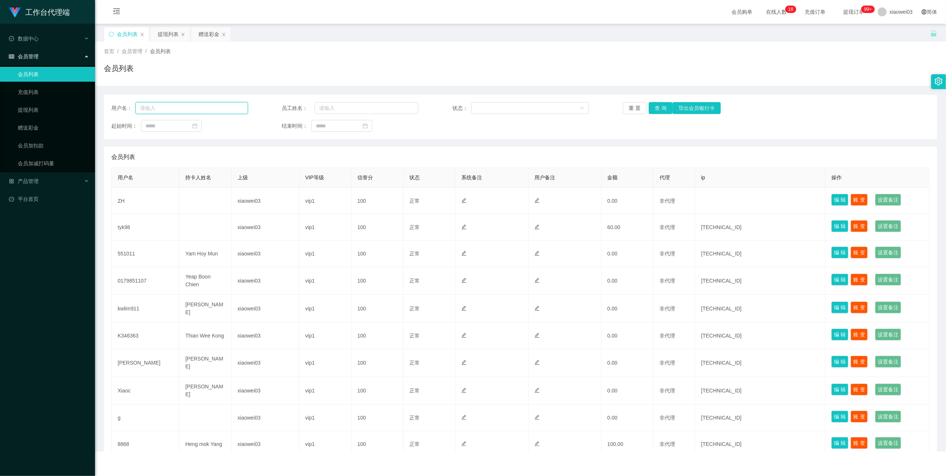
click at [218, 106] on input "text" at bounding box center [192, 108] width 112 height 12
paste input "Vincent12345678"
click at [650, 107] on button "查 询" at bounding box center [661, 108] width 24 height 12
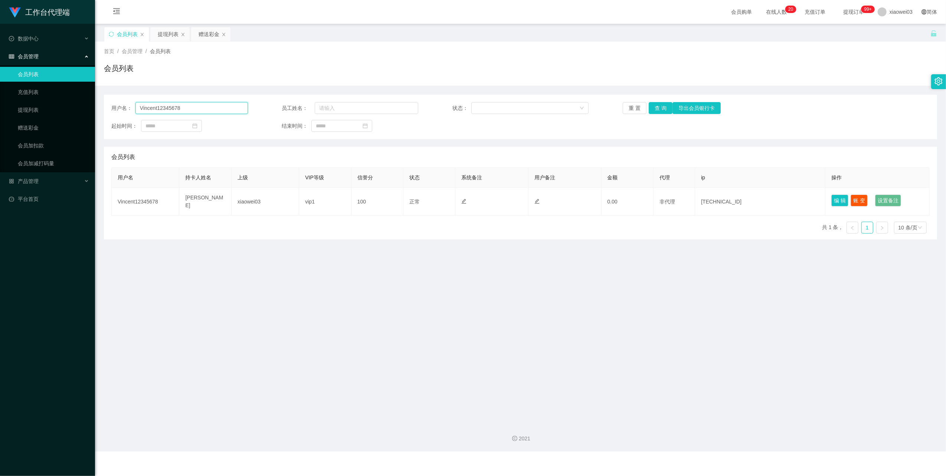
click at [236, 109] on input "Vincent12345678" at bounding box center [192, 108] width 112 height 12
click at [54, 29] on ul "数据中心 会员管理 会员列表 充值列表 提现列表 赠送彩金 会员加扣款 会员加减打码量 产品管理 平台首页" at bounding box center [47, 119] width 95 height 190
click at [56, 36] on div "数据中心" at bounding box center [47, 38] width 95 height 15
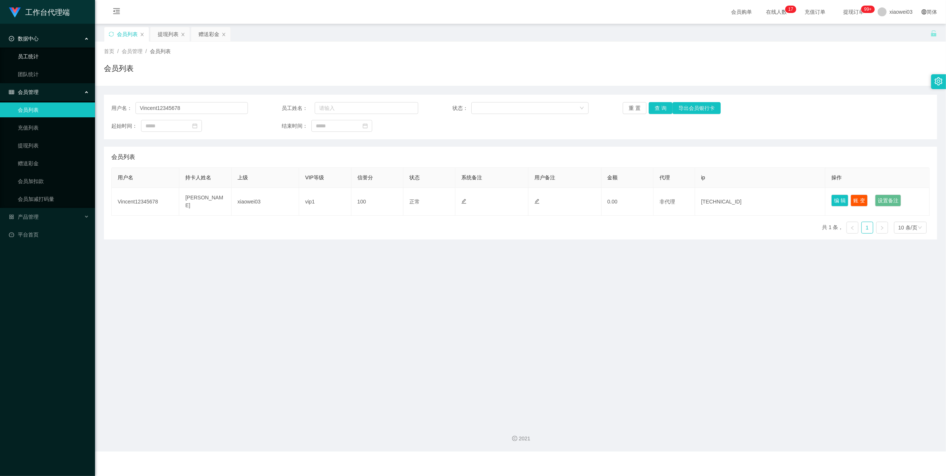
click at [55, 36] on div "数据中心" at bounding box center [47, 38] width 95 height 15
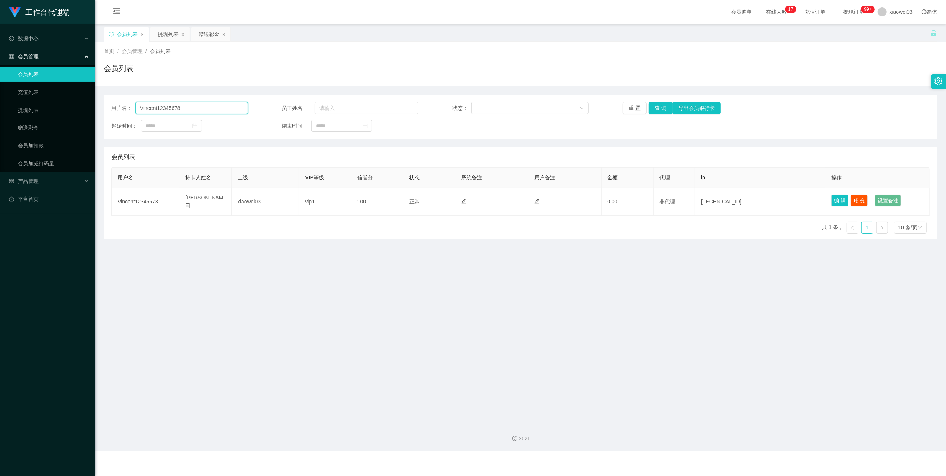
click at [205, 112] on input "Vincent12345678" at bounding box center [192, 108] width 112 height 12
drag, startPoint x: 205, startPoint y: 112, endPoint x: 209, endPoint y: 112, distance: 4.5
click at [205, 112] on input "Vincent12345678" at bounding box center [192, 108] width 112 height 12
paste input "Dasmen"
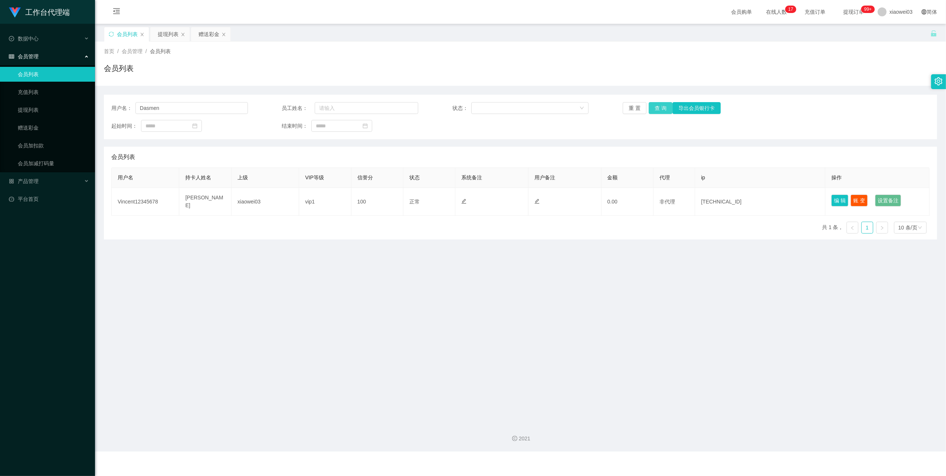
click at [663, 105] on button "查 询" at bounding box center [661, 108] width 24 height 12
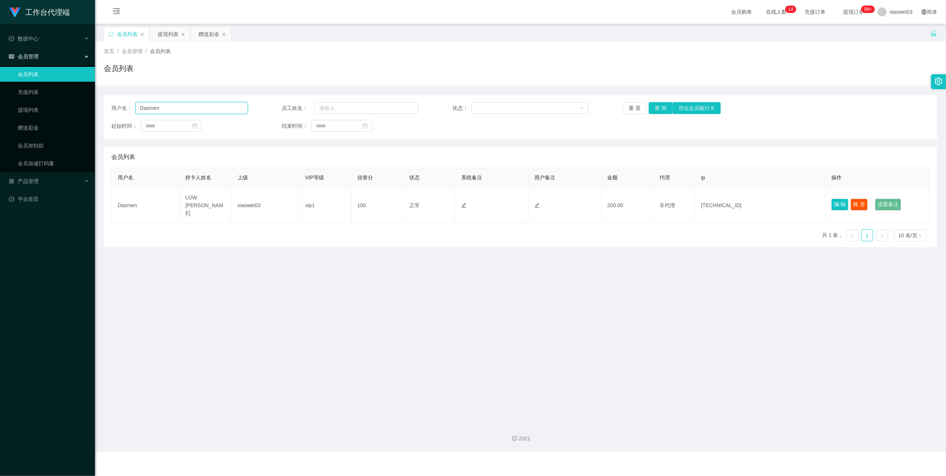
click at [192, 107] on input "Dasmen" at bounding box center [192, 108] width 112 height 12
paste input "NicoleSong"
click at [658, 107] on button "查 询" at bounding box center [661, 108] width 24 height 12
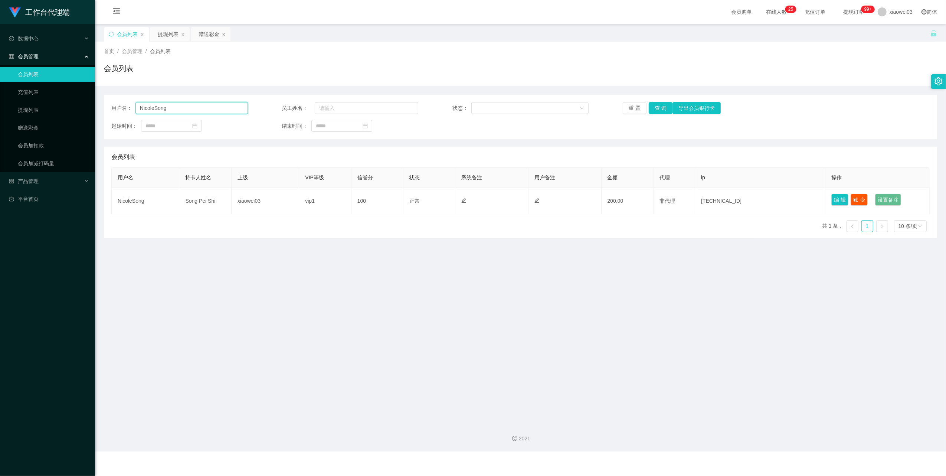
click at [177, 112] on input "NicoleSong" at bounding box center [192, 108] width 112 height 12
paste input "Kit8888"
click at [660, 103] on button "查 询" at bounding box center [661, 108] width 24 height 12
click at [180, 110] on input "Kit8888" at bounding box center [192, 108] width 112 height 12
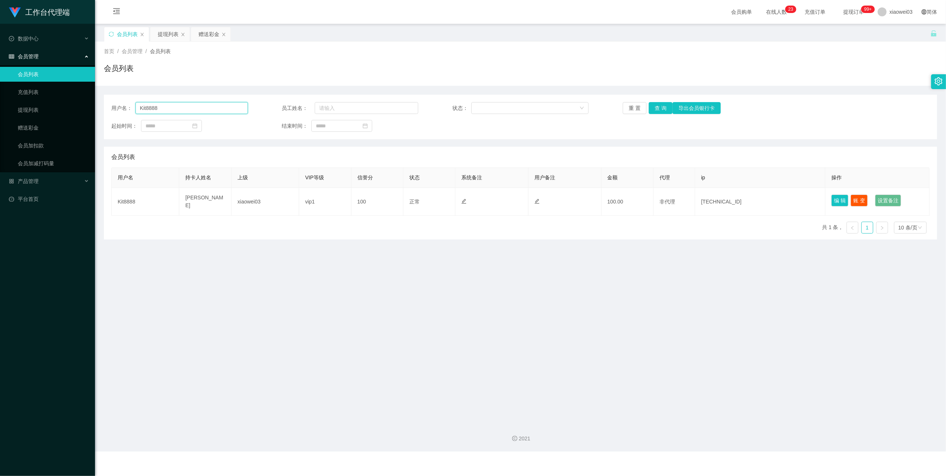
click at [180, 110] on input "Kit8888" at bounding box center [192, 108] width 112 height 12
paste input "886"
click at [656, 109] on button "查 询" at bounding box center [661, 108] width 24 height 12
click at [171, 113] on input "8868" at bounding box center [192, 108] width 112 height 12
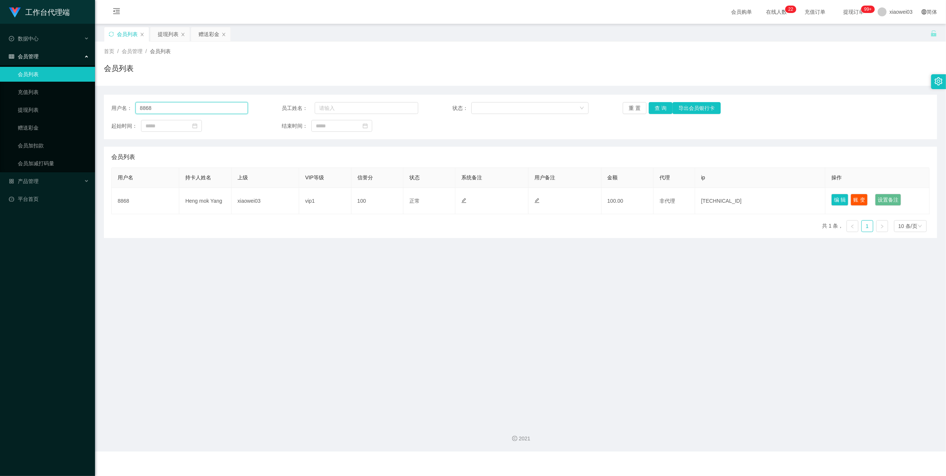
paste input "551011"
click at [659, 110] on button "查 询" at bounding box center [661, 108] width 24 height 12
click at [199, 111] on input "551011" at bounding box center [192, 108] width 112 height 12
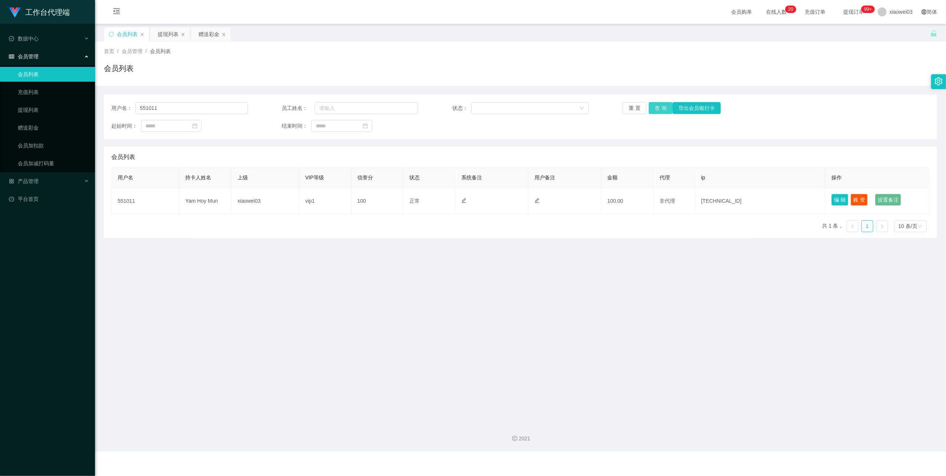
click at [657, 108] on button "查 询" at bounding box center [661, 108] width 24 height 12
click at [176, 112] on input "551011" at bounding box center [192, 108] width 112 height 12
paste input "Xiaоc"
type input "Xiaоc"
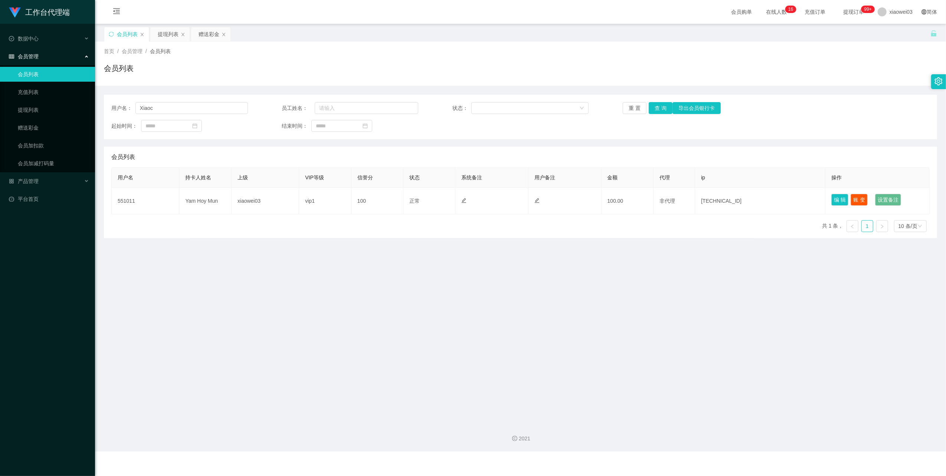
click at [662, 114] on div "用户名： Xiaоc 员工姓名： 状态： 重 置 查 询 导出会员银行卡 起始时间： 结束时间：" at bounding box center [520, 117] width 833 height 45
click at [659, 109] on button "查 询" at bounding box center [661, 108] width 24 height 12
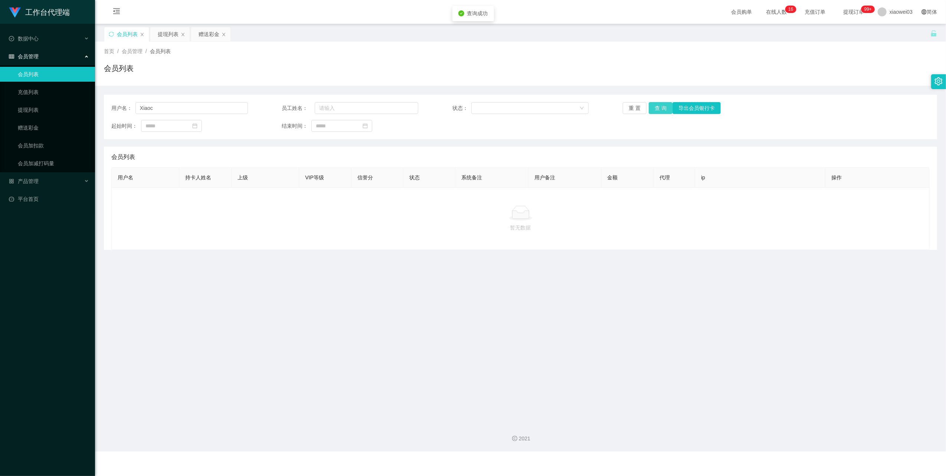
click at [659, 109] on button "查 询" at bounding box center [661, 108] width 24 height 12
click at [143, 33] on icon "图标: close" at bounding box center [142, 34] width 4 height 4
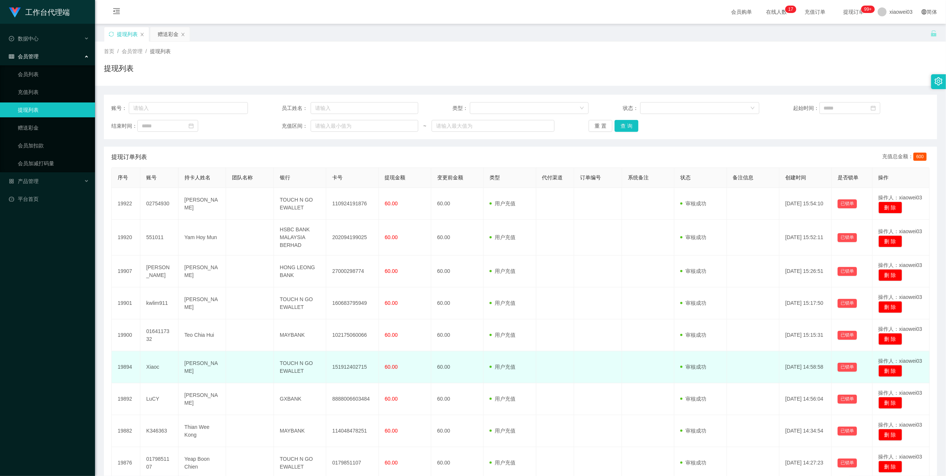
click at [152, 368] on td "Xiaoc" at bounding box center [159, 367] width 38 height 32
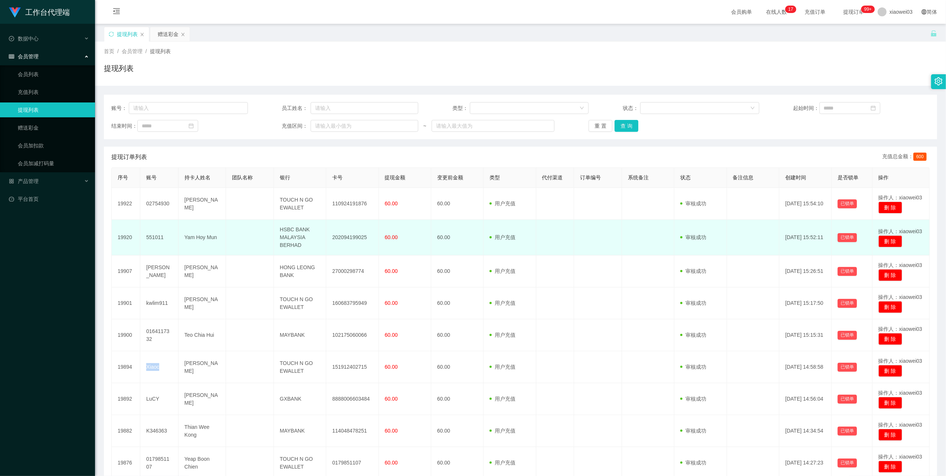
copy td "Xiaoc"
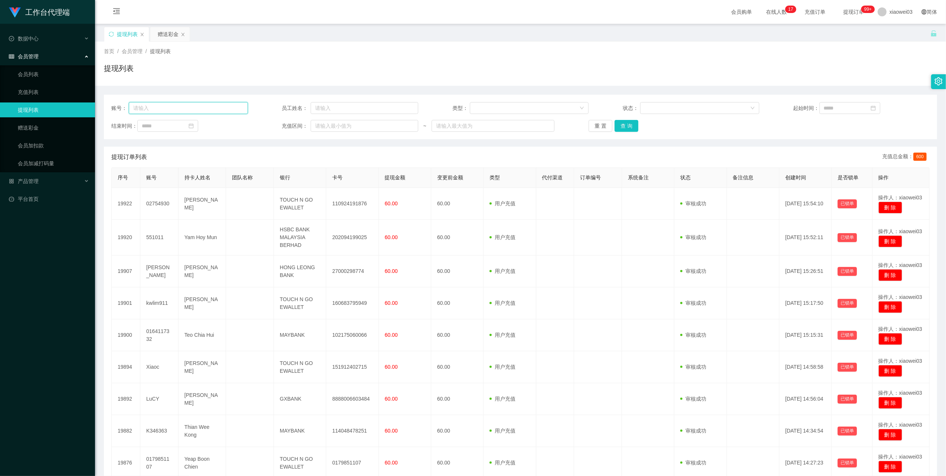
click at [182, 111] on input "text" at bounding box center [188, 108] width 119 height 12
paste input "Xiaoc"
type input "Xiaoc"
click at [624, 123] on button "查 询" at bounding box center [627, 126] width 24 height 12
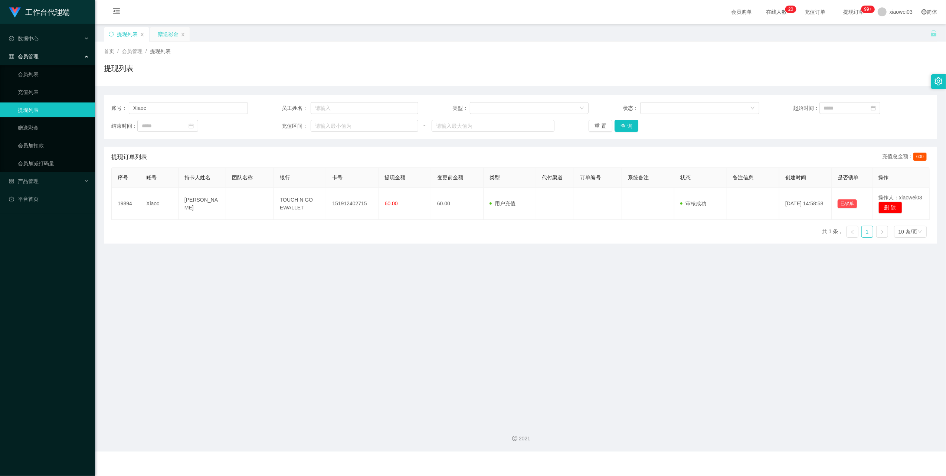
click at [165, 32] on div "赠送彩金" at bounding box center [168, 34] width 21 height 14
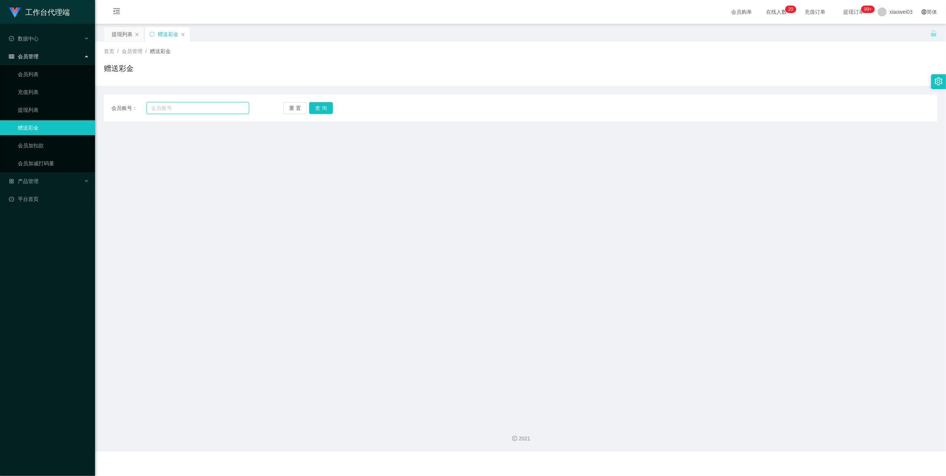
click at [179, 109] on input "text" at bounding box center [198, 108] width 102 height 12
paste input "Xiaoc"
type input "Xiaoc"
click at [325, 109] on button "查 询" at bounding box center [321, 108] width 24 height 12
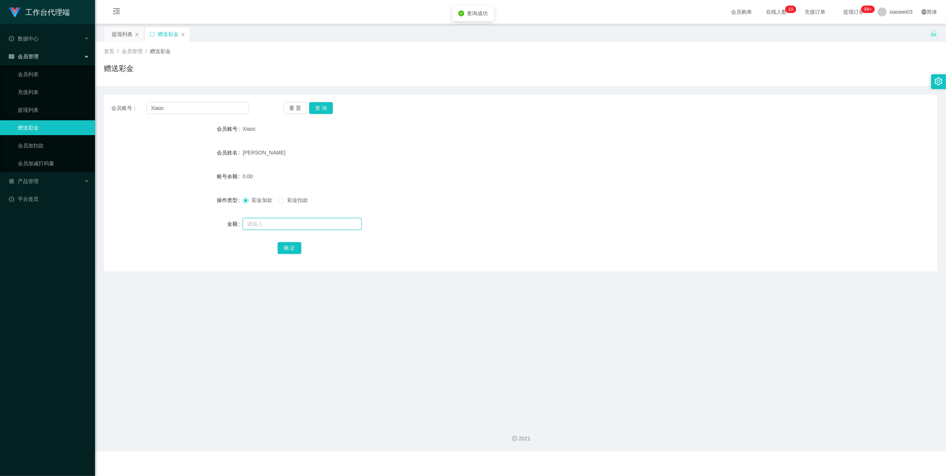
click at [313, 225] on input "text" at bounding box center [302, 224] width 119 height 12
click at [120, 43] on div "首页 / 会员管理 / 赠送彩金 / 赠送彩金" at bounding box center [520, 64] width 851 height 44
click at [123, 36] on div "提现列表" at bounding box center [122, 34] width 21 height 14
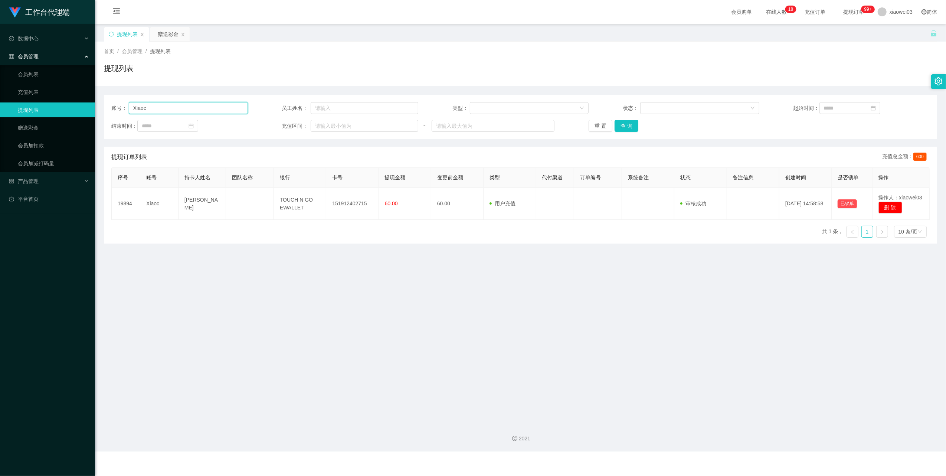
click at [176, 109] on input "Xiaoc" at bounding box center [188, 108] width 119 height 12
paste input "kwlim911"
type input "kwlim911"
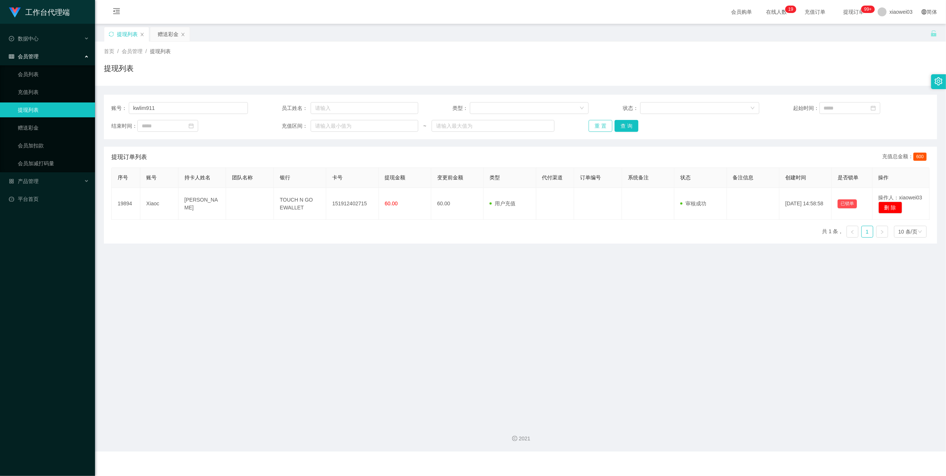
drag, startPoint x: 588, startPoint y: 123, endPoint x: 611, endPoint y: 134, distance: 24.9
click at [601, 139] on div "账号： kwlim911 员工姓名： 类型： 状态： 起始时间： 结束时间： 充值区间： ~ 重 置 查 询" at bounding box center [520, 117] width 833 height 45
click at [625, 141] on div "账号： kwlim911 员工姓名： 类型： 状态： 起始时间： 结束时间： 充值区间： ~ 重 置 查 询 提现订单列表 充值总金额： 600 序号 账号 …" at bounding box center [520, 169] width 833 height 149
click at [626, 120] on button "查 询" at bounding box center [627, 126] width 24 height 12
drag, startPoint x: 630, startPoint y: 130, endPoint x: 622, endPoint y: 125, distance: 9.0
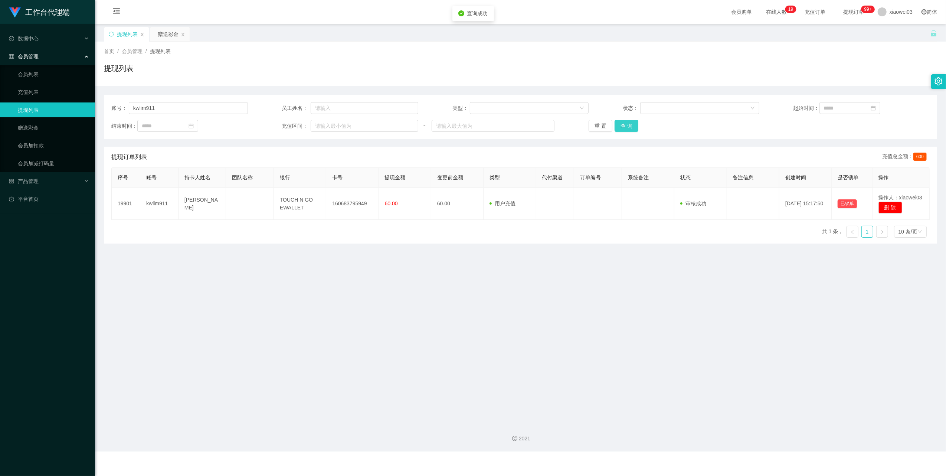
click at [630, 130] on button "查 询" at bounding box center [627, 126] width 24 height 12
click at [112, 49] on span "首页" at bounding box center [109, 51] width 10 height 6
click at [130, 52] on span "会员管理" at bounding box center [132, 51] width 21 height 6
click at [43, 73] on link "会员列表" at bounding box center [53, 74] width 71 height 15
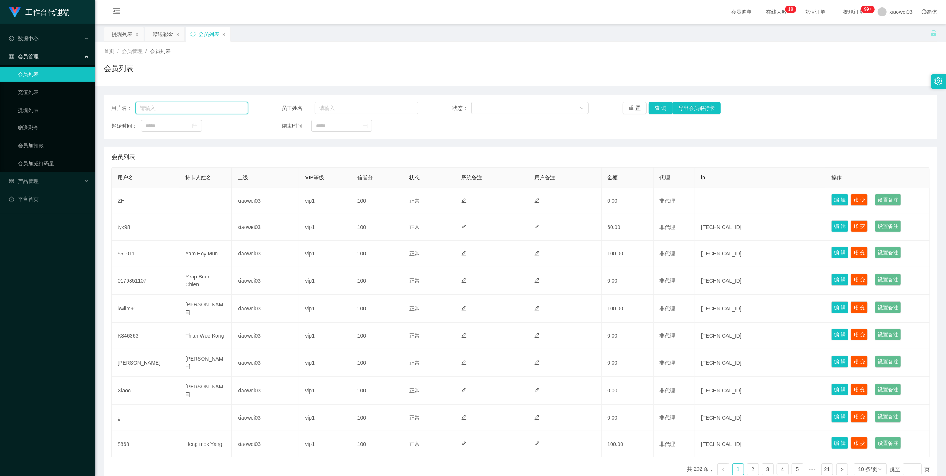
click at [208, 110] on input "text" at bounding box center [192, 108] width 112 height 12
paste input "kwlim911"
type input "kwlim911"
click at [663, 109] on button "查 询" at bounding box center [661, 108] width 24 height 12
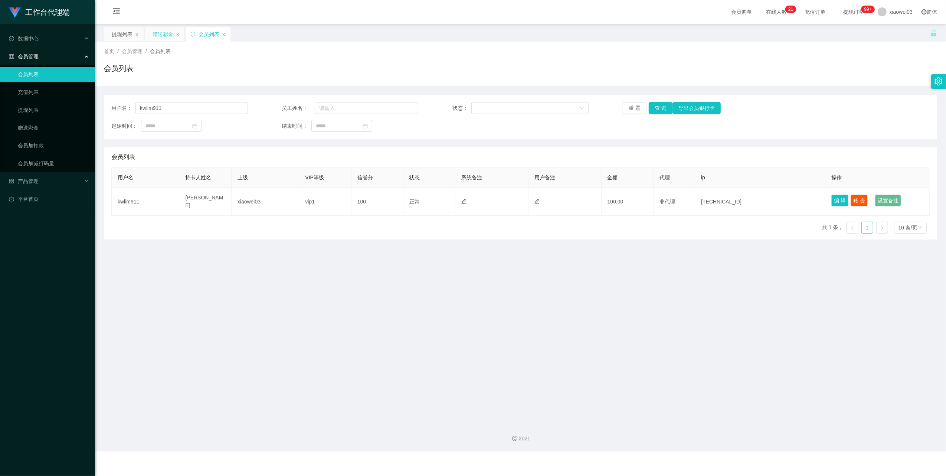
click at [159, 36] on div "赠送彩金" at bounding box center [163, 34] width 21 height 14
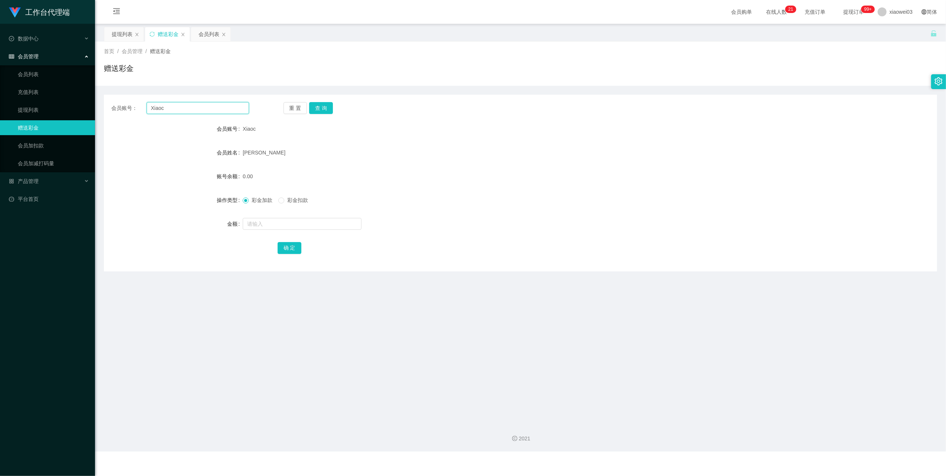
click at [193, 107] on input "Xiaoc" at bounding box center [198, 108] width 102 height 12
paste input "Kit8888"
type input "Kit8888"
click at [320, 110] on button "查 询" at bounding box center [321, 108] width 24 height 12
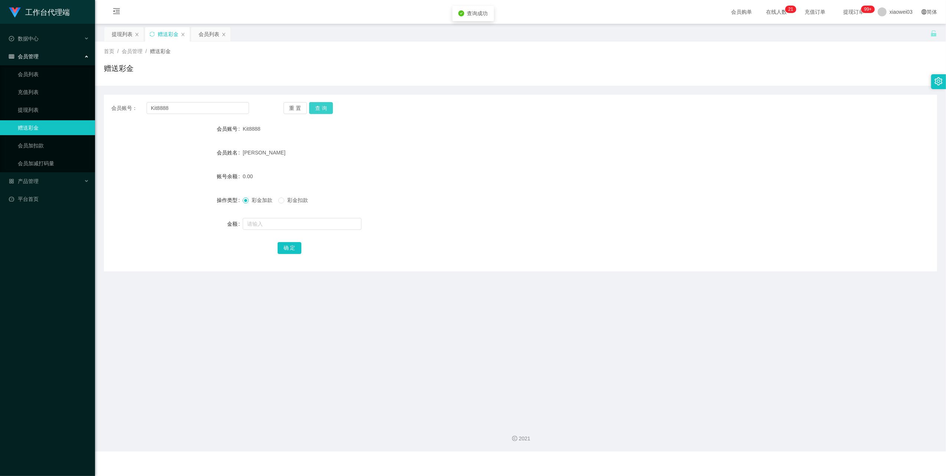
click at [314, 110] on button "查 询" at bounding box center [321, 108] width 24 height 12
click at [314, 110] on div "重 置 查 询" at bounding box center [353, 108] width 138 height 12
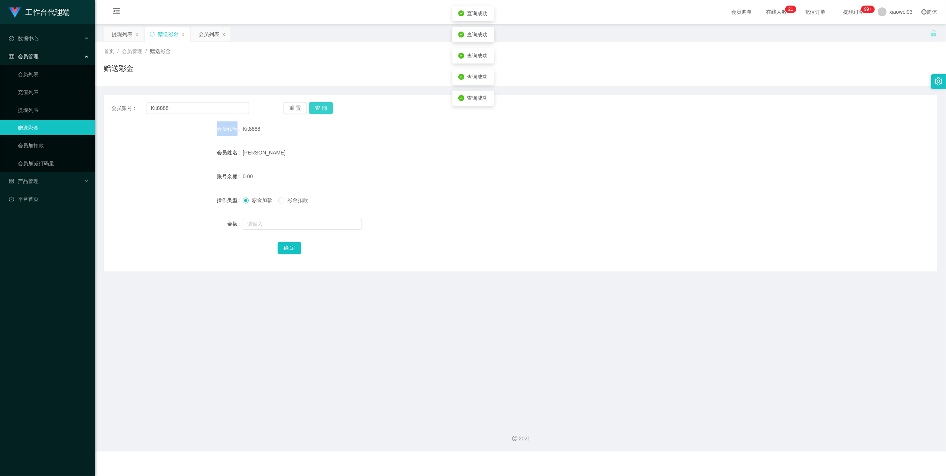
click at [314, 110] on button "查 询" at bounding box center [321, 108] width 24 height 12
drag, startPoint x: 314, startPoint y: 110, endPoint x: 353, endPoint y: 118, distance: 40.1
click at [315, 110] on button "查 询" at bounding box center [321, 108] width 24 height 12
click at [209, 32] on div "会员列表" at bounding box center [209, 34] width 21 height 14
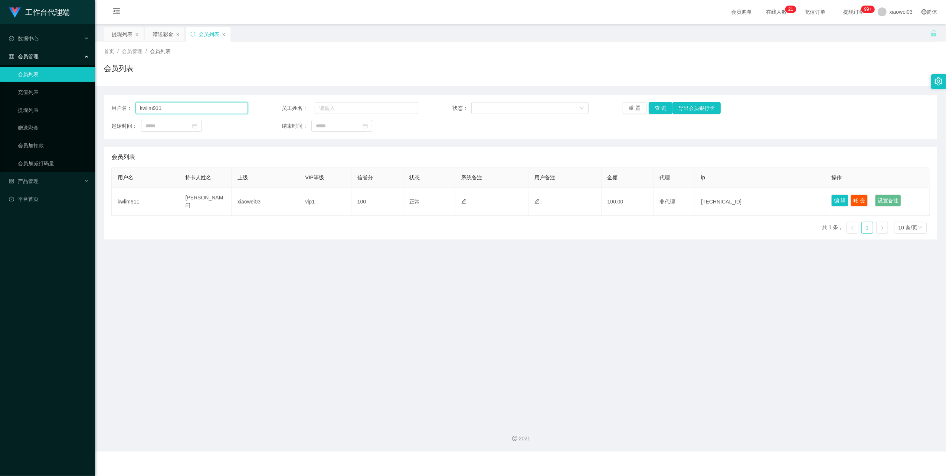
click at [186, 110] on input "kwlim911" at bounding box center [192, 108] width 112 height 12
paste input "Ccheah1999"
click at [660, 106] on button "查 询" at bounding box center [661, 108] width 24 height 12
click at [182, 113] on input "Ccheah1999" at bounding box center [192, 108] width 112 height 12
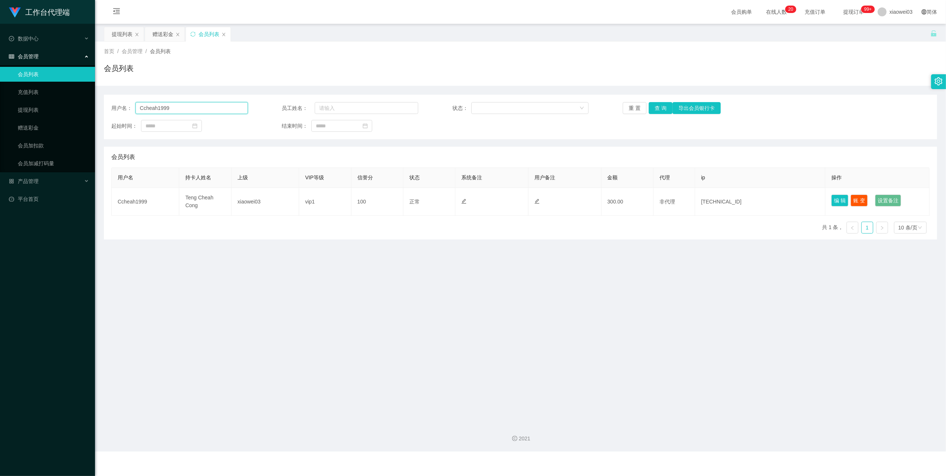
click at [182, 112] on input "Ccheah1999" at bounding box center [192, 108] width 112 height 12
paste input "Xiaоc"
type input "Xiaоc"
click at [656, 106] on button "查 询" at bounding box center [661, 108] width 24 height 12
click at [656, 106] on button "查 询" at bounding box center [665, 108] width 32 height 12
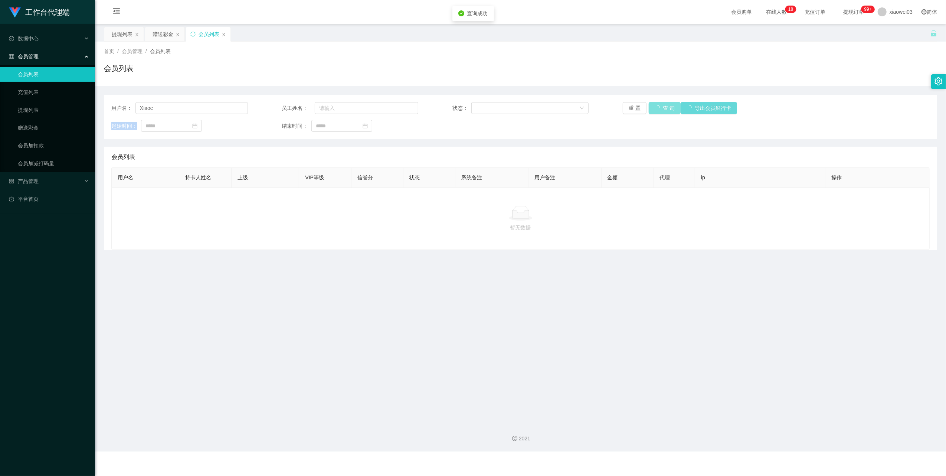
click at [656, 106] on div "重 置 查 询 导出会员银行卡" at bounding box center [691, 108] width 137 height 12
click at [656, 106] on button "查 询" at bounding box center [661, 108] width 24 height 12
click at [656, 106] on button "查 询" at bounding box center [665, 108] width 32 height 12
click at [656, 106] on div "重 置 查 询 导出会员银行卡" at bounding box center [691, 108] width 137 height 12
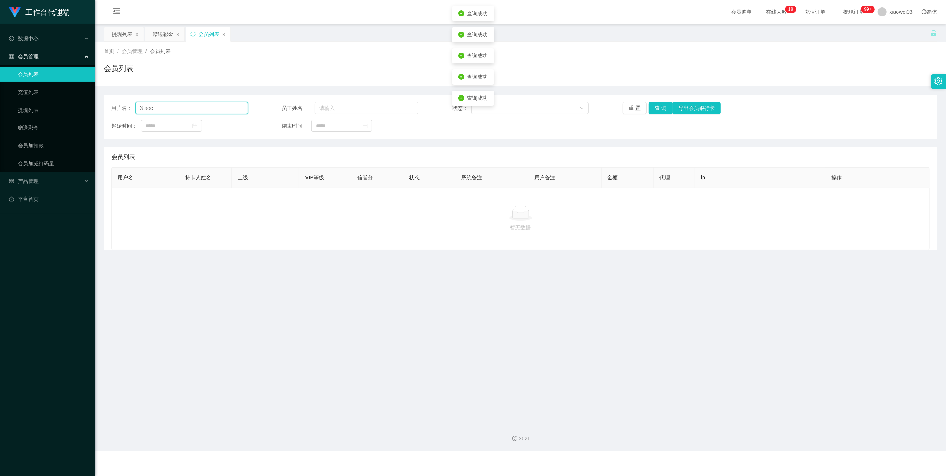
click at [159, 108] on input "Xiaоc" at bounding box center [192, 108] width 112 height 12
click at [158, 54] on span "会员列表" at bounding box center [160, 51] width 21 height 6
click at [633, 107] on button "重 置" at bounding box center [635, 108] width 24 height 12
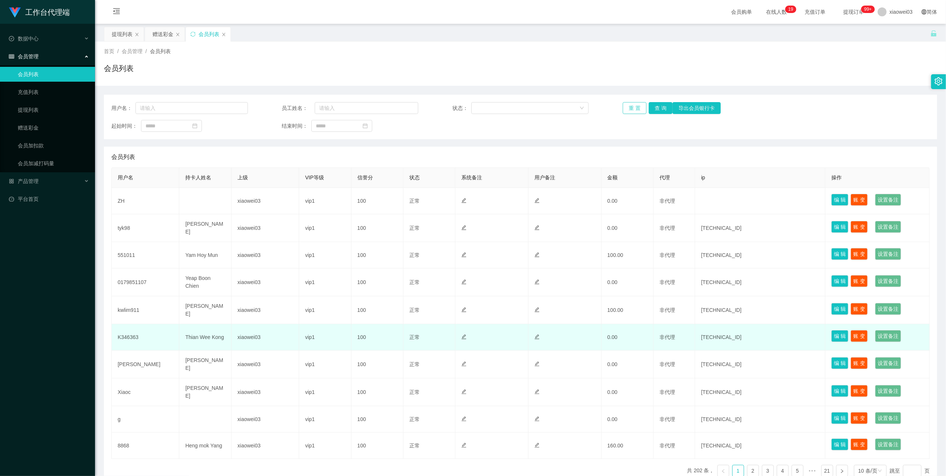
scroll to position [35, 0]
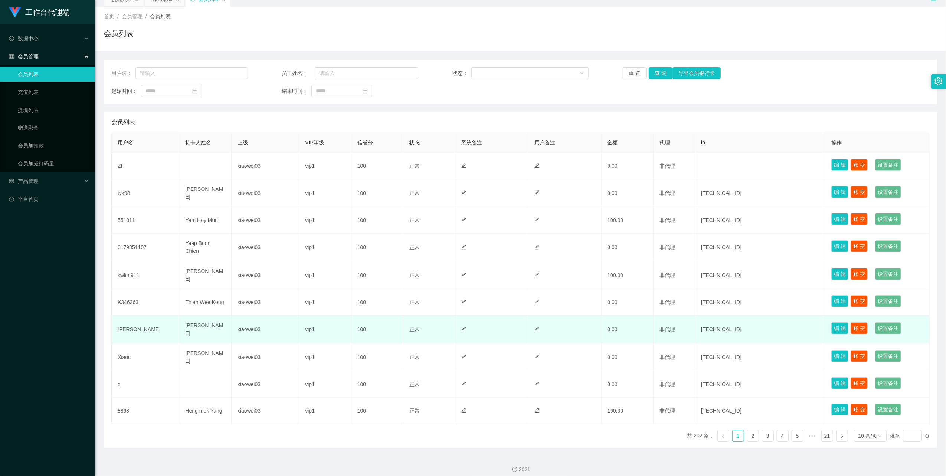
click at [127, 327] on td "[PERSON_NAME]" at bounding box center [146, 330] width 68 height 28
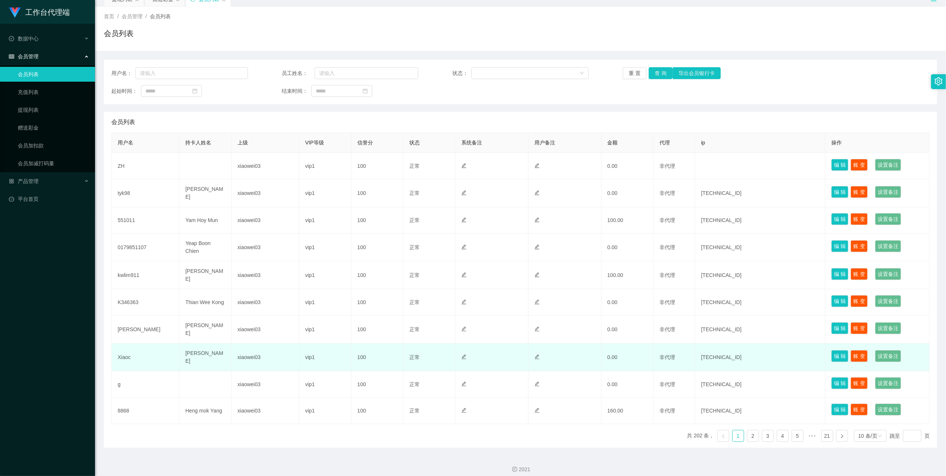
drag, startPoint x: 127, startPoint y: 327, endPoint x: 124, endPoint y: 352, distance: 25.0
click at [124, 352] on td "Xiaoc" at bounding box center [146, 357] width 68 height 28
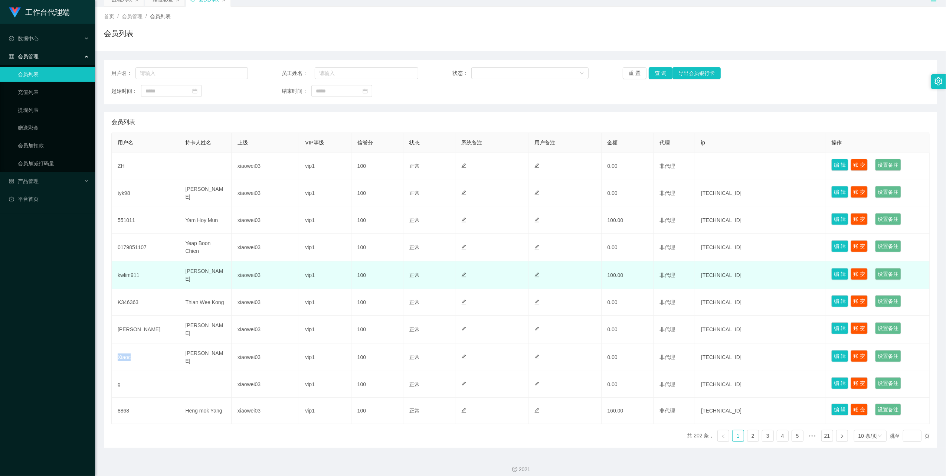
copy td "Xiaoc"
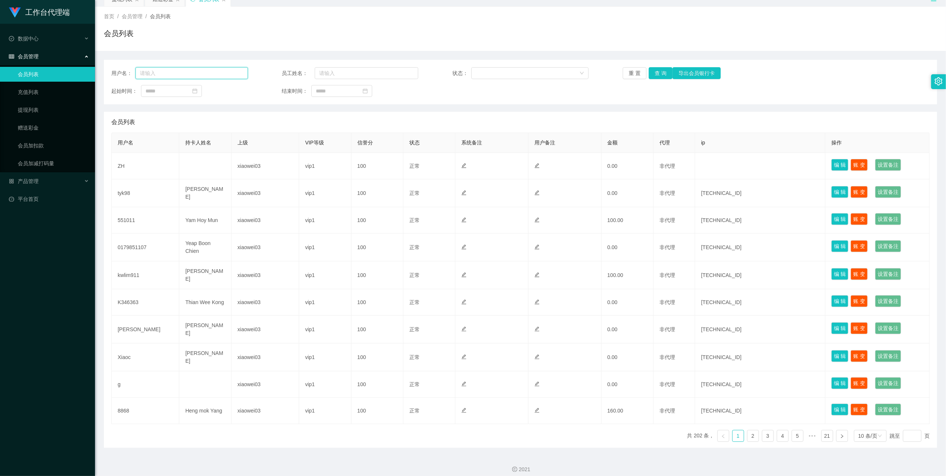
click at [180, 76] on input "text" at bounding box center [192, 73] width 112 height 12
paste input "Xiaoc"
type input "Xiaoc"
click at [658, 74] on button "查 询" at bounding box center [661, 73] width 24 height 12
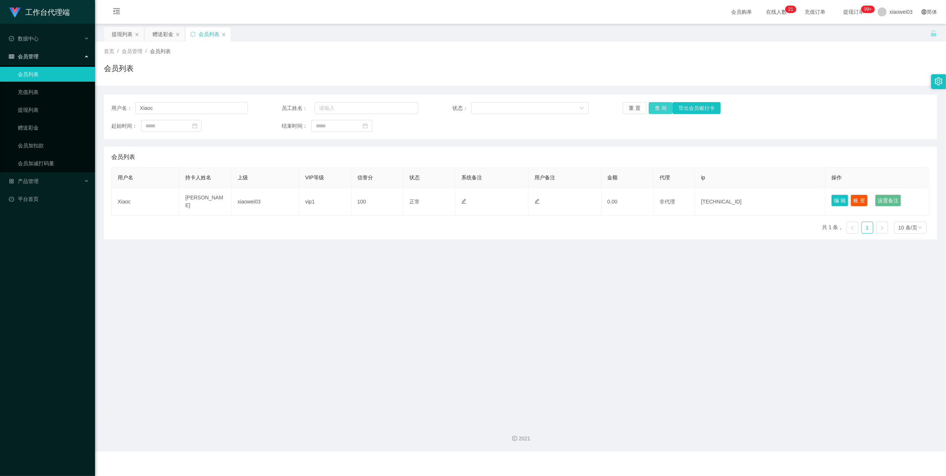
scroll to position [0, 0]
click at [658, 74] on div "会员列表" at bounding box center [520, 71] width 833 height 17
click at [657, 108] on button "查 询" at bounding box center [661, 108] width 24 height 12
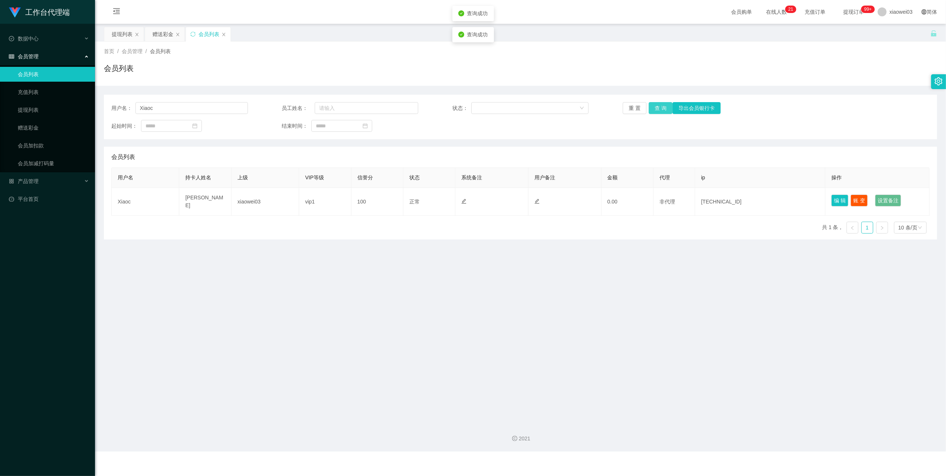
click at [657, 108] on button "查 询" at bounding box center [661, 108] width 24 height 12
click at [657, 108] on div "重 置 查 询 导出会员银行卡" at bounding box center [691, 108] width 137 height 12
click at [657, 108] on button "查 询" at bounding box center [661, 108] width 24 height 12
click at [654, 109] on button "查 询" at bounding box center [661, 108] width 24 height 12
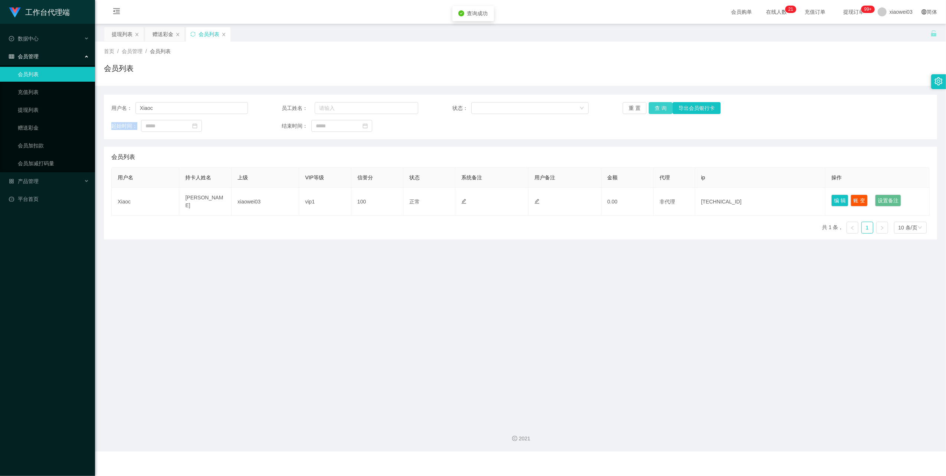
click at [654, 109] on button "查 询" at bounding box center [661, 108] width 24 height 12
click at [60, 174] on div "产品管理" at bounding box center [47, 181] width 95 height 15
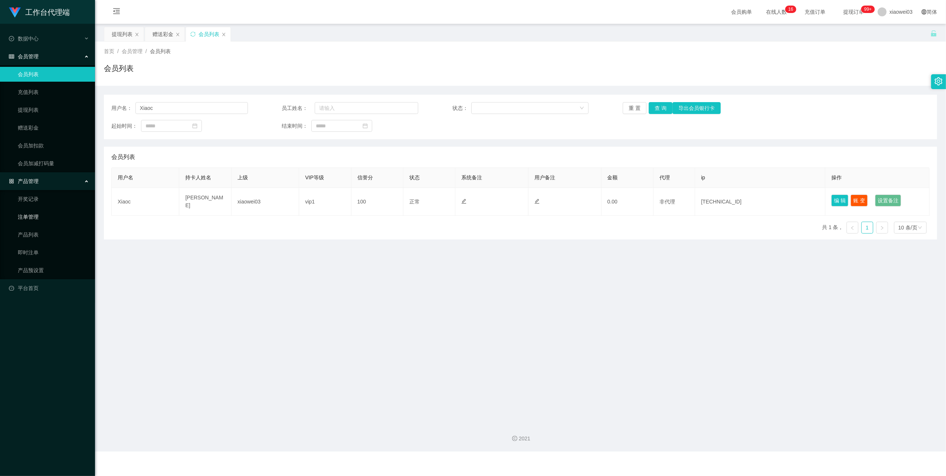
click at [36, 213] on link "注单管理" at bounding box center [53, 216] width 71 height 15
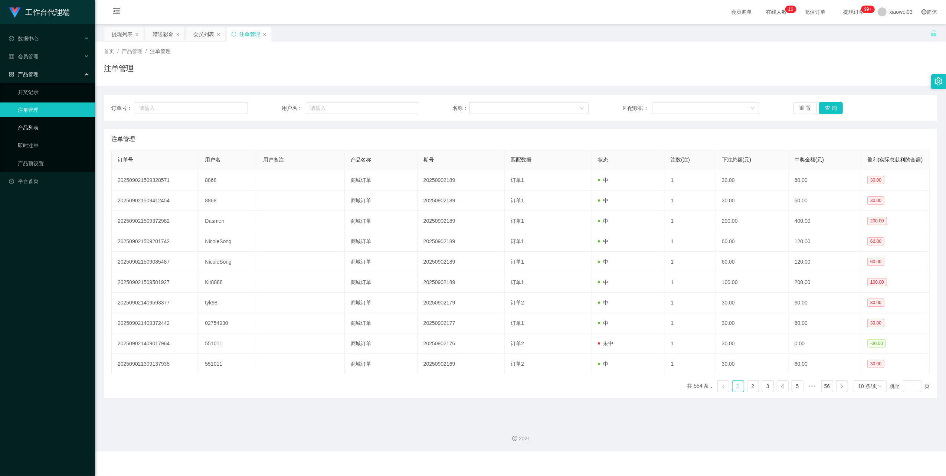
click at [30, 125] on link "产品列表" at bounding box center [53, 127] width 71 height 15
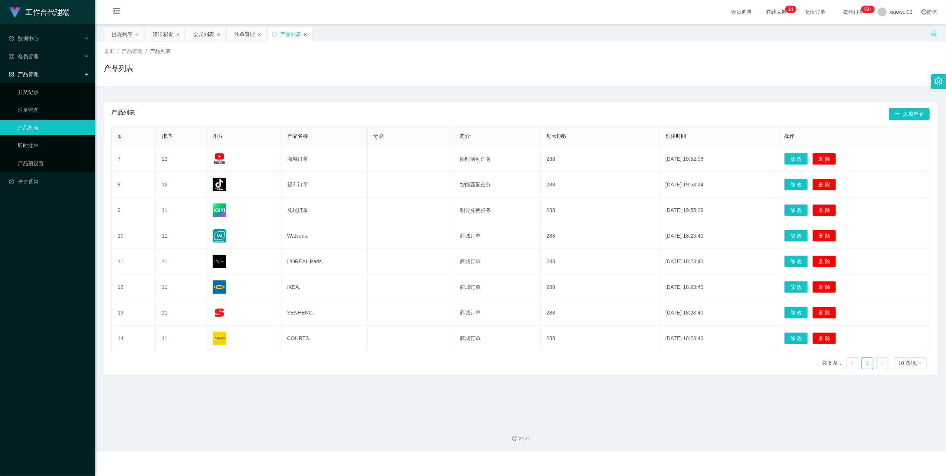
click at [304, 32] on icon "图标: close" at bounding box center [305, 34] width 4 height 4
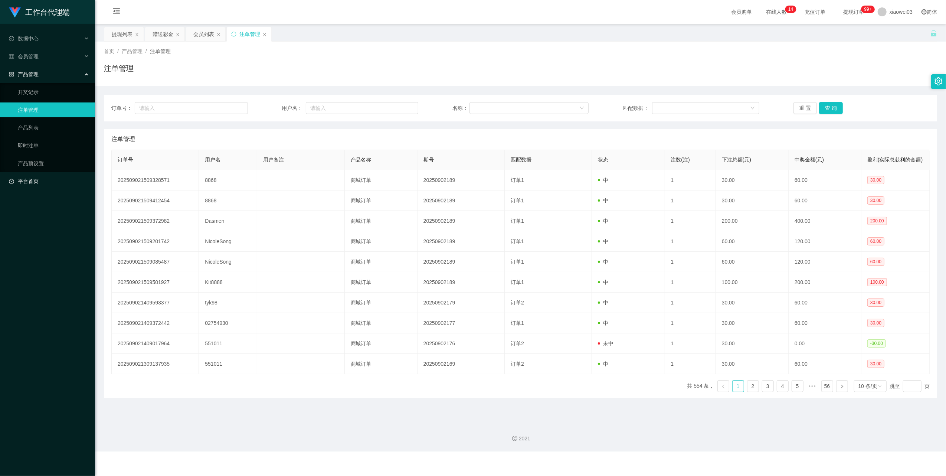
click at [30, 180] on link "平台首页" at bounding box center [49, 181] width 80 height 15
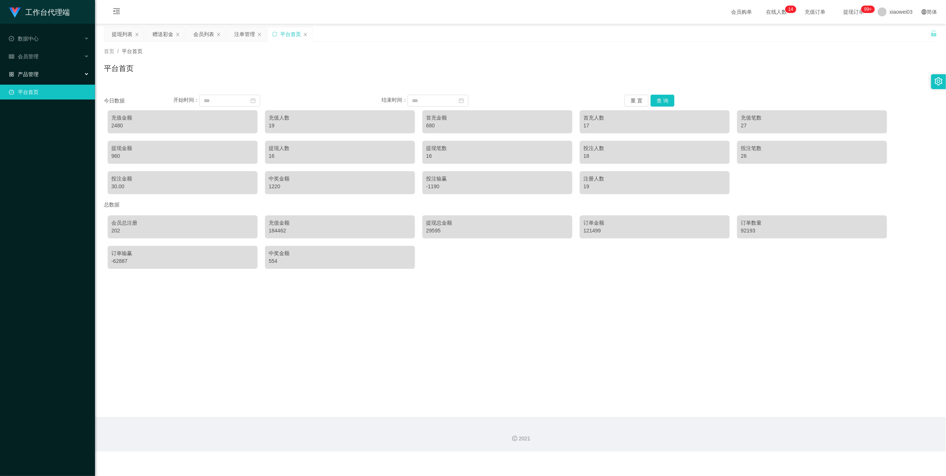
click at [38, 75] on div "产品管理" at bounding box center [47, 74] width 95 height 15
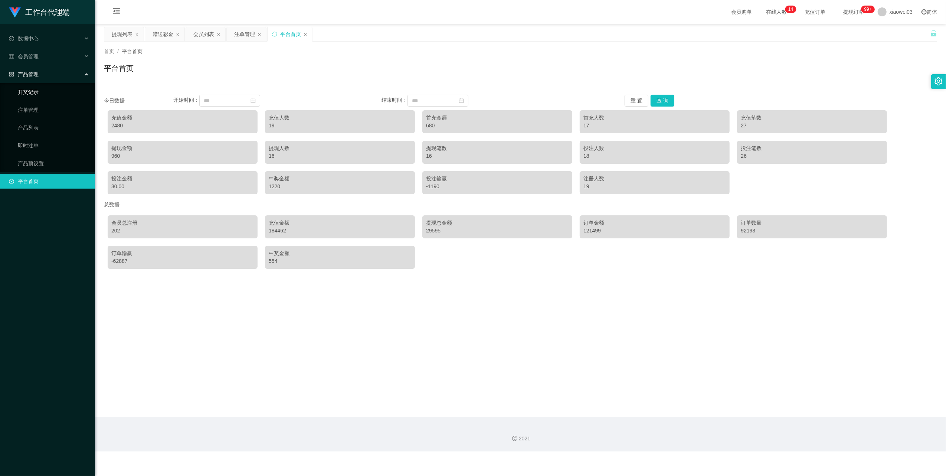
click at [39, 88] on link "开奖记录" at bounding box center [53, 92] width 71 height 15
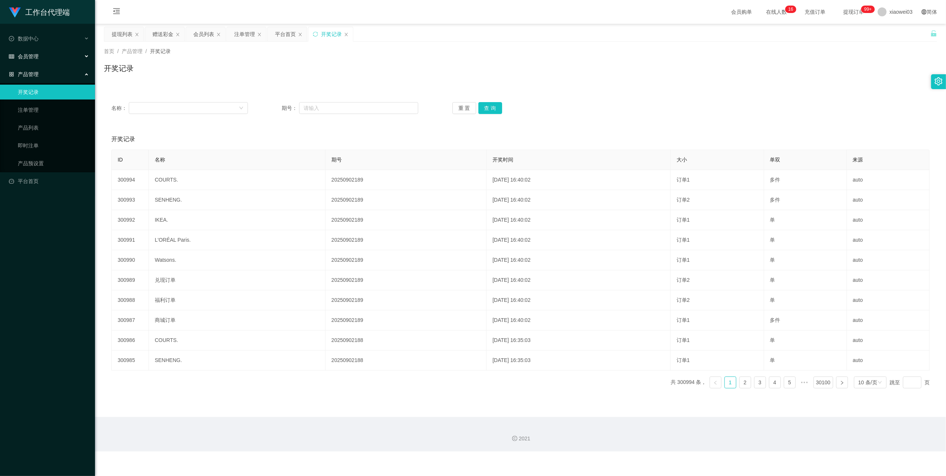
click at [48, 56] on div "会员管理" at bounding box center [47, 56] width 95 height 15
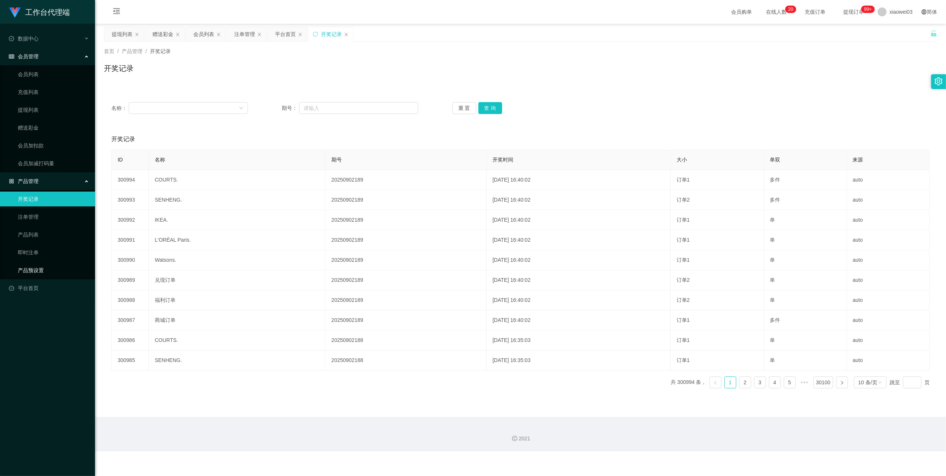
drag, startPoint x: 55, startPoint y: 266, endPoint x: 62, endPoint y: 263, distance: 6.8
click at [55, 266] on link "产品预设置" at bounding box center [53, 270] width 71 height 15
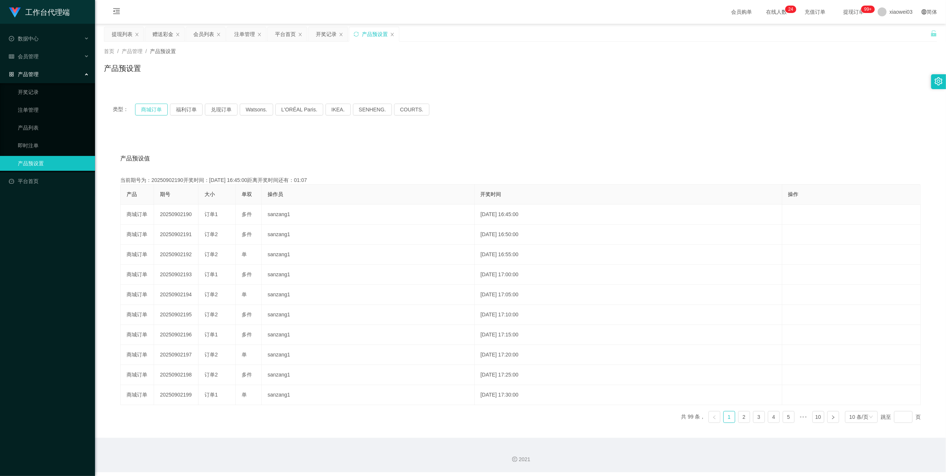
click at [141, 107] on button "商城订单" at bounding box center [151, 110] width 33 height 12
click at [324, 36] on div "开奖记录" at bounding box center [326, 34] width 21 height 14
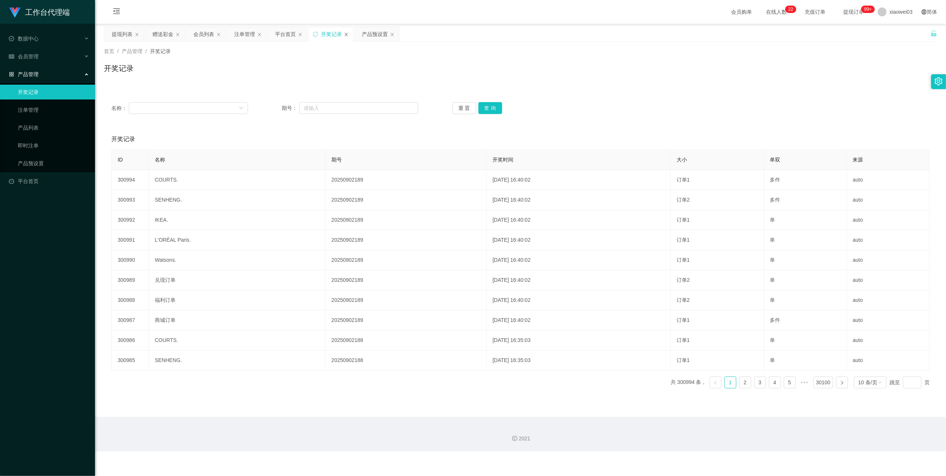
click at [348, 35] on icon "图标: close" at bounding box center [346, 34] width 3 height 3
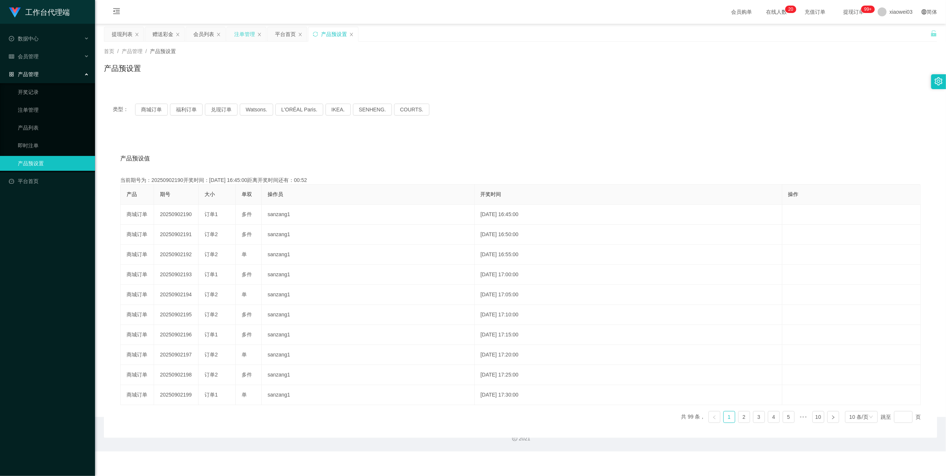
click at [245, 34] on div "注单管理" at bounding box center [244, 34] width 21 height 14
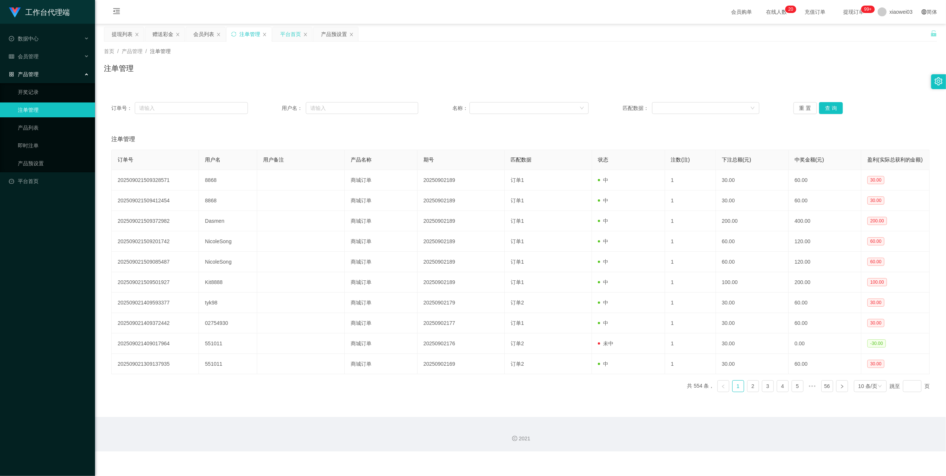
click at [275, 33] on div "平台首页" at bounding box center [292, 34] width 39 height 14
click at [290, 35] on div "平台首页" at bounding box center [290, 34] width 21 height 14
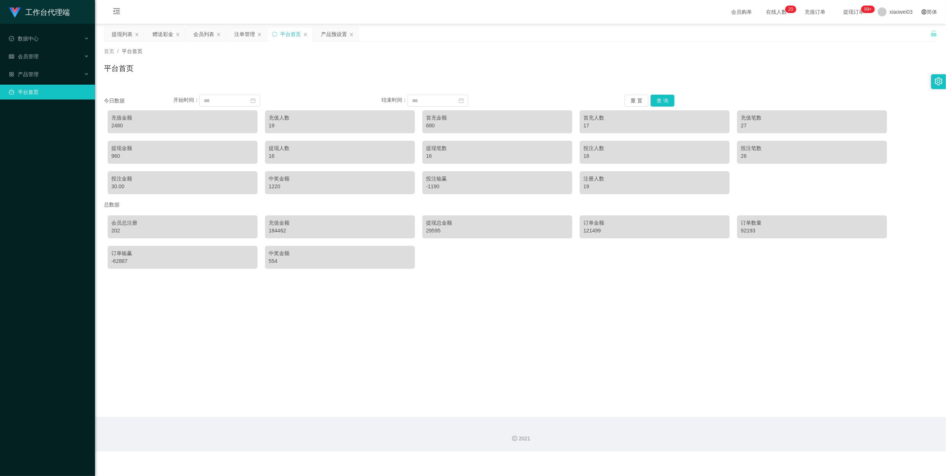
drag, startPoint x: 285, startPoint y: 34, endPoint x: 313, endPoint y: 48, distance: 31.2
click at [321, 46] on div "关闭左侧 关闭右侧 关闭其它 刷新页面 提现列表 赠送彩金 会员列表 注单管理 平台首页 产品预设置 首页 / 平台首页 / 平台首页 今日数据 开始时间： …" at bounding box center [520, 150] width 833 height 246
click at [117, 36] on div "提现列表" at bounding box center [122, 34] width 21 height 14
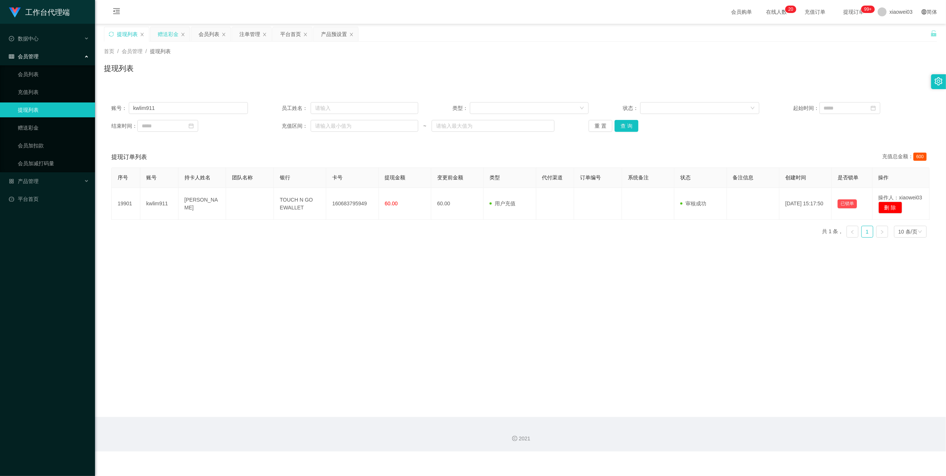
click at [156, 36] on div "赠送彩金" at bounding box center [169, 34] width 39 height 14
click at [203, 38] on div "会员列表" at bounding box center [209, 34] width 21 height 14
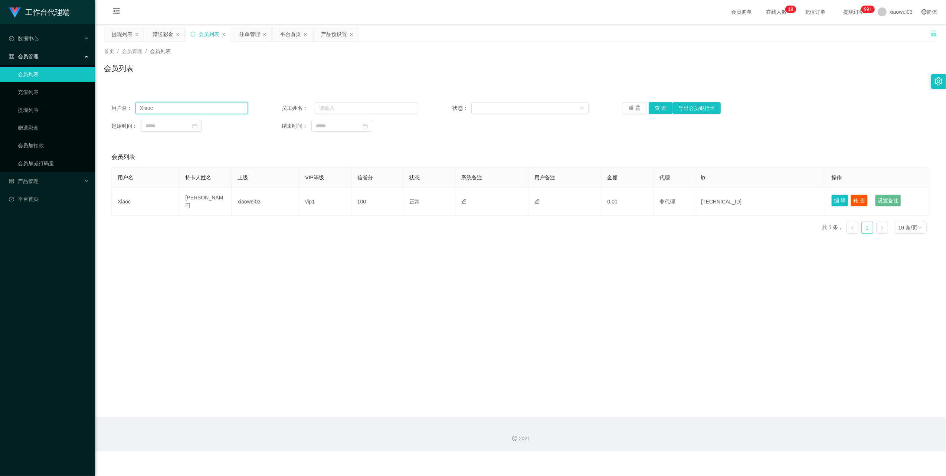
click at [220, 104] on input "Xiaoc" at bounding box center [192, 108] width 112 height 12
drag, startPoint x: 220, startPoint y: 104, endPoint x: 230, endPoint y: 111, distance: 12.2
click at [226, 109] on input "Xiaoc" at bounding box center [192, 108] width 112 height 12
click at [649, 109] on button "查 询" at bounding box center [661, 108] width 24 height 12
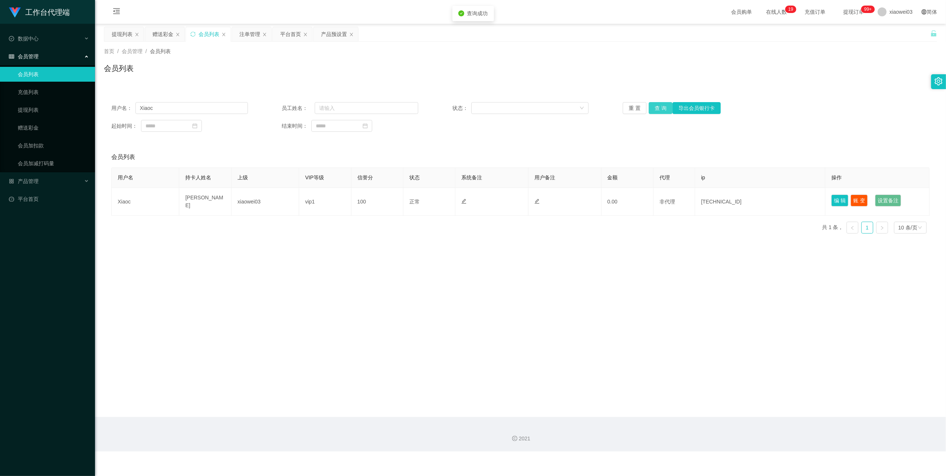
click at [653, 109] on button "查 询" at bounding box center [661, 108] width 24 height 12
click at [189, 113] on input "Xiaoc" at bounding box center [192, 108] width 112 height 12
drag, startPoint x: 163, startPoint y: 34, endPoint x: 173, endPoint y: 49, distance: 17.5
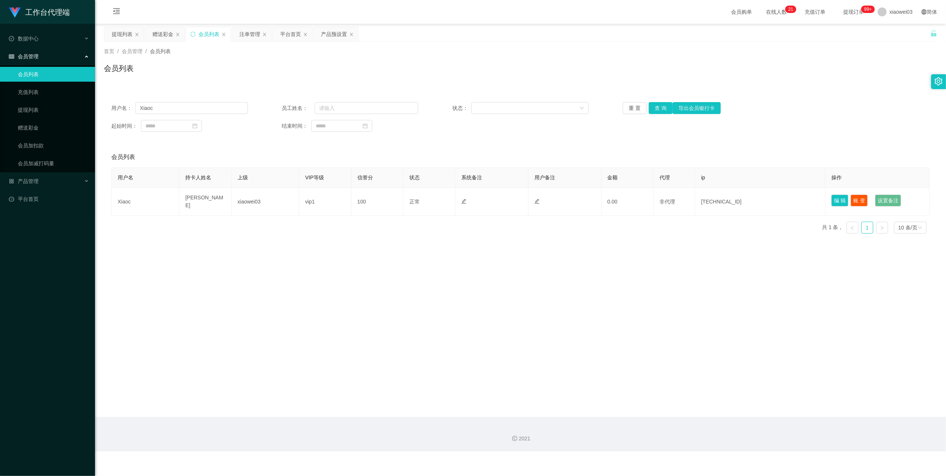
click at [163, 34] on div "赠送彩金" at bounding box center [163, 34] width 21 height 14
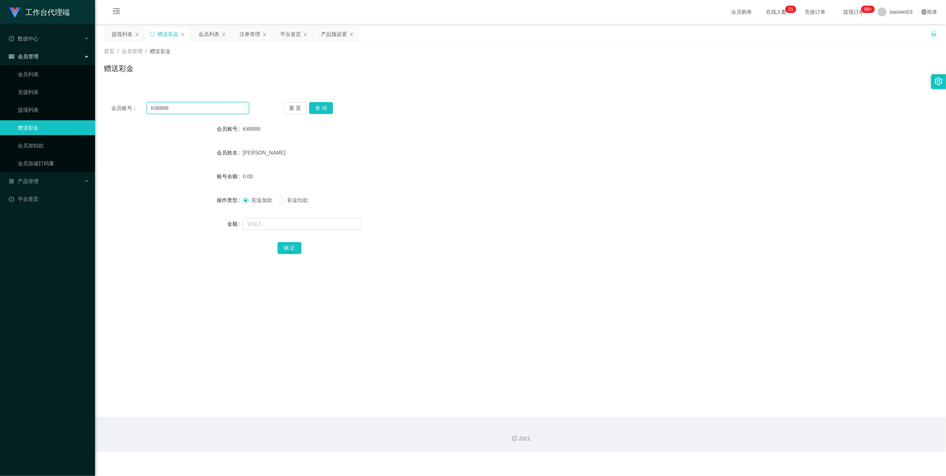
click at [218, 108] on input "Kit8888" at bounding box center [198, 108] width 102 height 12
paste input "Xiaоc"
type input "Xiaоc"
click at [321, 107] on button "查 询" at bounding box center [321, 108] width 24 height 12
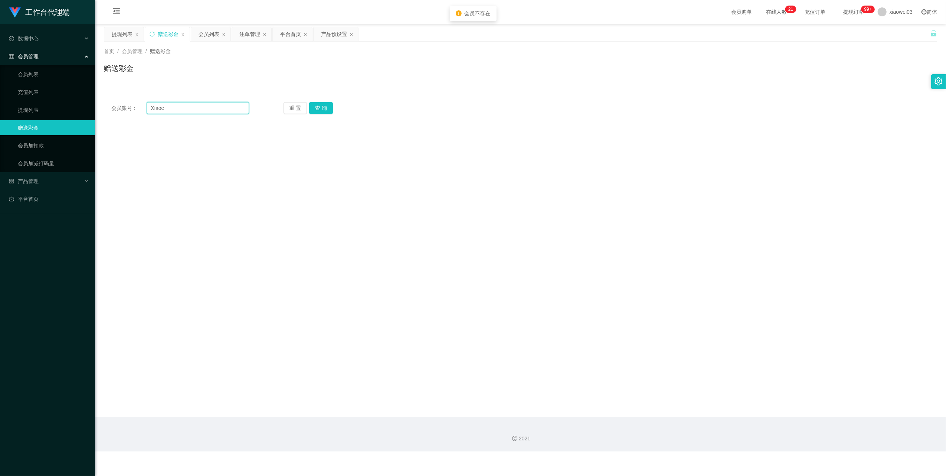
click at [183, 111] on input "Xiaоc" at bounding box center [198, 108] width 102 height 12
click at [198, 31] on div "会员列表" at bounding box center [210, 34] width 39 height 14
click at [199, 36] on div "会员列表" at bounding box center [209, 34] width 21 height 14
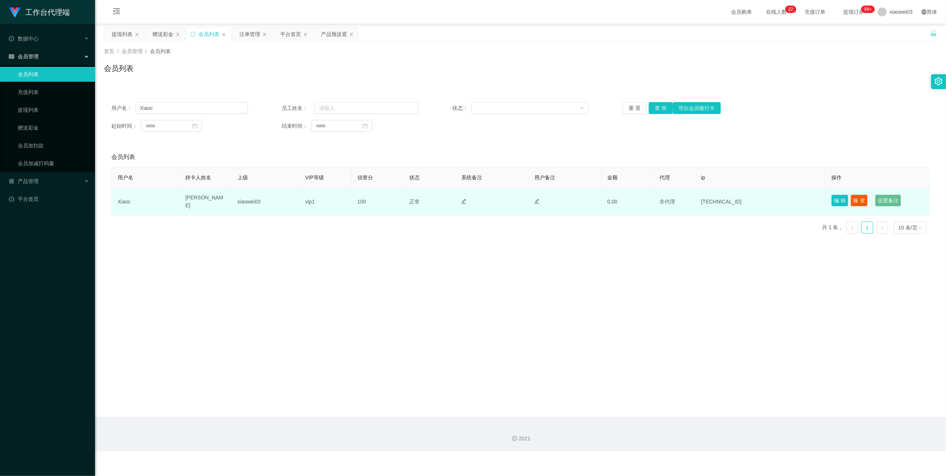
click at [129, 200] on td "Xiaoc" at bounding box center [146, 202] width 68 height 28
click at [125, 200] on td "Xiaoc" at bounding box center [146, 202] width 68 height 28
copy td "Xiaoc"
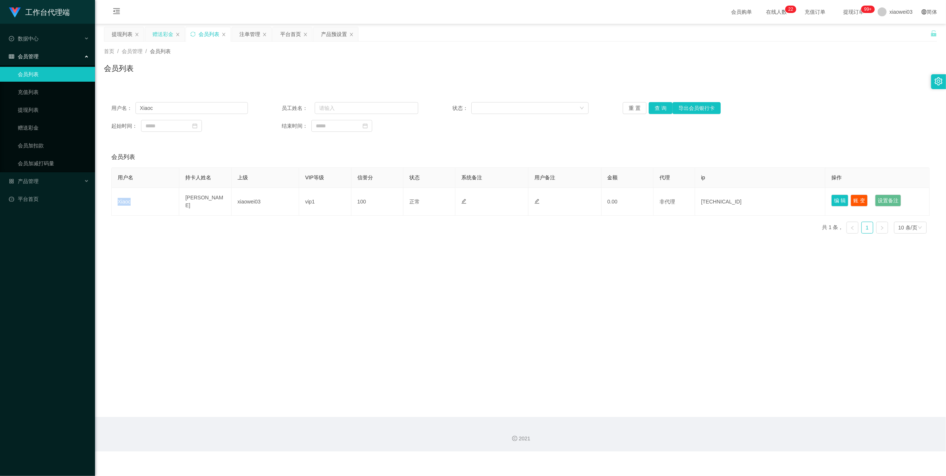
click at [153, 32] on div "赠送彩金" at bounding box center [163, 34] width 21 height 14
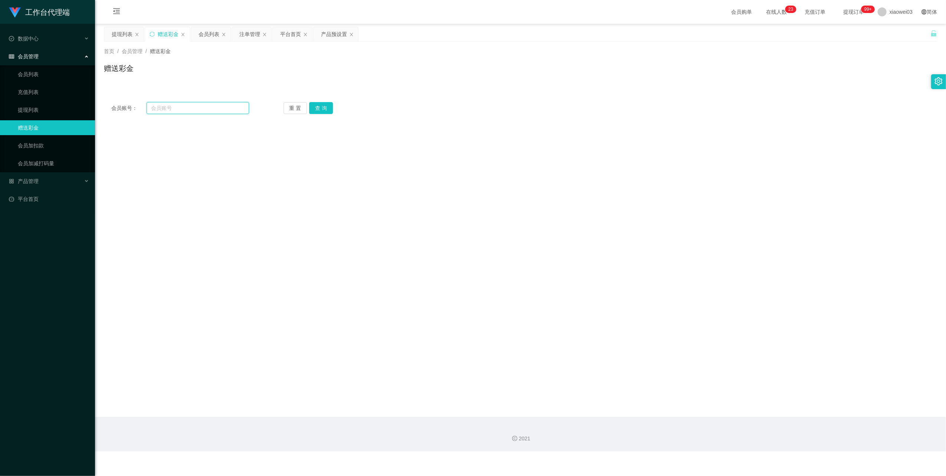
click at [189, 106] on input "text" at bounding box center [198, 108] width 102 height 12
drag, startPoint x: 189, startPoint y: 106, endPoint x: 197, endPoint y: 112, distance: 10.0
click at [189, 106] on input "text" at bounding box center [198, 108] width 102 height 12
paste input "Xiaoc"
type input "Xiaoc"
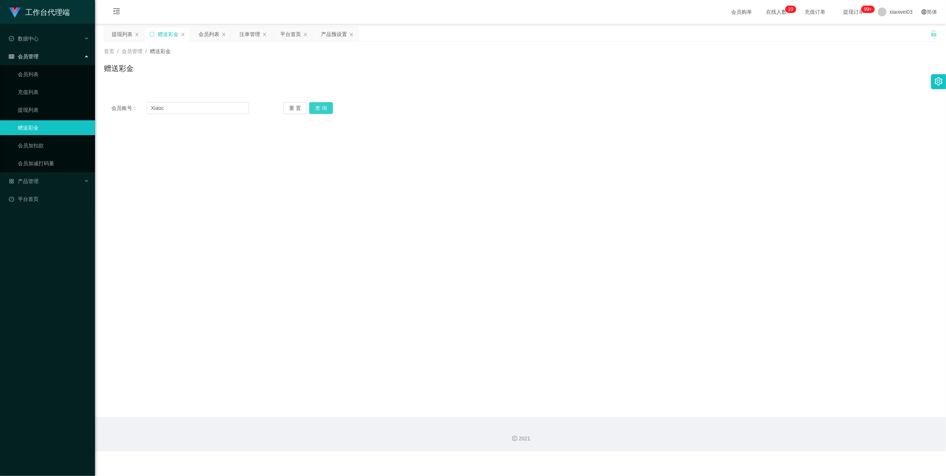
click at [325, 111] on button "查 询" at bounding box center [321, 108] width 24 height 12
click at [269, 225] on input "text" at bounding box center [302, 224] width 119 height 12
type input "100"
click at [288, 248] on button "确 定" at bounding box center [290, 248] width 24 height 12
click at [120, 39] on div "提现列表" at bounding box center [122, 34] width 21 height 14
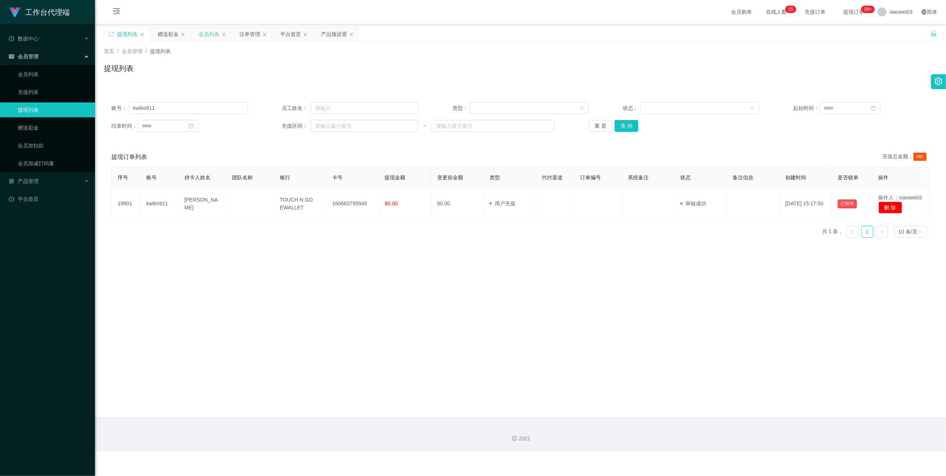
click at [207, 37] on div "会员列表" at bounding box center [209, 34] width 21 height 14
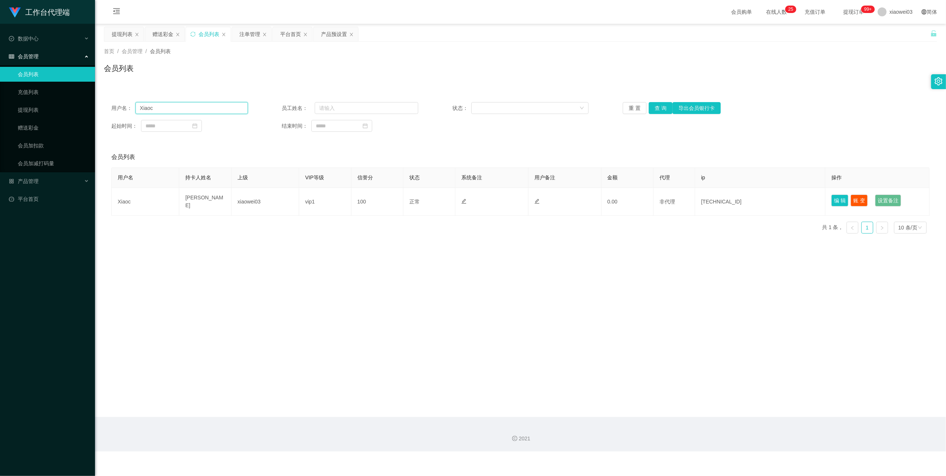
click at [198, 103] on input "Xiaoc" at bounding box center [192, 108] width 112 height 12
paste input "Kit8888"
type input "Kit8888"
click at [663, 109] on button "查 询" at bounding box center [661, 108] width 24 height 12
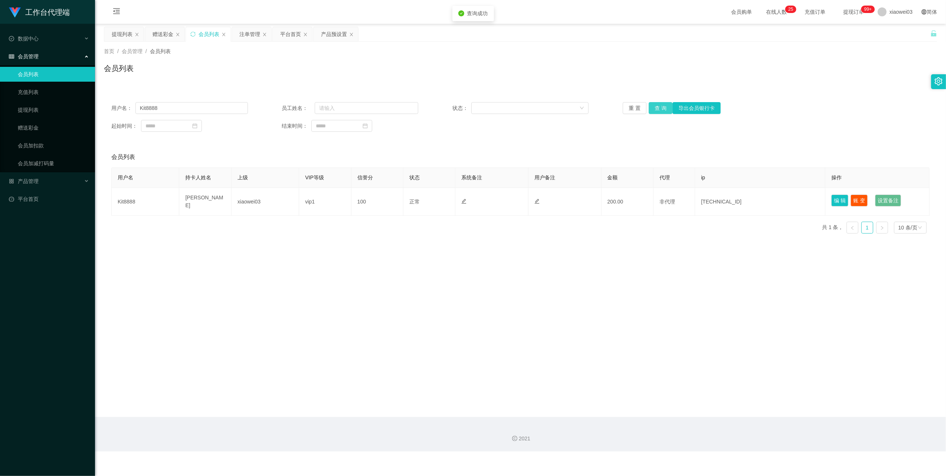
click at [663, 109] on button "查 询" at bounding box center [661, 108] width 24 height 12
click at [244, 36] on div "注单管理" at bounding box center [249, 34] width 21 height 14
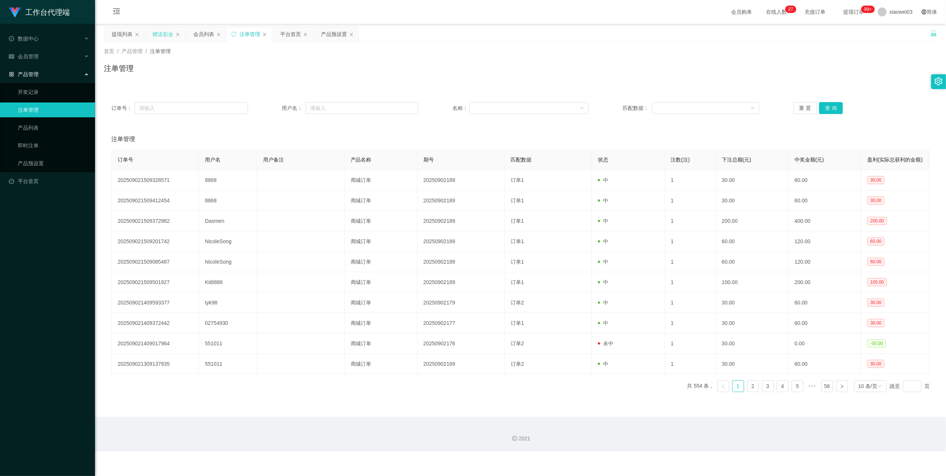
click at [164, 36] on div "赠送彩金" at bounding box center [163, 34] width 21 height 14
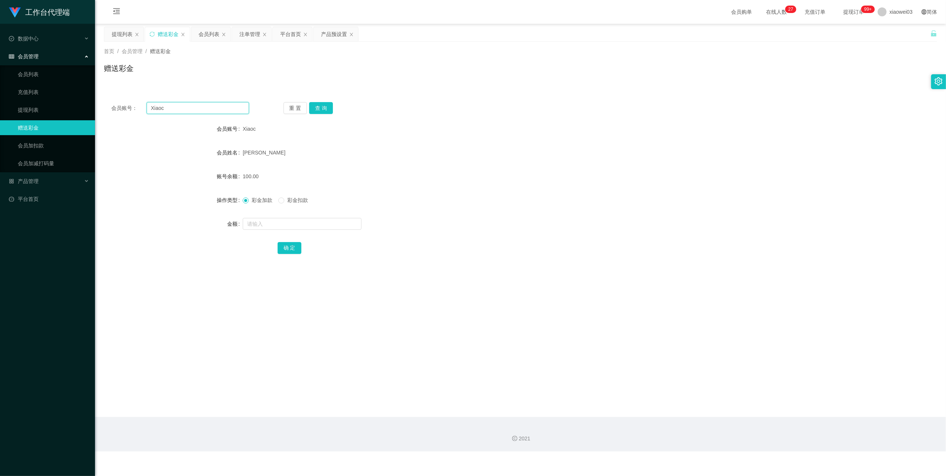
click at [209, 106] on input "Xiaoc" at bounding box center [198, 108] width 102 height 12
paste input "Kit8888"
type input "Kit8888"
click at [319, 113] on button "查 询" at bounding box center [321, 108] width 24 height 12
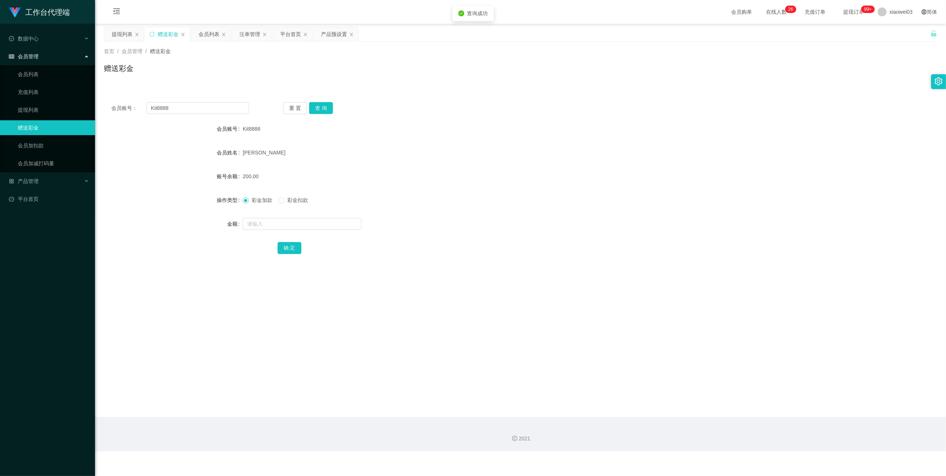
click at [291, 197] on span "彩金扣款" at bounding box center [297, 200] width 27 height 6
drag, startPoint x: 291, startPoint y: 197, endPoint x: 310, endPoint y: 201, distance: 18.6
click at [310, 201] on span "彩金扣款" at bounding box center [297, 200] width 27 height 6
click at [280, 225] on input "text" at bounding box center [302, 224] width 119 height 12
click at [292, 222] on input "text" at bounding box center [302, 224] width 119 height 12
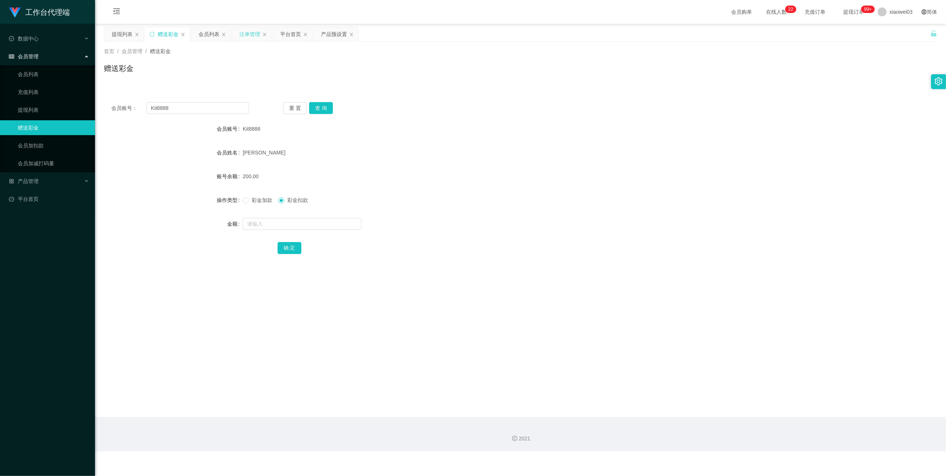
click at [246, 33] on div "注单管理" at bounding box center [249, 34] width 21 height 14
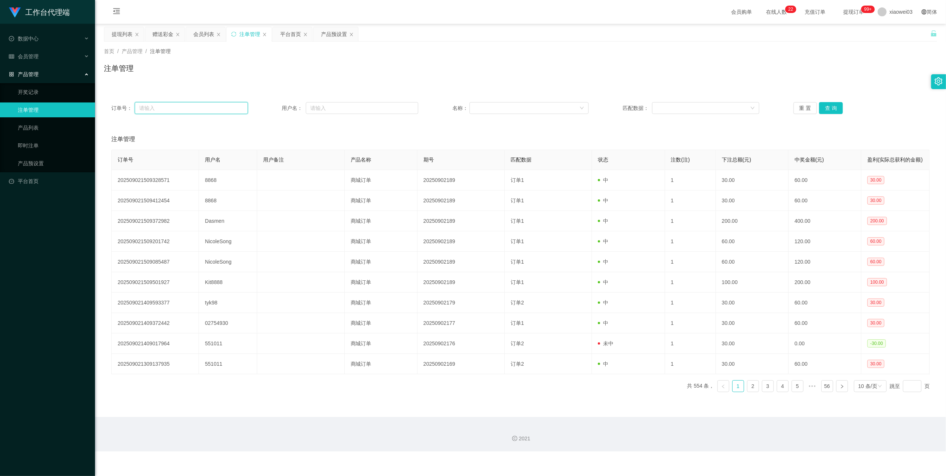
click at [213, 110] on input "text" at bounding box center [191, 108] width 113 height 12
click at [354, 109] on input "text" at bounding box center [362, 108] width 112 height 12
paste input "Kit8888"
type input "Kit8888"
click at [825, 103] on button "查 询" at bounding box center [831, 108] width 24 height 12
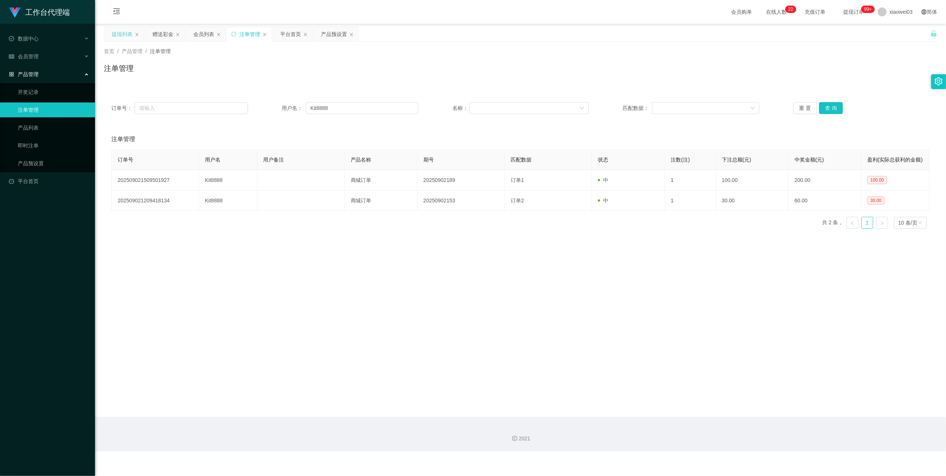
click at [117, 30] on div "提现列表" at bounding box center [122, 34] width 21 height 14
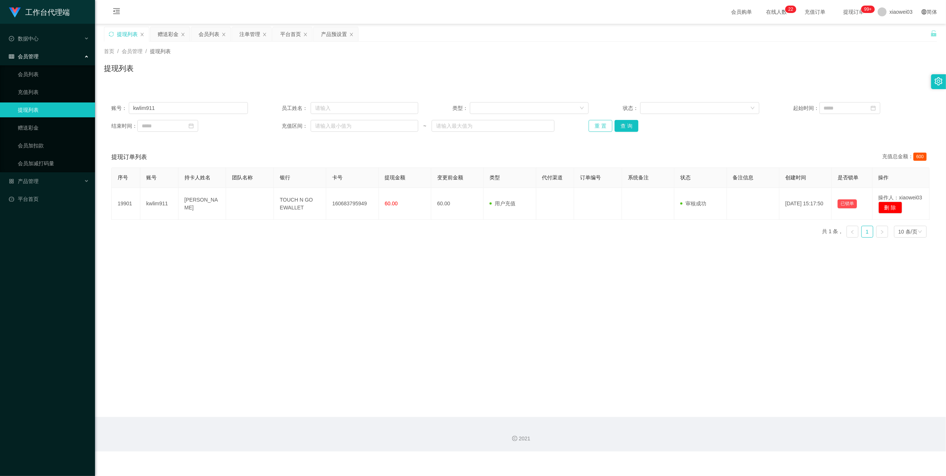
click at [599, 124] on button "重 置" at bounding box center [601, 126] width 24 height 12
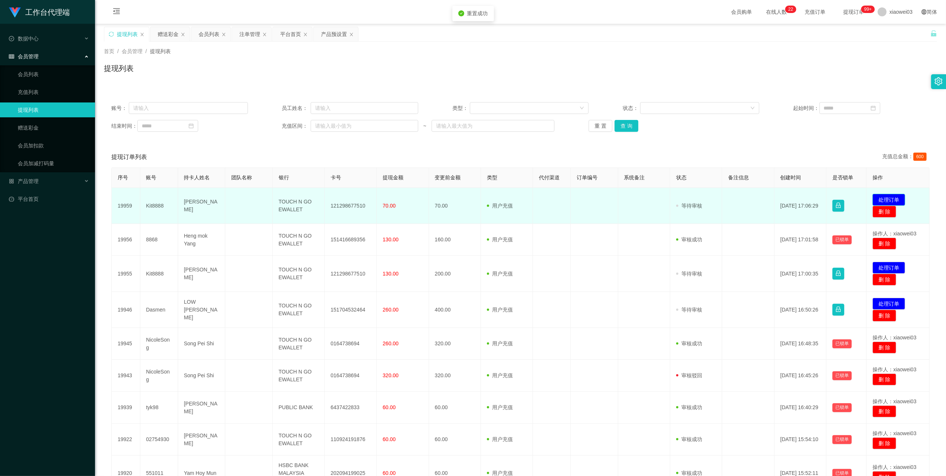
click at [889, 198] on button "处理订单" at bounding box center [889, 200] width 33 height 12
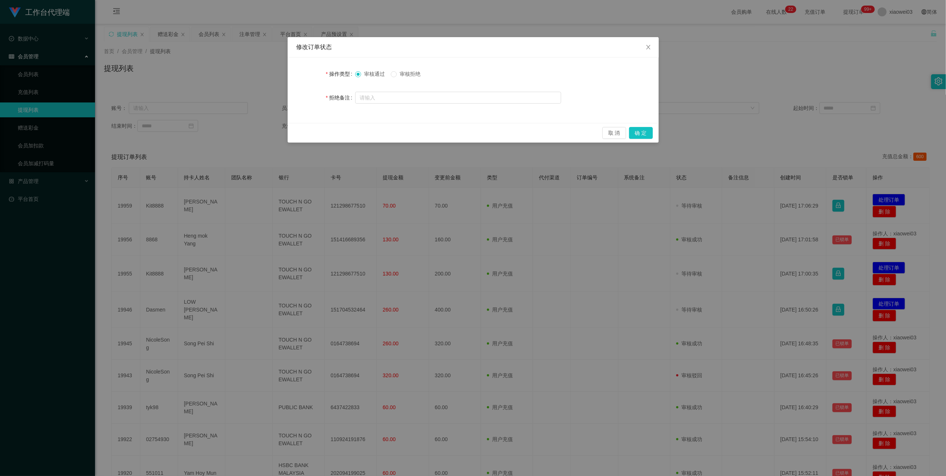
click at [412, 73] on span "审核拒绝" at bounding box center [410, 74] width 27 height 6
click at [643, 134] on button "确 定" at bounding box center [641, 133] width 24 height 12
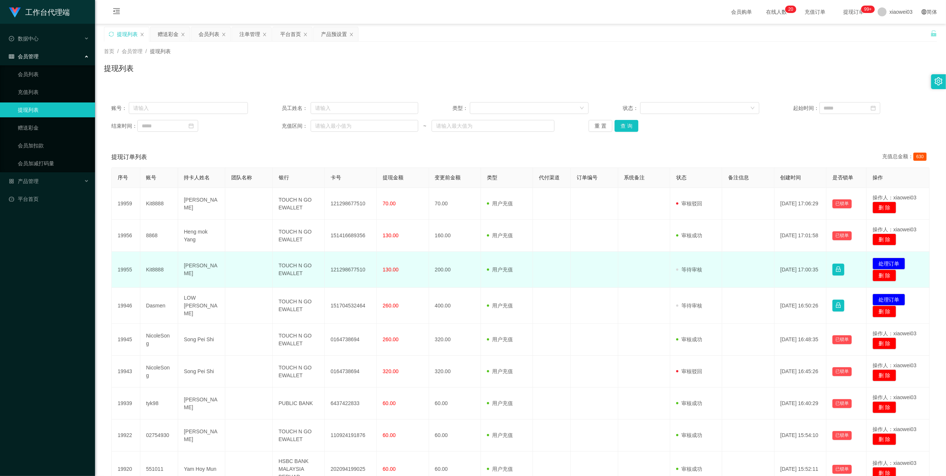
click at [349, 271] on td "121298677510" at bounding box center [351, 270] width 52 height 36
copy td "121298677510"
click at [284, 270] on td "TOUCH N GO EWALLET" at bounding box center [299, 270] width 52 height 36
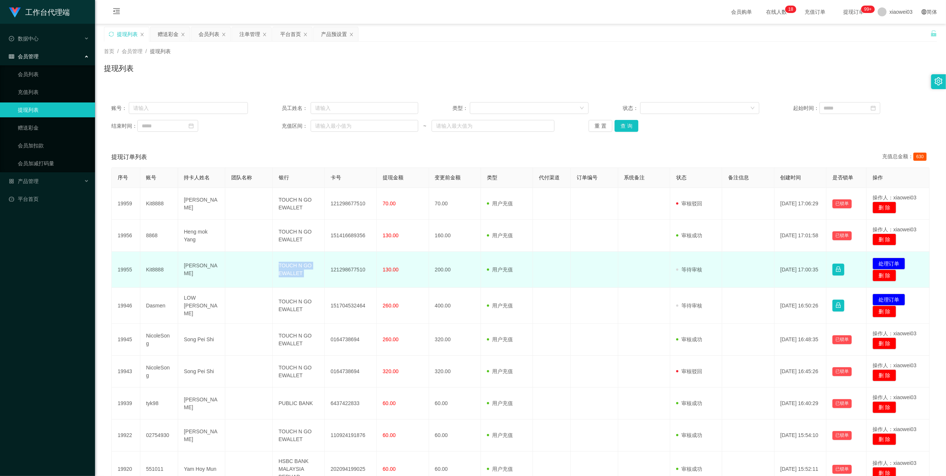
click at [284, 270] on td "TOUCH N GO EWALLET" at bounding box center [299, 270] width 52 height 36
copy td "TOUCH N GO EWALLET"
click at [884, 263] on button "处理订单" at bounding box center [889, 264] width 33 height 12
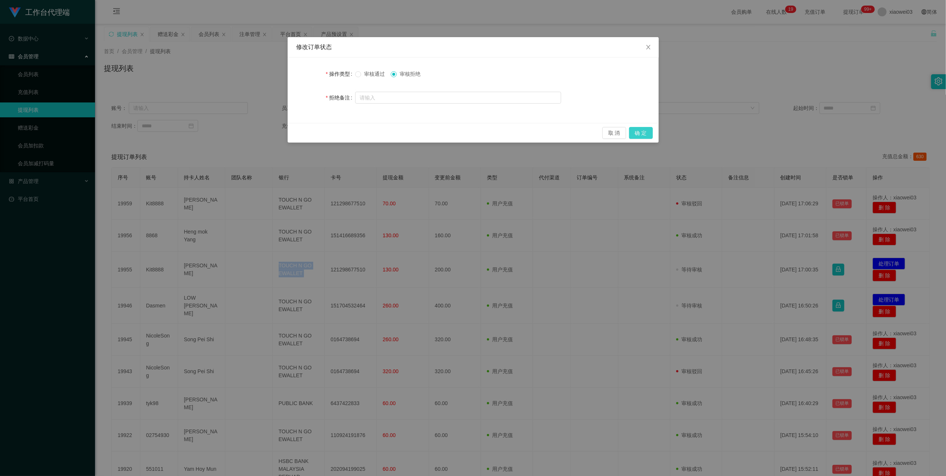
drag, startPoint x: 639, startPoint y: 131, endPoint x: 577, endPoint y: 162, distance: 69.4
click at [577, 162] on div "修改订单状态 操作类型 审核通过 审核拒绝 拒绝备注 取 消 确 定" at bounding box center [473, 238] width 946 height 476
click at [368, 72] on span "审核通过" at bounding box center [374, 74] width 27 height 6
click at [642, 131] on button "确 定" at bounding box center [641, 133] width 24 height 12
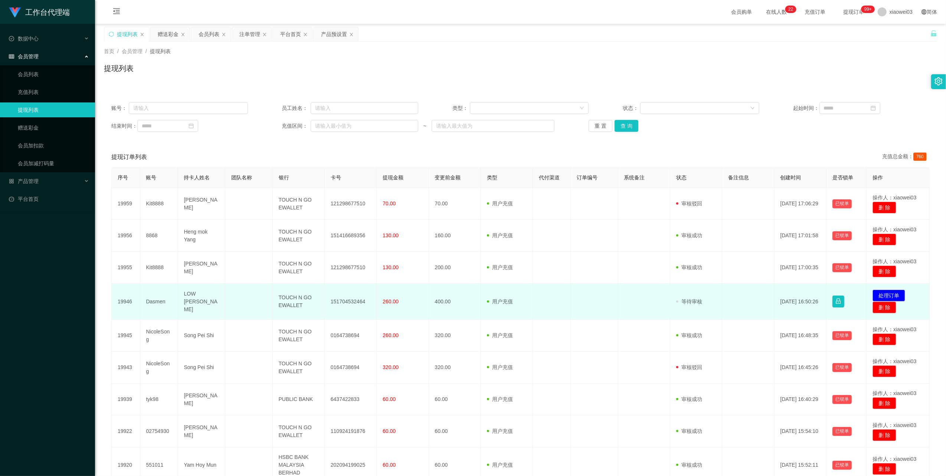
click at [385, 299] on span "260.00" at bounding box center [391, 301] width 16 height 6
click at [162, 299] on td "Dasmen" at bounding box center [159, 302] width 38 height 36
copy td "Dasmen"
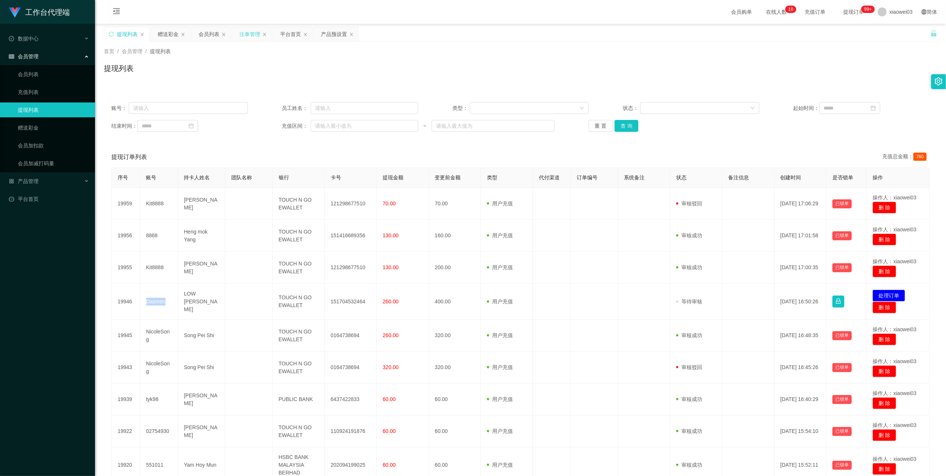
click at [244, 35] on div "注单管理" at bounding box center [249, 34] width 21 height 14
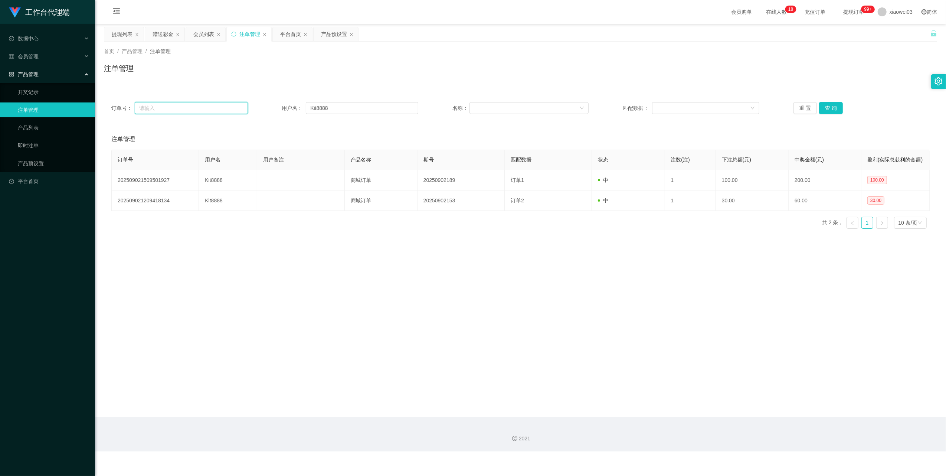
click at [212, 106] on input "text" at bounding box center [191, 108] width 113 height 12
click at [368, 109] on input "Kit8888" at bounding box center [362, 108] width 112 height 12
paste input "Dasmen"
type input "Dasmen"
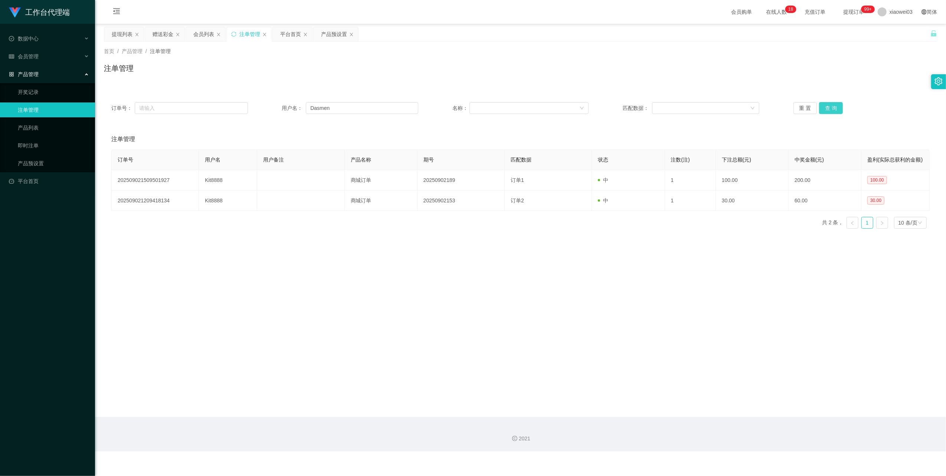
click at [828, 109] on button "查 询" at bounding box center [831, 108] width 24 height 12
click at [830, 108] on button "查 询" at bounding box center [831, 108] width 24 height 12
click at [830, 108] on div "重 置 查 询" at bounding box center [862, 108] width 137 height 12
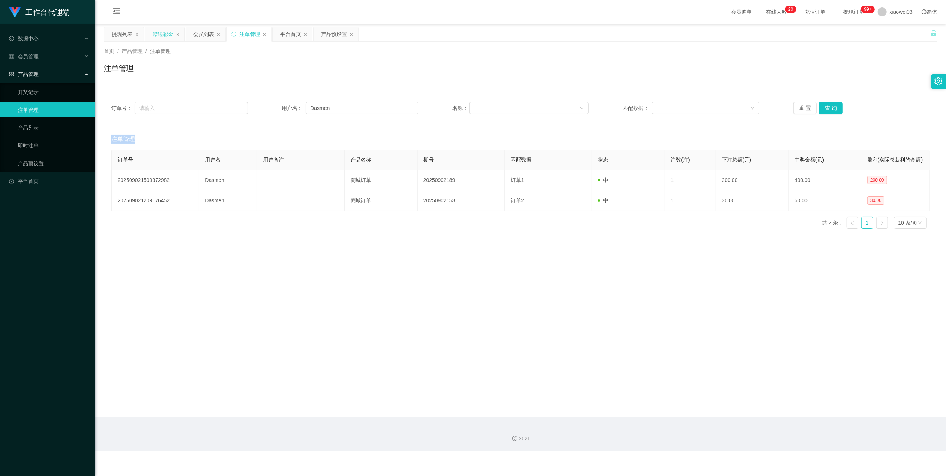
click at [164, 37] on div "赠送彩金" at bounding box center [163, 34] width 21 height 14
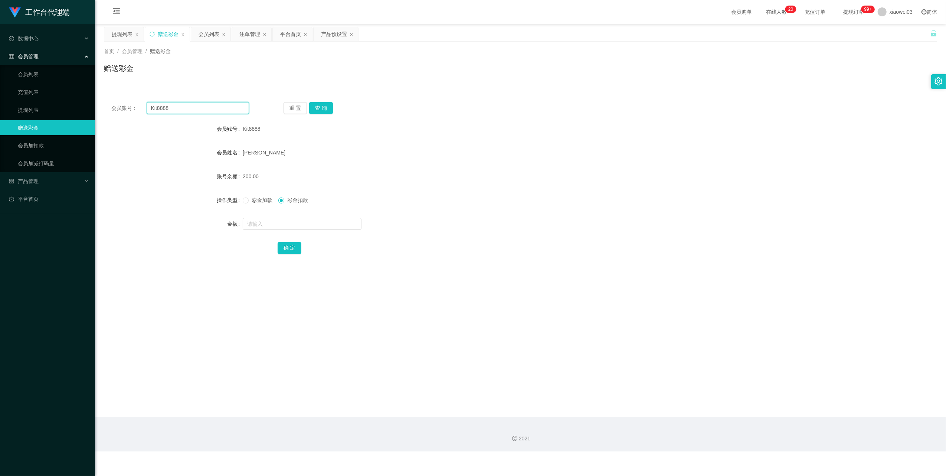
click at [205, 109] on input "Kit8888" at bounding box center [198, 108] width 102 height 12
paste input "Dasmen"
type input "Dasmen"
click at [321, 109] on button "查 询" at bounding box center [321, 108] width 24 height 12
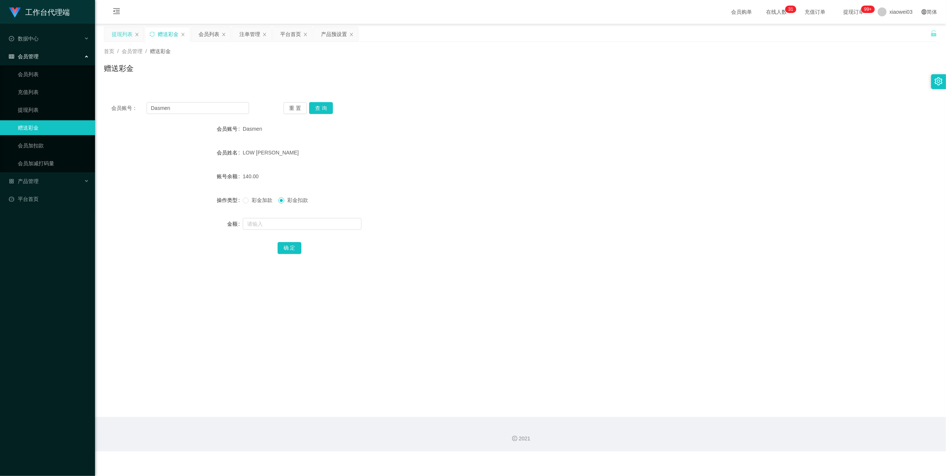
click at [121, 33] on div "提现列表" at bounding box center [122, 34] width 21 height 14
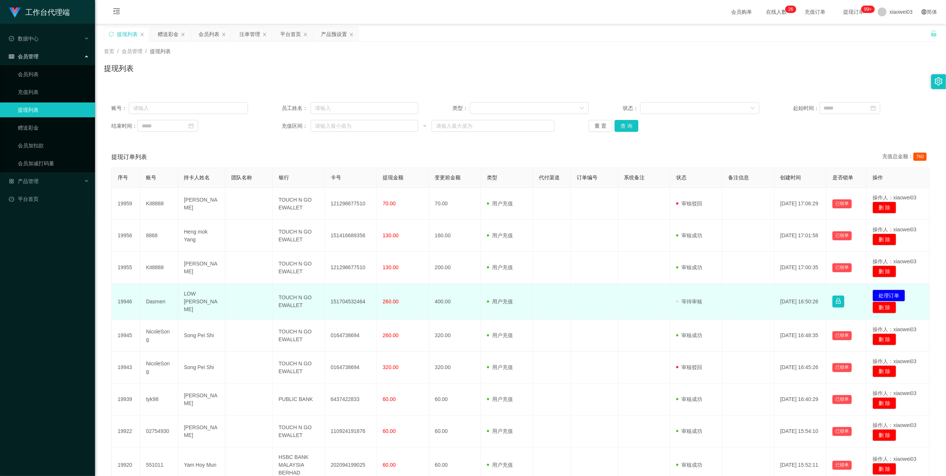
click at [349, 301] on td "151704532464" at bounding box center [351, 302] width 52 height 36
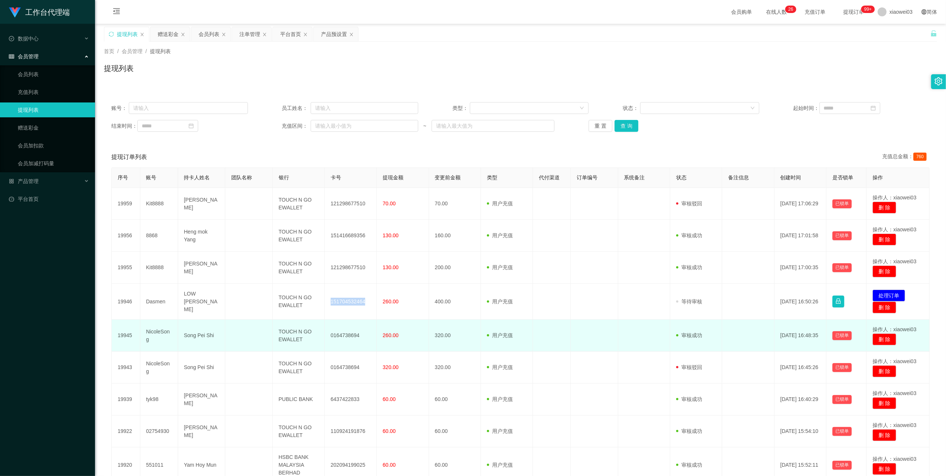
copy td "151704532464"
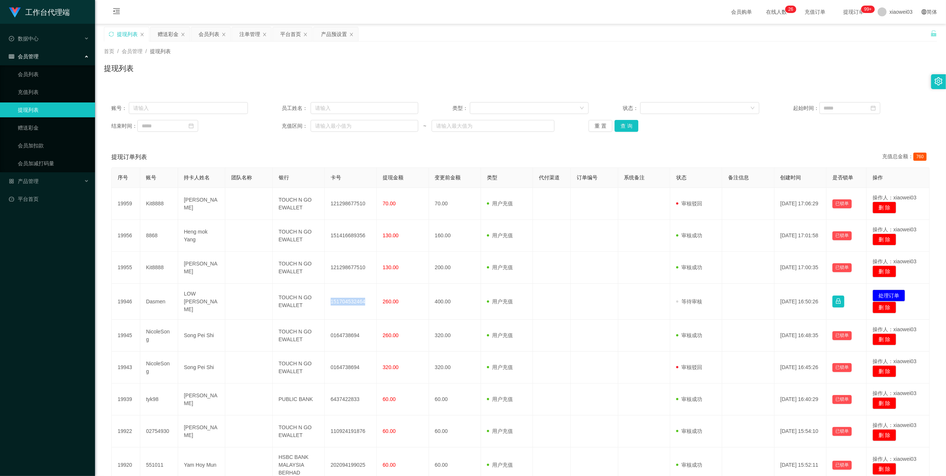
click at [482, 73] on div "提现列表" at bounding box center [520, 71] width 833 height 17
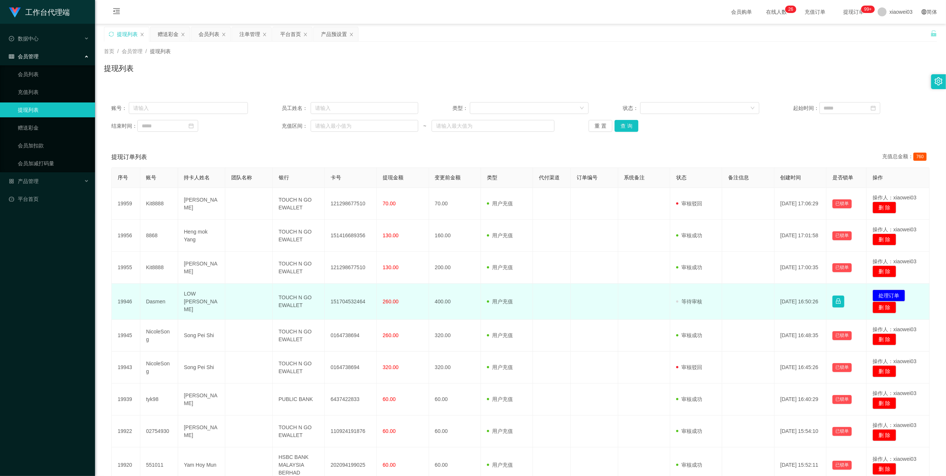
click at [296, 299] on td "TOUCH N GO EWALLET" at bounding box center [299, 302] width 52 height 36
copy td "TOUCH N GO EWALLET"
click at [887, 294] on button "处理订单" at bounding box center [889, 296] width 33 height 12
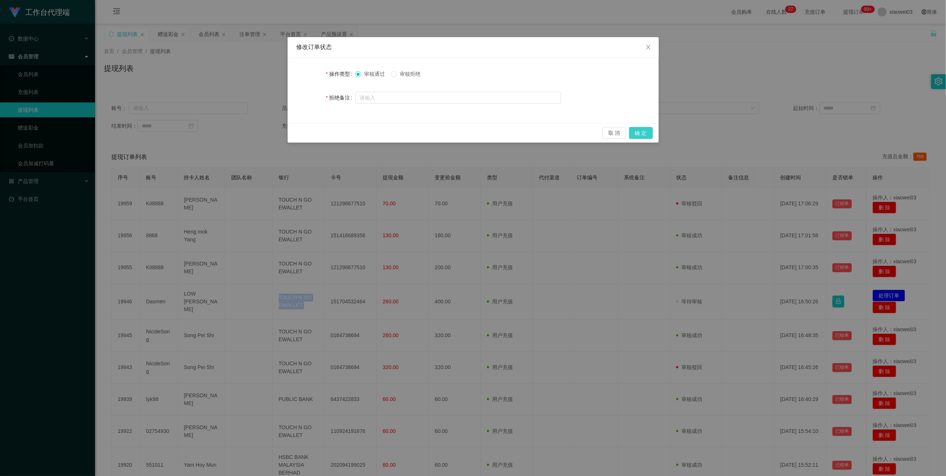
click at [640, 131] on button "确 定" at bounding box center [641, 133] width 24 height 12
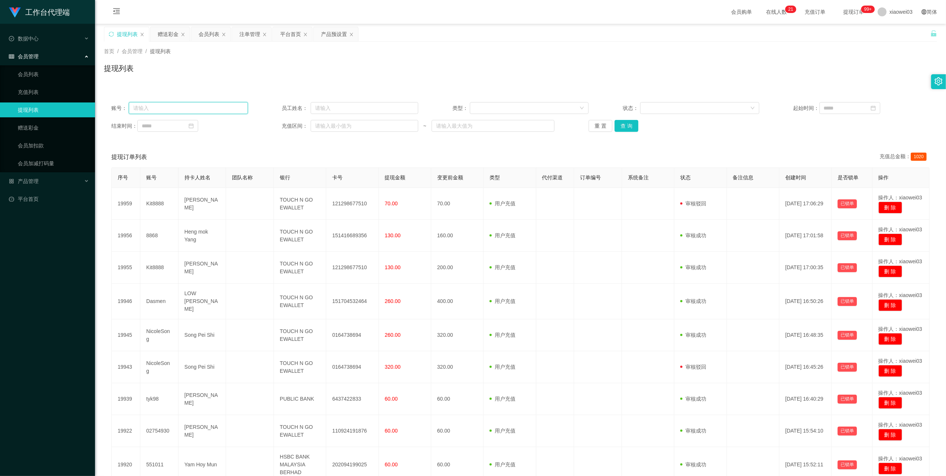
click at [206, 111] on input "text" at bounding box center [188, 108] width 119 height 12
paste input "NicoleSong"
type input "NicoleSong"
click at [626, 123] on button "查 询" at bounding box center [627, 126] width 24 height 12
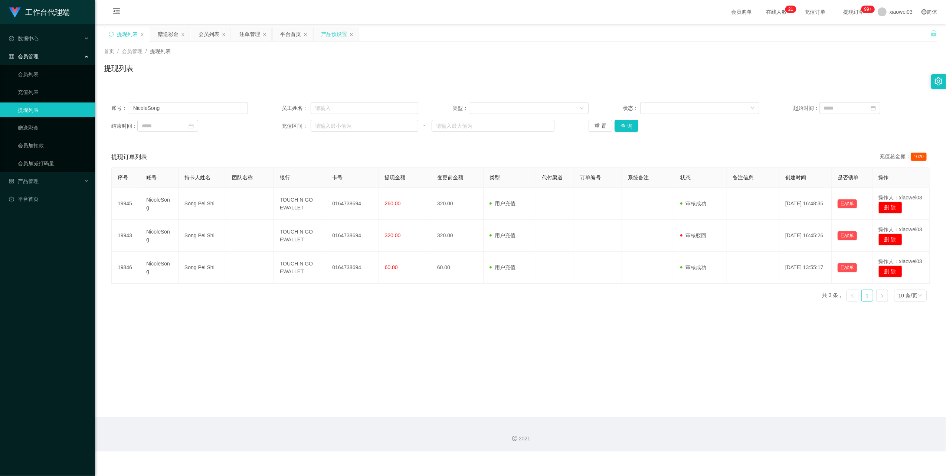
click at [320, 33] on div "产品预设置" at bounding box center [336, 34] width 45 height 14
click at [330, 34] on div "产品预设置" at bounding box center [334, 34] width 26 height 14
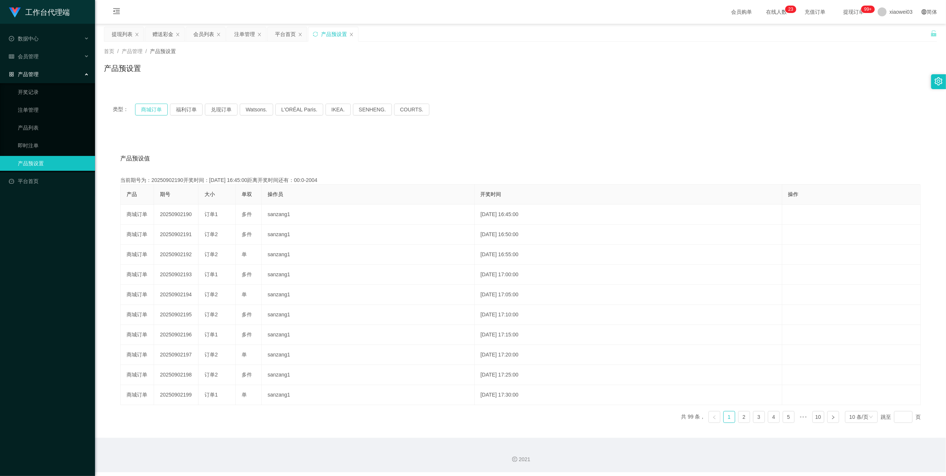
click at [151, 111] on button "商城订单" at bounding box center [151, 110] width 33 height 12
click at [244, 37] on div "注单管理" at bounding box center [244, 34] width 21 height 14
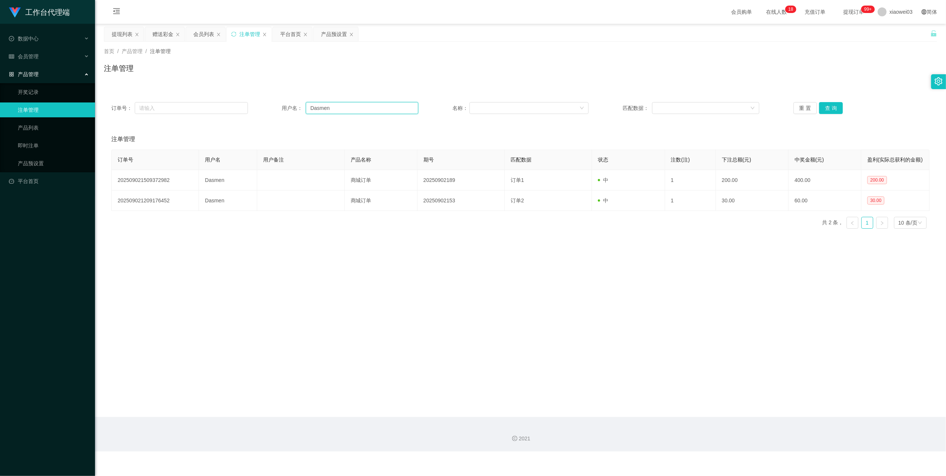
click at [351, 104] on input "Dasmen" at bounding box center [362, 108] width 112 height 12
paste input "Ccheah1999"
type input "Ccheah1999"
click at [829, 108] on button "查 询" at bounding box center [831, 108] width 24 height 12
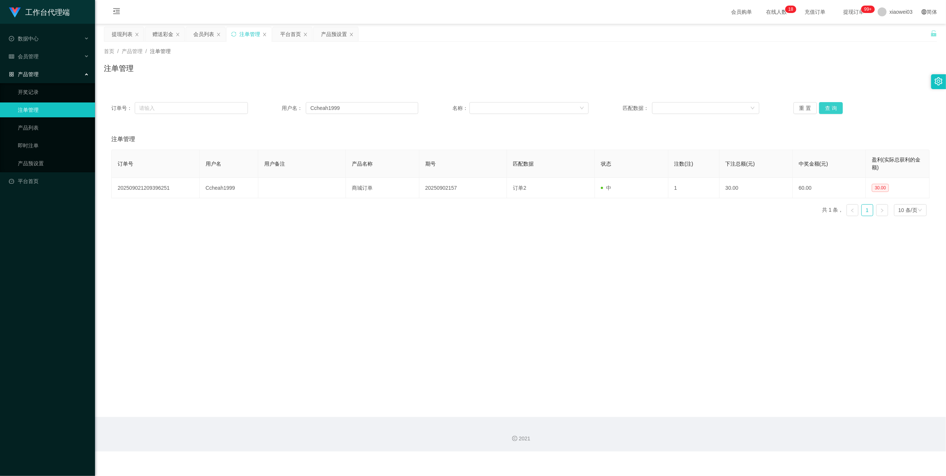
click at [829, 108] on button "查 询" at bounding box center [831, 108] width 24 height 12
click at [829, 108] on button "查 询" at bounding box center [835, 108] width 32 height 12
click at [829, 108] on button "查 询" at bounding box center [831, 108] width 24 height 12
click at [361, 106] on input "Ccheah1999" at bounding box center [362, 108] width 112 height 12
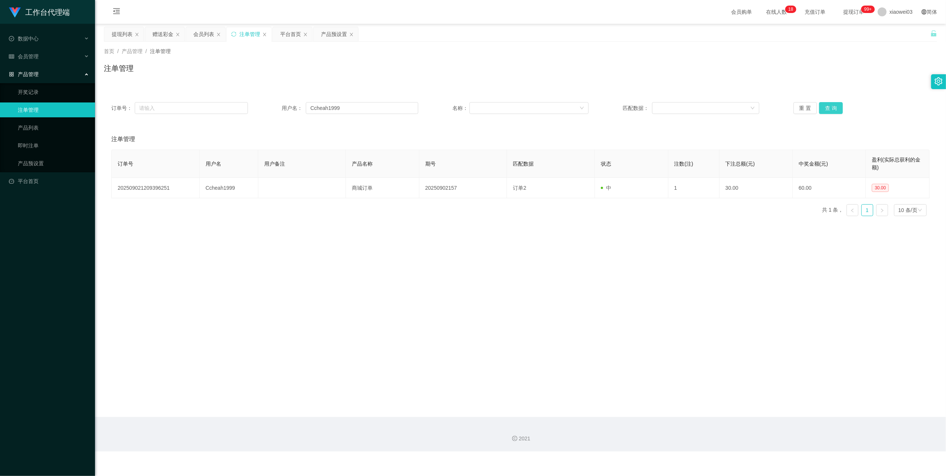
drag, startPoint x: 833, startPoint y: 110, endPoint x: 828, endPoint y: 111, distance: 5.2
click at [833, 110] on button "查 询" at bounding box center [831, 108] width 24 height 12
click at [116, 36] on div "提现列表" at bounding box center [122, 34] width 21 height 14
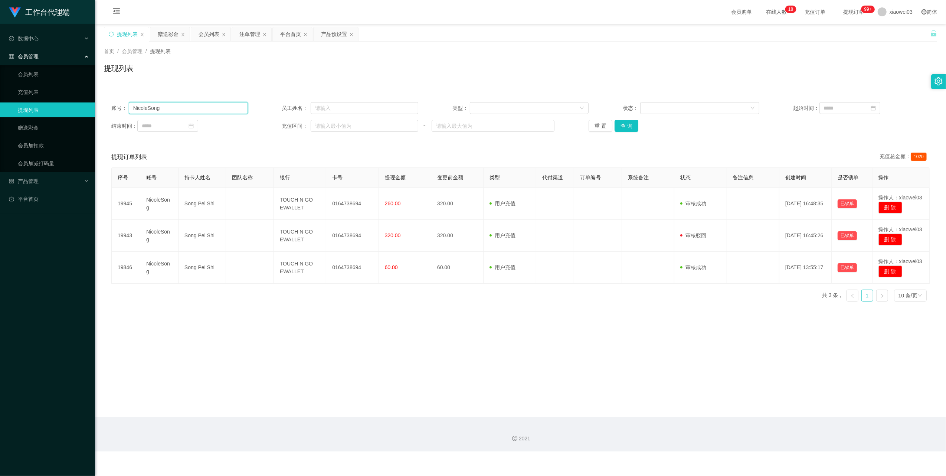
click at [192, 108] on input "NicoleSong" at bounding box center [188, 108] width 119 height 12
paste input "02754930"
type input "02754930"
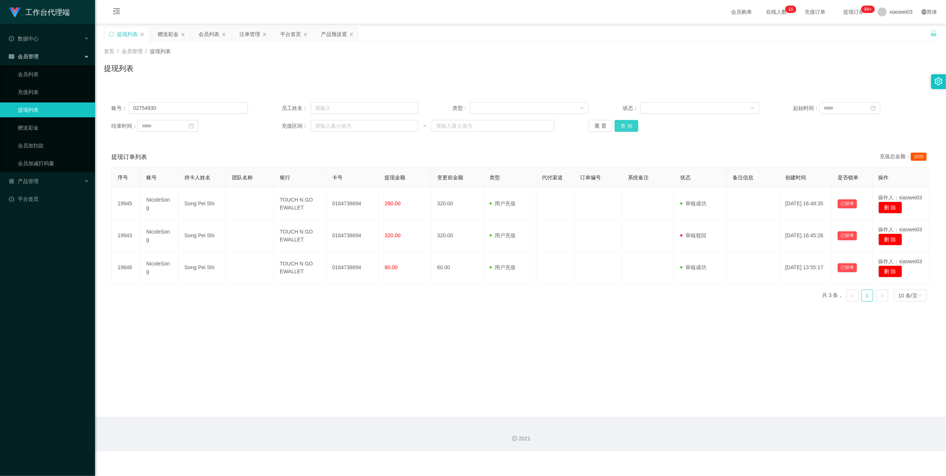
drag, startPoint x: 628, startPoint y: 123, endPoint x: 626, endPoint y: 127, distance: 4.7
click at [627, 122] on button "查 询" at bounding box center [627, 126] width 24 height 12
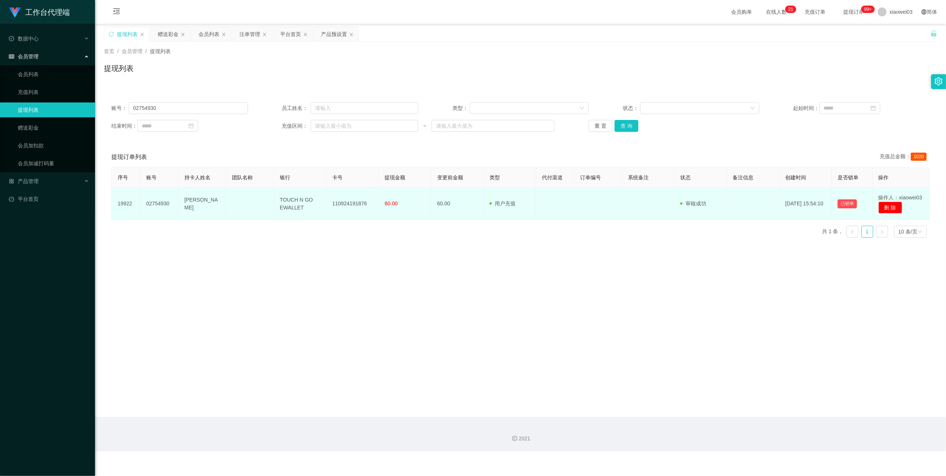
click at [349, 203] on td "110924191876" at bounding box center [352, 204] width 52 height 32
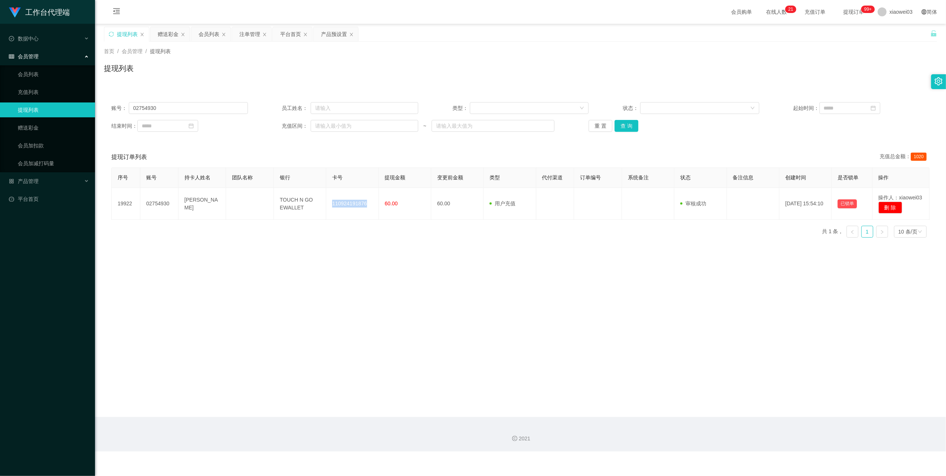
copy td "110924191876"
click at [693, 288] on main "关闭左侧 关闭右侧 关闭其它 刷新页面 提现列表 赠送彩金 会员列表 注单管理 平台首页 产品预设置 首页 / 会员管理 / 提现列表 / 提现列表 账号： …" at bounding box center [520, 220] width 851 height 393
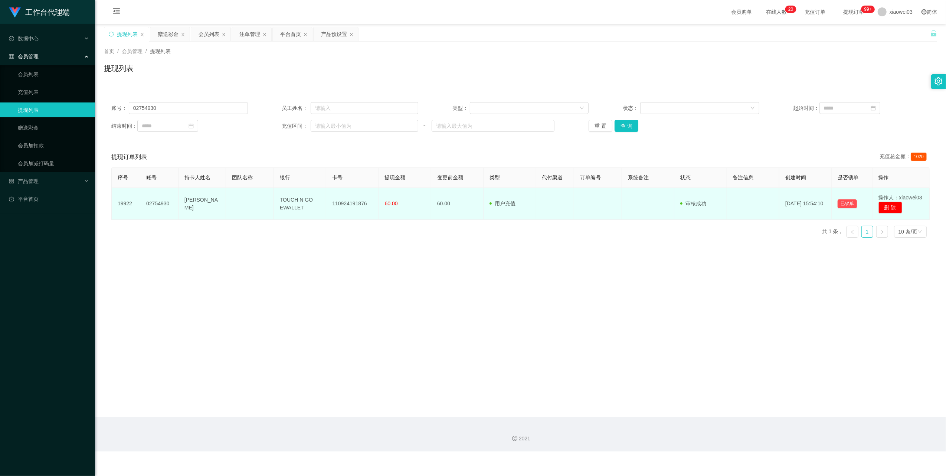
click at [298, 201] on td "TOUCH N GO EWALLET" at bounding box center [300, 204] width 52 height 32
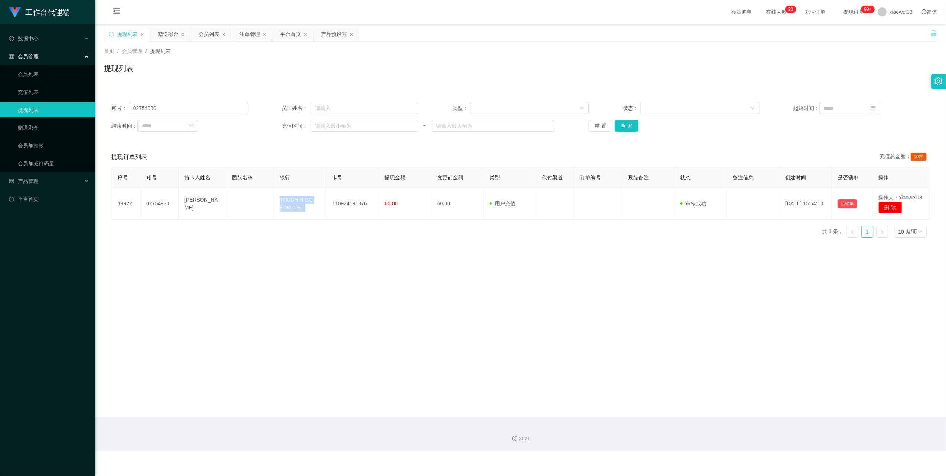
copy td "TOUCH N GO EWALLET"
click at [330, 36] on div "产品预设置" at bounding box center [334, 34] width 26 height 14
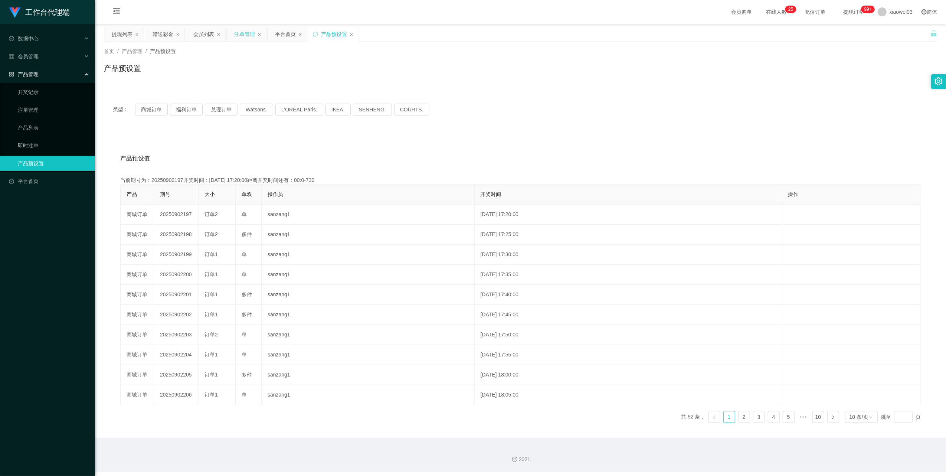
click at [241, 33] on div "注单管理" at bounding box center [244, 34] width 21 height 14
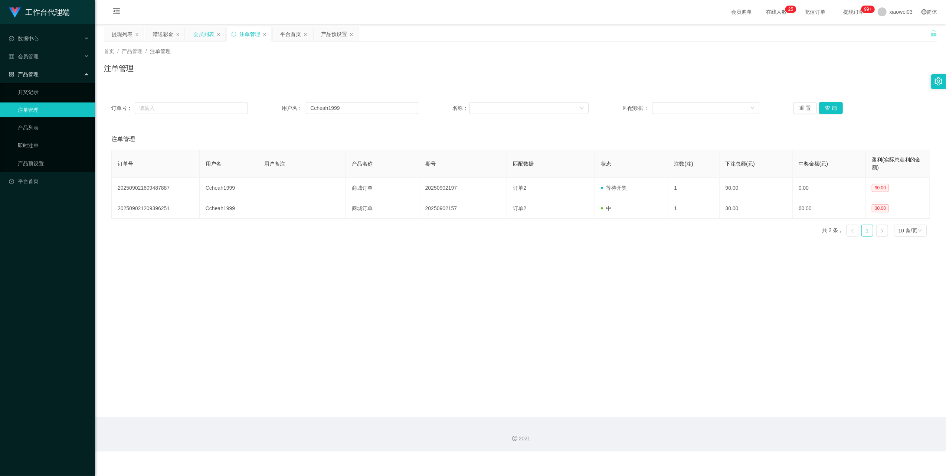
click at [201, 36] on div "会员列表" at bounding box center [203, 34] width 21 height 14
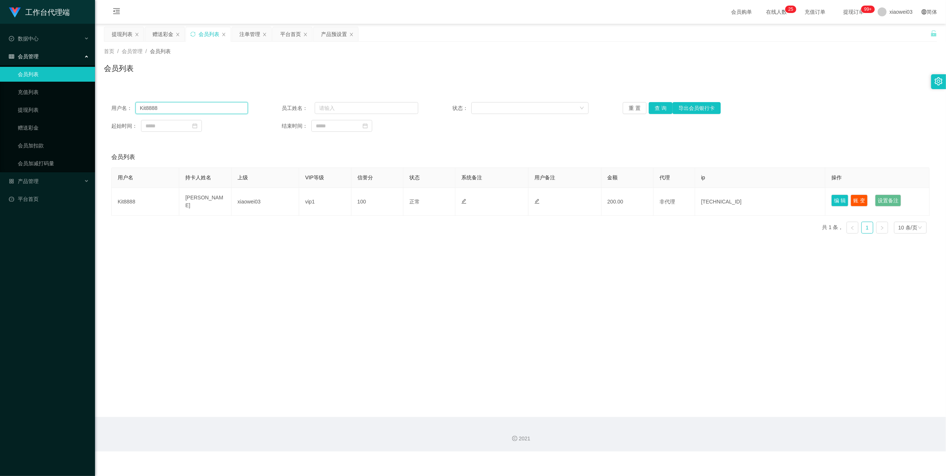
click at [204, 107] on input "Kit8888" at bounding box center [192, 108] width 112 height 12
paste input "momo123"
type input "momo123"
click at [658, 106] on button "查 询" at bounding box center [661, 108] width 24 height 12
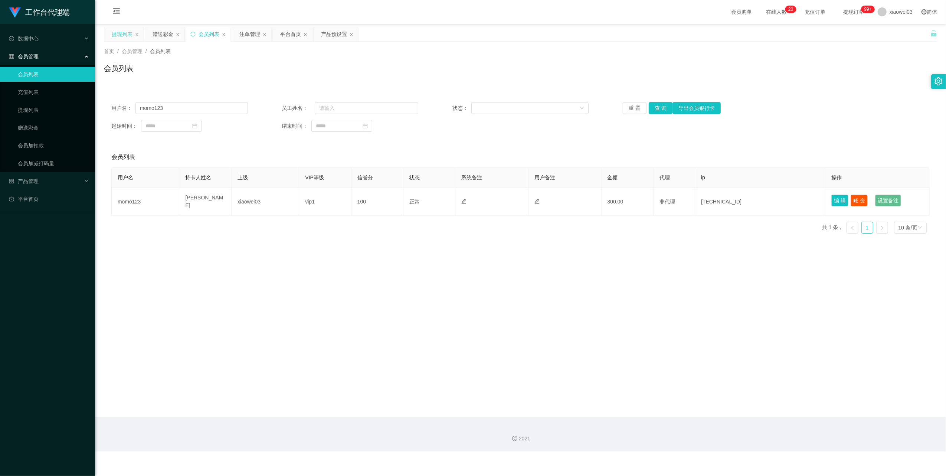
click at [117, 33] on div "提现列表" at bounding box center [122, 34] width 21 height 14
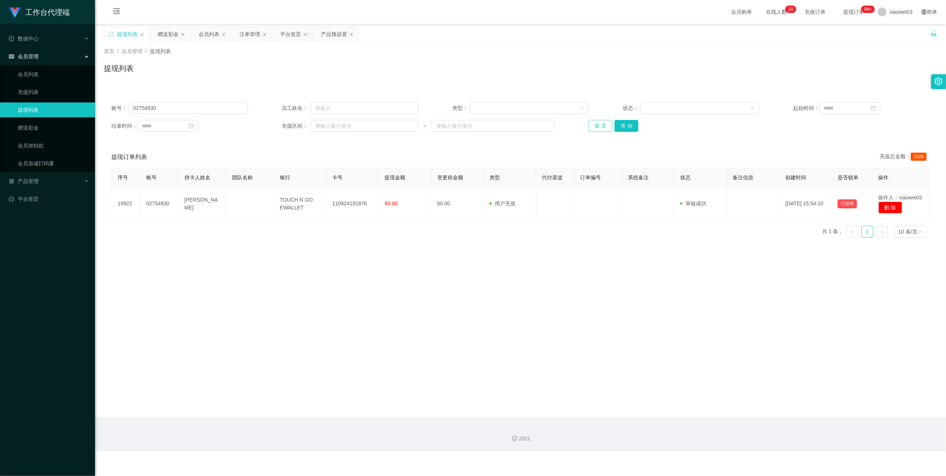
click at [598, 127] on button "重 置" at bounding box center [601, 126] width 24 height 12
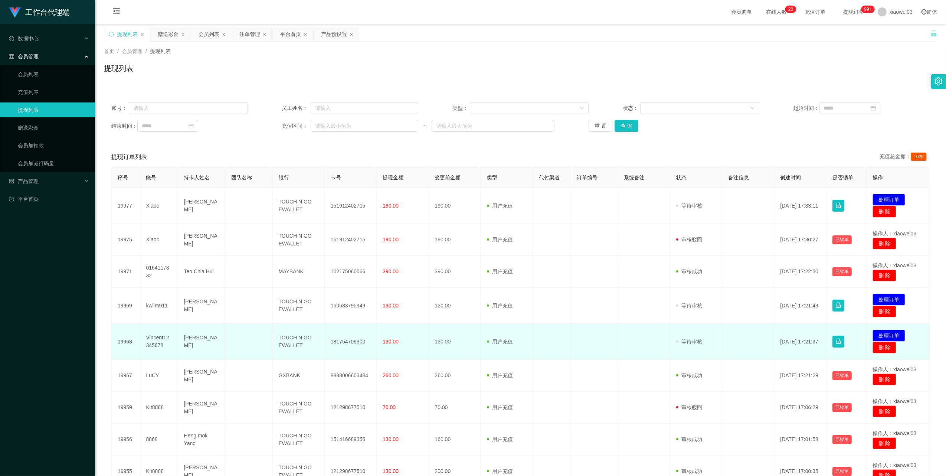
click at [158, 339] on td "Vincent12345678" at bounding box center [159, 342] width 38 height 36
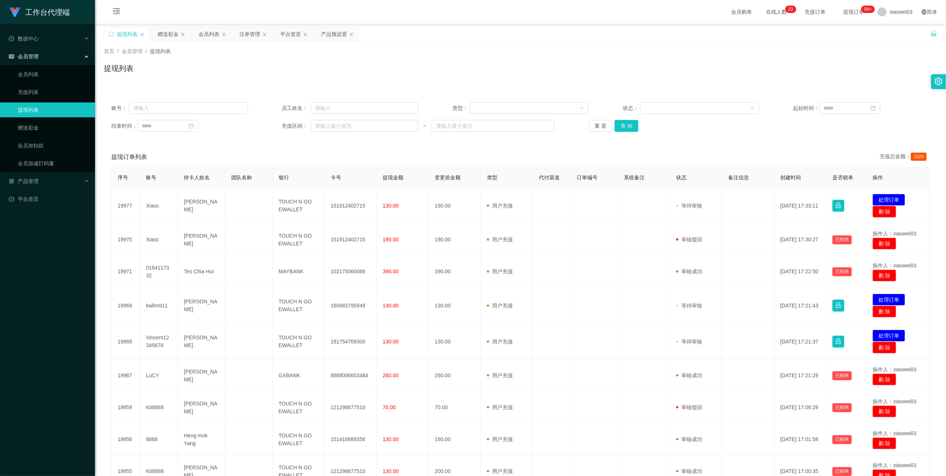
drag, startPoint x: 31, startPoint y: 262, endPoint x: 45, endPoint y: 264, distance: 13.8
click at [31, 262] on div "工作台代理端 数据中心 员工统计 团队统计 会员管理 会员列表 充值列表 提现列表 赠送彩金 会员加扣款 会员加减打码量 产品管理 开奖记录 注单管理 产品列…" at bounding box center [47, 238] width 95 height 476
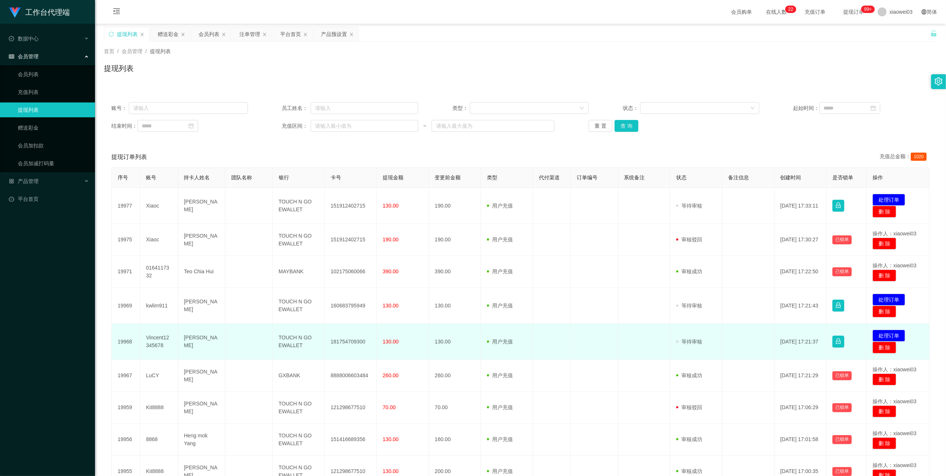
click at [350, 345] on td "181754709300" at bounding box center [351, 342] width 52 height 36
click at [886, 333] on button "处理订单" at bounding box center [889, 336] width 33 height 12
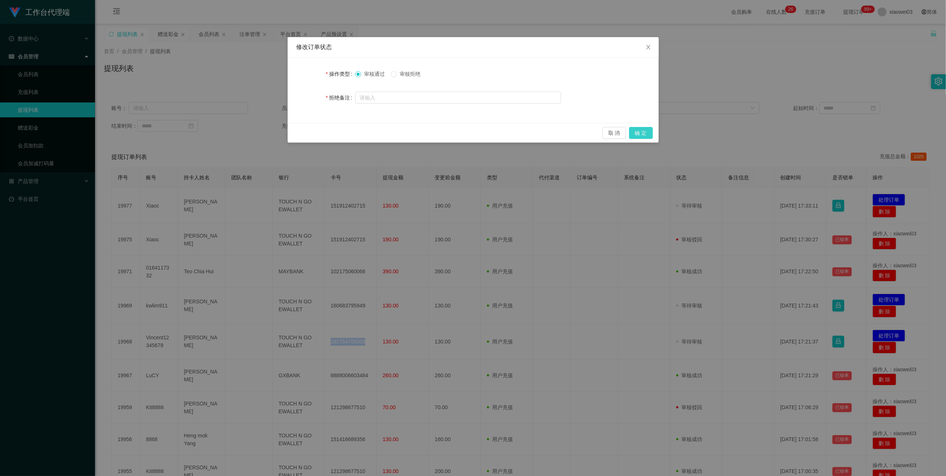
click at [642, 130] on button "确 定" at bounding box center [641, 133] width 24 height 12
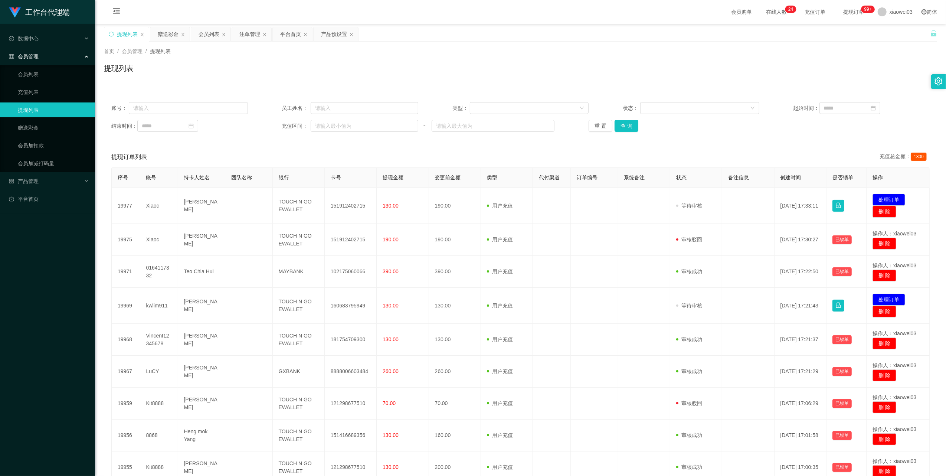
click at [569, 144] on div "账号： 员工姓名： 类型： 状态： 起始时间： 结束时间： 充值区间： ~ 重 置 查 询 提现订单列表 充值总金额： 1300 序号 账号 持卡人姓名 团队…" at bounding box center [520, 319] width 833 height 448
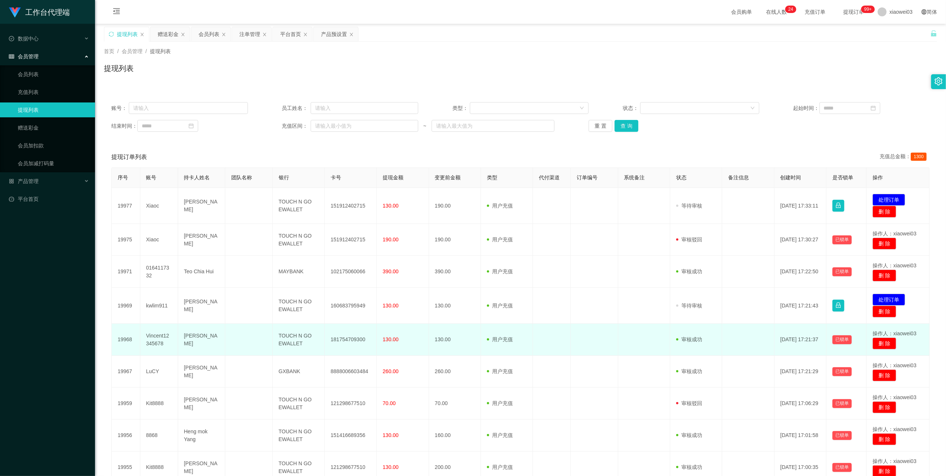
click at [293, 336] on td "TOUCH N GO EWALLET" at bounding box center [299, 340] width 52 height 32
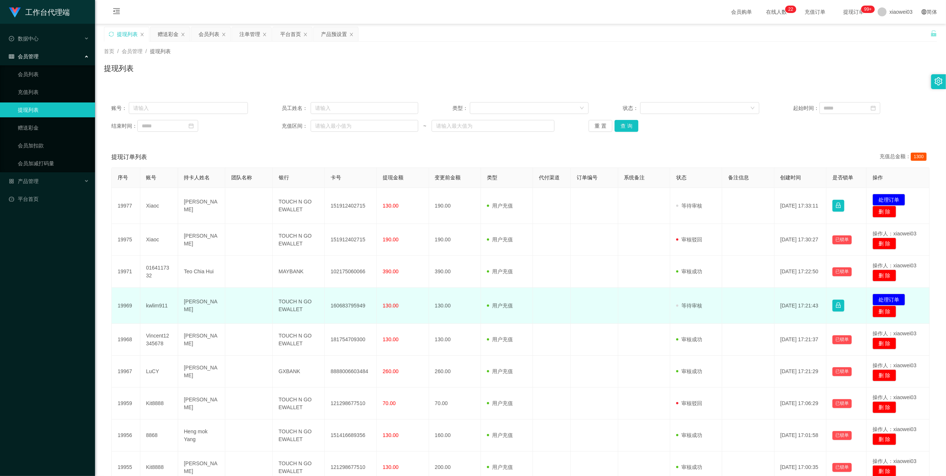
click at [160, 304] on td "kwlim911" at bounding box center [159, 306] width 38 height 36
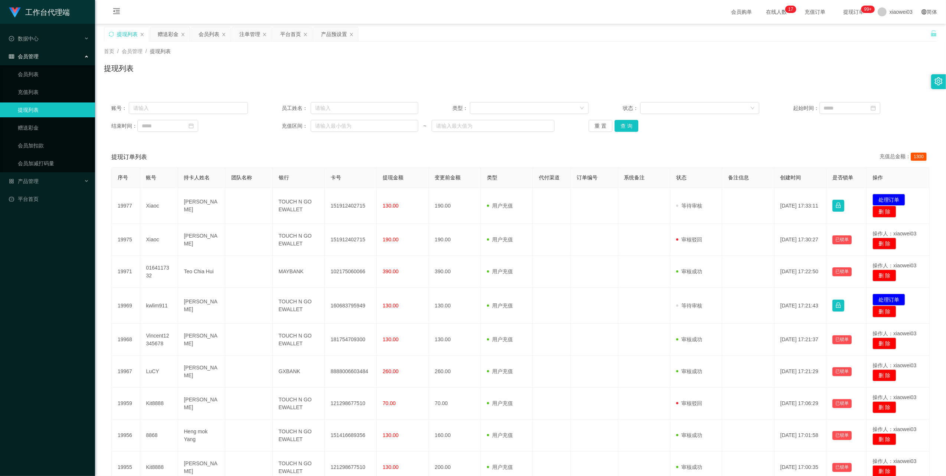
drag, startPoint x: 444, startPoint y: 140, endPoint x: 442, endPoint y: 149, distance: 9.3
click at [444, 140] on div "账号： 员工姓名： 类型： 状态： 起始时间： 结束时间： 充值区间： ~ 重 置 查 询 提现订单列表 充值总金额： 1300 序号 账号 持卡人姓名 团队…" at bounding box center [520, 319] width 833 height 448
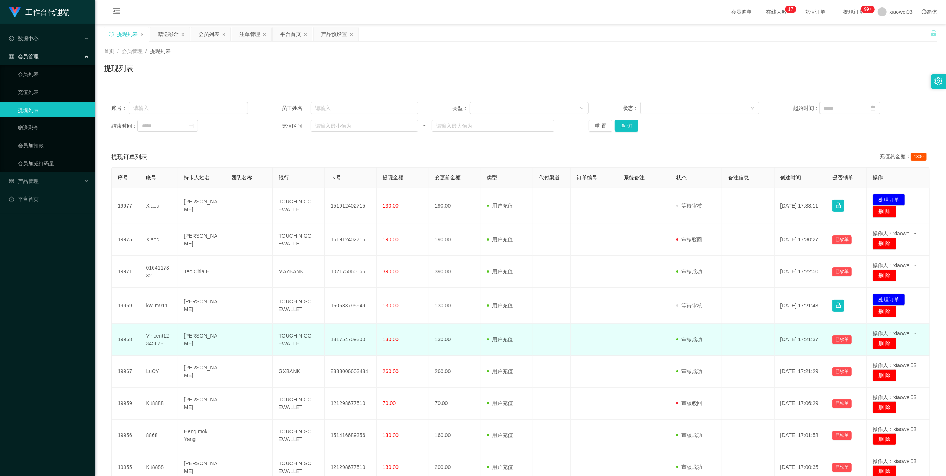
click at [350, 342] on td "181754709300" at bounding box center [351, 340] width 52 height 32
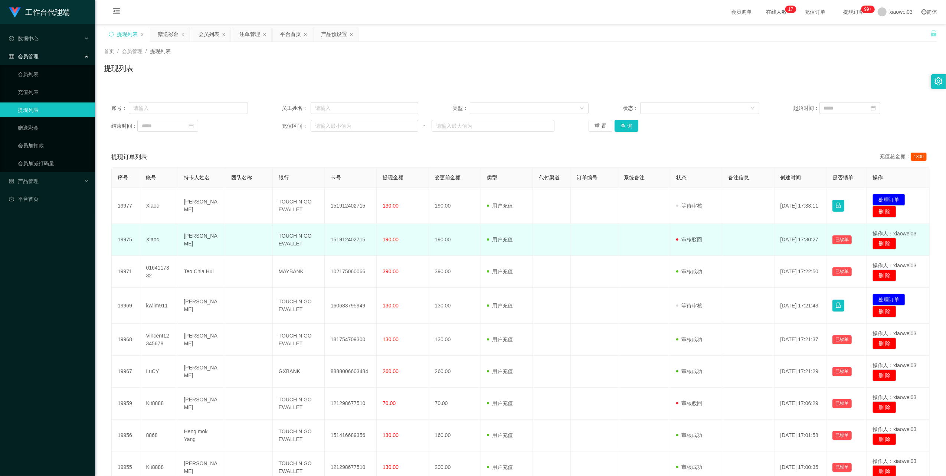
drag, startPoint x: 660, startPoint y: 241, endPoint x: 653, endPoint y: 248, distance: 9.7
click at [660, 241] on td at bounding box center [644, 240] width 52 height 32
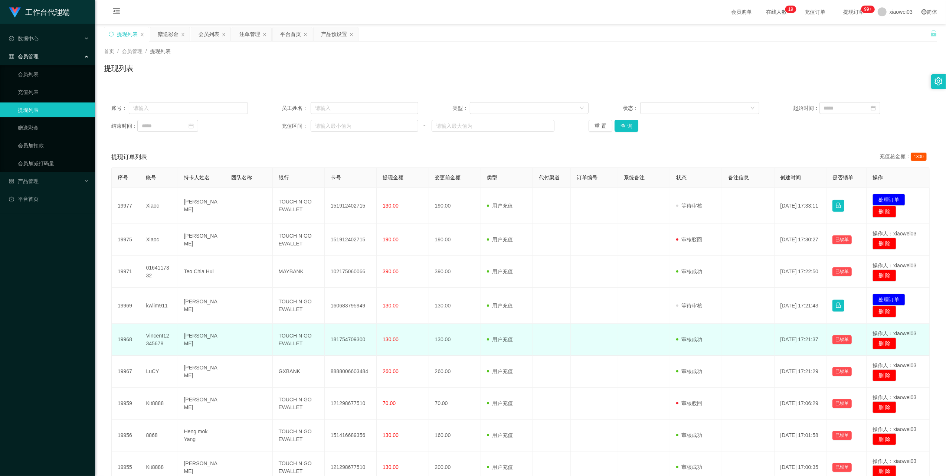
click at [294, 337] on td "TOUCH N GO EWALLET" at bounding box center [299, 340] width 52 height 32
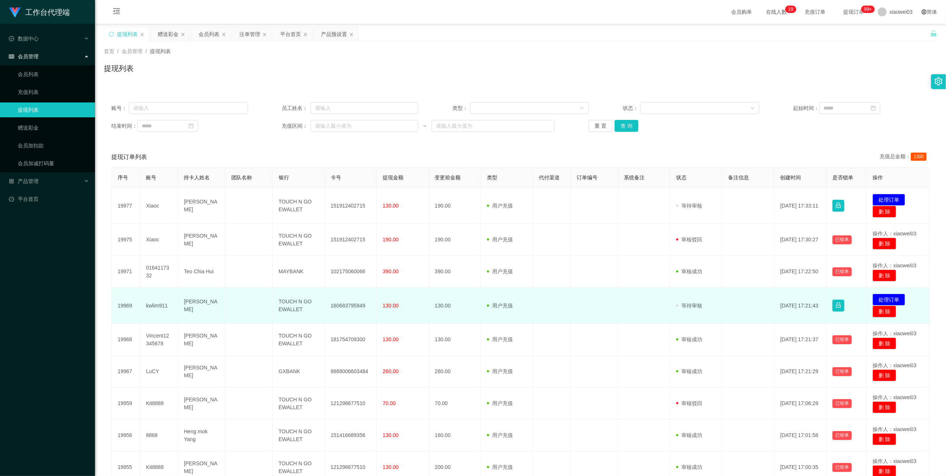
click at [846, 301] on td "已锁单" at bounding box center [847, 306] width 40 height 36
click at [889, 301] on button "处理订单" at bounding box center [889, 300] width 33 height 12
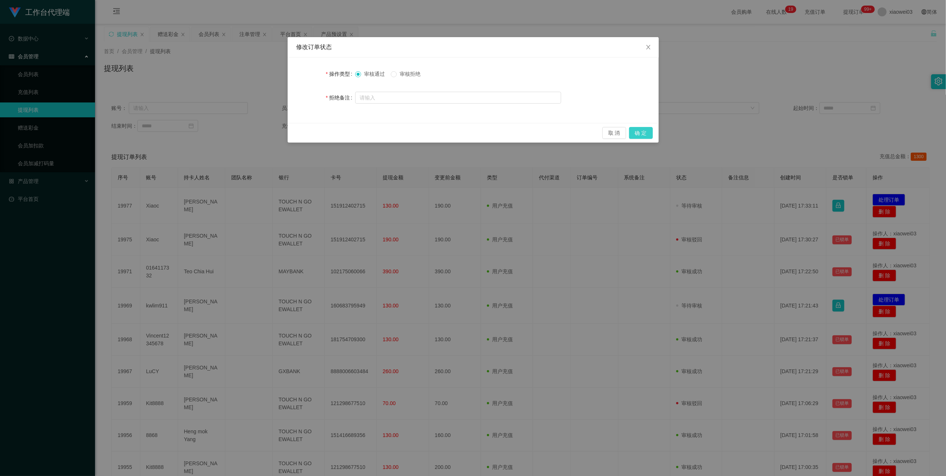
click at [644, 134] on button "确 定" at bounding box center [641, 133] width 24 height 12
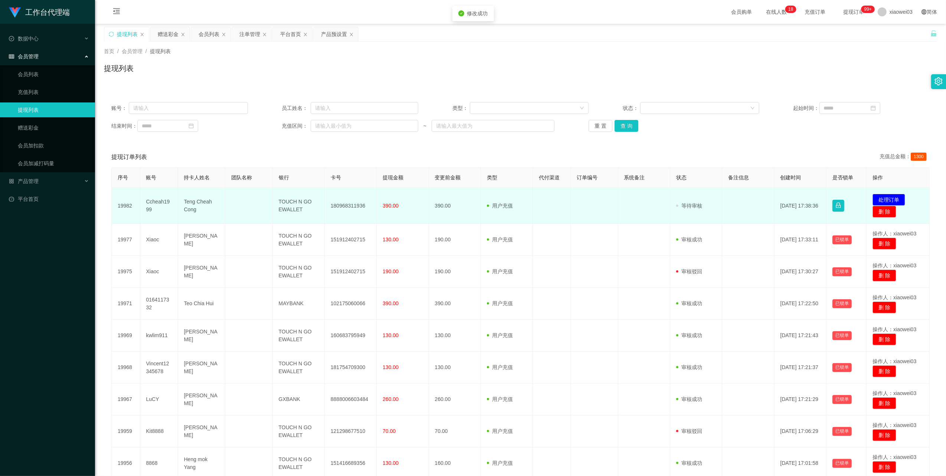
click at [159, 203] on td "Ccheah1999" at bounding box center [159, 206] width 38 height 36
click at [349, 202] on td "180968311936" at bounding box center [351, 206] width 52 height 36
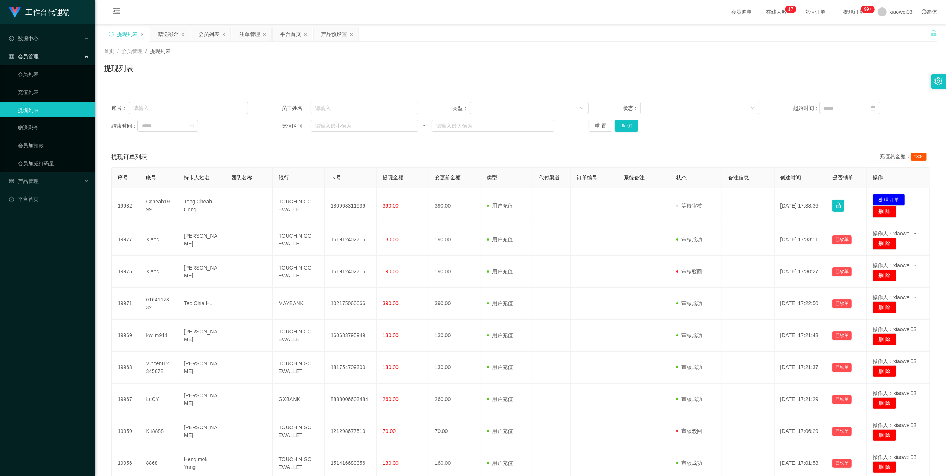
click at [412, 148] on div "提现订单列表 充值总金额： 1300" at bounding box center [520, 157] width 819 height 21
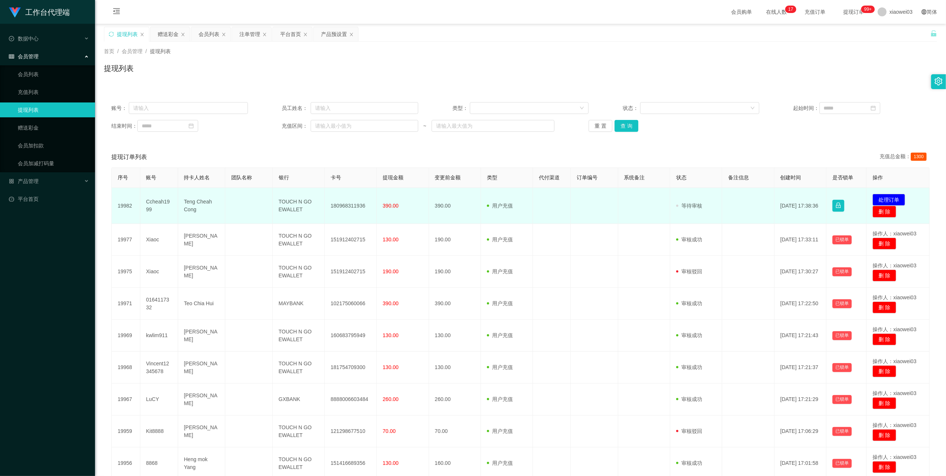
click at [157, 203] on td "Ccheah1999" at bounding box center [159, 206] width 38 height 36
click at [156, 203] on td "Ccheah1999" at bounding box center [159, 206] width 38 height 36
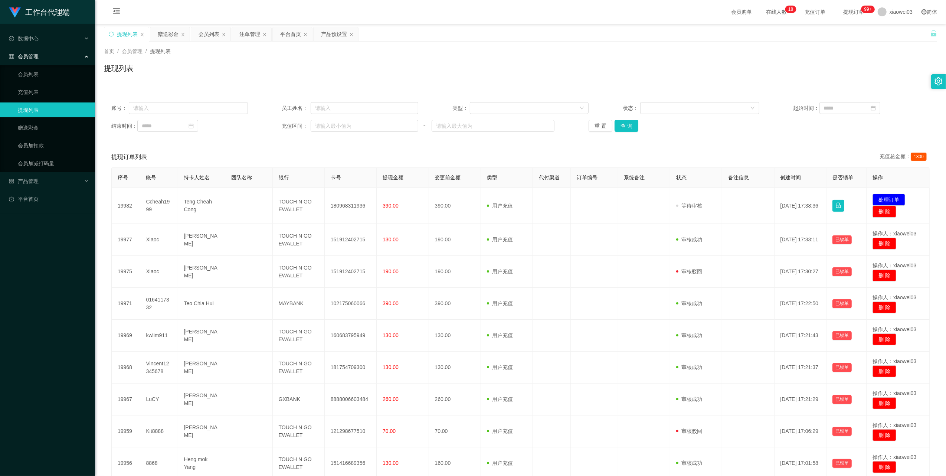
click at [735, 131] on div "结束时间： 充值区间： ~ 重 置 查 询" at bounding box center [520, 126] width 819 height 12
click at [737, 144] on div "账号： 员工姓名： 类型： 状态： 起始时间： 结束时间： 充值区间： ~ 重 置 查 询 提现订单列表 充值总金额： 1300 序号 账号 持卡人姓名 团队…" at bounding box center [520, 315] width 833 height 440
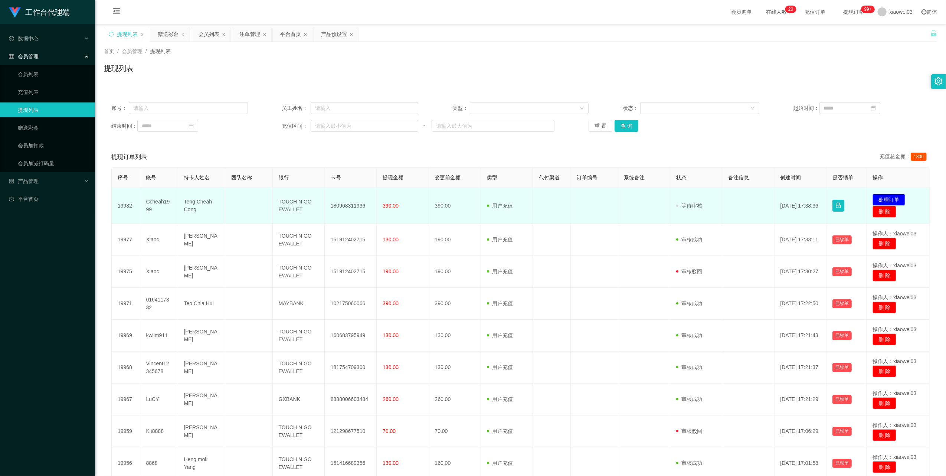
click at [359, 204] on td "180968311936" at bounding box center [351, 206] width 52 height 36
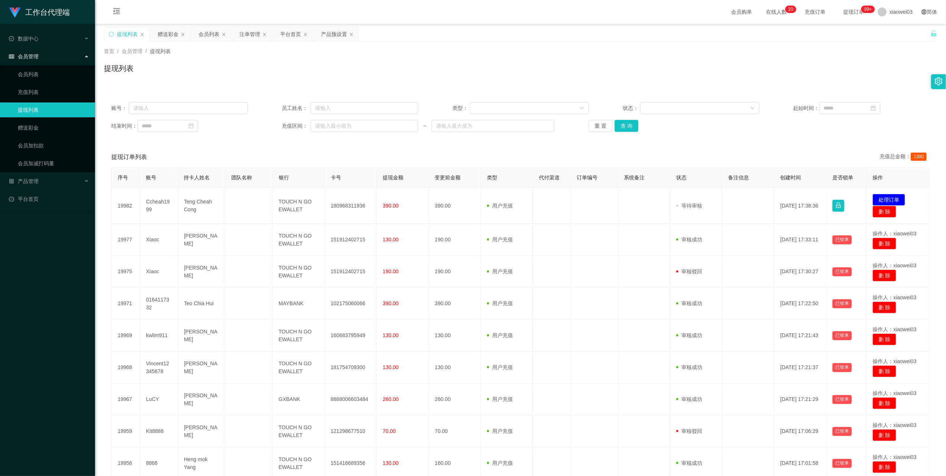
click at [663, 146] on div "账号： 员工姓名： 类型： 状态： 起始时间： 结束时间： 充值区间： ~ 重 置 查 询 提现订单列表 充值总金额： 1300 序号 账号 持卡人姓名 团队…" at bounding box center [520, 315] width 833 height 440
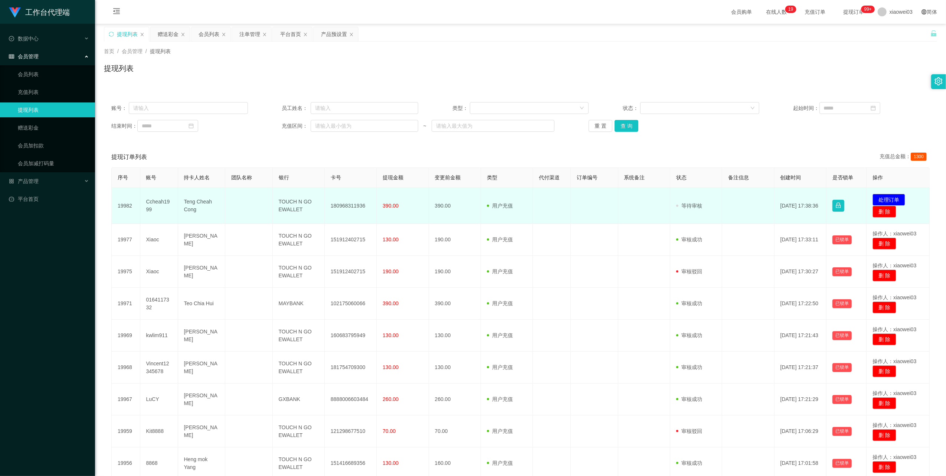
click at [296, 201] on td "TOUCH N GO EWALLET" at bounding box center [299, 206] width 52 height 36
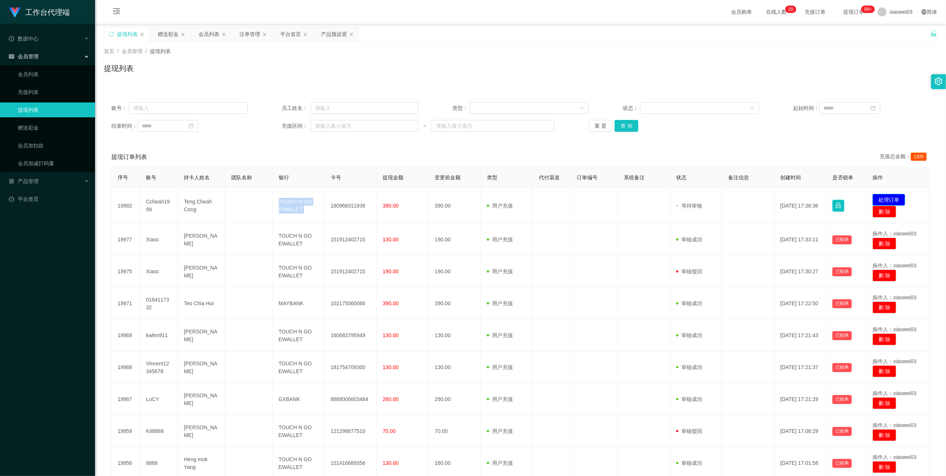
drag, startPoint x: 887, startPoint y: 196, endPoint x: 872, endPoint y: 199, distance: 14.4
click at [887, 196] on button "处理订单" at bounding box center [889, 200] width 33 height 12
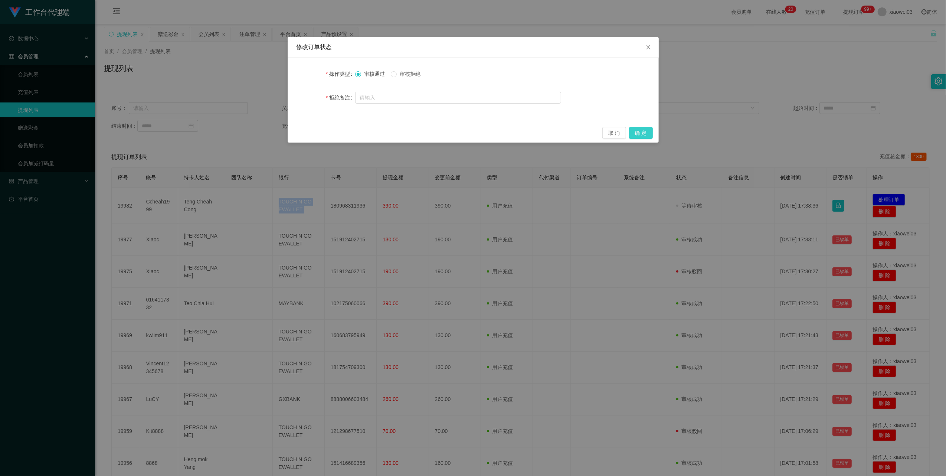
click at [642, 132] on button "确 定" at bounding box center [641, 133] width 24 height 12
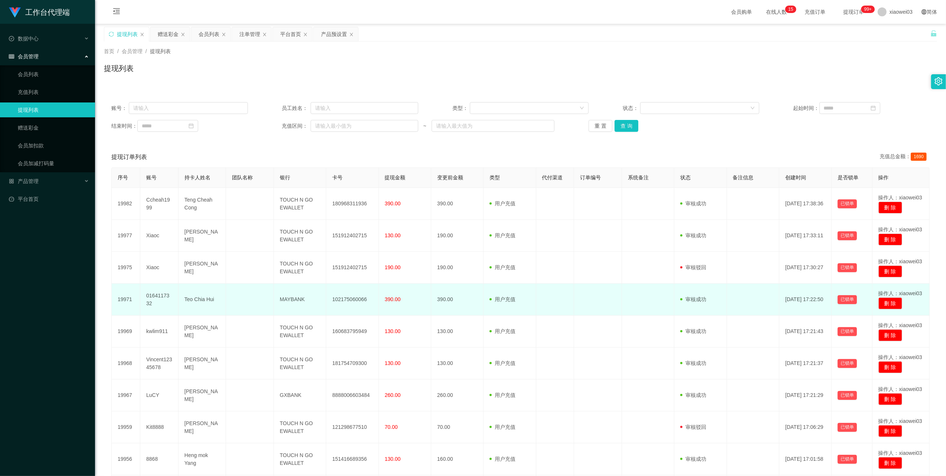
click at [343, 300] on td "102175060066" at bounding box center [352, 300] width 52 height 32
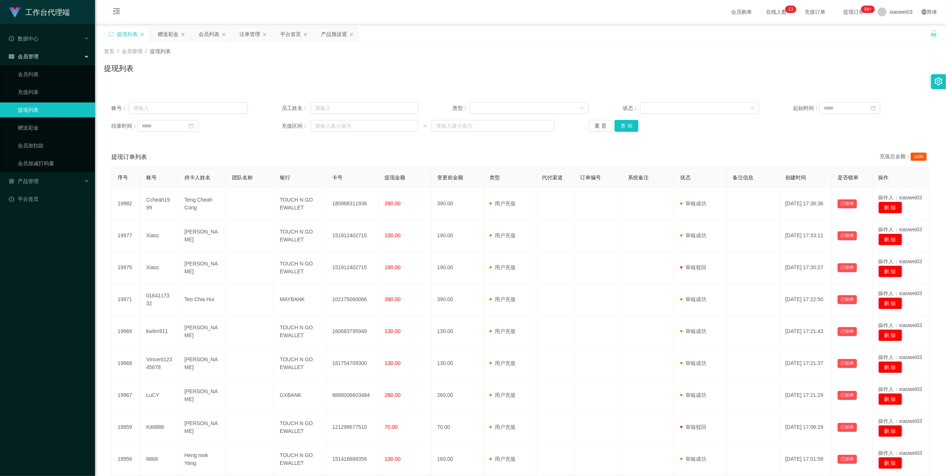
click at [39, 283] on div "工作台代理端 数据中心 员工统计 团队统计 会员管理 会员列表 充值列表 提现列表 赠送彩金 会员加扣款 会员加减打码量 产品管理 开奖记录 注单管理 产品列…" at bounding box center [47, 238] width 95 height 476
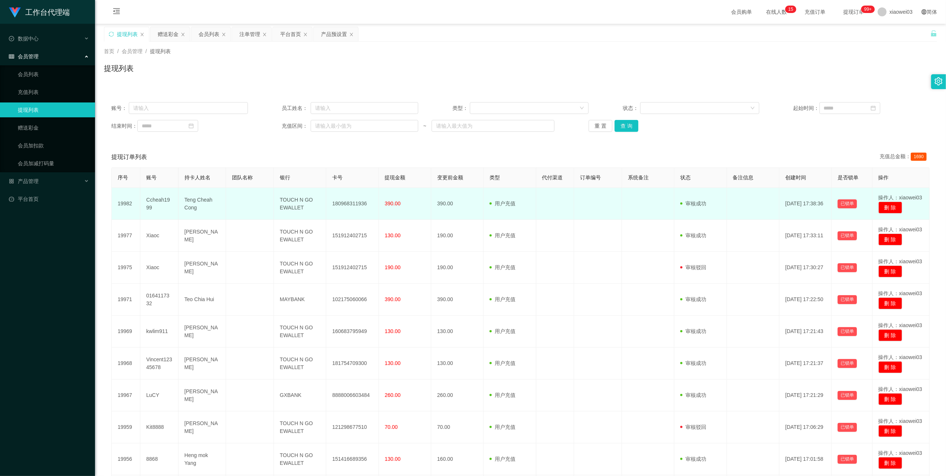
click at [352, 202] on td "180968311936" at bounding box center [352, 204] width 52 height 32
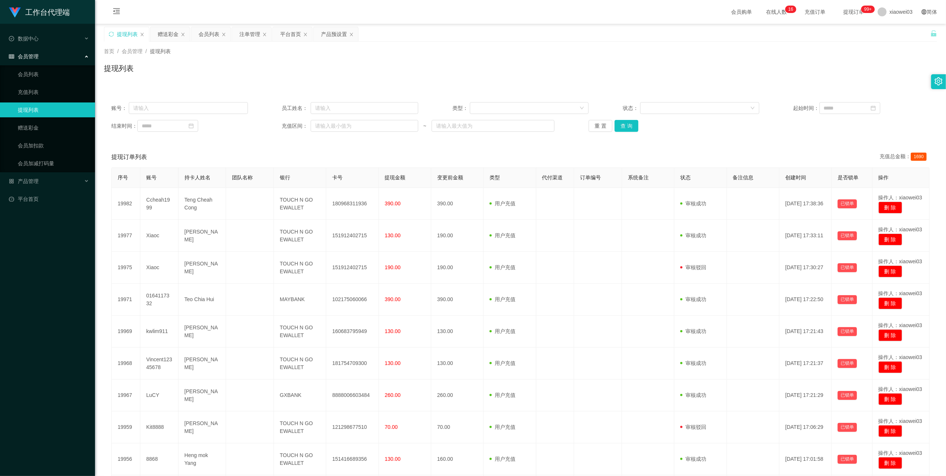
click at [76, 274] on div "工作台代理端 数据中心 员工统计 团队统计 会员管理 会员列表 充值列表 提现列表 赠送彩金 会员加扣款 会员加减打码量 产品管理 开奖记录 注单管理 产品列…" at bounding box center [47, 238] width 95 height 476
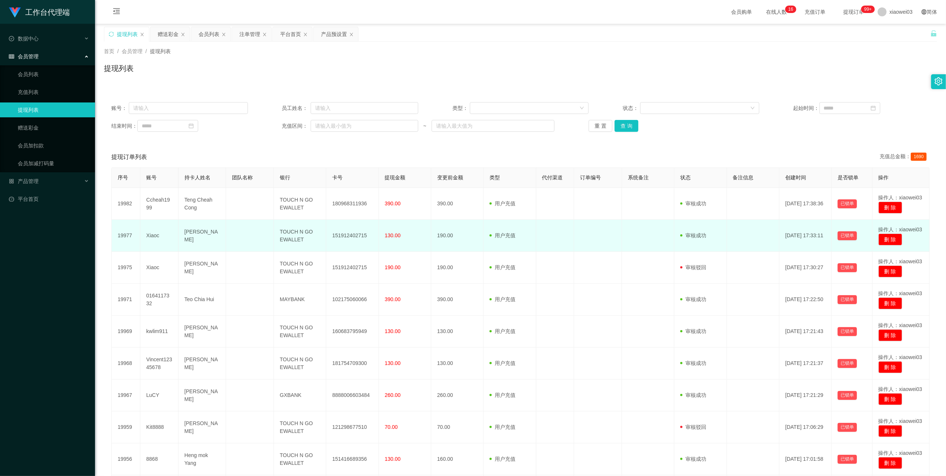
click at [355, 231] on td "151912402715" at bounding box center [352, 236] width 52 height 32
click at [353, 236] on td "151912402715" at bounding box center [352, 236] width 52 height 32
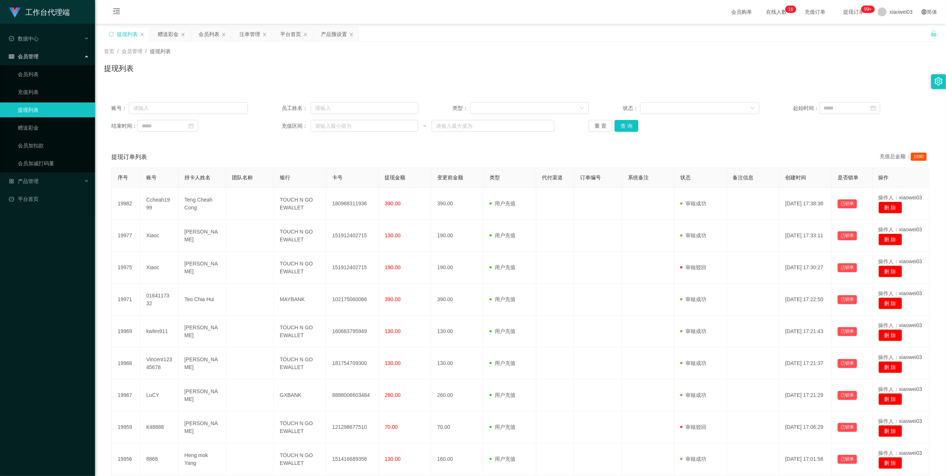
click at [53, 293] on div "工作台代理端 数据中心 员工统计 团队统计 会员管理 会员列表 充值列表 提现列表 赠送彩金 会员加扣款 会员加减打码量 产品管理 开奖记录 注单管理 产品列…" at bounding box center [47, 238] width 95 height 476
drag, startPoint x: 52, startPoint y: 241, endPoint x: 53, endPoint y: 245, distance: 4.5
click at [52, 241] on div "工作台代理端 数据中心 员工统计 团队统计 会员管理 会员列表 充值列表 提现列表 赠送彩金 会员加扣款 会员加减打码量 产品管理 开奖记录 注单管理 产品列…" at bounding box center [47, 238] width 95 height 476
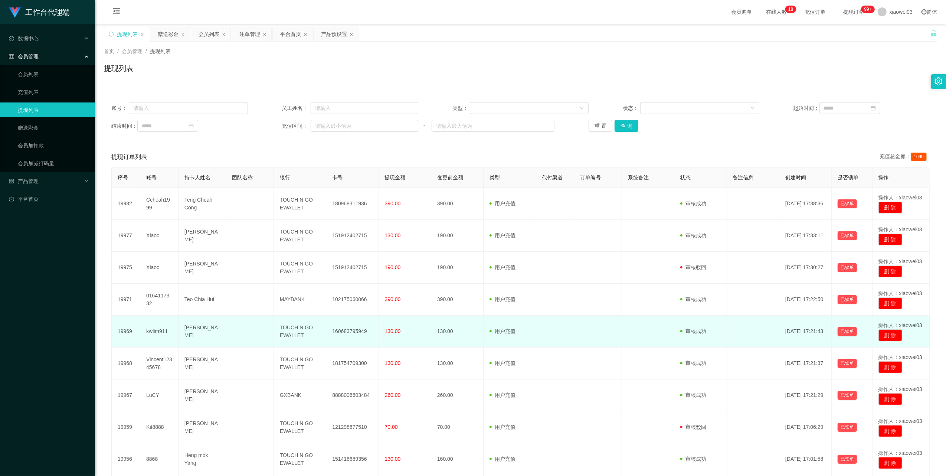
click at [159, 334] on td "kwlim911" at bounding box center [159, 332] width 38 height 32
click at [355, 334] on td "160683795949" at bounding box center [352, 332] width 52 height 32
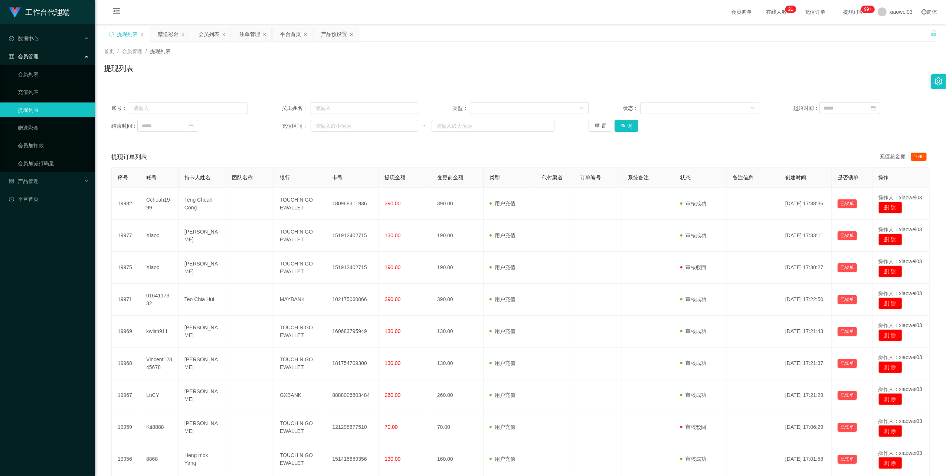
click at [50, 323] on div "工作台代理端 数据中心 员工统计 团队统计 会员管理 会员列表 充值列表 提现列表 赠送彩金 会员加扣款 会员加减打码量 产品管理 开奖记录 注单管理 产品列…" at bounding box center [47, 238] width 95 height 476
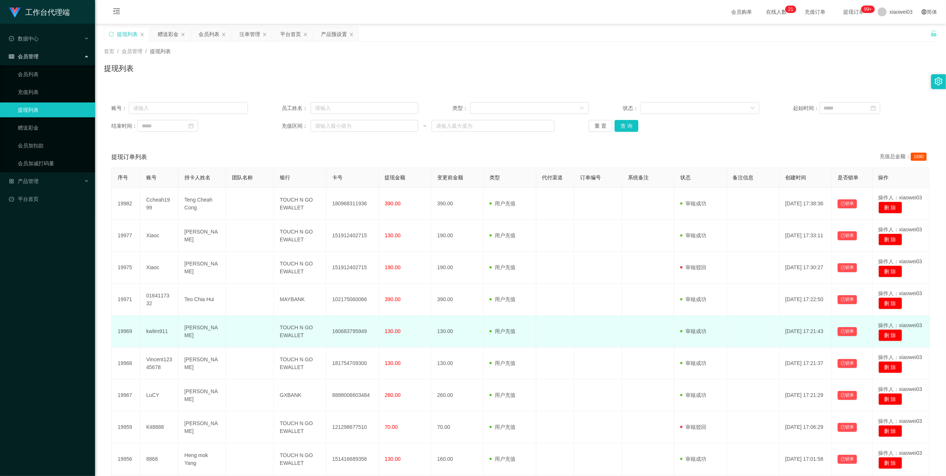
click at [292, 334] on td "TOUCH N GO EWALLET" at bounding box center [300, 332] width 52 height 32
